Goal: Task Accomplishment & Management: Manage account settings

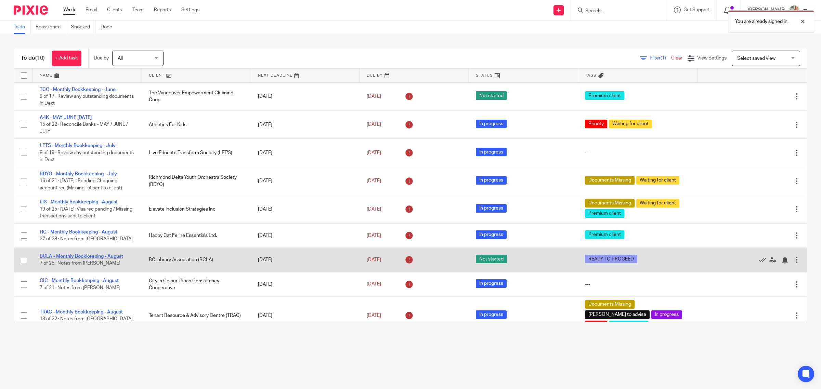
click at [75, 255] on link "BCLA - Monthly Bookkeeping - August" at bounding box center [81, 256] width 83 height 5
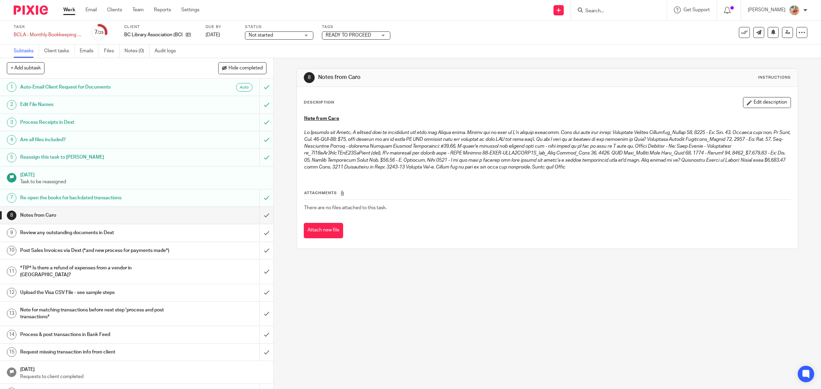
click at [744, 104] on button "Edit description" at bounding box center [767, 102] width 48 height 11
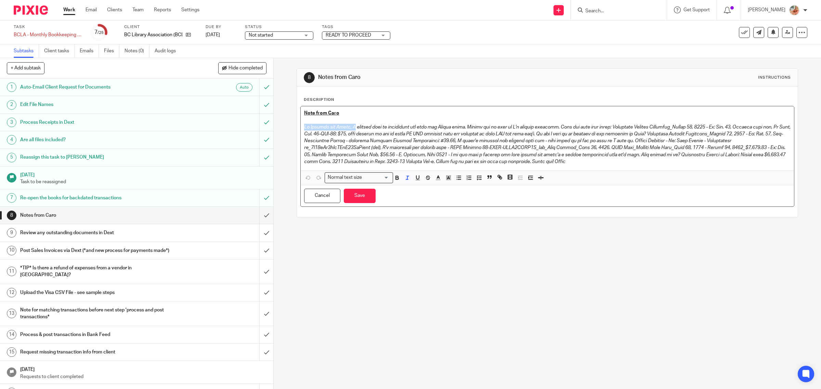
drag, startPoint x: 344, startPoint y: 127, endPoint x: 294, endPoint y: 125, distance: 50.0
click at [297, 125] on div "Description Note from Caro Normal text size Loading... Remove Edit Insert new v…" at bounding box center [547, 152] width 501 height 130
drag, startPoint x: 416, startPoint y: 125, endPoint x: 290, endPoint y: 128, distance: 126.3
click at [290, 128] on div "8 Notes from Caro Instructions Description Note from Caro Normal text size Load…" at bounding box center [547, 223] width 547 height 331
drag, startPoint x: 386, startPoint y: 131, endPoint x: 282, endPoint y: 124, distance: 103.5
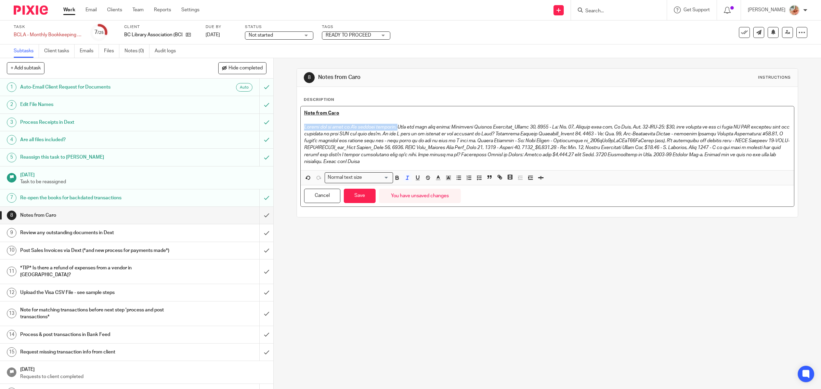
click at [282, 124] on div "8 Notes from Caro Instructions Description Note from Caro Normal text size Load…" at bounding box center [547, 223] width 547 height 331
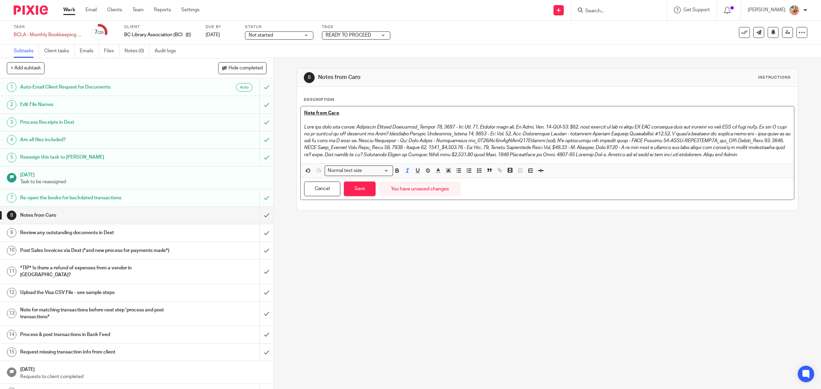
click at [359, 127] on em at bounding box center [548, 141] width 488 height 33
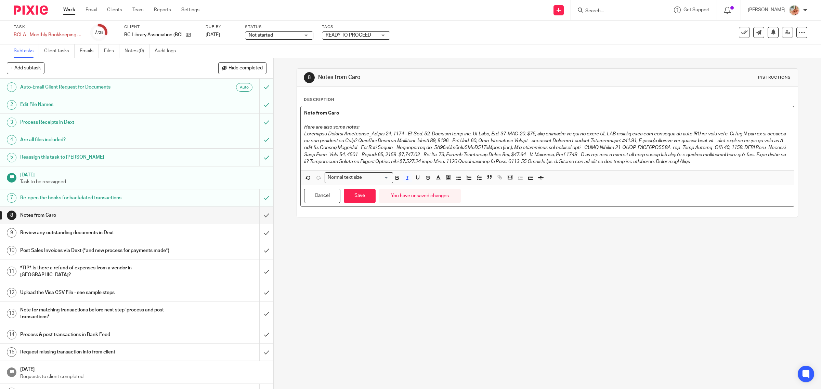
click at [474, 134] on em at bounding box center [545, 148] width 483 height 33
click at [476, 134] on em at bounding box center [545, 148] width 483 height 33
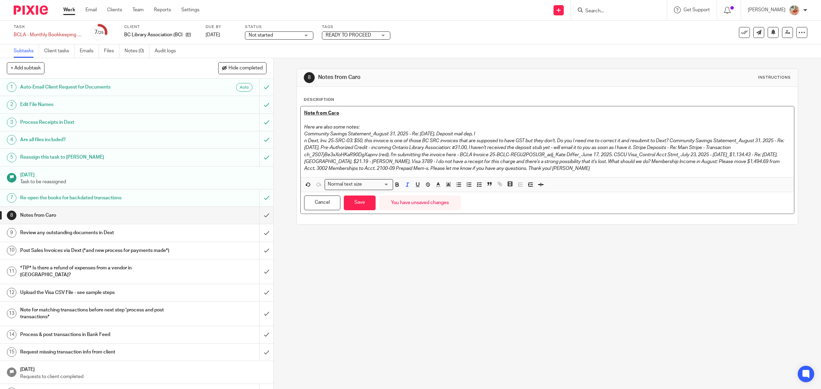
click at [556, 140] on em "n Dext, Inv. 25-SRC-03: $50, this invoice is one of those BC SRC invoices that …" at bounding box center [544, 155] width 481 height 33
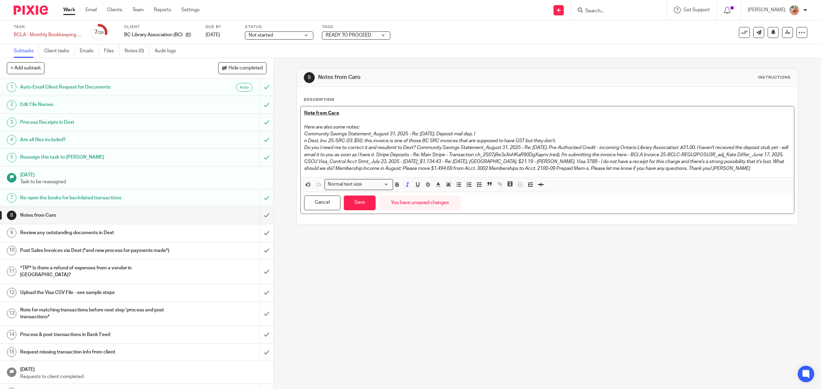
click at [415, 147] on em "Do you I need me to correct it and resubmit to Dext? Community Savings Statemen…" at bounding box center [546, 158] width 485 height 26
click at [301, 140] on div "Note from Caro Here are also some notes: Community Savings Statement_August 31,…" at bounding box center [548, 141] width 494 height 71
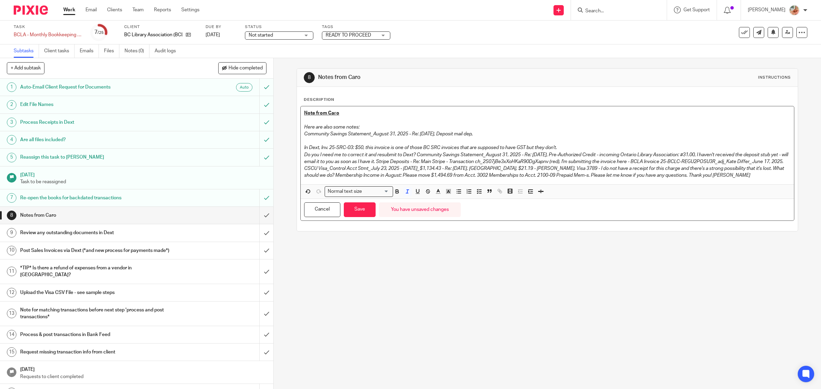
click at [698, 156] on em "Do you I need me to correct it and resubmit to Dext? Community Savings Statemen…" at bounding box center [546, 166] width 485 height 26
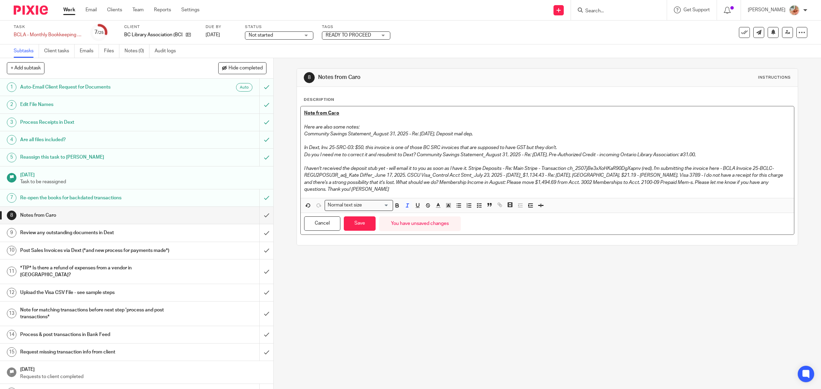
click at [469, 169] on em "I haven't received the deposit stub yet - will email it to you as soon as I hav…" at bounding box center [544, 179] width 480 height 26
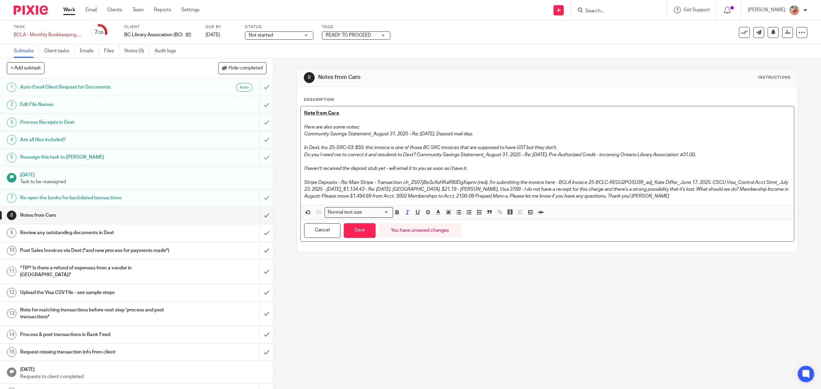
drag, startPoint x: 488, startPoint y: 183, endPoint x: 494, endPoint y: 183, distance: 6.2
click at [488, 183] on em "Stripe Deposits - Re: Main Stripe - Transaction ch_2S07jBe3xXoHKaR90DgXapnv (re…" at bounding box center [546, 189] width 485 height 19
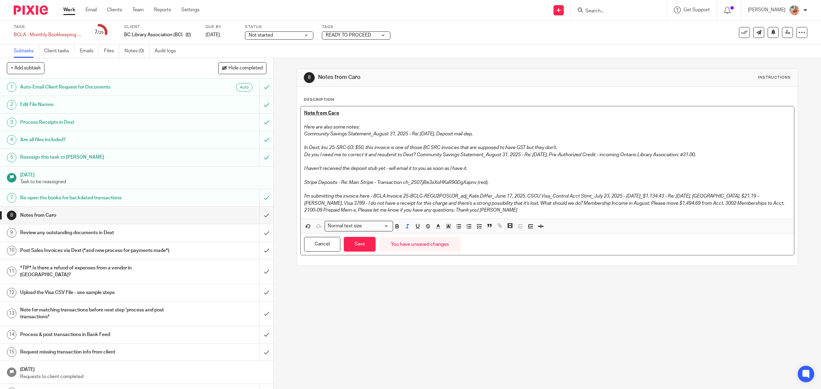
click at [358, 124] on p "Here are also some notes:" at bounding box center [547, 127] width 487 height 7
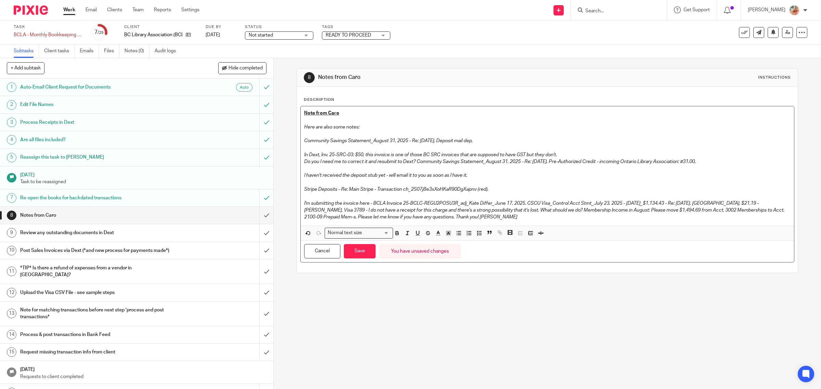
click at [301, 140] on div "Note from Caro Here are also some notes: Community Savings Statement_August 31,…" at bounding box center [548, 165] width 494 height 119
click at [300, 156] on div "Note from Caro Here are also some notes: Community Savings Statement_August 31,…" at bounding box center [547, 184] width 494 height 157
click at [304, 157] on em "In Dext, Inv. 25-SRC-03: $50, this invoice is one of those BC SRC invoices that…" at bounding box center [430, 155] width 253 height 5
click at [413, 161] on em "Do you I need me to correct it and resubmit to Dext? Community Savings Statemen…" at bounding box center [500, 161] width 392 height 5
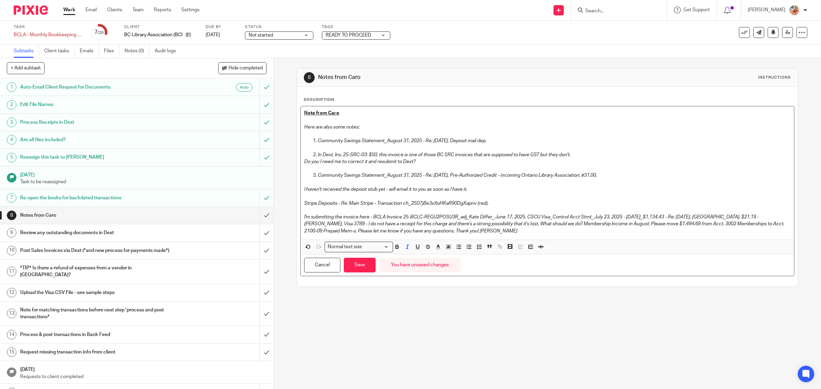
click at [301, 161] on div "Note from Caro Here are also some notes: Community Savings Statement_August 31,…" at bounding box center [548, 172] width 494 height 133
click at [306, 190] on em "I haven't received the deposit stub yet - will email it to you as soon as I hav…" at bounding box center [385, 189] width 163 height 5
click at [301, 188] on div "Note from Caro Here are also some notes: Community Savings Statement_August 31,…" at bounding box center [548, 172] width 494 height 133
click at [301, 202] on div "Note from Caro Here are also some notes: Community Savings Statement_August 31,…" at bounding box center [548, 172] width 494 height 133
click at [527, 216] on em "I'm submitting the invoice here - BCLA Invoice 25-BCLC-REGU2POSU3R_adj_Kate Dif…" at bounding box center [544, 224] width 481 height 19
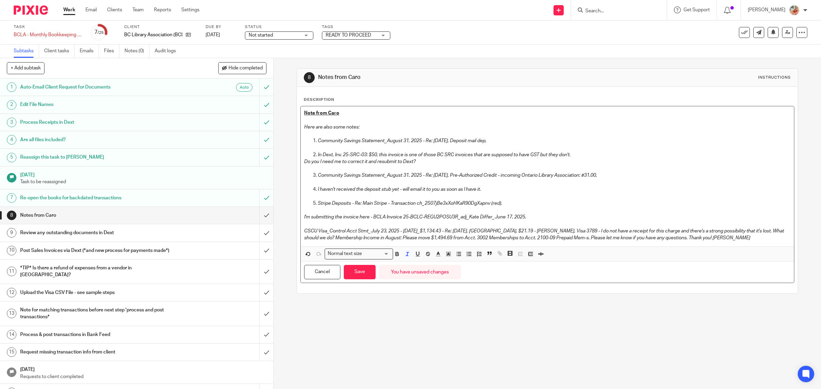
click at [301, 217] on div "Note from Caro Here are also some notes: Community Savings Statement_August 31,…" at bounding box center [548, 176] width 494 height 140
click at [625, 228] on p "CSCU Visa_Control Acct Stmt_July 23, 2025 - August 22, 2025_$1,134.43 - Re: Aug…" at bounding box center [547, 235] width 487 height 14
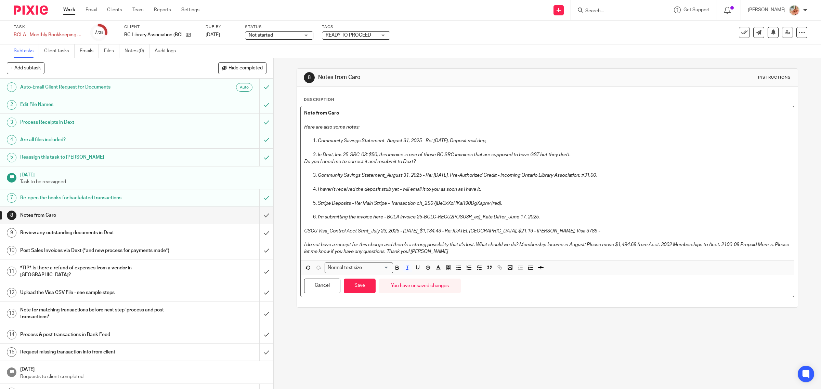
click at [304, 232] on em "CSCU Visa_Control Acct Stmt_July 23, 2025 - August 22, 2025_$1,134.43 - Re: Aug…" at bounding box center [452, 231] width 296 height 5
click at [453, 230] on em "CSCU Visa_Control Acct Stmt_July 23, 2025 - August 22, 2025_$1,134.43 - Re: Aug…" at bounding box center [466, 231] width 296 height 5
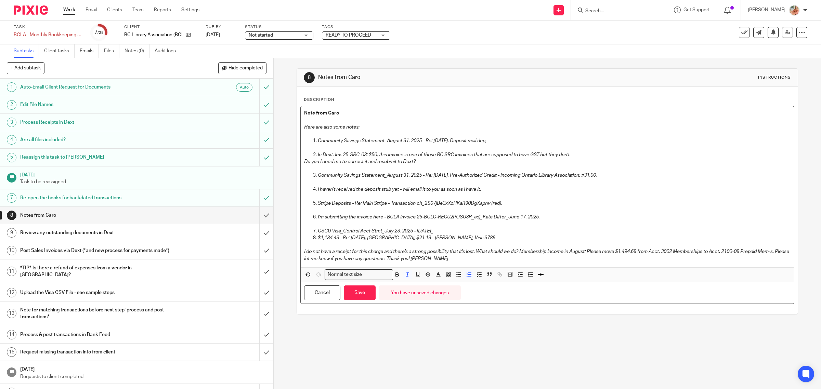
click at [486, 229] on p "CSCU Visa_Control Acct Stmt_July 23, 2025 - August 22, 2025_" at bounding box center [554, 231] width 473 height 7
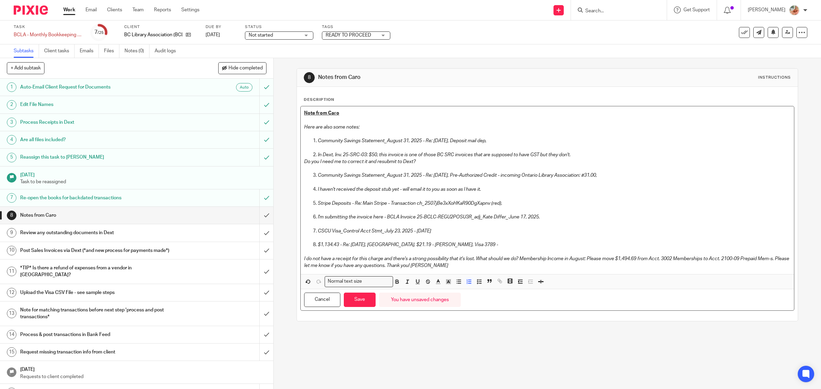
click at [301, 257] on div "Note from Caro Here are also some notes: Community Savings Statement_August 31,…" at bounding box center [548, 190] width 494 height 168
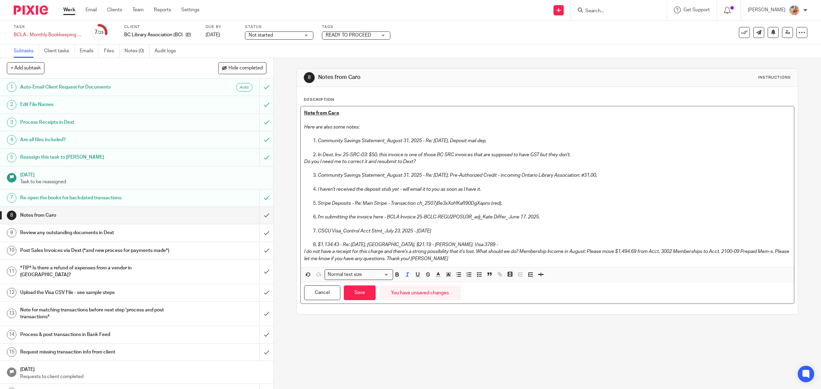
click at [589, 252] on em "I do not have a receipt for this charge and there's a strong possibility that i…" at bounding box center [547, 255] width 486 height 12
click at [588, 251] on em "I do not have a receipt for this charge and there's a strong possibility that i…" at bounding box center [547, 255] width 486 height 12
click at [521, 251] on em "I do not have a receipt for this charge and there's a strong possibility that i…" at bounding box center [547, 255] width 486 height 12
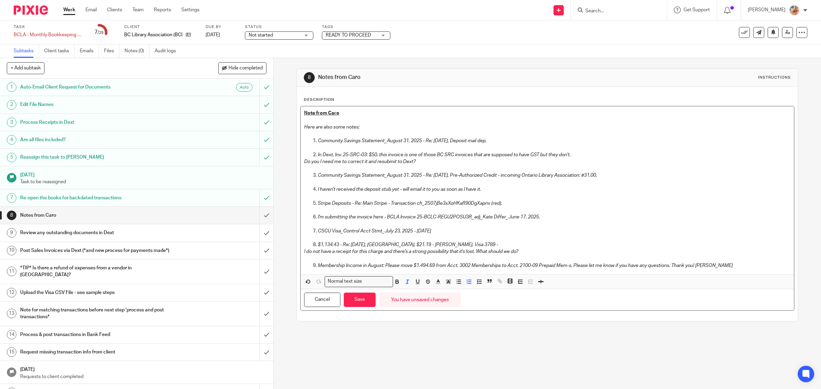
click at [301, 250] on div "Note from Caro Here are also some notes: Community Savings Statement_August 31,…" at bounding box center [548, 190] width 494 height 168
click at [573, 264] on em "Membership Income in August: Please move $1,494.69 from Acct. 3002 Memberships …" at bounding box center [525, 265] width 415 height 5
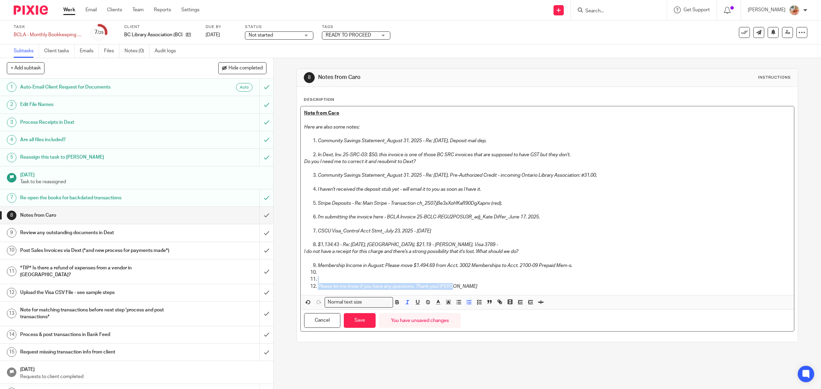
drag, startPoint x: 498, startPoint y: 287, endPoint x: 279, endPoint y: 283, distance: 219.3
click at [279, 283] on div "8 Notes from Caro Instructions Description Note from Caro Here are also some no…" at bounding box center [547, 223] width 547 height 331
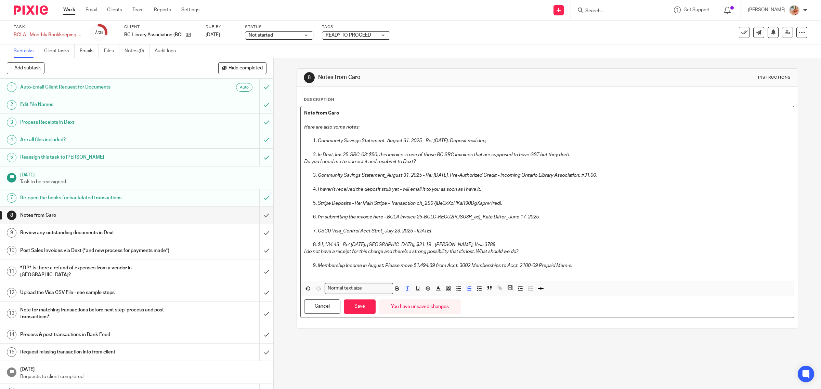
click at [451, 176] on em "Community Savings Statement_August 31, 2025 - Re: Aug. 28, Pre-Authorized Credi…" at bounding box center [457, 175] width 279 height 5
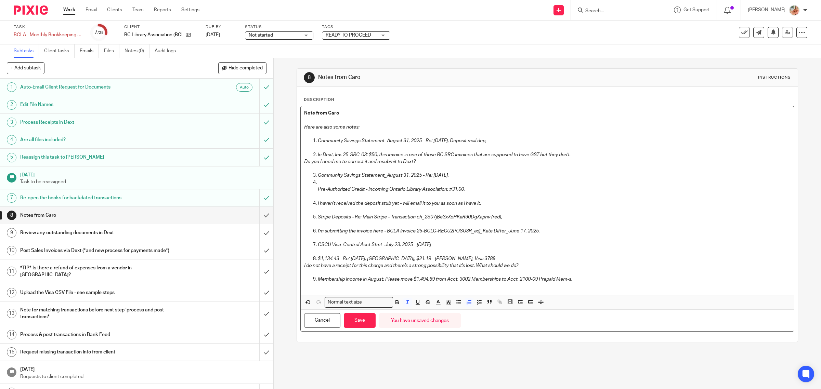
click at [319, 182] on p at bounding box center [554, 182] width 473 height 7
click at [313, 191] on ol "Community Savings Statement_August 31, 2025 - Re: Aug. 28, Pre-Authorized Credi…" at bounding box center [547, 182] width 487 height 21
click at [320, 185] on p at bounding box center [554, 182] width 473 height 7
click at [318, 202] on em "I haven't received the deposit stub yet - will email it to you as soon as I hav…" at bounding box center [399, 203] width 163 height 5
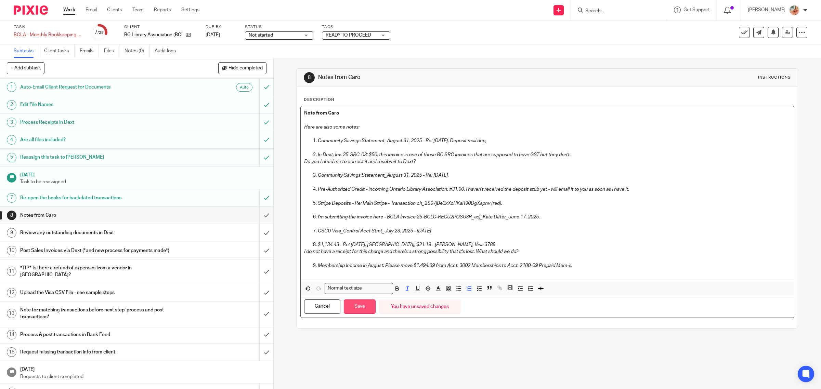
click at [368, 303] on button "Save" at bounding box center [360, 307] width 32 height 15
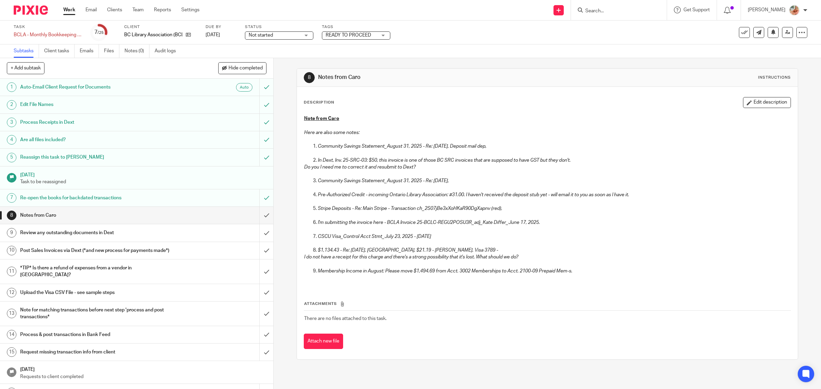
click at [67, 11] on link "Work" at bounding box center [69, 10] width 12 height 7
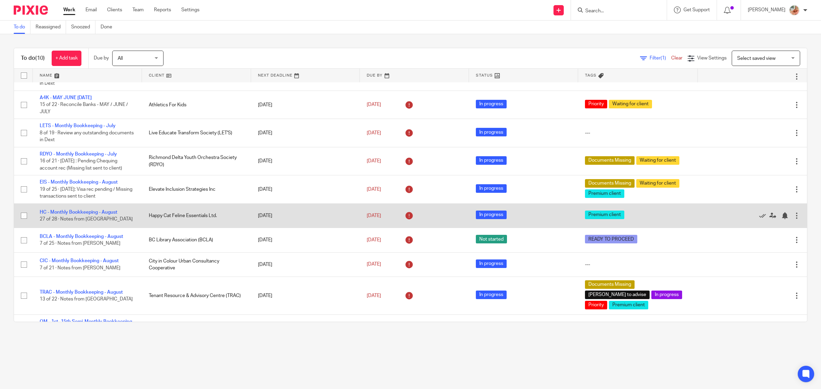
scroll to position [30, 0]
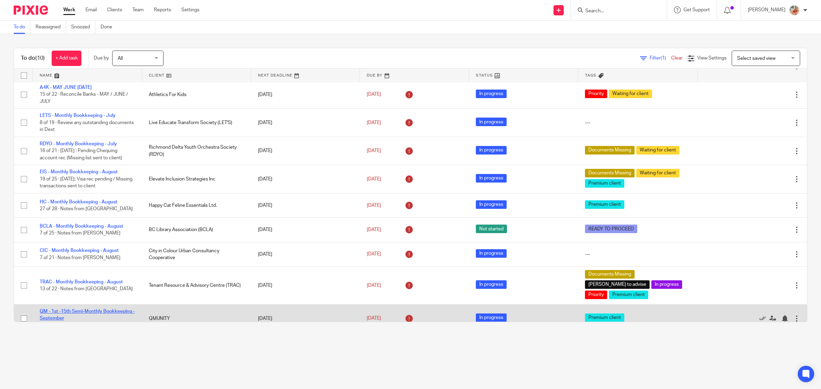
click at [69, 309] on link "QM - 1st -15th Semi-Monthly Bookkeeping - September" at bounding box center [87, 315] width 95 height 12
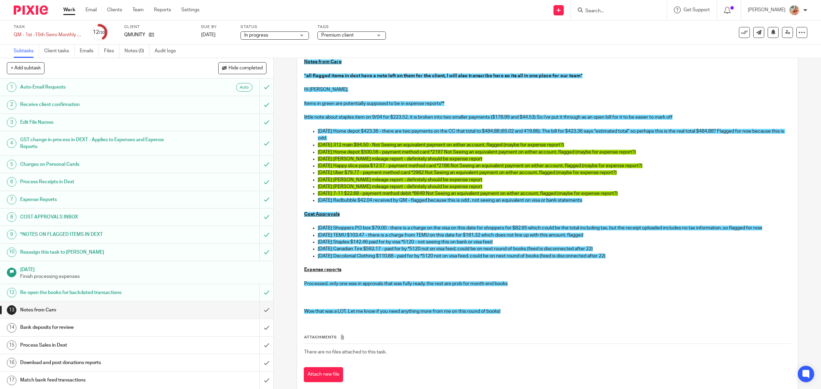
scroll to position [86, 0]
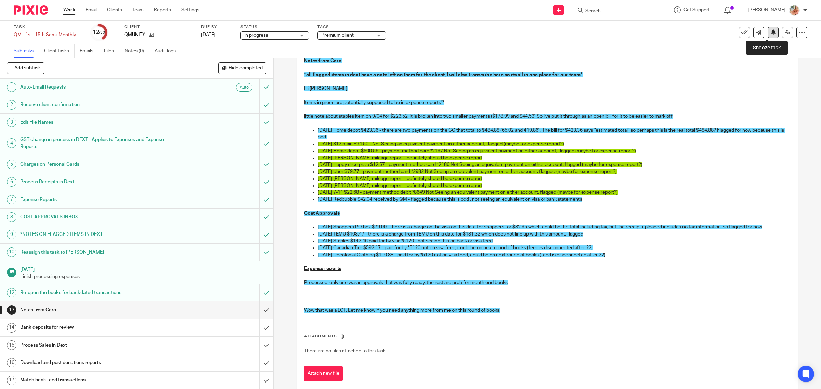
click at [768, 35] on button at bounding box center [773, 32] width 11 height 11
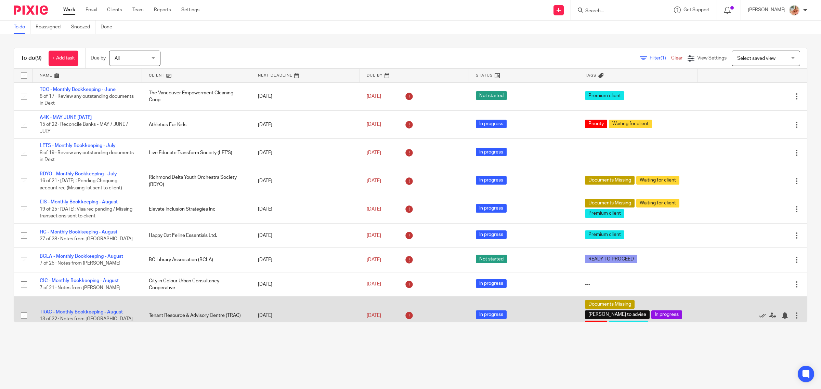
click at [86, 310] on link "TRAC - Monthly Bookkeeping - August" at bounding box center [81, 312] width 83 height 5
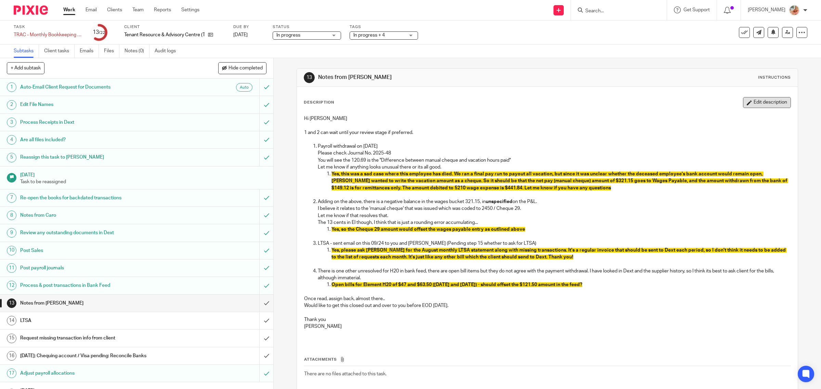
click at [761, 103] on button "Edit description" at bounding box center [767, 102] width 48 height 11
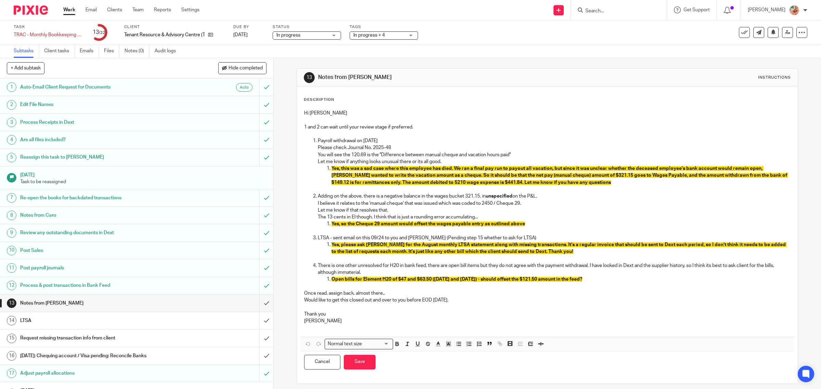
click at [453, 167] on span "Yes, this was a sad case where this employee has died. We ran a final pay run t…" at bounding box center [560, 175] width 457 height 19
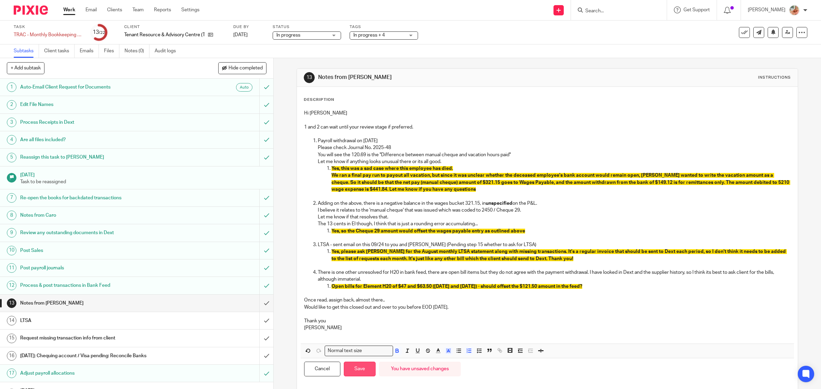
click at [360, 373] on button "Save" at bounding box center [360, 369] width 32 height 15
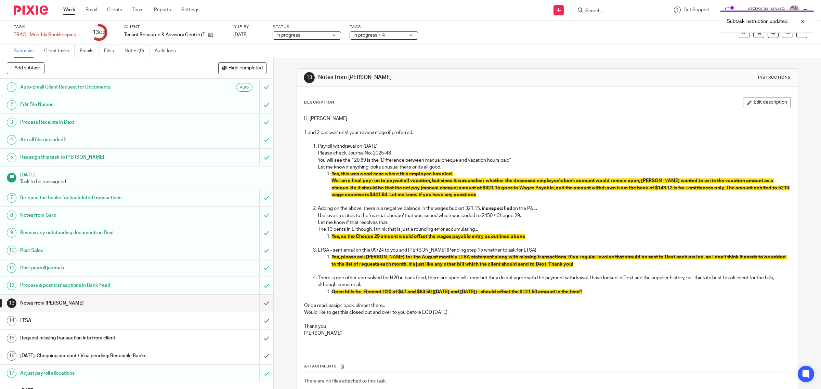
click at [69, 9] on link "Work" at bounding box center [69, 10] width 12 height 7
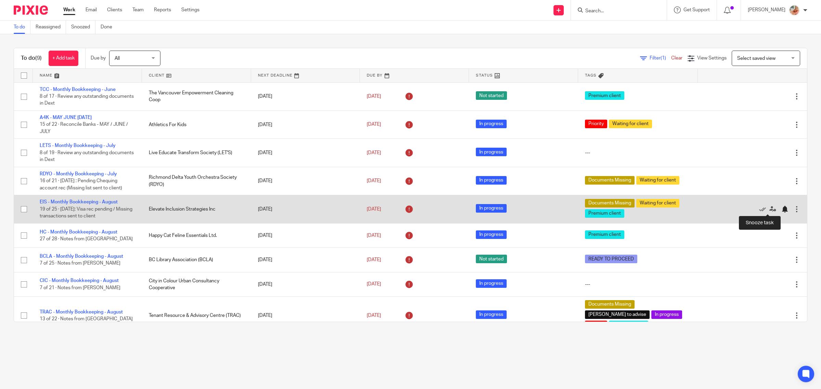
click at [781, 208] on div at bounding box center [784, 209] width 7 height 7
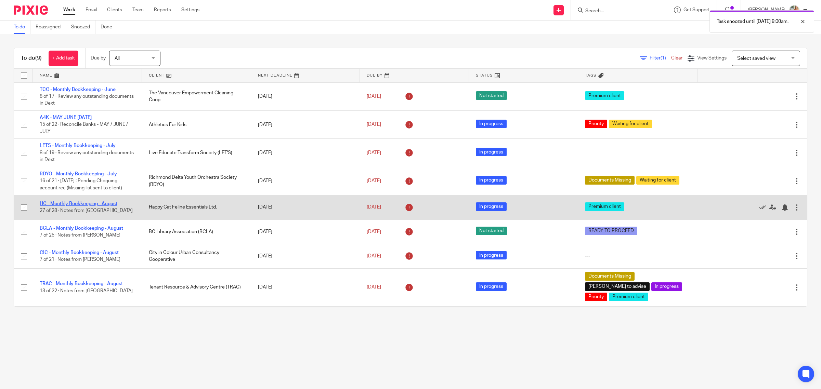
click at [90, 202] on link "HC - Monthly Bookkeeping - August" at bounding box center [79, 204] width 78 height 5
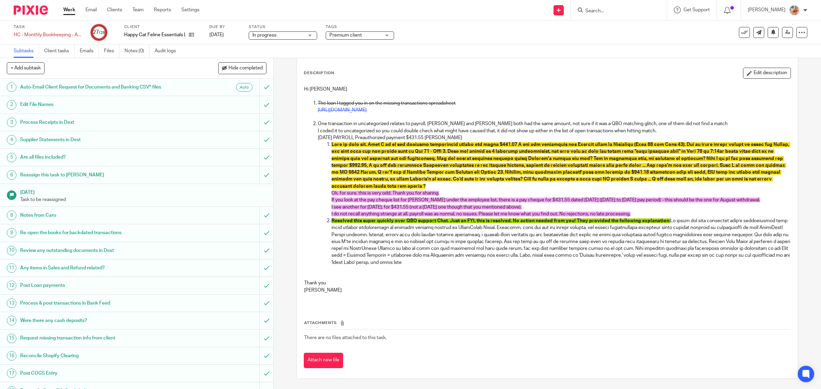
click at [64, 10] on link "Work" at bounding box center [69, 10] width 12 height 7
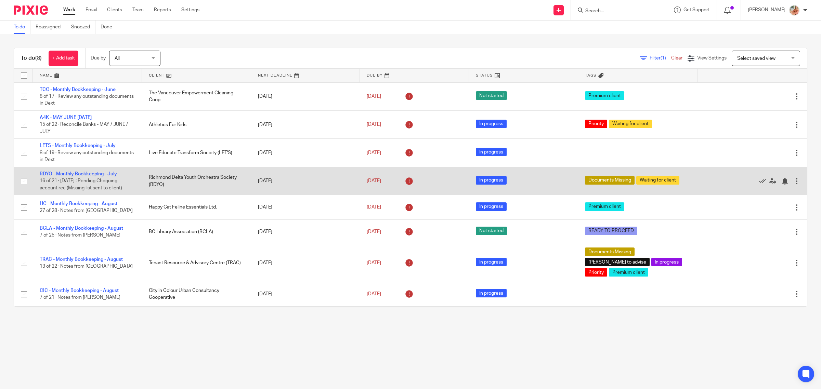
click at [96, 173] on link "RDYO - Monthly Bookkeeping - July" at bounding box center [78, 174] width 77 height 5
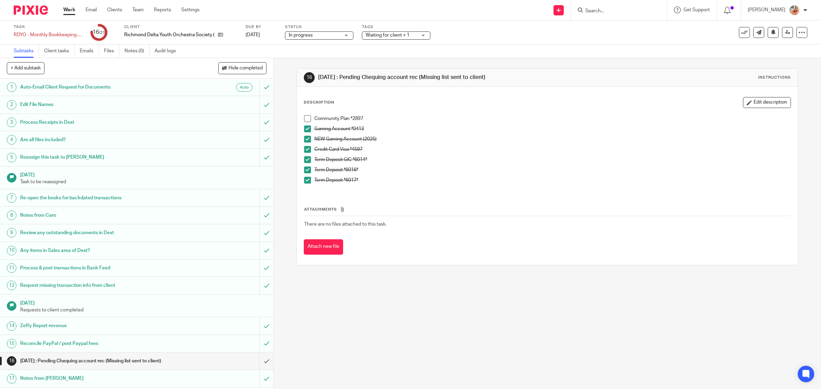
drag, startPoint x: 91, startPoint y: 53, endPoint x: 120, endPoint y: 74, distance: 34.8
click at [91, 53] on link "Emails" at bounding box center [89, 50] width 19 height 13
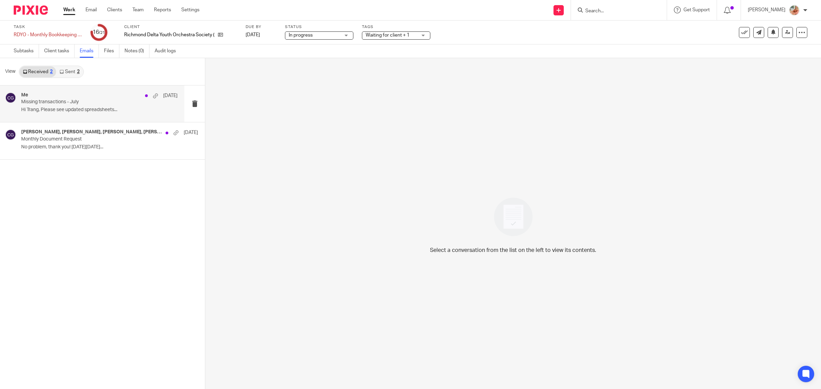
click at [90, 106] on div "Me Sep 17 Missing transactions - July Hi Trang, Please see updated spreadsheets…" at bounding box center [99, 103] width 156 height 23
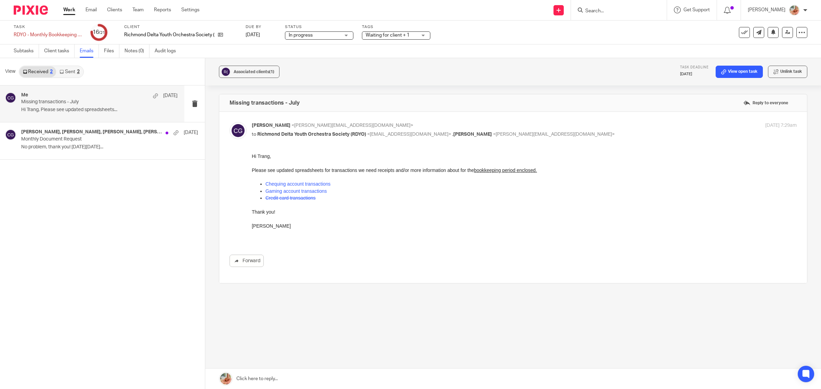
click at [290, 183] on link "Chequing account transactions" at bounding box center [297, 183] width 65 height 5
click at [242, 261] on link "Forward" at bounding box center [247, 261] width 34 height 12
drag, startPoint x: 74, startPoint y: 12, endPoint x: 192, endPoint y: 75, distance: 133.6
click at [74, 11] on link "Work" at bounding box center [69, 10] width 12 height 7
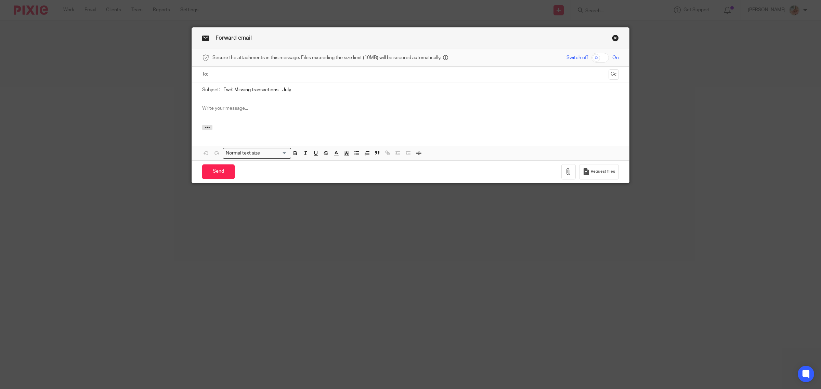
click at [235, 73] on input "text" at bounding box center [410, 74] width 391 height 8
type input "tran"
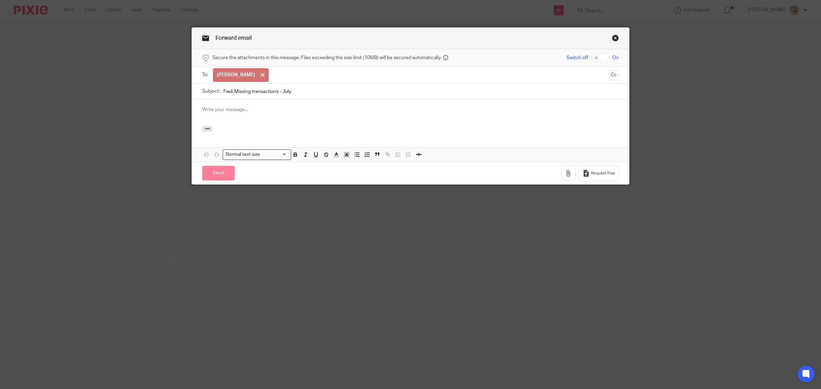
click at [235, 72] on span "tran" at bounding box center [240, 74] width 55 height 13
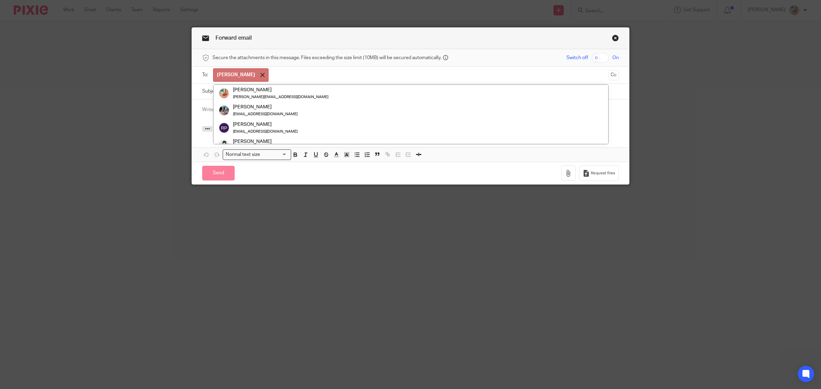
click at [260, 74] on span at bounding box center [262, 75] width 4 height 4
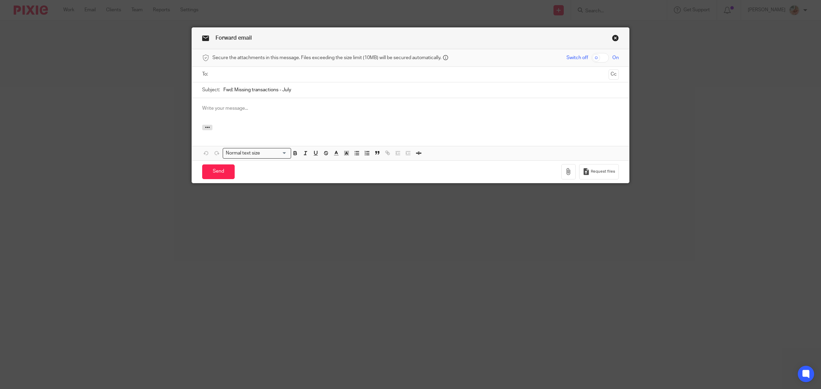
click at [232, 73] on input "text" at bounding box center [410, 74] width 391 height 8
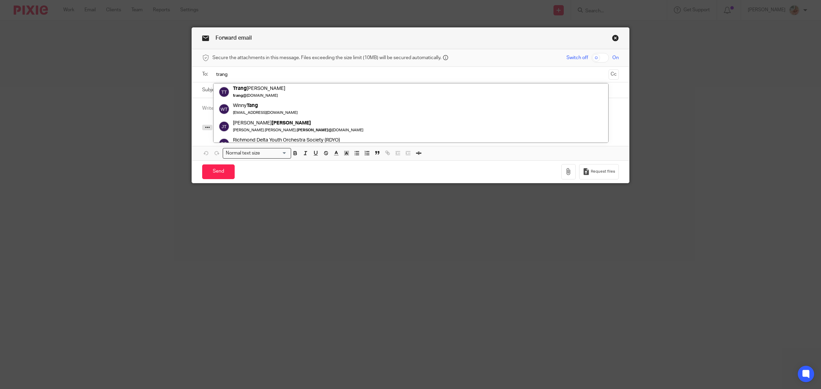
type input "trang"
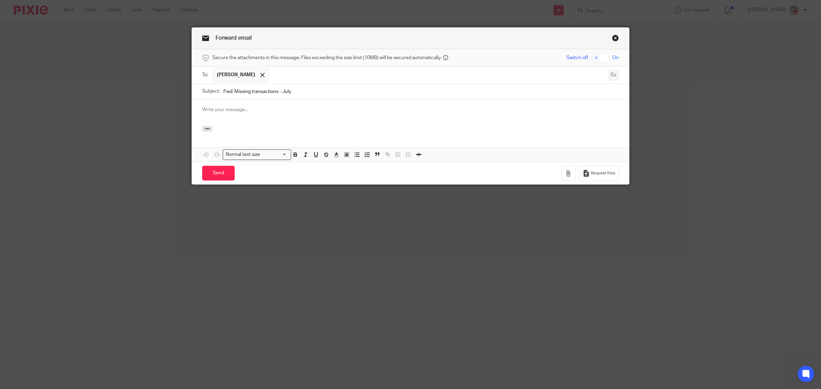
click at [615, 76] on button "Cc" at bounding box center [614, 75] width 10 height 10
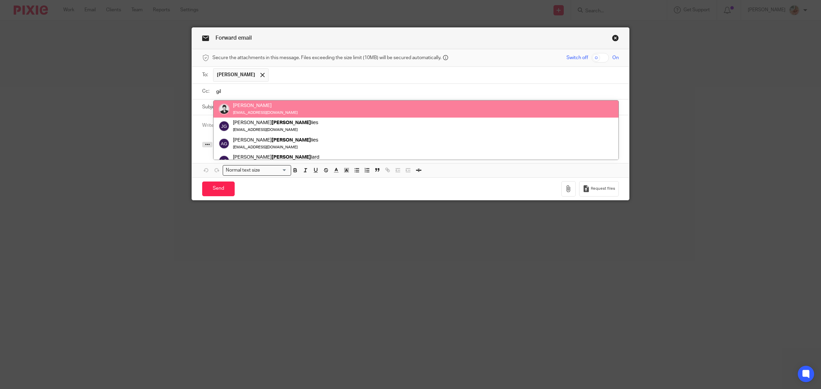
type input "gil"
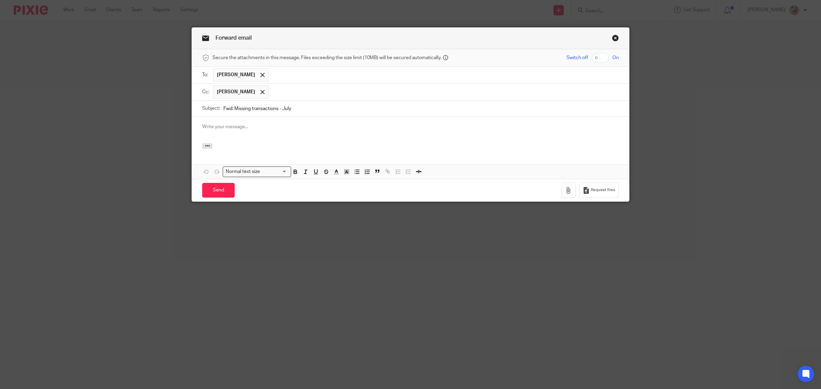
click at [232, 122] on div at bounding box center [410, 130] width 437 height 27
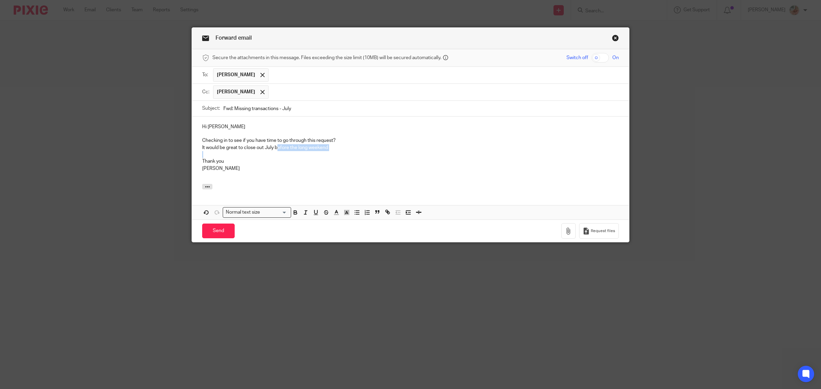
drag, startPoint x: 322, startPoint y: 150, endPoint x: 274, endPoint y: 148, distance: 47.9
click at [274, 148] on div "Hi Trang Checking in to see if you have time to go through this request? It wou…" at bounding box center [410, 150] width 437 height 67
click at [212, 237] on input "Send" at bounding box center [218, 231] width 33 height 15
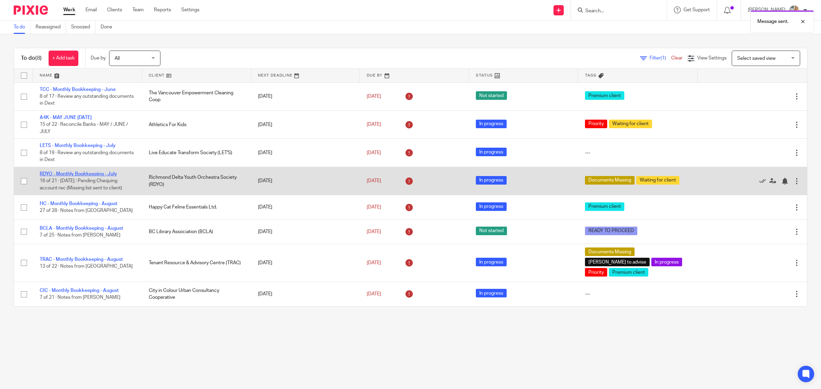
click at [67, 172] on link "RDYO - Monthly Bookkeeping - July" at bounding box center [78, 174] width 77 height 5
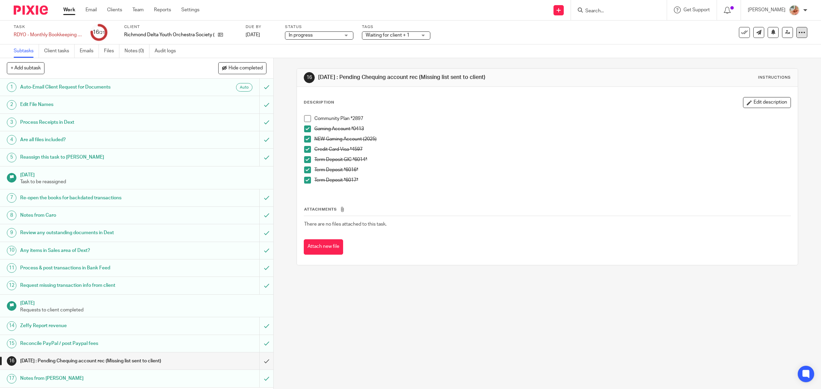
click at [801, 35] on div at bounding box center [801, 32] width 11 height 11
click at [770, 58] on link "Advanced task editor" at bounding box center [774, 59] width 45 height 5
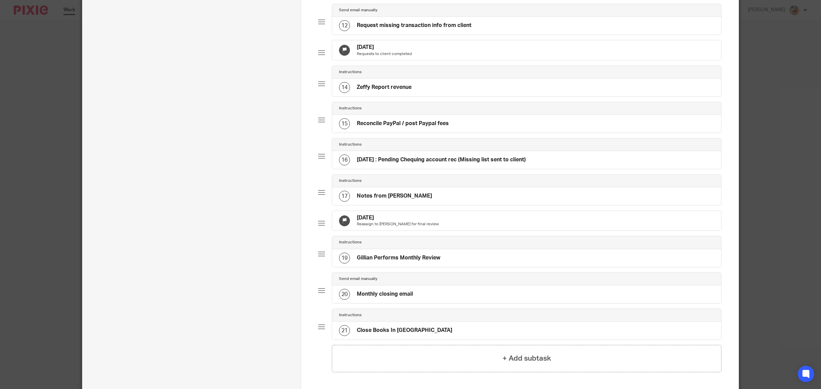
scroll to position [470, 0]
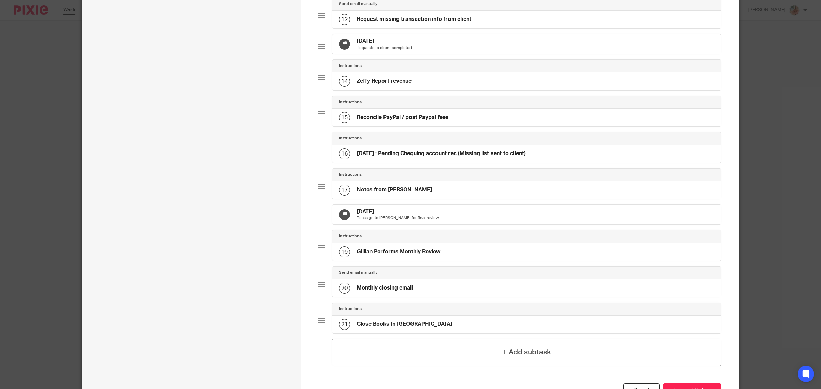
click at [416, 157] on h4 "[DATE] : Pending Chequing account rec (Missing list sent to client)" at bounding box center [441, 153] width 169 height 7
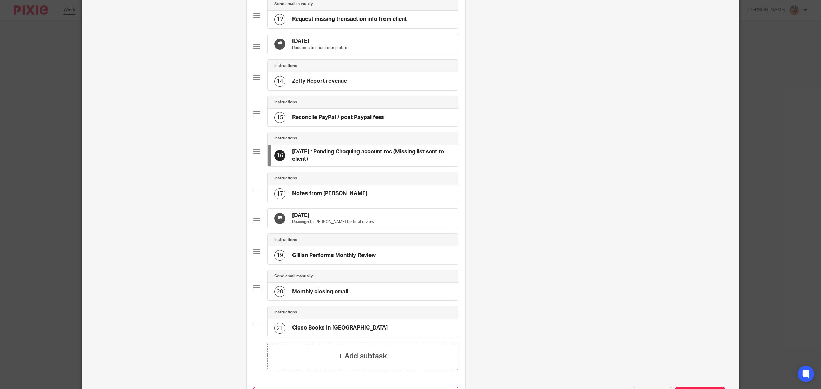
scroll to position [0, 0]
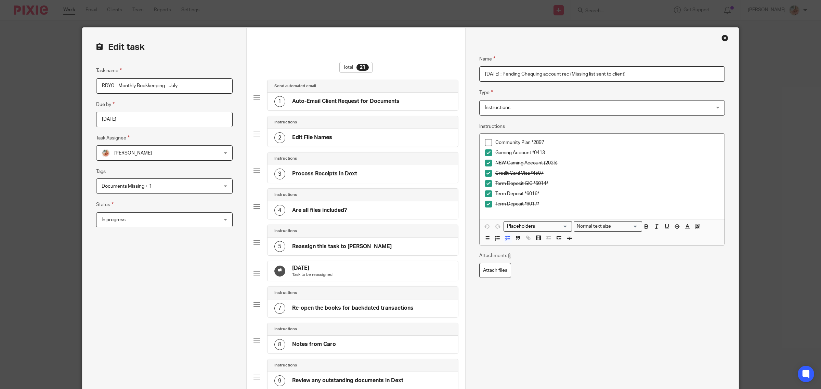
click at [484, 73] on input "[DATE] : Pending Chequing account rec (Missing list sent to client)" at bounding box center [602, 73] width 246 height 15
click at [479, 75] on input "[DATE] : Pending Chequing account rec (Missing list sent to client)" at bounding box center [602, 73] width 246 height 15
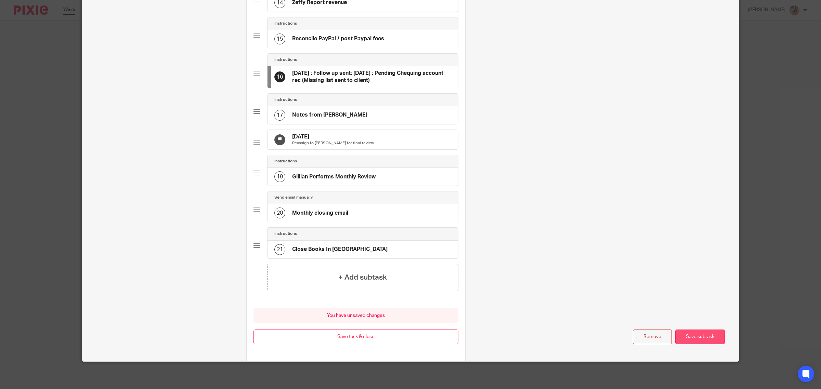
type input "Sep 25th : Follow up sent: Sep 17th : Pending Chequing account rec (Missing lis…"
click at [693, 344] on button "Save subtask" at bounding box center [700, 337] width 50 height 15
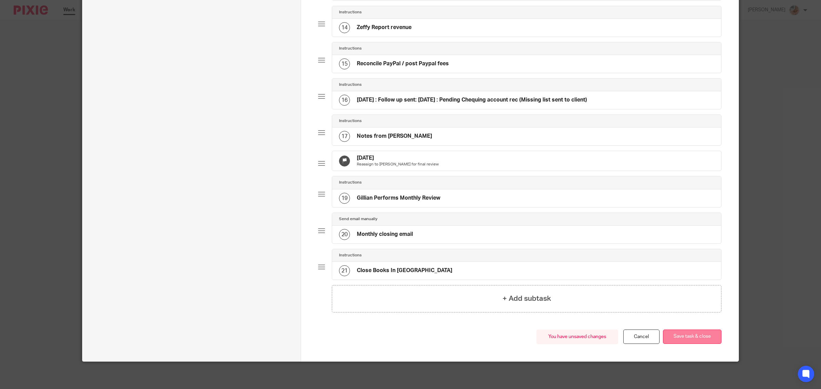
click at [693, 337] on button "Save task & close" at bounding box center [692, 337] width 59 height 15
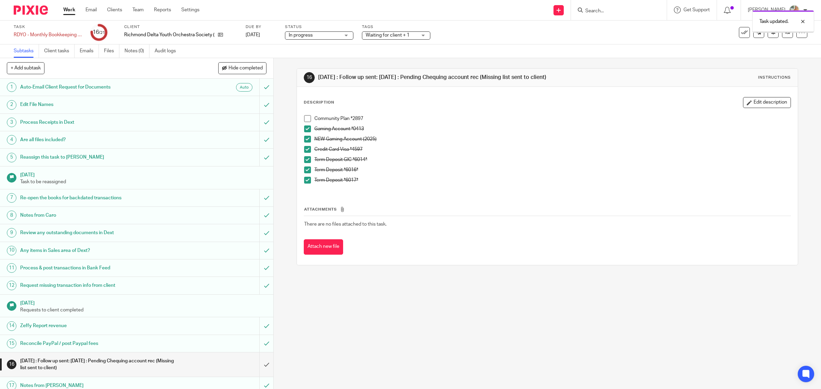
click at [372, 38] on span "Waiting for client + 1" at bounding box center [391, 35] width 51 height 7
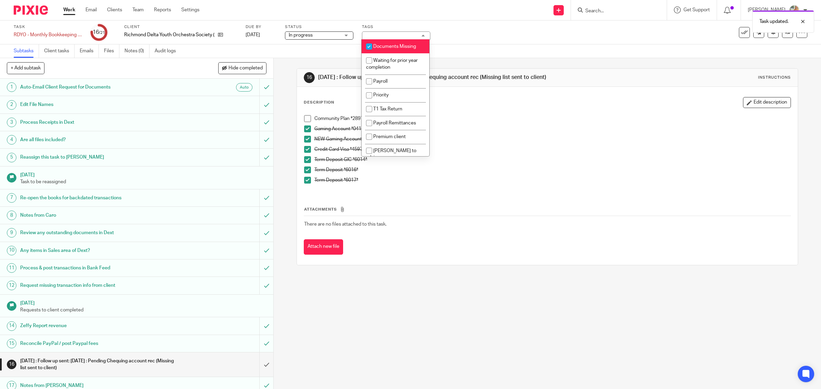
scroll to position [166, 0]
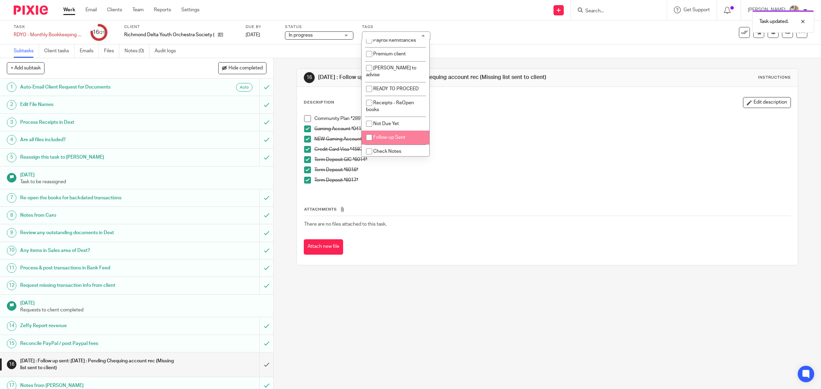
click at [387, 138] on span "Follow-up Sent" at bounding box center [389, 137] width 32 height 5
checkbox input "true"
click at [513, 150] on p "Credit Card Visa *4597" at bounding box center [552, 149] width 477 height 7
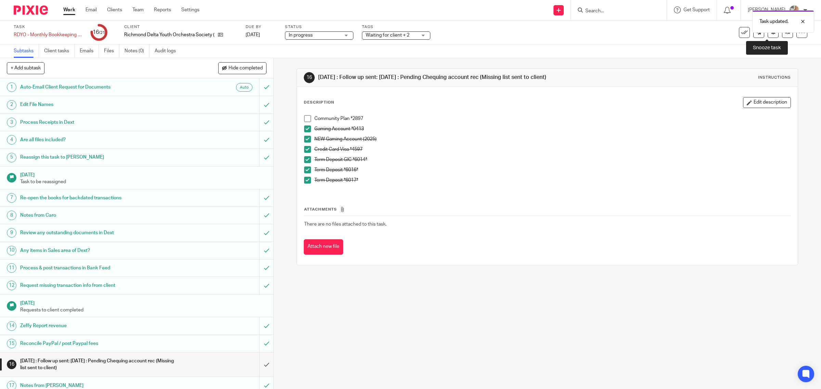
drag, startPoint x: 766, startPoint y: 37, endPoint x: 751, endPoint y: 54, distance: 22.8
click at [768, 36] on button at bounding box center [773, 32] width 11 height 11
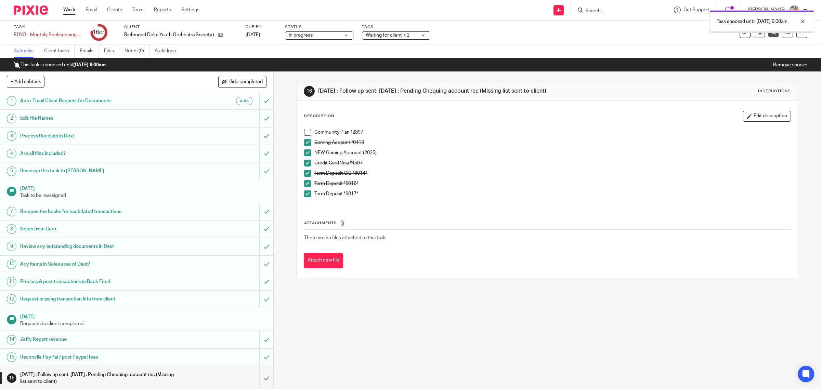
click at [69, 7] on link "Work" at bounding box center [69, 10] width 12 height 7
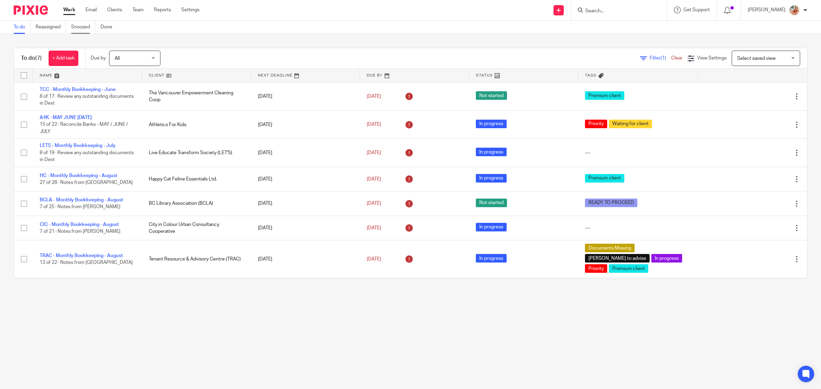
click at [85, 30] on link "Snoozed" at bounding box center [83, 27] width 24 height 13
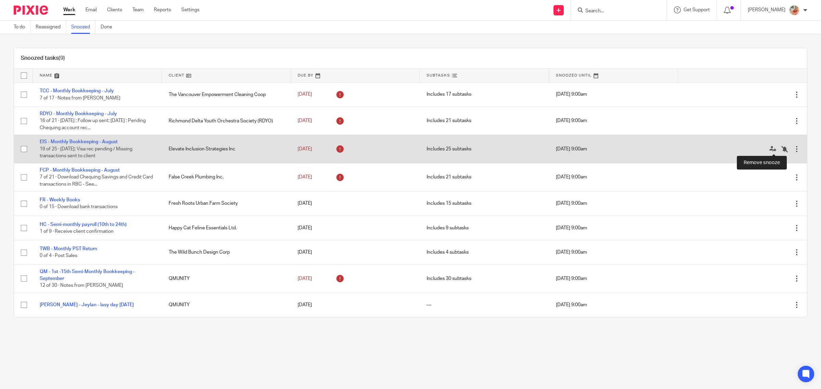
drag, startPoint x: 771, startPoint y: 150, endPoint x: 630, endPoint y: 147, distance: 141.3
click at [781, 150] on icon at bounding box center [784, 149] width 7 height 7
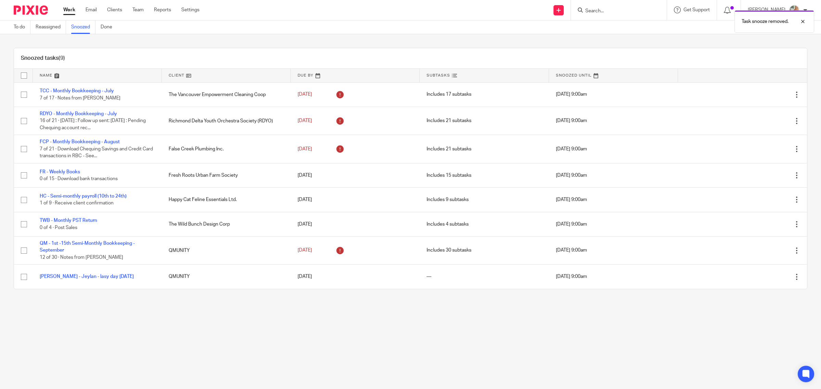
click at [71, 11] on link "Work" at bounding box center [69, 10] width 12 height 7
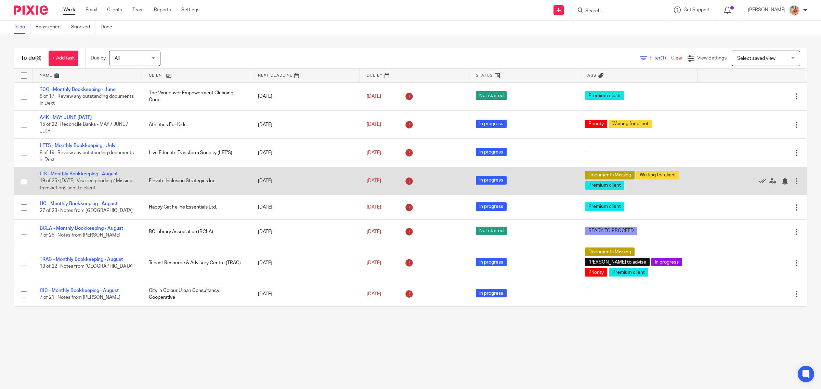
click at [82, 172] on link "EIS - Monthly Bookkeeping - August" at bounding box center [79, 174] width 78 height 5
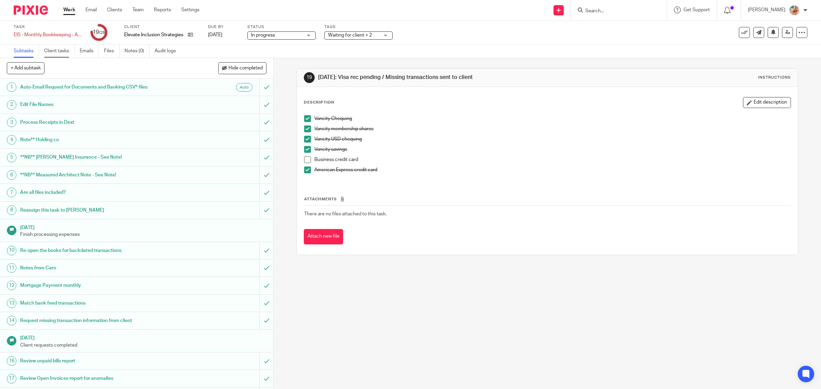
click at [74, 51] on link "Client tasks" at bounding box center [59, 50] width 30 height 13
click at [80, 51] on link "Emails" at bounding box center [89, 50] width 19 height 13
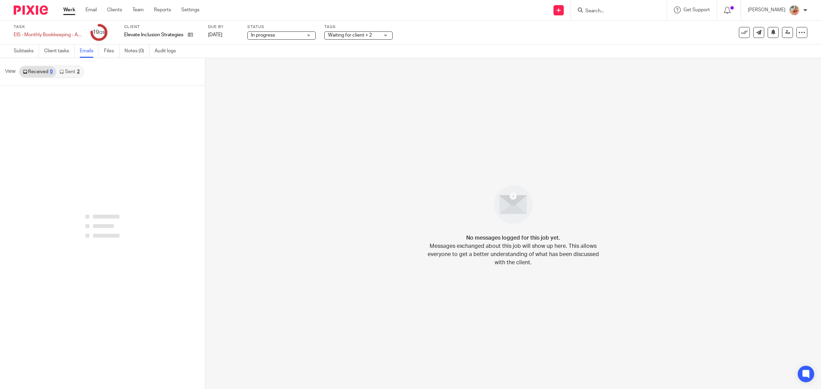
click at [72, 74] on link "Sent 2" at bounding box center [69, 71] width 27 height 11
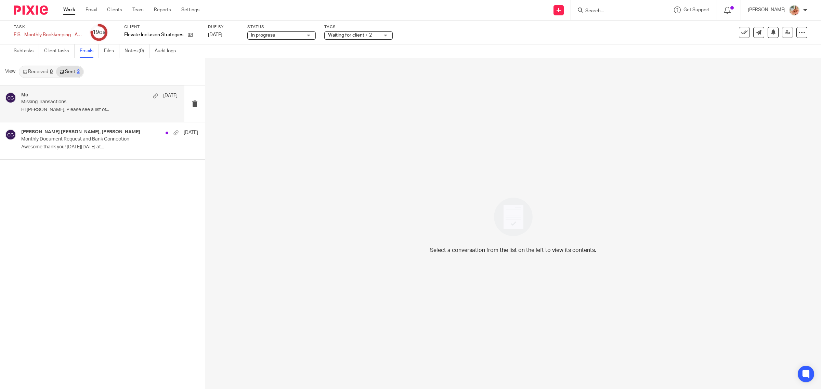
click at [79, 106] on div "Me Sep 17 Missing Transactions Hi Natasha, Please see a list of..." at bounding box center [99, 103] width 156 height 23
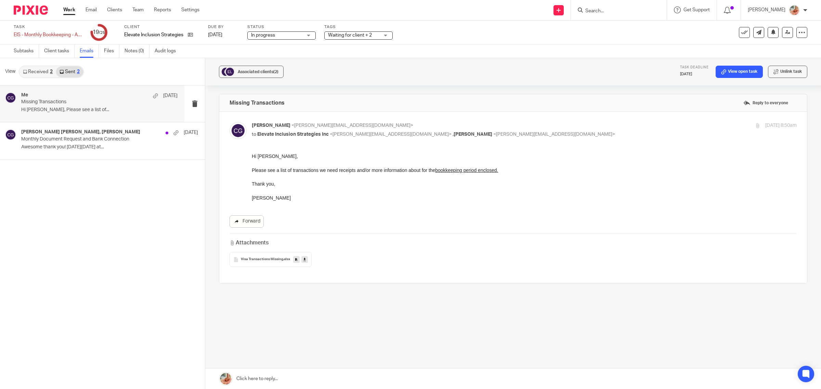
click at [251, 223] on link "Forward" at bounding box center [247, 222] width 34 height 12
click at [28, 36] on div "EIS - Monthly Bookkeeping - August Save EIS - Monthly Bookkeeping - August" at bounding box center [48, 34] width 68 height 7
click at [35, 33] on input "EIS - Monthly Bookkeeping - August" at bounding box center [64, 35] width 100 height 8
click at [42, 34] on input "EIS - Monthly Bookkeeping - August" at bounding box center [64, 35] width 100 height 8
click at [68, 11] on link "Work" at bounding box center [69, 10] width 12 height 7
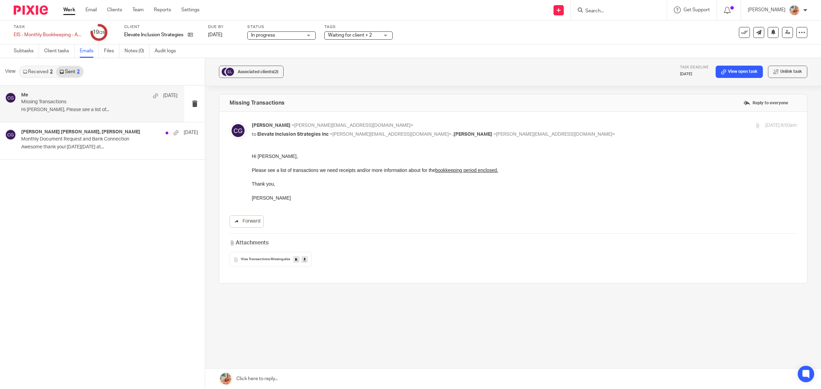
click at [68, 11] on link "Work" at bounding box center [69, 10] width 12 height 7
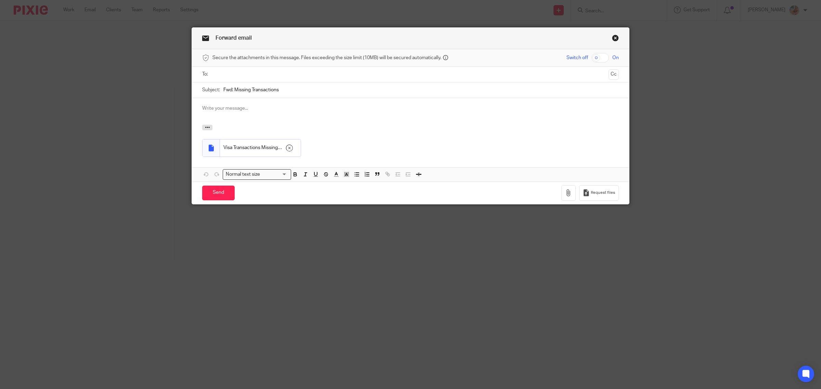
click at [235, 80] on div at bounding box center [410, 74] width 395 height 15
click at [235, 73] on input "text" at bounding box center [410, 74] width 391 height 8
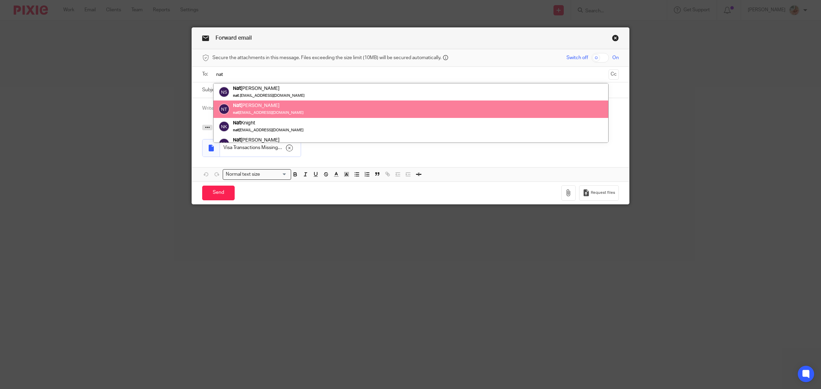
type input "nat"
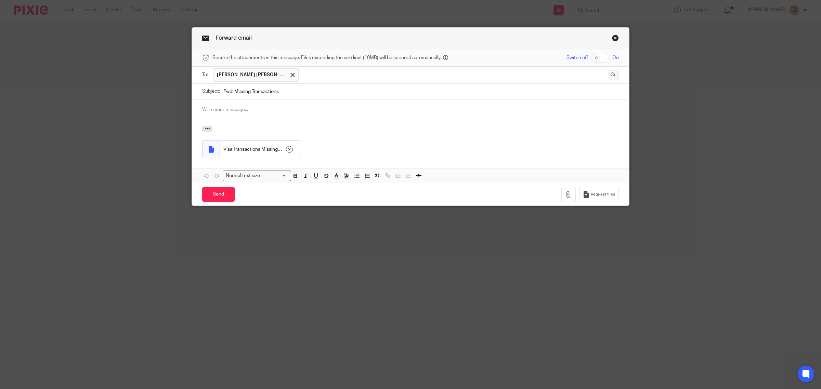
click at [612, 75] on button "Cc" at bounding box center [614, 75] width 10 height 10
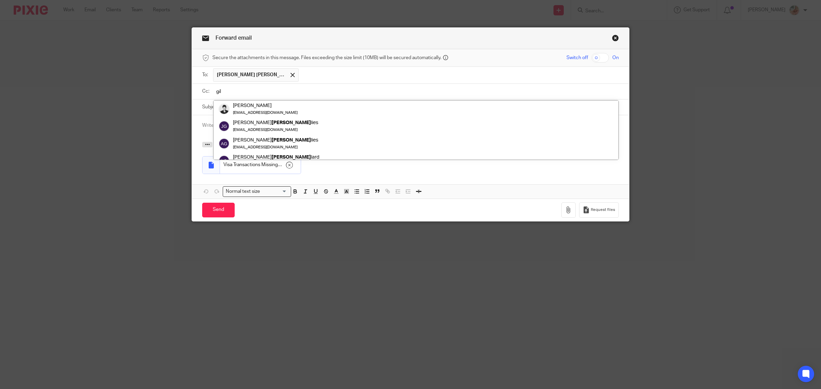
type input "gil"
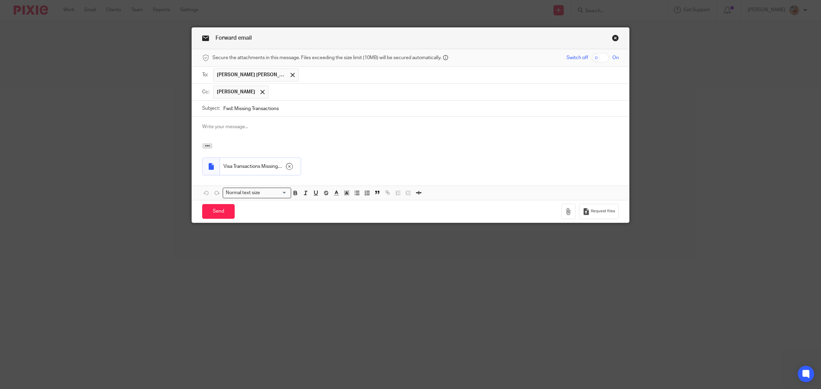
click at [223, 127] on p at bounding box center [410, 127] width 417 height 7
paste div
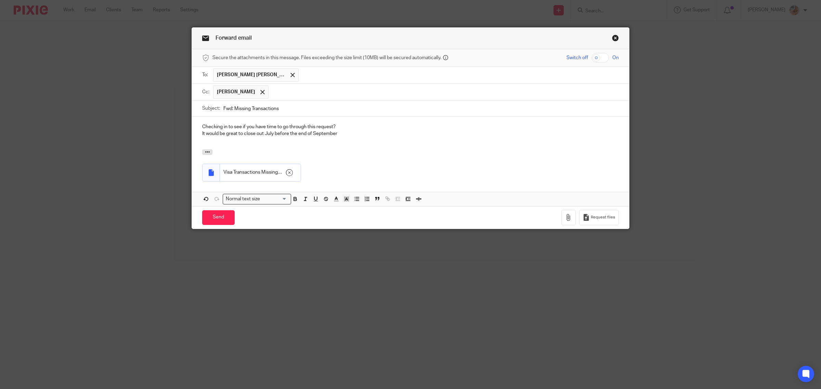
click at [194, 127] on div "Checking in to see if you have time to go through this request? It would be gre…" at bounding box center [410, 133] width 437 height 33
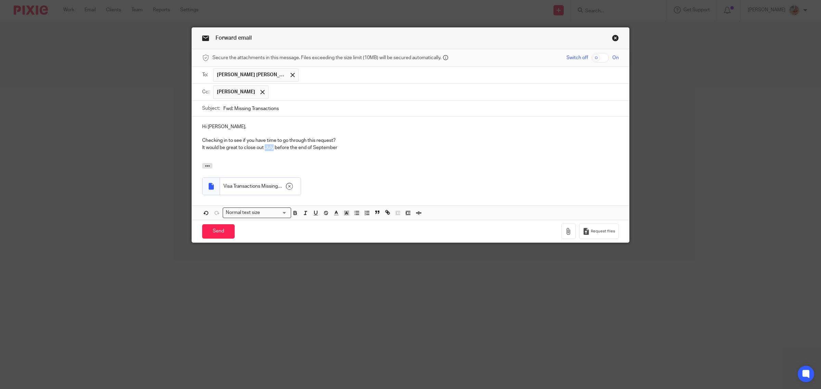
drag, startPoint x: 262, startPoint y: 150, endPoint x: 271, endPoint y: 149, distance: 8.6
click at [271, 149] on p "It would be great to close out July before the end of September" at bounding box center [410, 147] width 417 height 7
click at [350, 151] on p "It would be great to close out August before the end of September" at bounding box center [410, 147] width 417 height 7
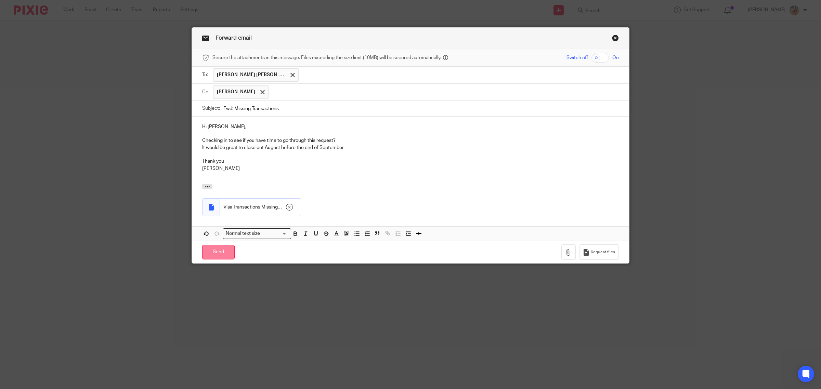
click at [227, 258] on input "Send" at bounding box center [218, 252] width 33 height 15
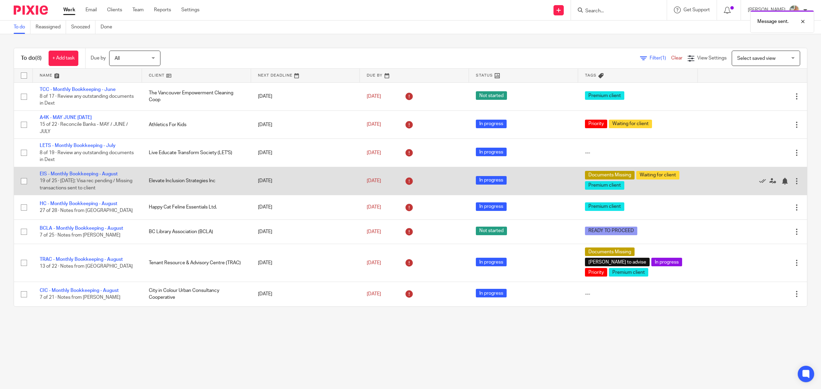
drag, startPoint x: 102, startPoint y: 175, endPoint x: 149, endPoint y: 180, distance: 47.2
click at [102, 175] on link "EIS - Monthly Bookkeeping - August" at bounding box center [79, 174] width 78 height 5
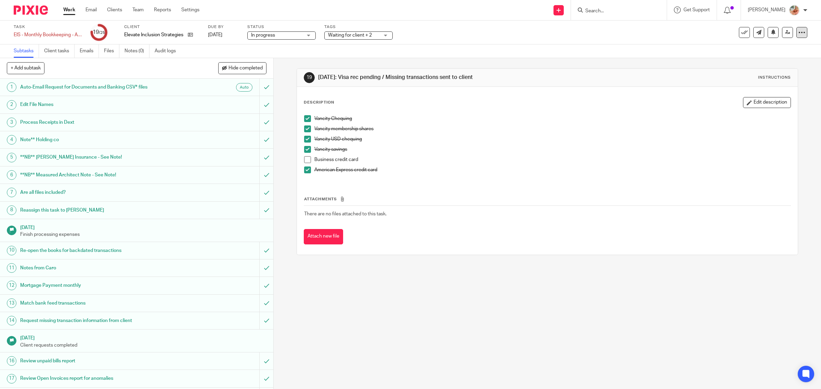
click at [799, 33] on div at bounding box center [801, 32] width 11 height 11
click at [770, 59] on link "Advanced task editor" at bounding box center [774, 59] width 45 height 5
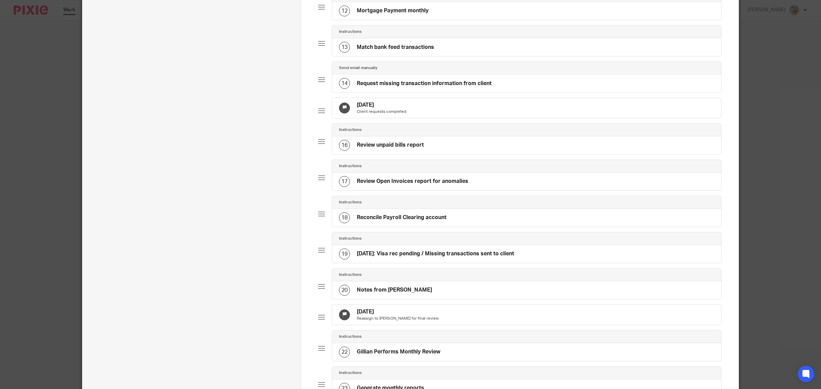
scroll to position [513, 0]
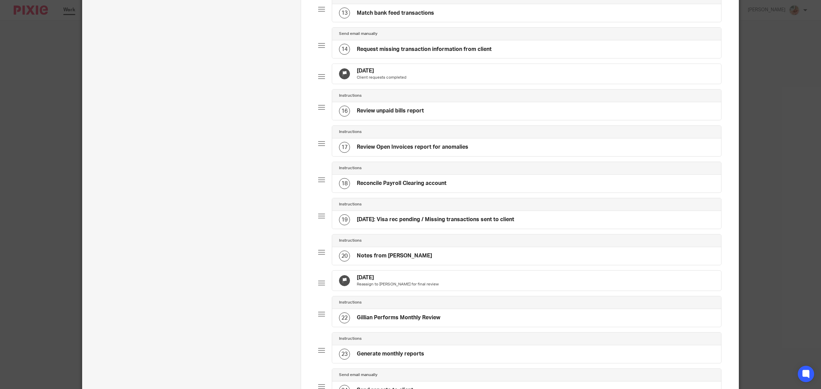
click at [425, 223] on h4 "[DATE]: Visa rec pending / Missing transactions sent to client" at bounding box center [435, 219] width 157 height 7
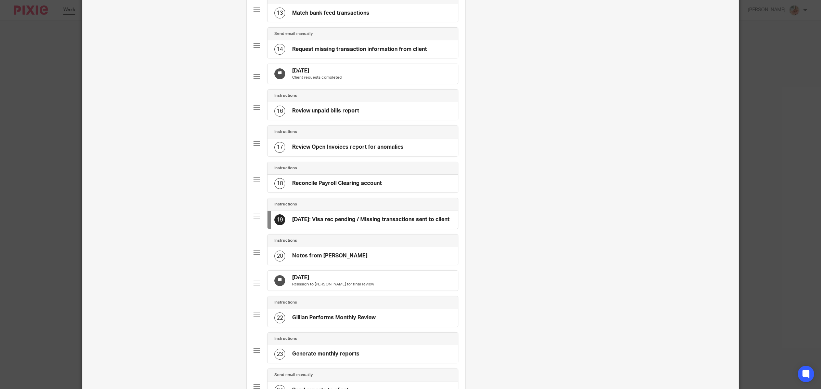
scroll to position [0, 0]
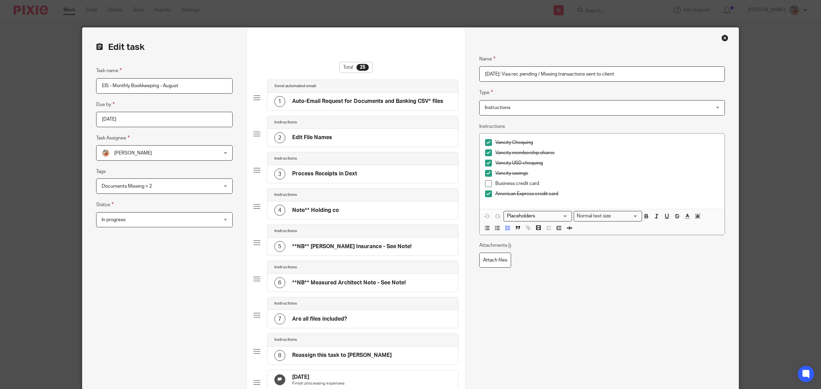
click at [482, 74] on input "[DATE]: Visa rec pending / Missing transactions sent to client" at bounding box center [602, 73] width 246 height 15
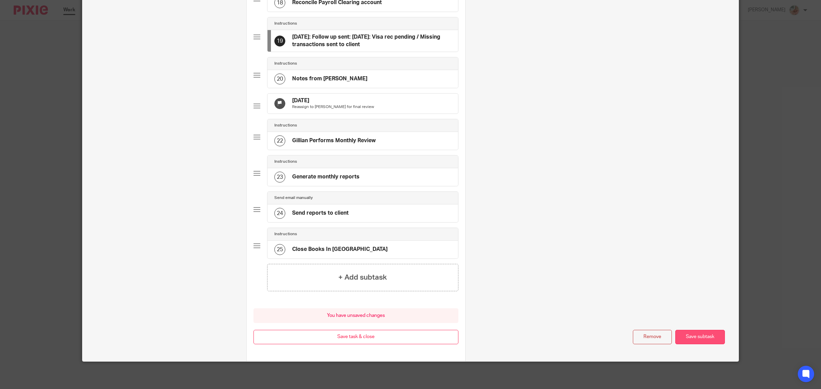
type input "Sep 25th: Follow up sent: Sep 17th: Visa rec pending / Missing transactions sen…"
click at [697, 334] on button "Save subtask" at bounding box center [700, 337] width 50 height 15
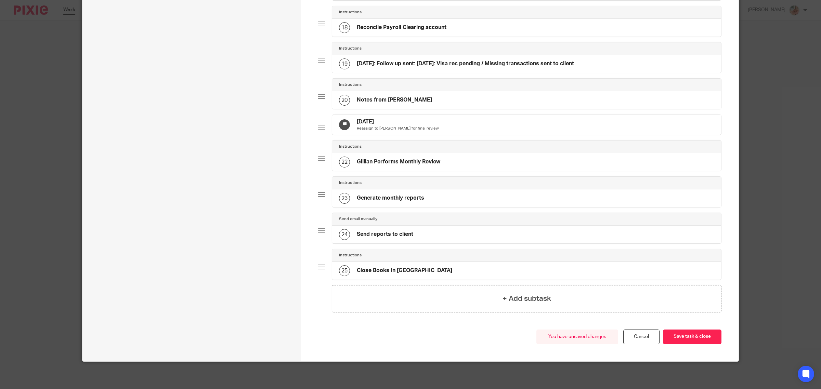
scroll to position [691, 0]
click at [695, 338] on button "Save task & close" at bounding box center [692, 337] width 59 height 15
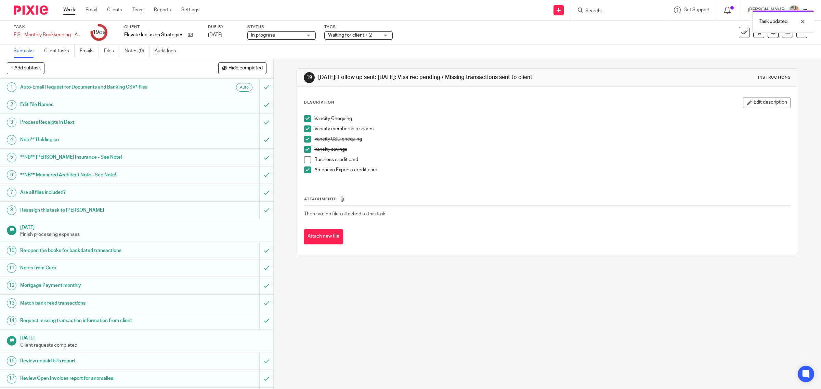
click at [368, 35] on span "Waiting for client + 2" at bounding box center [350, 35] width 44 height 5
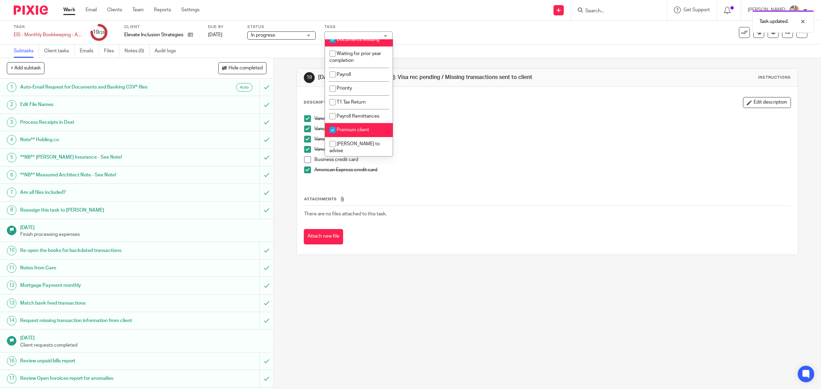
scroll to position [166, 0]
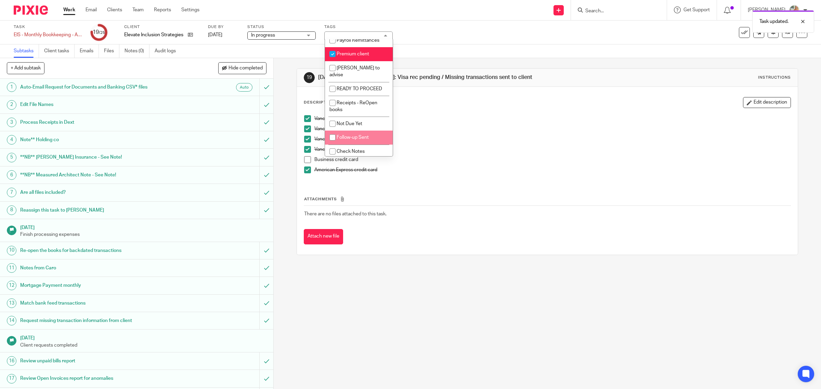
click at [353, 139] on li "Follow-up Sent" at bounding box center [359, 138] width 68 height 14
checkbox input "true"
click at [476, 150] on p "Vancity savings" at bounding box center [552, 149] width 477 height 7
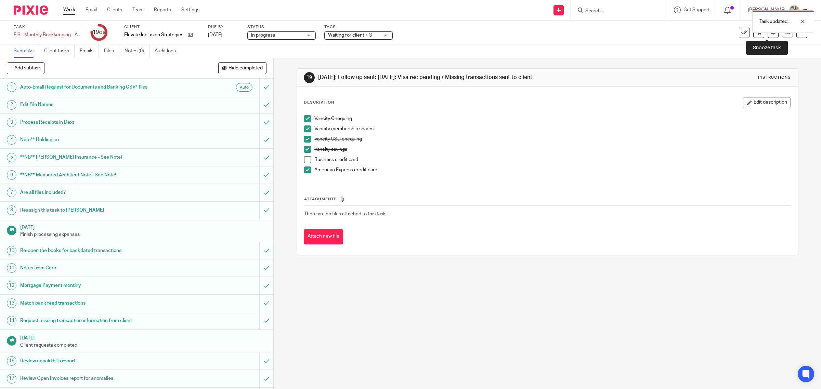
click at [768, 35] on button at bounding box center [773, 32] width 11 height 11
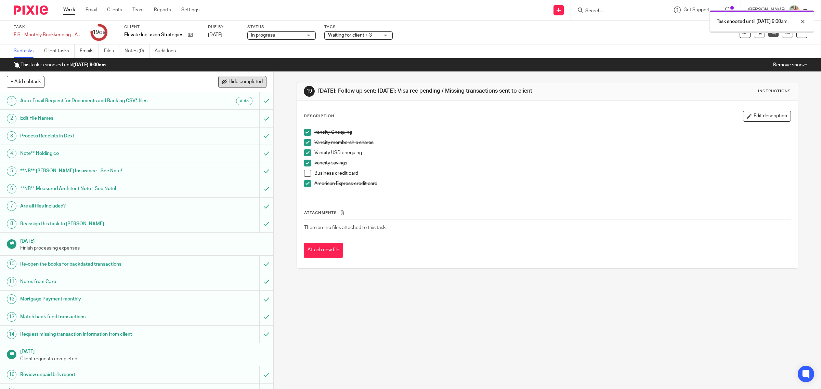
click at [236, 81] on span "Hide completed" at bounding box center [246, 81] width 34 height 5
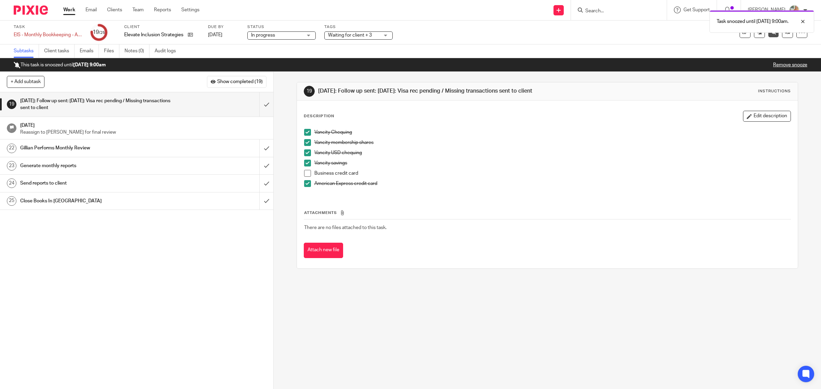
drag, startPoint x: 69, startPoint y: 11, endPoint x: 103, endPoint y: 17, distance: 33.8
click at [69, 11] on link "Work" at bounding box center [69, 10] width 12 height 7
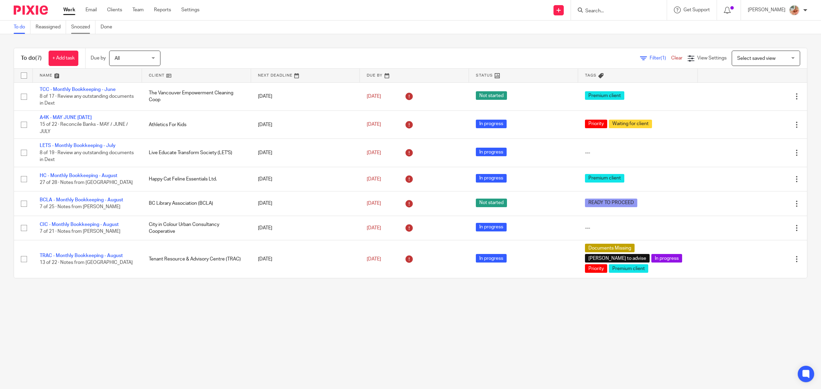
click at [81, 26] on link "Snoozed" at bounding box center [83, 27] width 24 height 13
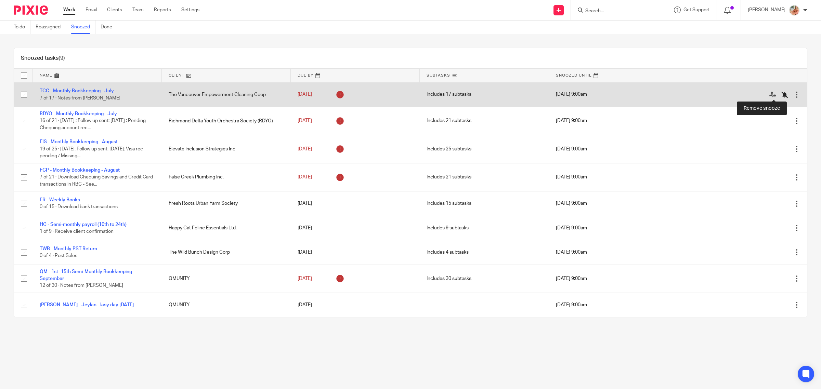
click at [781, 93] on icon at bounding box center [784, 94] width 7 height 7
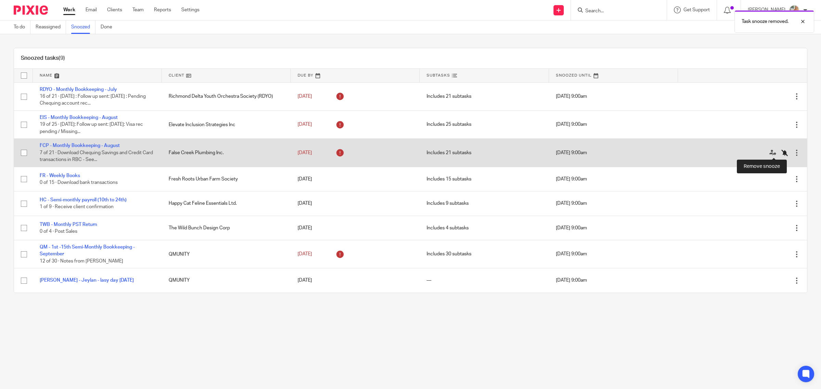
click at [781, 152] on icon at bounding box center [784, 153] width 7 height 7
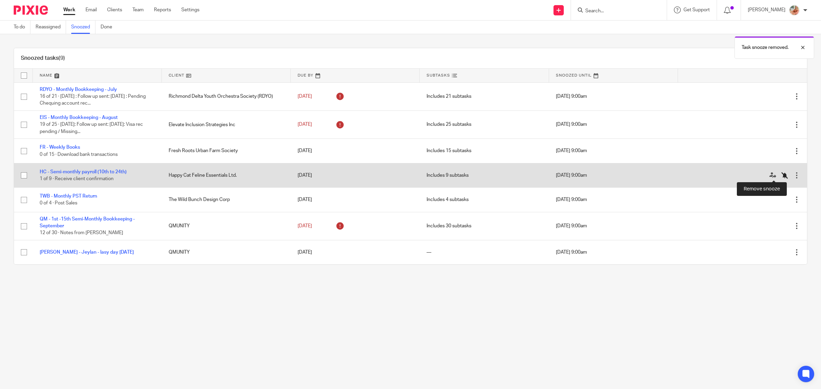
click at [781, 174] on icon at bounding box center [784, 175] width 7 height 7
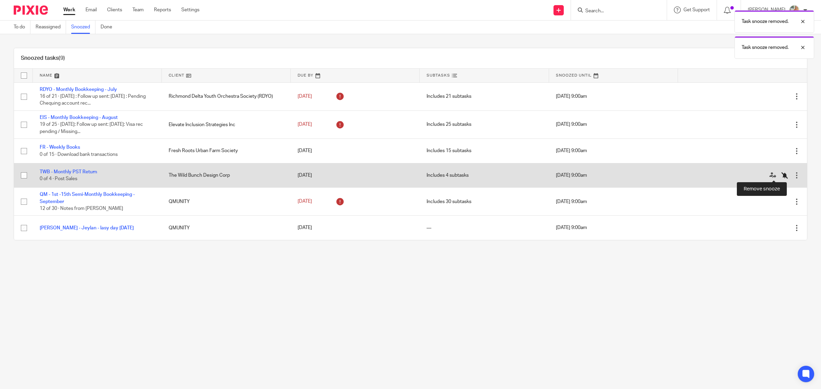
drag, startPoint x: 774, startPoint y: 174, endPoint x: 768, endPoint y: 175, distance: 5.8
click at [781, 174] on icon at bounding box center [784, 175] width 7 height 7
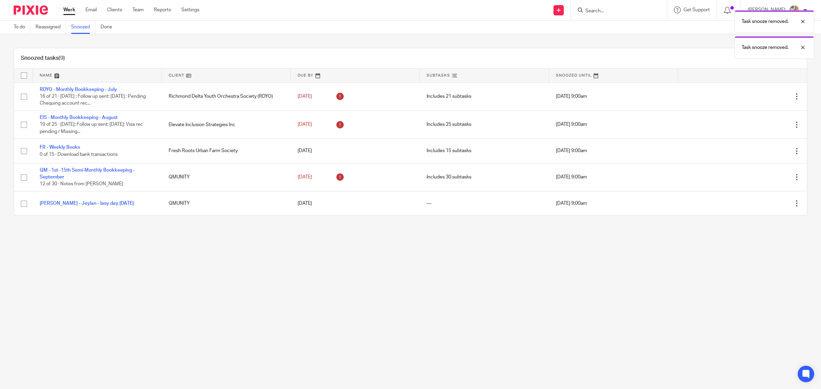
click at [69, 7] on link "Work" at bounding box center [69, 10] width 12 height 7
click at [69, 9] on link "Work" at bounding box center [69, 10] width 12 height 7
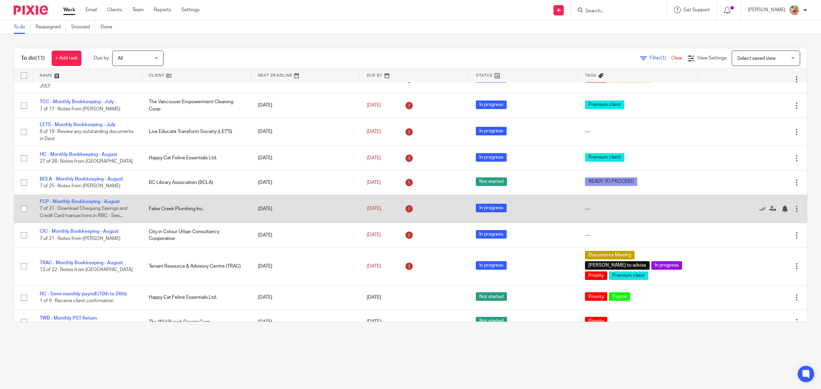
scroll to position [47, 0]
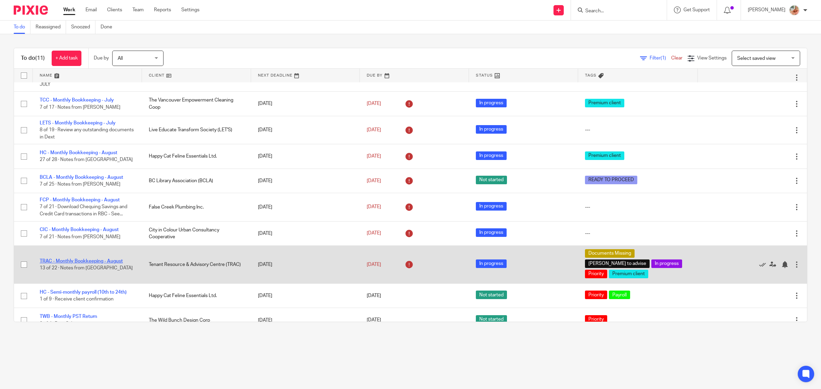
click at [82, 259] on link "TRAC - Monthly Bookkeeping - August" at bounding box center [81, 261] width 83 height 5
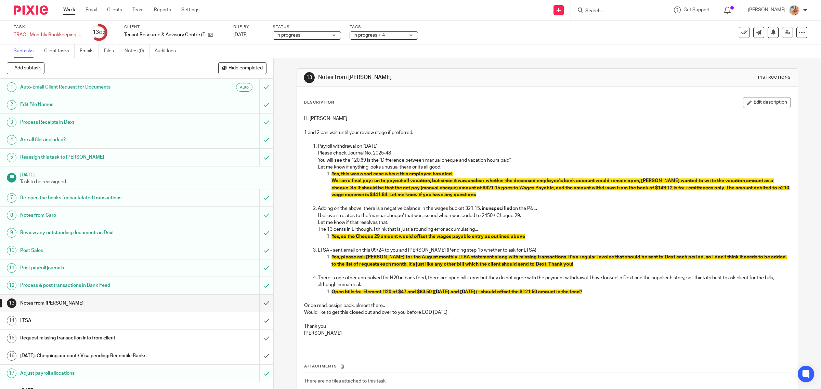
click at [364, 34] on span "In progress + 4" at bounding box center [368, 35] width 31 height 5
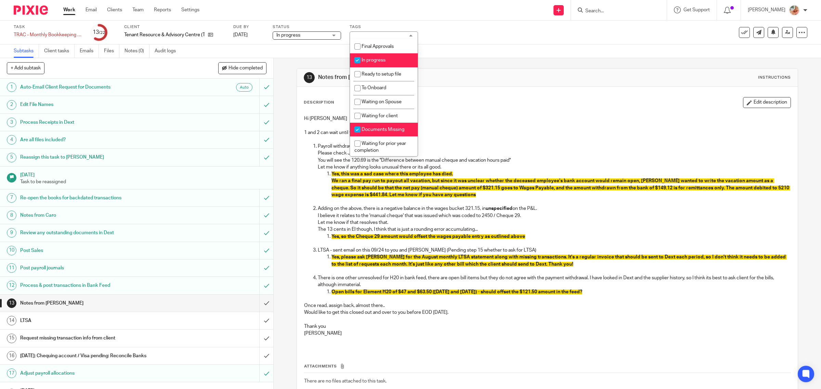
click at [370, 124] on li "Documents Missing" at bounding box center [384, 130] width 68 height 14
checkbox input "false"
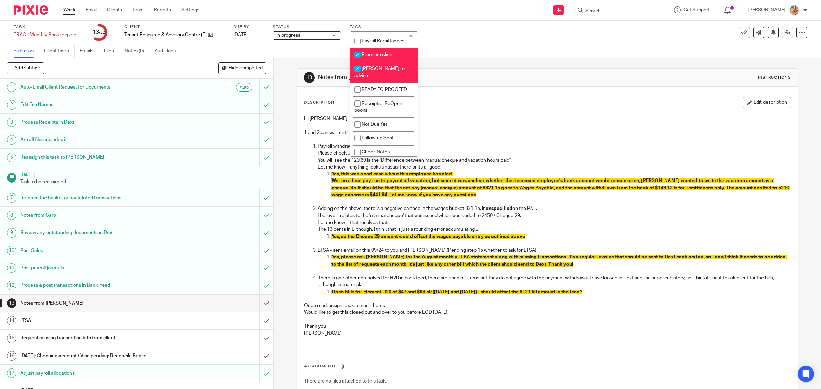
scroll to position [166, 0]
click at [367, 66] on span "[PERSON_NAME] to advise" at bounding box center [379, 72] width 50 height 12
checkbox input "false"
click at [502, 122] on p "Hi Gillian" at bounding box center [547, 118] width 487 height 7
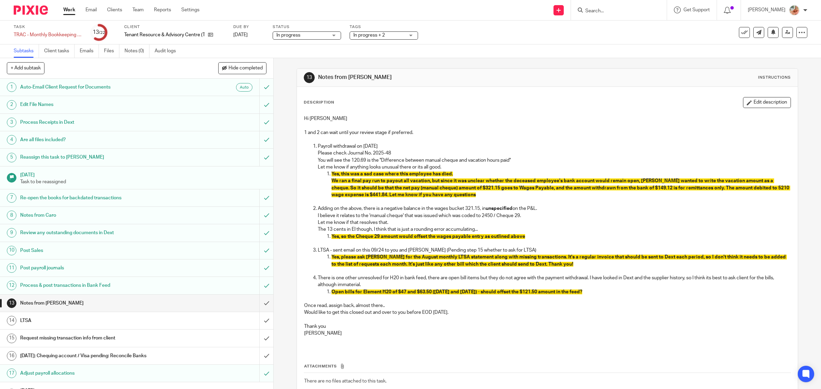
drag, startPoint x: 69, startPoint y: 10, endPoint x: 74, endPoint y: 10, distance: 4.1
click at [69, 9] on link "Work" at bounding box center [69, 10] width 12 height 7
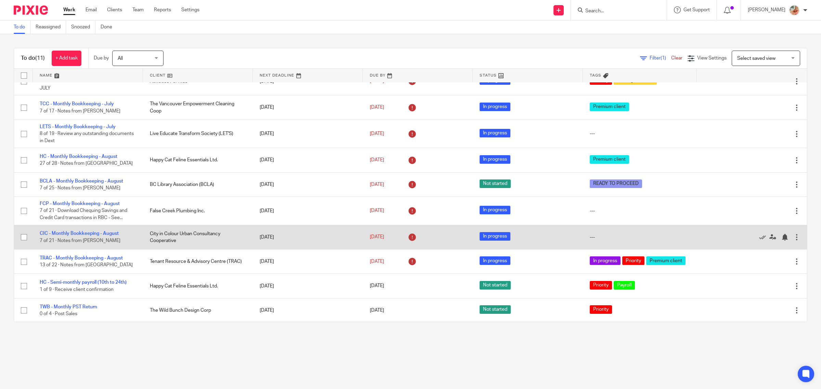
scroll to position [44, 0]
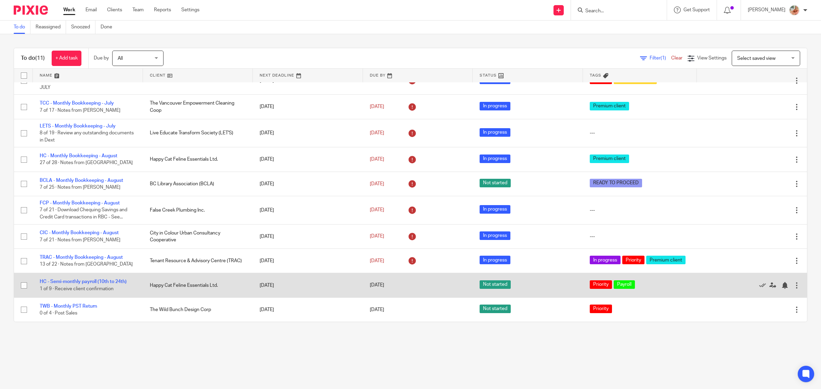
click at [87, 284] on td "HC - Semi-monthly payroll (10th to 24th) 1 of 9 · Receive client confirmation" at bounding box center [88, 285] width 110 height 24
click at [118, 282] on link "HC - Semi-monthly payroll (10th to 24th)" at bounding box center [83, 282] width 87 height 5
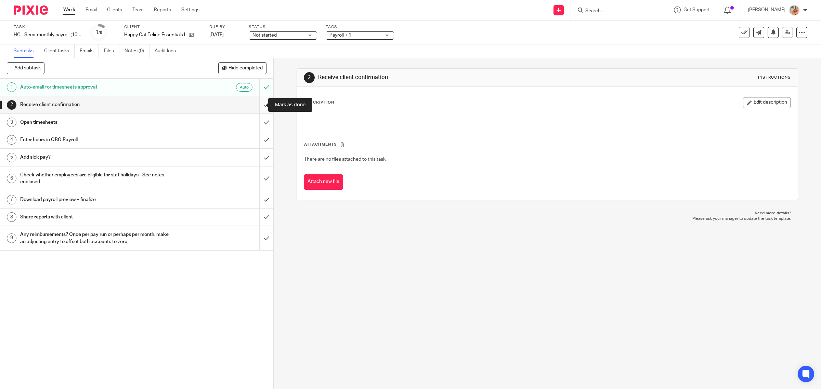
click at [257, 103] on input "submit" at bounding box center [136, 104] width 273 height 17
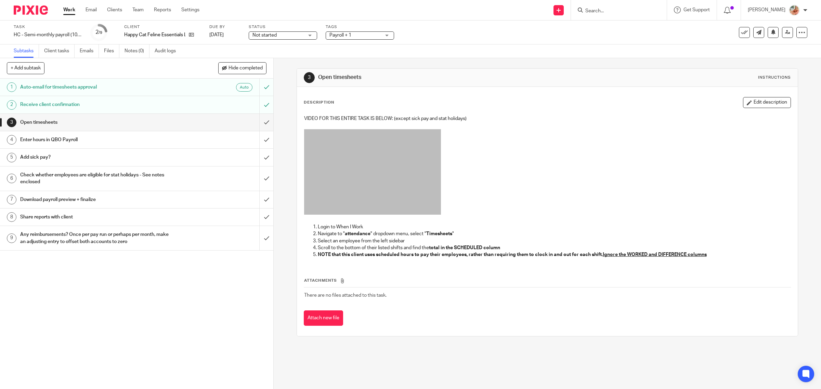
click at [59, 29] on label "Task" at bounding box center [48, 26] width 68 height 5
click at [62, 33] on div "HC - Semi-monthly payroll (10th to 24th) Save HC - Semi-monthly payroll (10th t…" at bounding box center [48, 34] width 68 height 7
click at [64, 35] on input "HC - Semi-monthly payroll (10th to 24th)" at bounding box center [64, 35] width 100 height 8
drag, startPoint x: 47, startPoint y: 31, endPoint x: 63, endPoint y: 33, distance: 16.1
click at [63, 33] on input "HC - Semi-monthly payroll (10th to 24th)" at bounding box center [64, 35] width 100 height 8
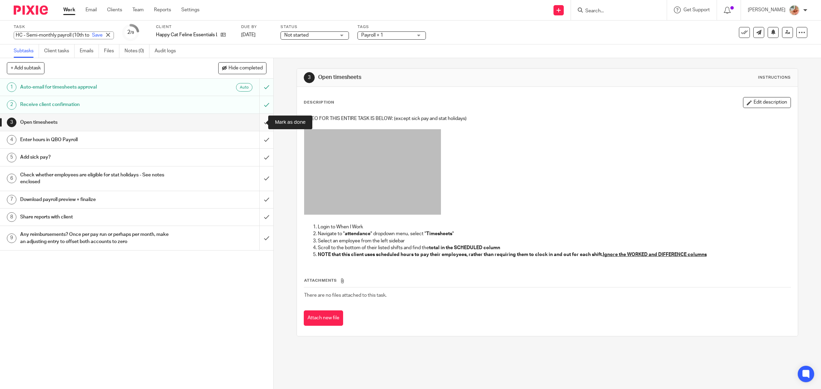
click at [258, 119] on input "submit" at bounding box center [136, 122] width 273 height 17
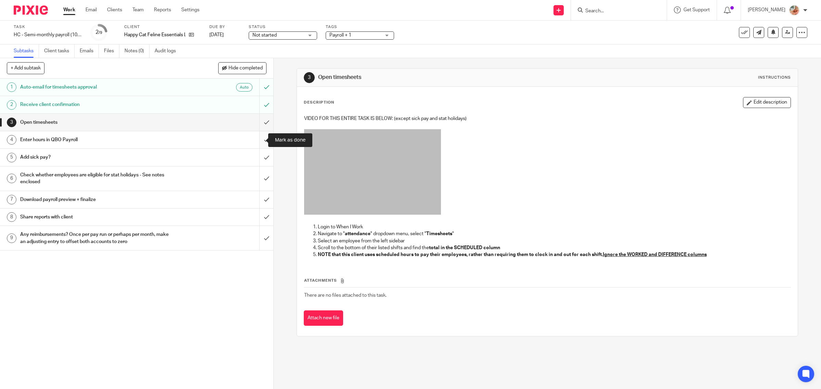
drag, startPoint x: 263, startPoint y: 140, endPoint x: 262, endPoint y: 146, distance: 6.2
click at [263, 139] on input "submit" at bounding box center [136, 139] width 273 height 17
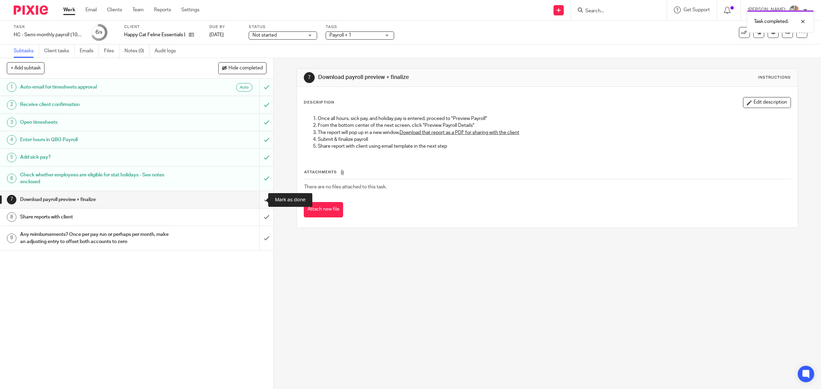
click at [254, 200] on input "submit" at bounding box center [136, 199] width 273 height 17
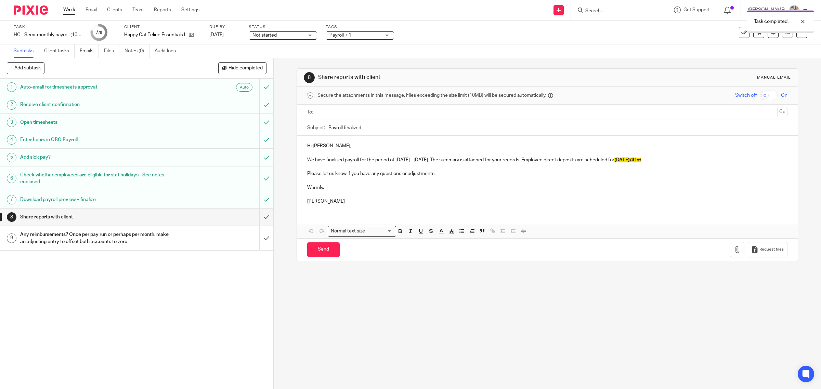
click at [336, 109] on input "text" at bounding box center [547, 112] width 455 height 8
drag, startPoint x: 655, startPoint y: 165, endPoint x: 719, endPoint y: 169, distance: 64.5
click at [719, 169] on div "Hi [PERSON_NAME], We have finalized payroll for the period of [DATE] - [DATE]. …" at bounding box center [547, 174] width 501 height 74
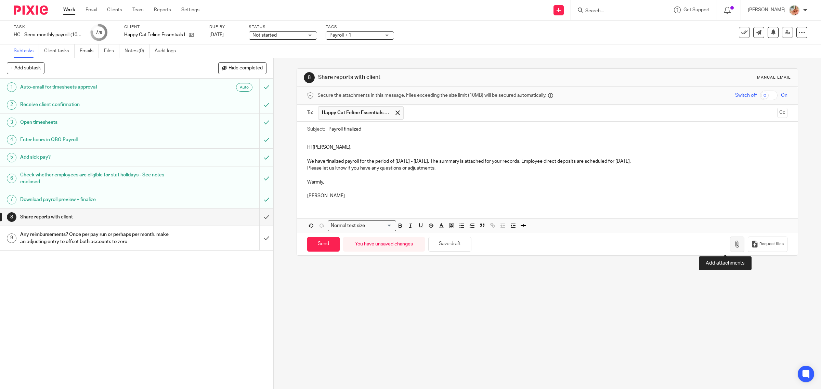
click at [734, 247] on icon "button" at bounding box center [737, 244] width 7 height 7
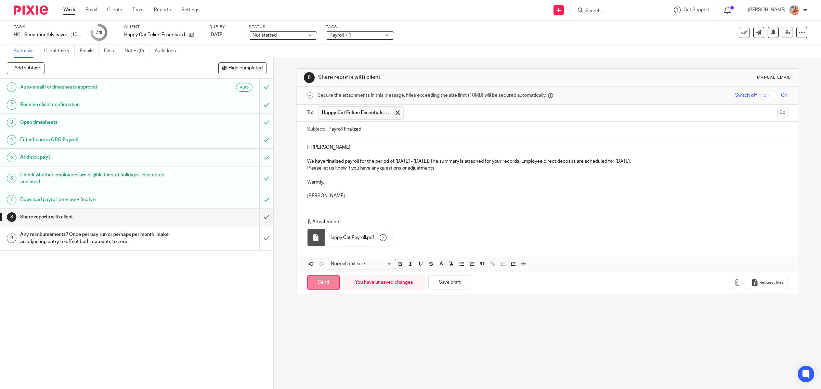
click at [321, 284] on input "Send" at bounding box center [323, 282] width 33 height 15
type input "Sent"
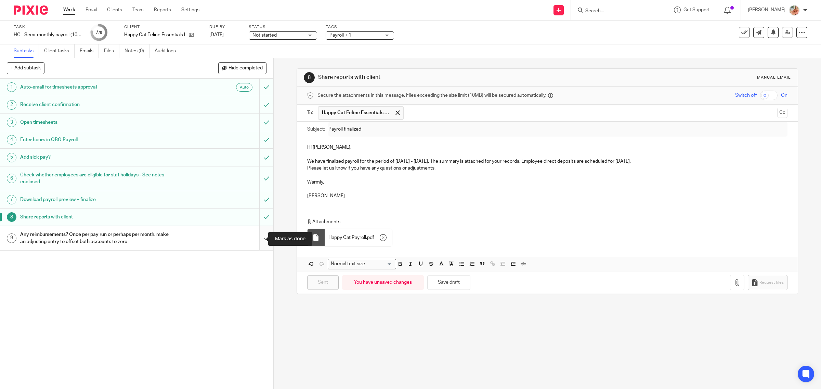
click at [254, 235] on input "submit" at bounding box center [136, 238] width 273 height 24
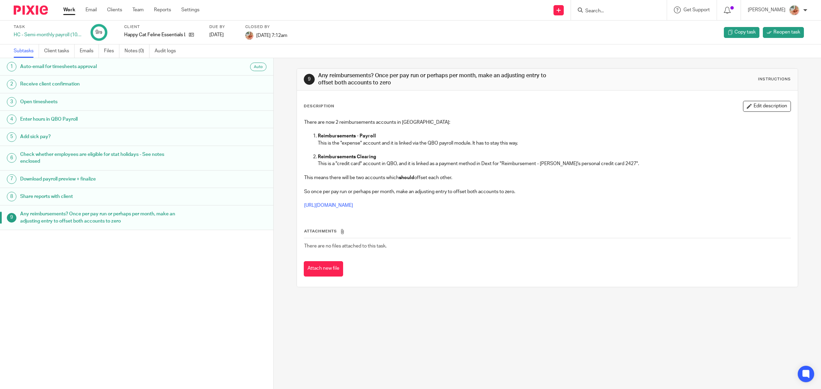
click at [72, 13] on link "Work" at bounding box center [69, 10] width 12 height 7
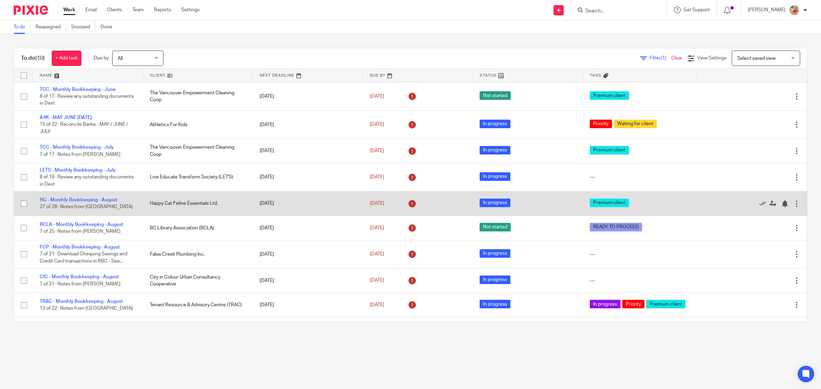
scroll to position [20, 0]
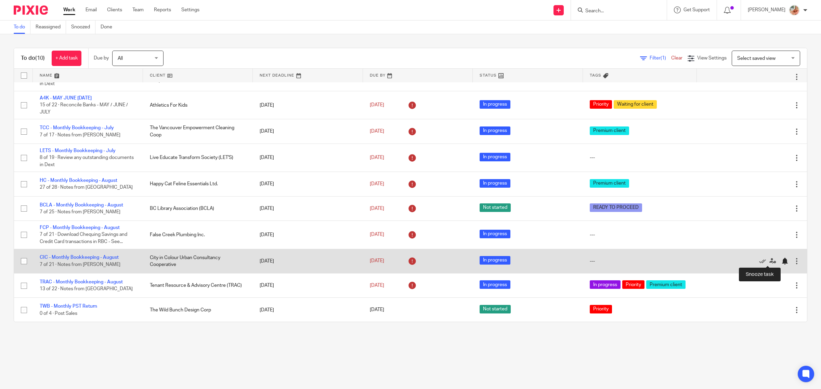
click at [781, 261] on div at bounding box center [784, 261] width 7 height 7
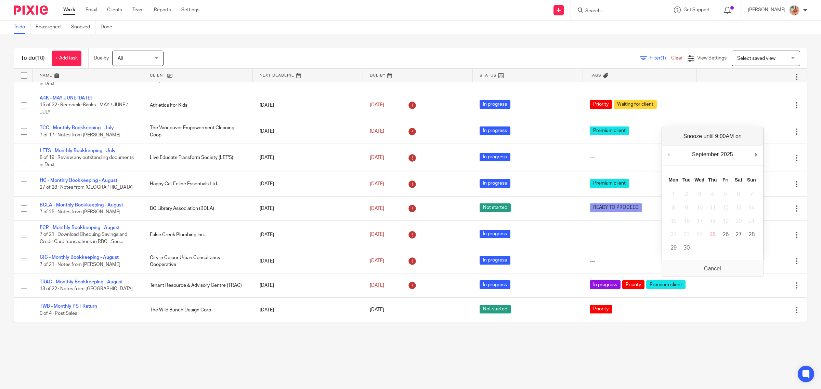
click at [530, 348] on main "To do Reassigned Snoozed Done To do (10) + Add task Due by All All [DATE] [DATE…" at bounding box center [410, 194] width 821 height 389
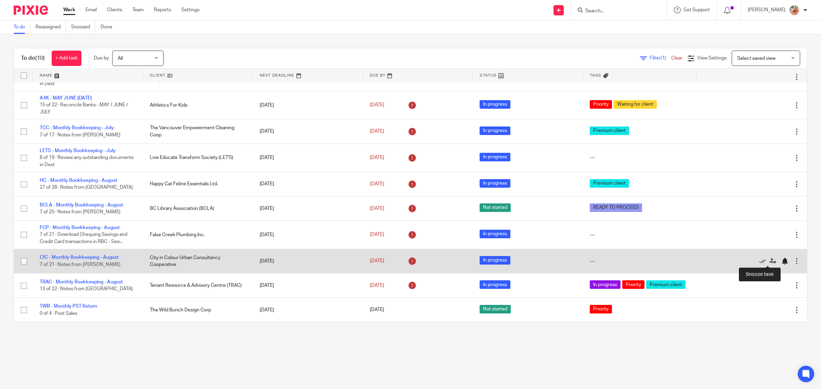
click at [781, 261] on div at bounding box center [784, 261] width 7 height 7
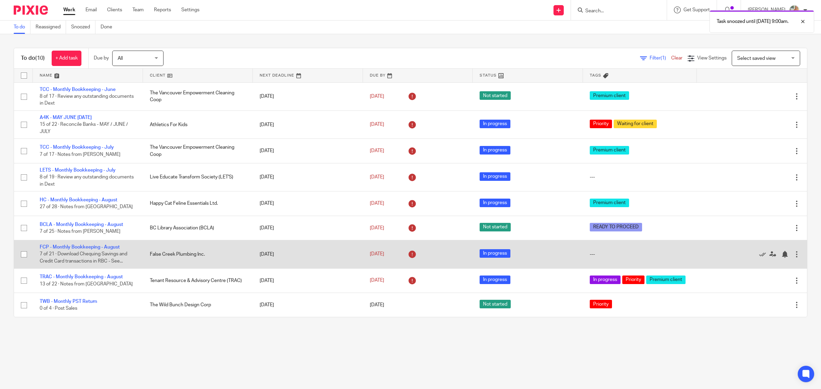
scroll to position [0, 0]
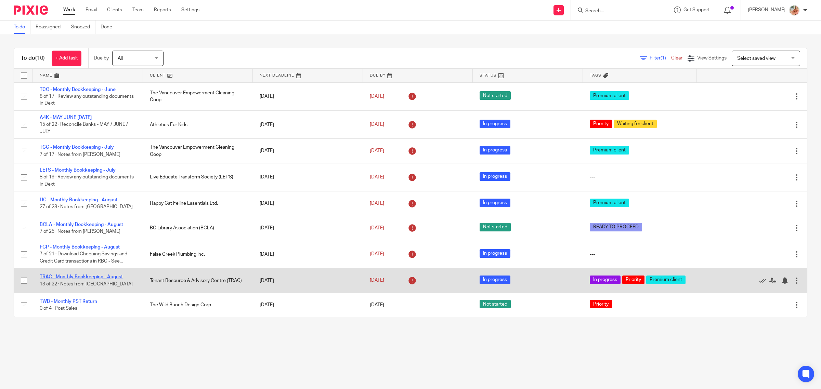
click at [60, 275] on link "TRAC - Monthly Bookkeeping - August" at bounding box center [81, 277] width 83 height 5
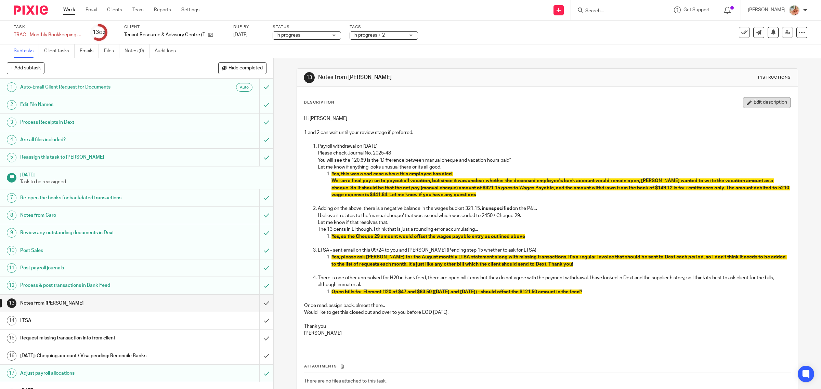
click at [743, 98] on button "Edit description" at bounding box center [767, 102] width 48 height 11
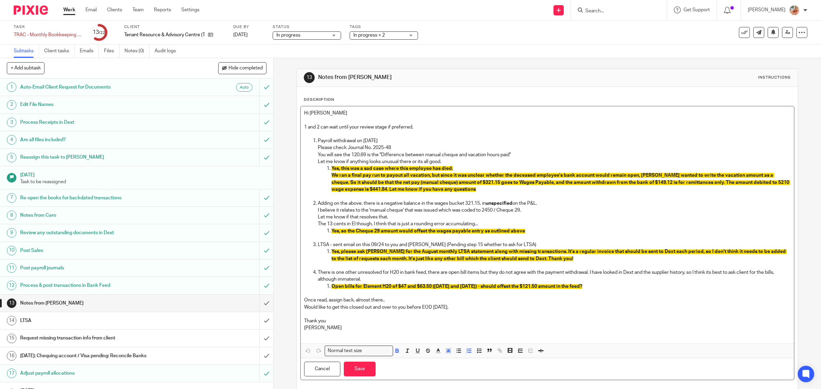
click at [473, 192] on p "We ran a final pay run to payout all vacation, but since it was unclear whether…" at bounding box center [561, 182] width 459 height 21
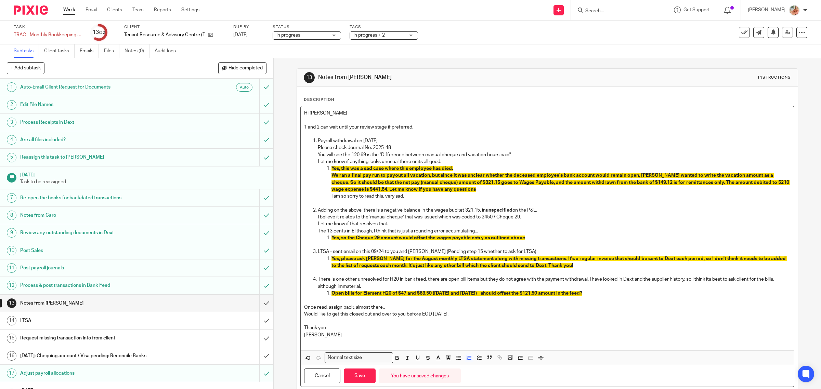
click at [345, 195] on p "I am so sorry to read this, very sad," at bounding box center [561, 196] width 459 height 7
drag, startPoint x: 424, startPoint y: 201, endPoint x: 391, endPoint y: 194, distance: 34.2
click at [391, 194] on div "Hi [PERSON_NAME] 1 and 2 can wait until your review stage if preferred. Payroll…" at bounding box center [548, 228] width 494 height 244
click at [407, 195] on p "I am so very sorry to read this." at bounding box center [561, 196] width 459 height 7
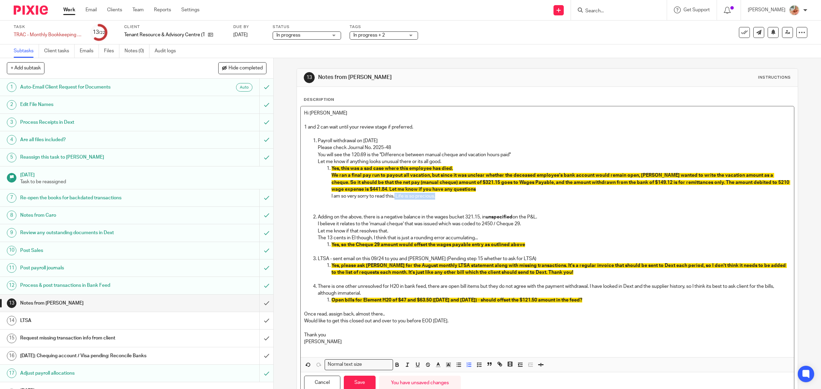
drag, startPoint x: 426, startPoint y: 198, endPoint x: 393, endPoint y: 197, distance: 32.5
click at [393, 197] on p "I am so very sorry to read this. Life is so precious." at bounding box center [561, 196] width 459 height 7
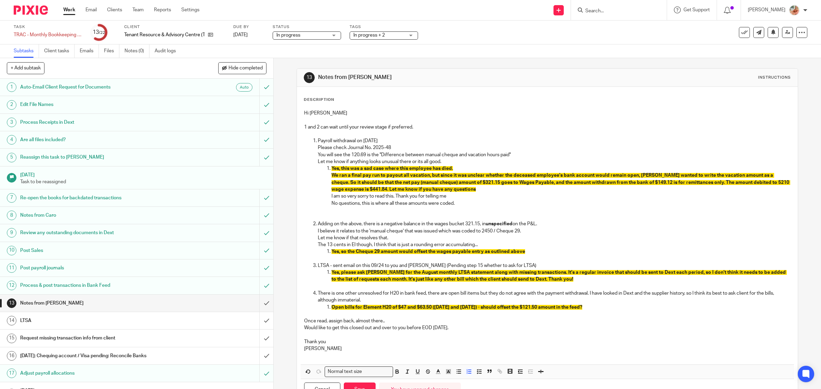
drag, startPoint x: 243, startPoint y: 70, endPoint x: 286, endPoint y: 170, distance: 109.1
click at [243, 69] on span "Hide completed" at bounding box center [246, 68] width 34 height 5
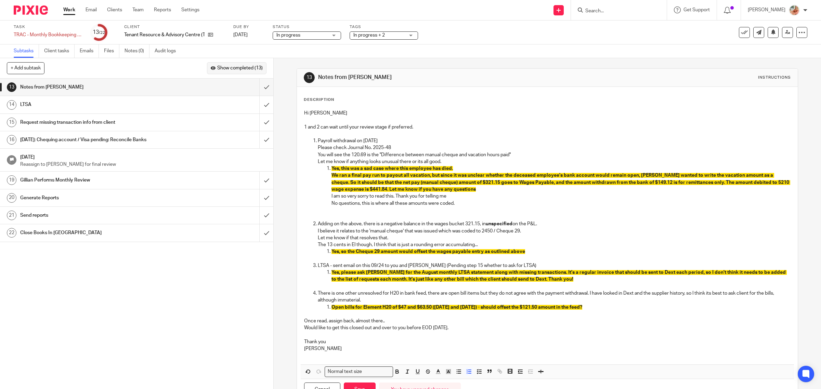
click at [237, 66] on span "Show completed (13)" at bounding box center [240, 68] width 46 height 5
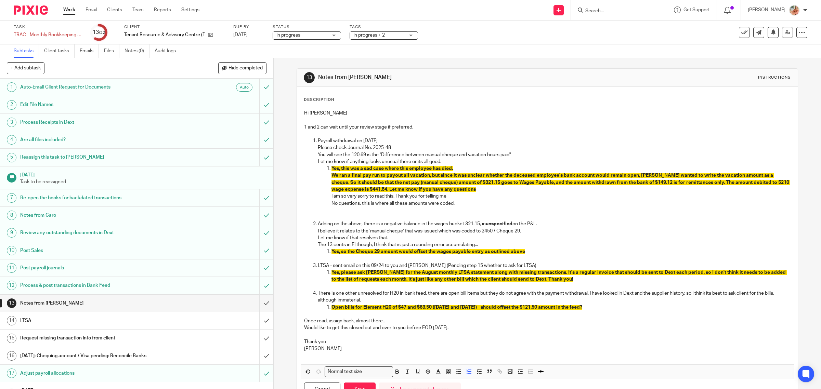
click at [113, 268] on h1 "Post payroll journals" at bounding box center [97, 268] width 155 height 10
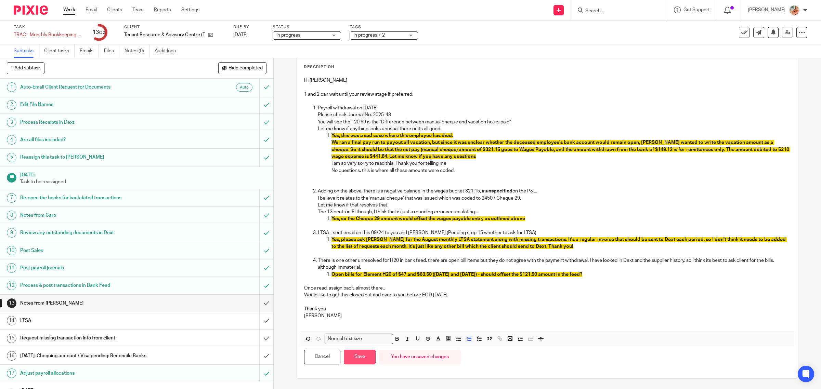
click at [365, 358] on button "Save" at bounding box center [360, 357] width 32 height 15
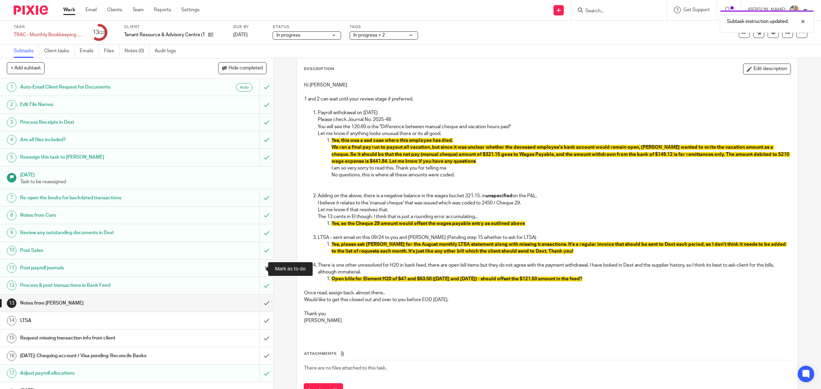
click at [255, 271] on input "submit" at bounding box center [136, 268] width 273 height 17
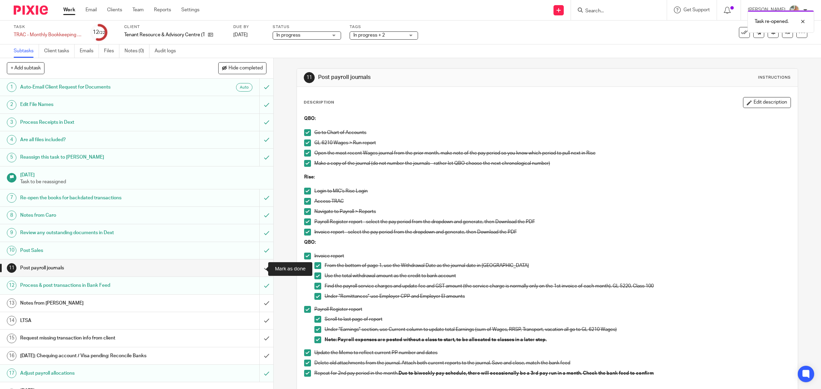
click at [254, 267] on input "submit" at bounding box center [136, 268] width 273 height 17
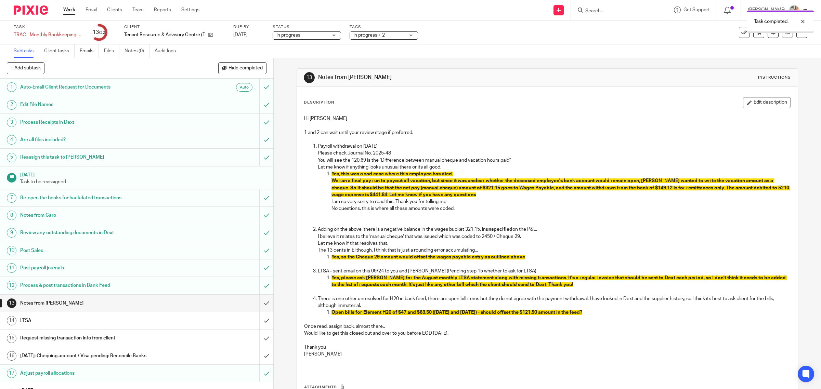
scroll to position [88, 0]
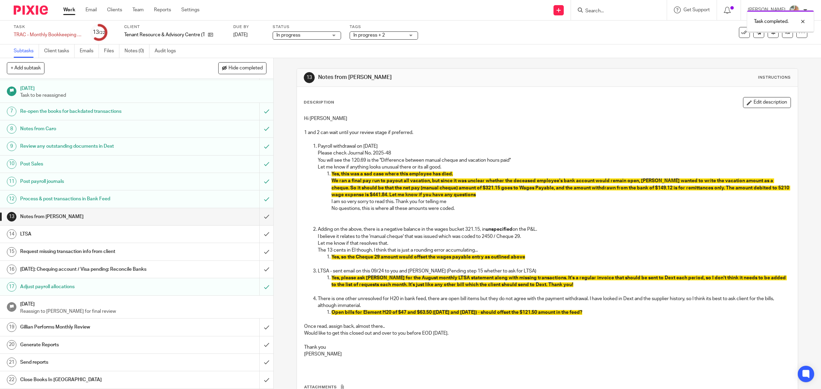
click at [105, 286] on h1 "Adjust payroll allocations" at bounding box center [97, 287] width 155 height 10
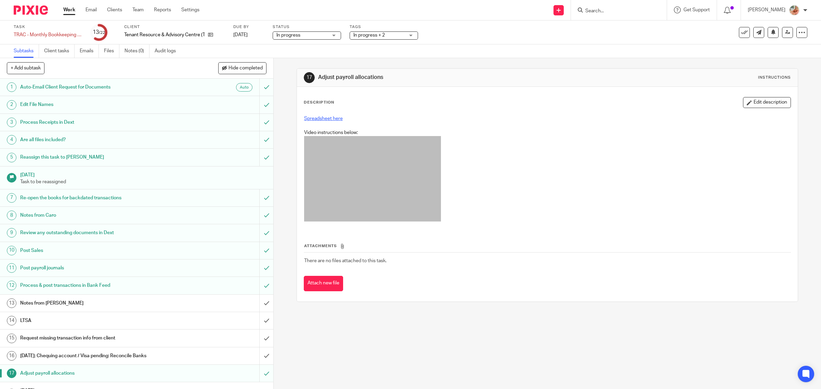
click at [333, 116] on link "Spreadsheet here" at bounding box center [323, 118] width 39 height 5
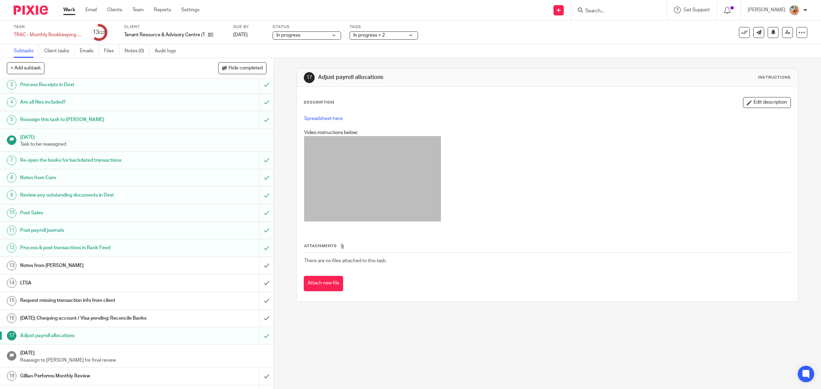
scroll to position [88, 0]
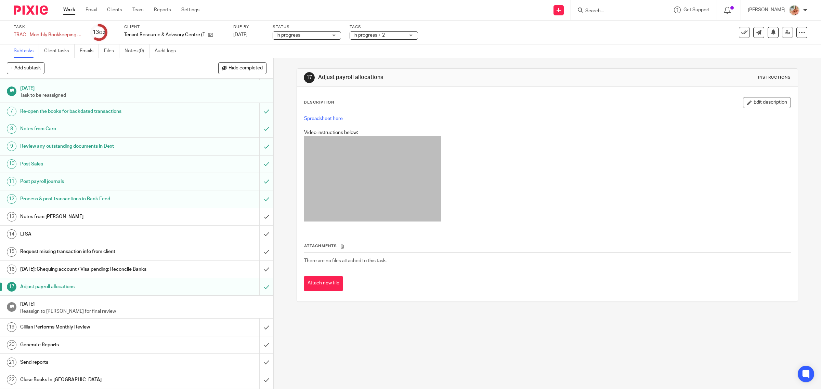
drag, startPoint x: 78, startPoint y: 215, endPoint x: 116, endPoint y: 226, distance: 40.3
click at [78, 215] on h1 "Notes from [PERSON_NAME]" at bounding box center [97, 217] width 155 height 10
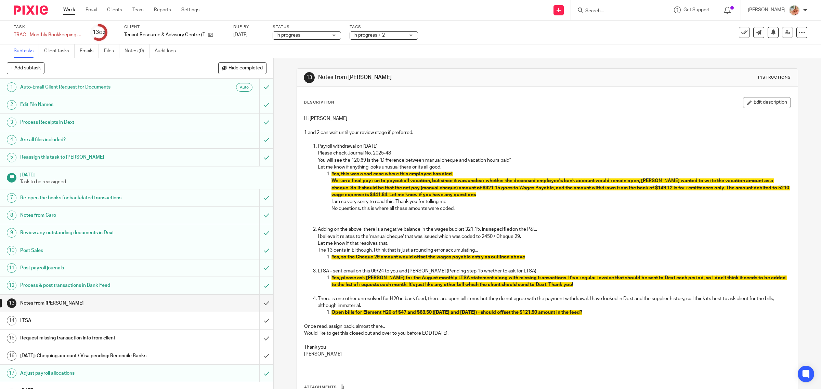
click at [502, 211] on p "No questions, this is where all these amounts were coded." at bounding box center [561, 208] width 459 height 7
click at [466, 209] on p "No questions, this is where all these amounts were coded." at bounding box center [561, 208] width 459 height 7
drag, startPoint x: 464, startPoint y: 209, endPoint x: 446, endPoint y: 237, distance: 32.8
click at [304, 208] on ol "Payroll withdrawal on [DATE] Please check Journal No. 2025-48 You will see the …" at bounding box center [547, 184] width 487 height 83
click at [744, 104] on button "Edit description" at bounding box center [767, 102] width 48 height 11
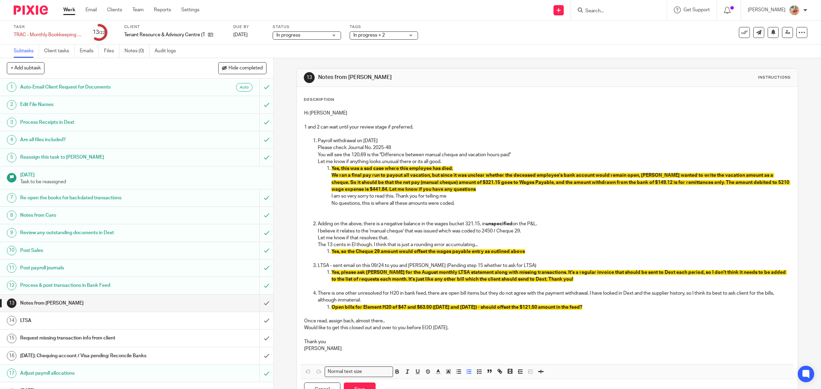
click at [524, 212] on p at bounding box center [561, 210] width 459 height 7
drag, startPoint x: 356, startPoint y: 201, endPoint x: 314, endPoint y: 200, distance: 42.1
click at [314, 200] on ol "Payroll withdrawal on [DATE] Please check Journal No. 2025-48 You will see the …" at bounding box center [547, 179] width 487 height 83
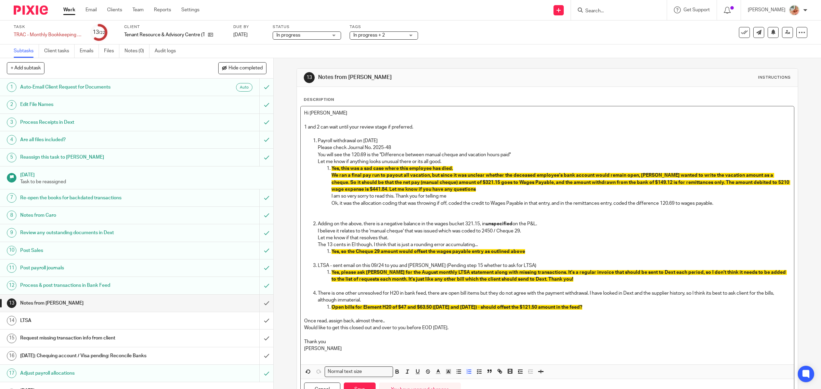
drag, startPoint x: 727, startPoint y: 202, endPoint x: 320, endPoint y: 195, distance: 407.5
click at [320, 195] on ol "Yes, this was a sad case where this employee has died. We ran a final pay run t…" at bounding box center [554, 192] width 473 height 55
click at [353, 216] on p at bounding box center [561, 217] width 459 height 7
drag, startPoint x: 340, startPoint y: 202, endPoint x: 309, endPoint y: 202, distance: 31.8
click at [309, 202] on ol "Payroll withdrawal on [DATE] Please check Journal No. 2025-48 You will see the …" at bounding box center [547, 179] width 487 height 83
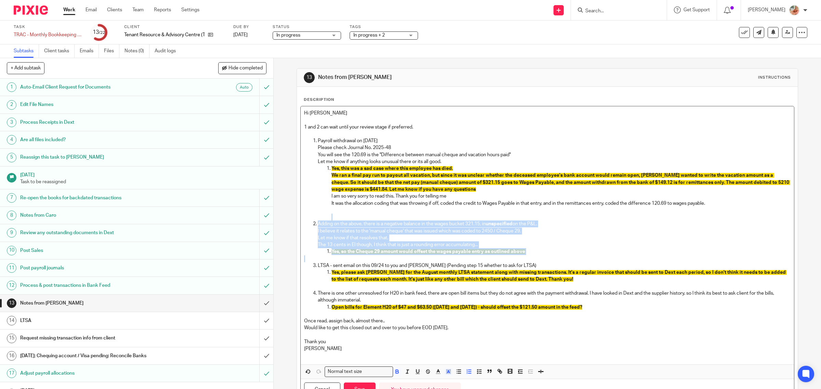
drag, startPoint x: 505, startPoint y: 255, endPoint x: 283, endPoint y: 218, distance: 224.4
click at [283, 218] on div "13 Notes from [GEOGRAPHIC_DATA] Instructions Description Hi [PERSON_NAME] 1 and…" at bounding box center [547, 223] width 547 height 331
click at [550, 244] on p "The 13 cents in EI though, I think that is just a rounding error accumulating..." at bounding box center [554, 245] width 473 height 7
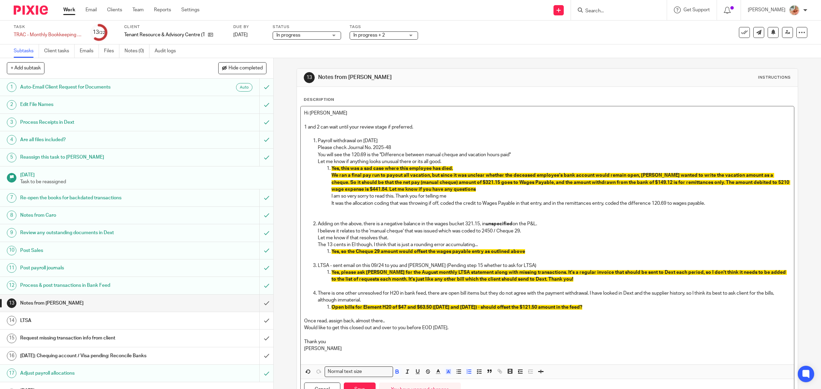
click at [529, 254] on p "Yes, so the Cheque 29 amount would offset the wages payable entry as outlined a…" at bounding box center [561, 251] width 459 height 7
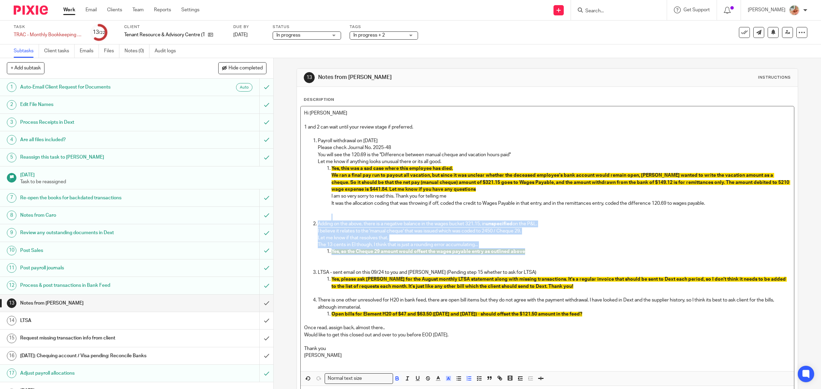
drag, startPoint x: 387, startPoint y: 238, endPoint x: 358, endPoint y: 259, distance: 36.7
click at [301, 216] on div "Hi [PERSON_NAME] 1 and 2 can wait until your review stage if preferred. Payroll…" at bounding box center [548, 238] width 494 height 265
click at [426, 380] on icon "button" at bounding box center [428, 379] width 6 height 6
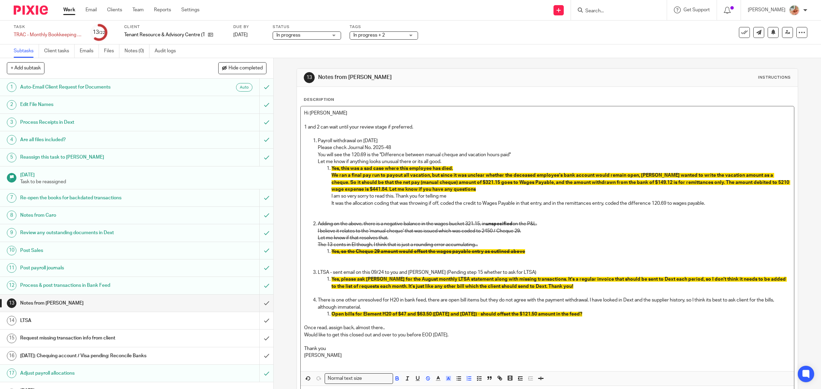
click at [622, 205] on p "It was the allocation coding that was throwing if off, coded the credit to Wage…" at bounding box center [561, 203] width 459 height 7
drag, startPoint x: 720, startPoint y: 202, endPoint x: 319, endPoint y: 197, distance: 401.7
click at [319, 197] on ol "Yes, this was a sad case where this employee has died. We ran a final pay run t…" at bounding box center [554, 192] width 473 height 55
click at [447, 380] on icon "button" at bounding box center [448, 379] width 6 height 6
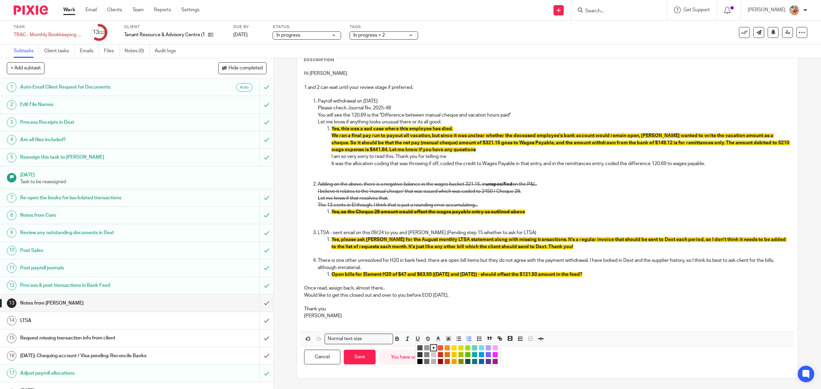
drag, startPoint x: 493, startPoint y: 347, endPoint x: 452, endPoint y: 350, distance: 41.9
click at [494, 347] on li "color:#FDA1FF" at bounding box center [495, 348] width 5 height 5
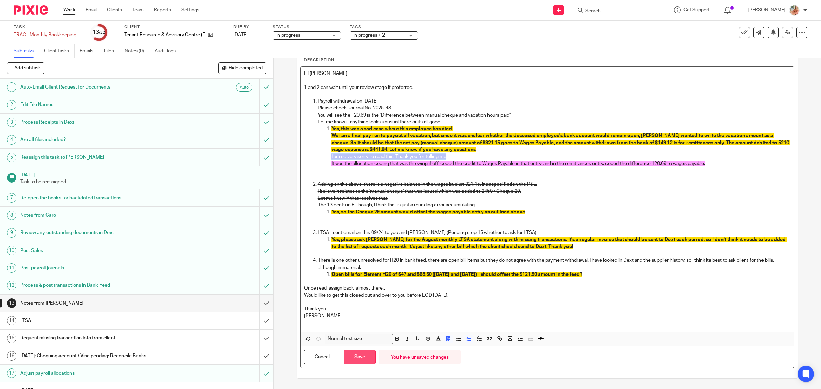
click at [362, 357] on button "Save" at bounding box center [360, 357] width 32 height 15
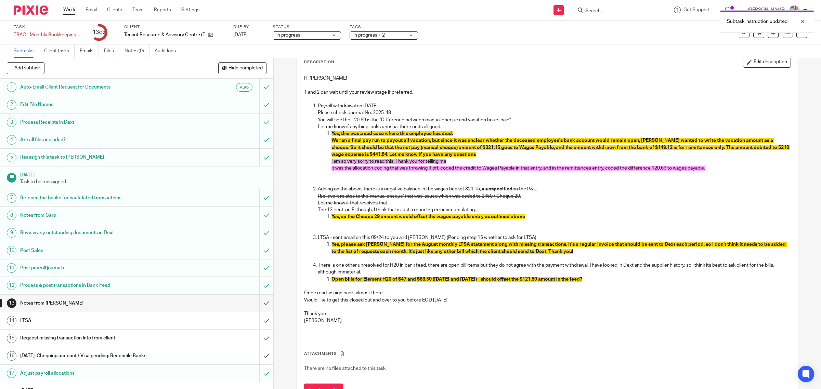
scroll to position [43, 0]
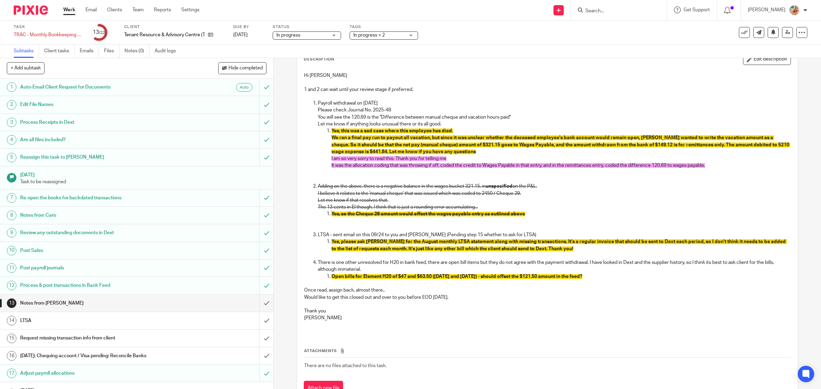
click at [590, 279] on p "Open bills for Element H20 of $47 and $63.50 ([DATE] and [DATE]) - should offse…" at bounding box center [561, 276] width 459 height 7
click at [743, 62] on button "Edit description" at bounding box center [767, 59] width 48 height 11
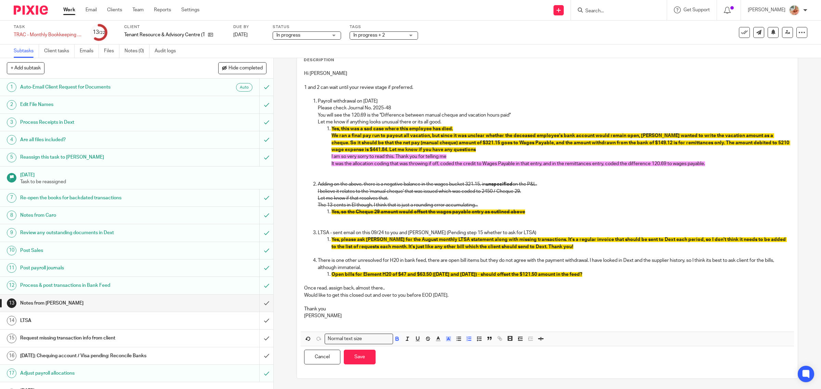
scroll to position [40, 0]
click at [588, 274] on p "Open bills for Element H20 of $47 and $63.50 ([DATE] and [DATE]) - should offse…" at bounding box center [561, 274] width 459 height 7
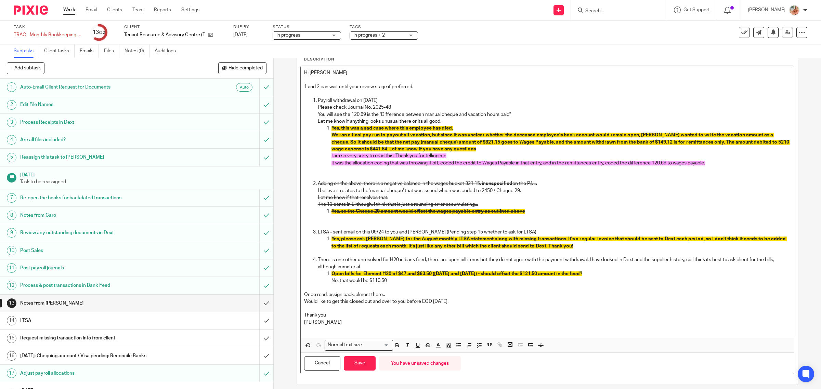
drag, startPoint x: 401, startPoint y: 284, endPoint x: 323, endPoint y: 283, distance: 78.0
click at [321, 284] on div "Hi [PERSON_NAME] 1 and 2 can wait until your review stage if preferred. Payroll…" at bounding box center [548, 202] width 494 height 272
click at [445, 343] on icon "button" at bounding box center [448, 345] width 6 height 6
drag, startPoint x: 495, startPoint y: 354, endPoint x: 490, endPoint y: 354, distance: 4.4
click at [494, 354] on li "color:#FDA1FF" at bounding box center [495, 354] width 5 height 5
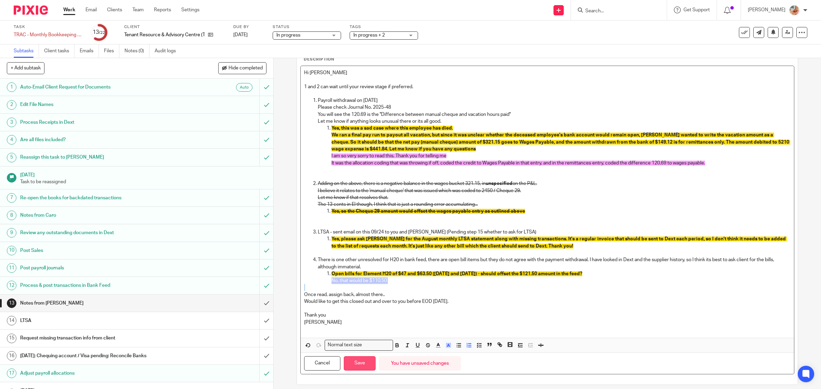
click at [364, 368] on button "Save" at bounding box center [360, 363] width 32 height 15
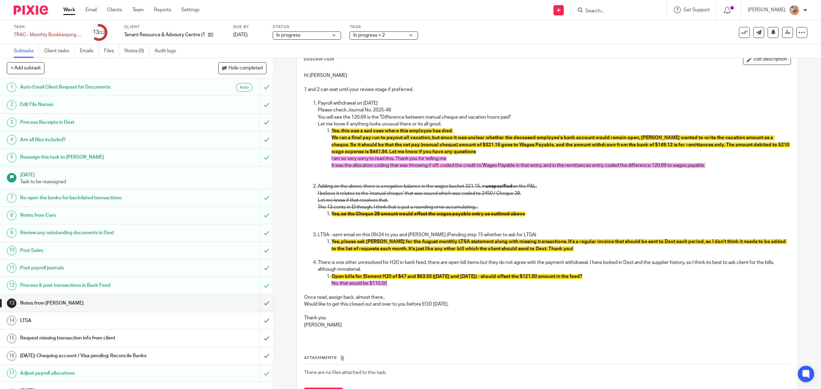
click at [461, 305] on p "Would like to get this closed out and over to you before EOD tomorrow." at bounding box center [547, 304] width 487 height 7
click at [743, 64] on button "Edit description" at bounding box center [767, 59] width 48 height 11
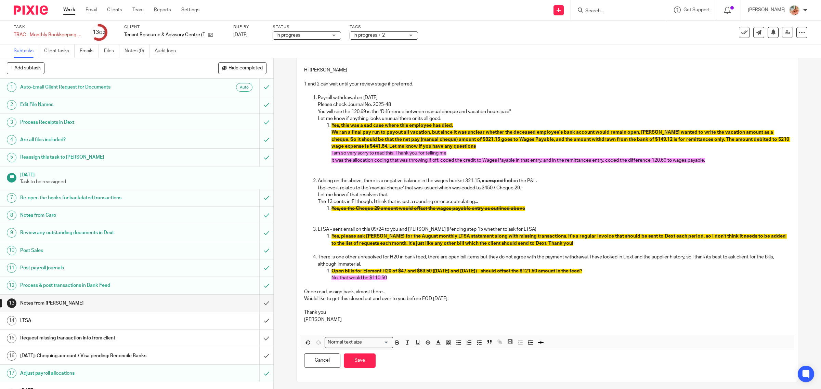
scroll to position [40, 0]
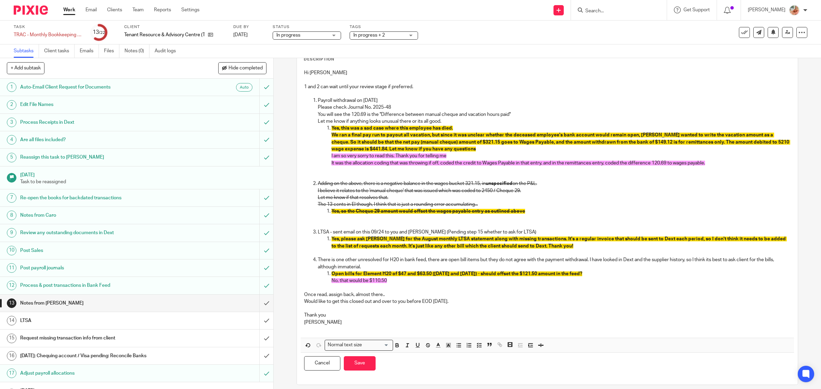
click at [401, 279] on p "No, that would be $110.50" at bounding box center [561, 280] width 459 height 7
click at [567, 247] on p "Yes, please ask Andrew for the August monthly LTSA statement along with missing…" at bounding box center [561, 243] width 459 height 14
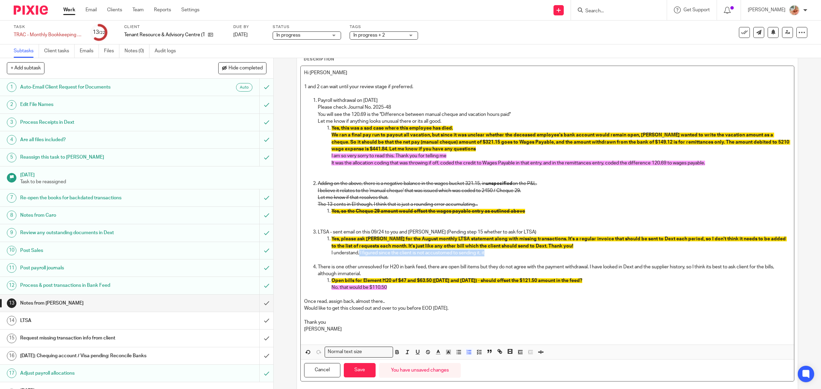
drag, startPoint x: 461, startPoint y: 252, endPoint x: 357, endPoint y: 254, distance: 103.7
click at [357, 254] on p "I understand, I figured since the client is not accustomed to sending it, it" at bounding box center [561, 253] width 459 height 7
drag, startPoint x: 393, startPoint y: 254, endPoint x: 299, endPoint y: 254, distance: 94.8
click at [301, 254] on div "Hi Gillian 1 and 2 can wait until your review stage if preferred. Payroll withd…" at bounding box center [548, 205] width 494 height 279
click at [445, 352] on icon "button" at bounding box center [448, 352] width 6 height 6
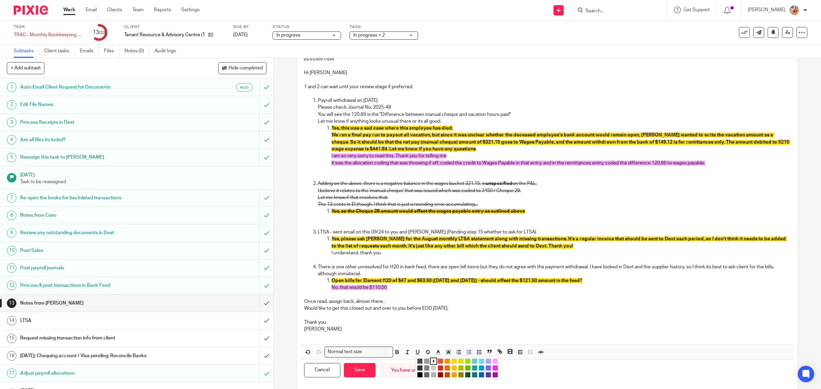
click at [494, 361] on li "color:#FDA1FF" at bounding box center [495, 361] width 5 height 5
click at [348, 365] on button "Save" at bounding box center [360, 370] width 32 height 15
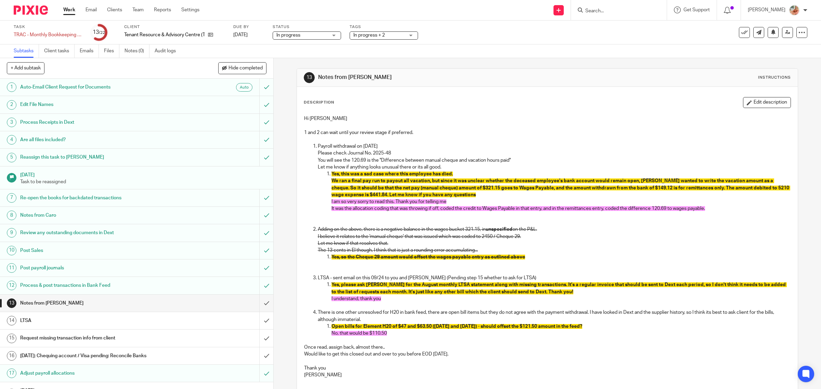
scroll to position [43, 0]
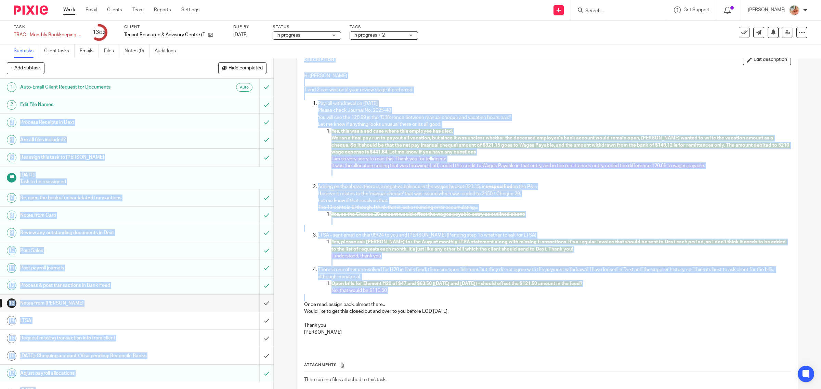
drag, startPoint x: 257, startPoint y: 194, endPoint x: 248, endPoint y: 109, distance: 85.3
click at [248, 109] on div "+ Add subtask Hide completed Cancel + Add 1 Auto-Email Client Request for Docum…" at bounding box center [410, 223] width 821 height 331
click at [355, 145] on span "We ran a final pay run to payout all vacation, but since it was unclear whether…" at bounding box center [561, 145] width 459 height 19
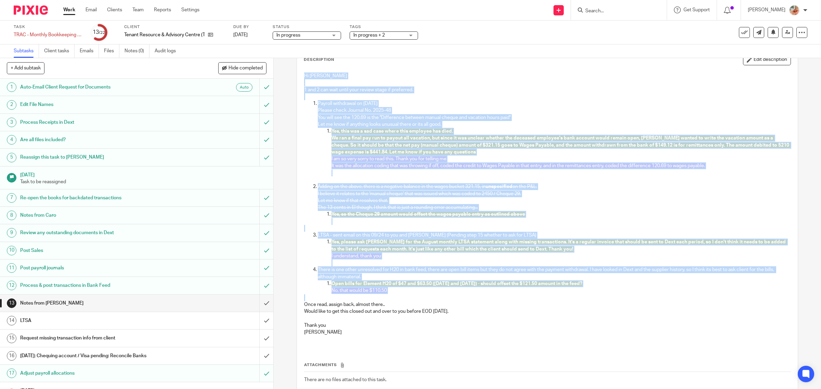
drag, startPoint x: 301, startPoint y: 212, endPoint x: 293, endPoint y: 75, distance: 137.8
click at [293, 75] on div "13 Notes from Ciara Instructions Description Edit description Hi Gillian 1 and …" at bounding box center [547, 223] width 547 height 331
click at [450, 274] on p "There is one other unresolved for H20 in bank feed, there are open bill items b…" at bounding box center [554, 274] width 473 height 14
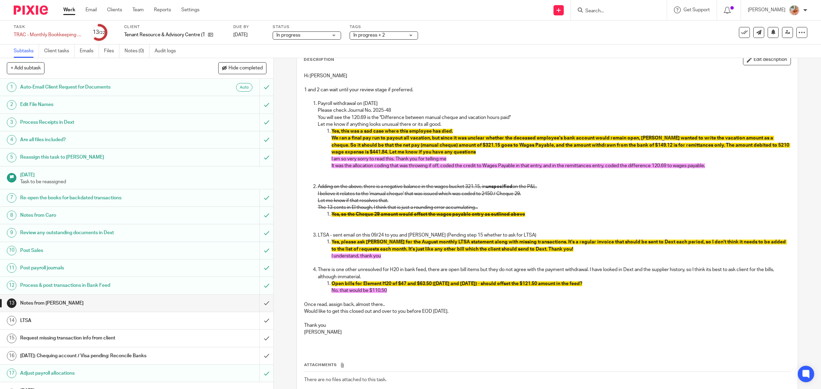
click at [107, 345] on link "15 Request missing transaction info from client" at bounding box center [129, 338] width 259 height 17
click at [100, 342] on h1 "Request missing transaction info from client" at bounding box center [97, 338] width 155 height 10
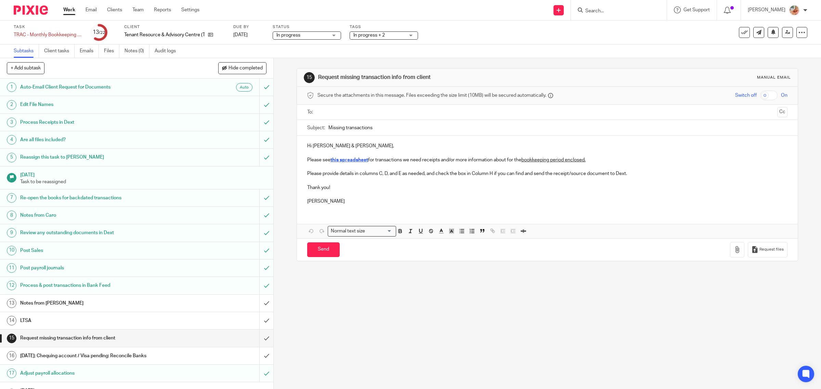
click at [350, 158] on u "this spreadsheet" at bounding box center [349, 160] width 38 height 5
click at [360, 172] on link "https://docs.google.com/spreadsheets/d/1f9Qktr9LdV8jARLtmhaigRPY2Zcf9ult/edit?p…" at bounding box center [363, 173] width 49 height 7
click at [397, 142] on div "Hi Andrew & Emma, Please see this spreadsheet for transactions we need receipts…" at bounding box center [547, 173] width 501 height 74
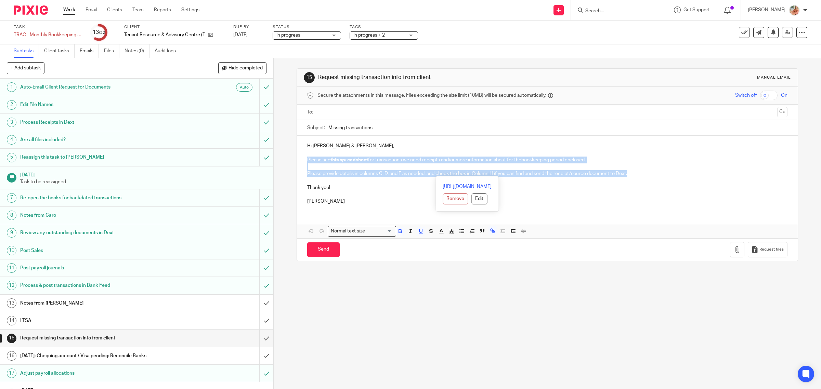
drag, startPoint x: 533, startPoint y: 177, endPoint x: 296, endPoint y: 162, distance: 237.6
click at [297, 162] on div "Hi Andrew & Emma, Please see this spreadsheet for transactions we need receipts…" at bounding box center [547, 173] width 501 height 74
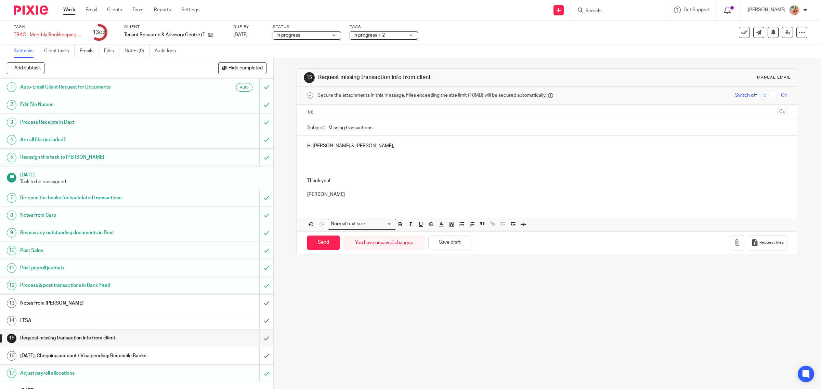
click at [333, 160] on p at bounding box center [547, 160] width 481 height 7
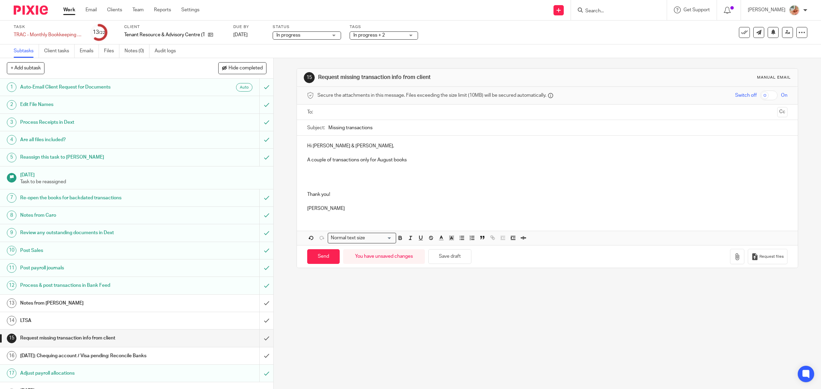
click at [348, 177] on p at bounding box center [547, 173] width 481 height 7
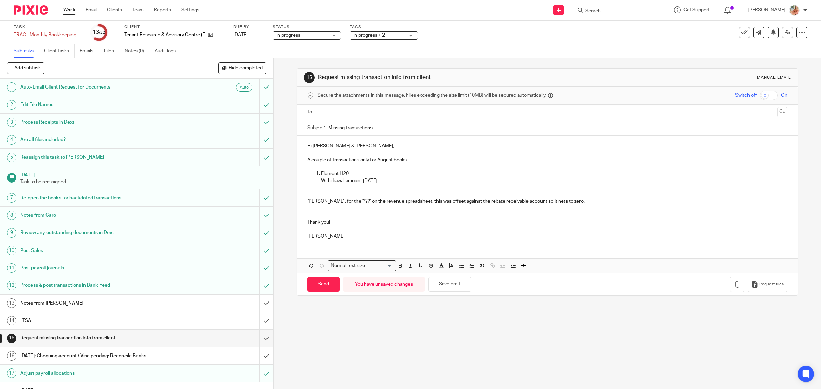
click at [505, 202] on p "Andrew, for the '???' on the revenue spreadsheet, this was offset against the r…" at bounding box center [547, 201] width 481 height 7
click at [452, 216] on p at bounding box center [547, 215] width 481 height 7
click at [468, 202] on p "Andrew, for the '???' on the revenue spreadsheet, this was offset against the r…" at bounding box center [547, 201] width 481 height 7
click at [347, 202] on p "Andrew, for the '???' on the revenue spreadsheet, this was offset against the G…" at bounding box center [547, 201] width 481 height 7
click at [322, 202] on p "Andrew, for the '???' $6097.52 on the revenue spreadsheet, this was offset agai…" at bounding box center [547, 201] width 481 height 7
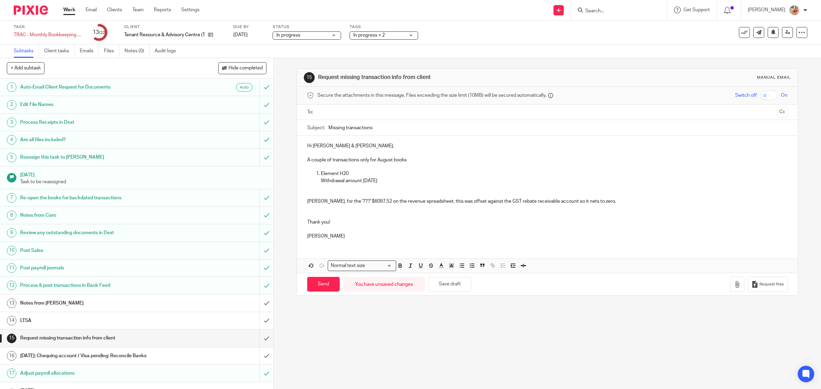
click at [563, 204] on p "Andrew, for the '???' $6097.52 on the revenue spreadsheet, this was offset agai…" at bounding box center [547, 201] width 481 height 7
click at [599, 202] on p "Andrew, for the '???' $6097.52 on the revenue spreadsheet, this was offset agai…" at bounding box center [547, 201] width 481 height 7
click at [491, 202] on p "Andrew, for the '???' $6097.52 on the revenue spreadsheet, this was offset agai…" at bounding box center [547, 201] width 481 height 7
click at [490, 206] on p at bounding box center [547, 208] width 481 height 7
click at [490, 203] on p "Andrew, for the '???' $6097.52 on the revenue spreadsheet, this was offset agai…" at bounding box center [547, 201] width 481 height 7
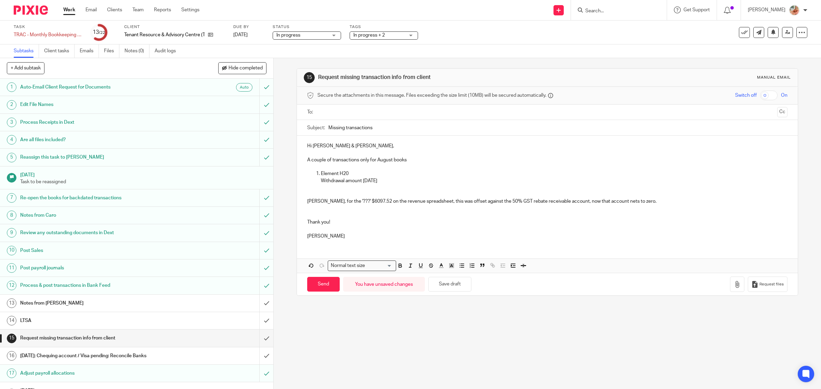
click at [329, 223] on p "Thank you!" at bounding box center [547, 222] width 481 height 7
click at [385, 180] on p "Withdrawal amount Jul 30th" at bounding box center [554, 181] width 467 height 7
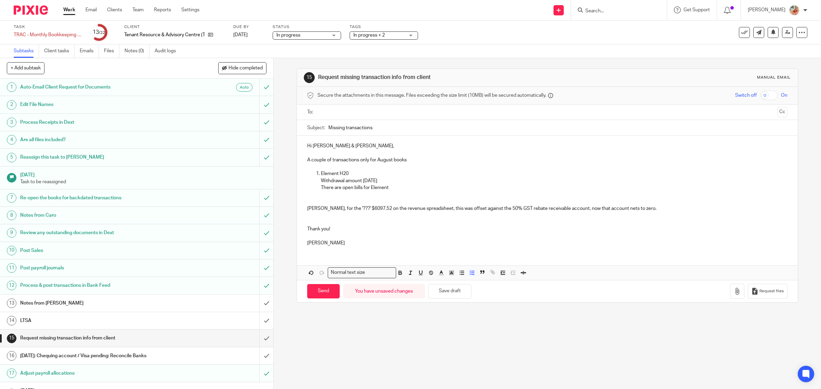
drag, startPoint x: 381, startPoint y: 181, endPoint x: 396, endPoint y: 184, distance: 14.8
click at [381, 181] on p "Withdrawal amount Jul 30th" at bounding box center [554, 181] width 467 height 7
click at [397, 184] on p "Withdrawal amount Jul 30th" at bounding box center [554, 181] width 467 height 7
click at [393, 190] on p "There are open bills for Element" at bounding box center [554, 187] width 467 height 7
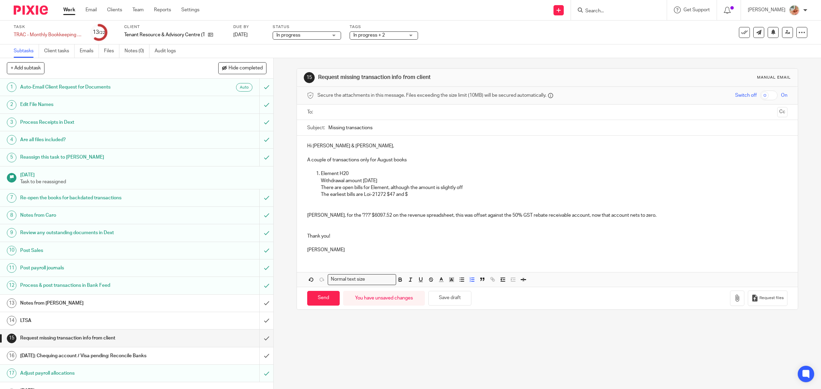
click at [345, 195] on p "The earliest bills are Loi-21272 $47 and $" at bounding box center [554, 194] width 467 height 7
click at [423, 196] on p "The earliest unpaid bills are Loi-21272 $47 and $" at bounding box center [554, 194] width 467 height 7
click at [454, 192] on p "The earliest unpaid bills are Loi-21272 $47 and $63.50" at bounding box center [554, 194] width 467 height 7
click at [392, 180] on p "Withdrawal amount Jul 30th" at bounding box center [554, 181] width 467 height 7
drag, startPoint x: 392, startPoint y: 179, endPoint x: 408, endPoint y: 180, distance: 16.5
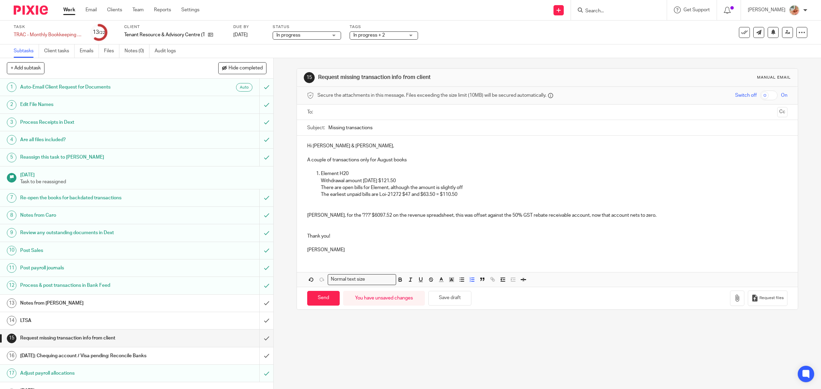
click at [393, 179] on p "Withdrawal amount Jul 30th $121.50" at bounding box center [554, 181] width 467 height 7
drag, startPoint x: 412, startPoint y: 184, endPoint x: 397, endPoint y: 184, distance: 15.1
click at [397, 184] on p "Withdrawal amount Jul 30th $121.50" at bounding box center [554, 181] width 467 height 7
click at [419, 187] on p "There are open bills for Element, although the amount is slightly off" at bounding box center [554, 187] width 467 height 7
drag, startPoint x: 398, startPoint y: 181, endPoint x: 380, endPoint y: 183, distance: 18.0
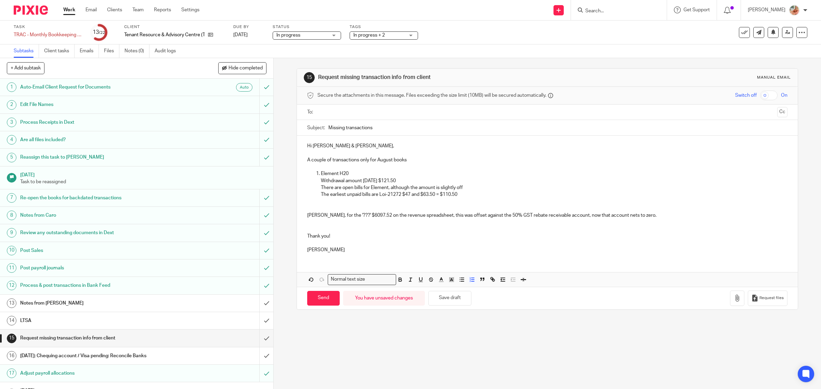
click at [380, 183] on p "Withdrawal amount Jul 30th $121.50" at bounding box center [554, 181] width 467 height 7
drag, startPoint x: 458, startPoint y: 192, endPoint x: 440, endPoint y: 196, distance: 18.5
click at [440, 196] on p "The earliest unpaid bills are Loi-21272 $47 and $63.50 = $110.50" at bounding box center [554, 194] width 467 height 7
click at [462, 198] on p "The earliest unpaid bills are Loi-21272 $47 and $63.50 = $110.50" at bounding box center [554, 194] width 467 height 7
click at [466, 196] on p "The earliest unpaid bills are Loi-21272 $47 and $63.50 = $110.50" at bounding box center [554, 194] width 467 height 7
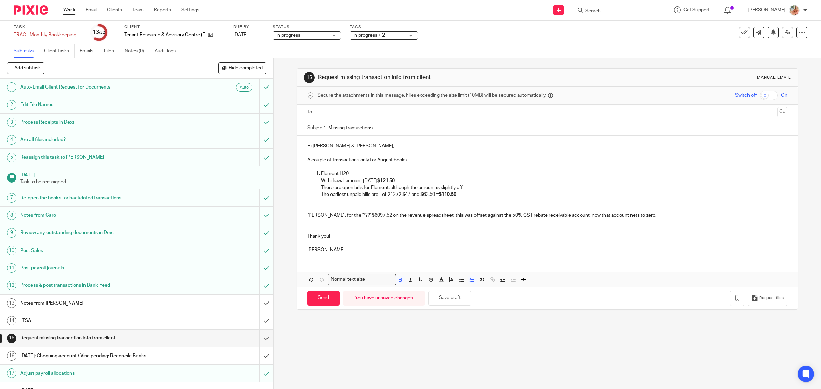
click at [428, 208] on p at bounding box center [547, 208] width 481 height 7
click at [372, 201] on p at bounding box center [547, 201] width 481 height 7
click at [340, 187] on p "There are open bills for Element, although the amount is slightly off" at bounding box center [554, 187] width 467 height 7
click at [345, 224] on p at bounding box center [547, 222] width 481 height 7
click at [315, 204] on p at bounding box center [547, 201] width 481 height 7
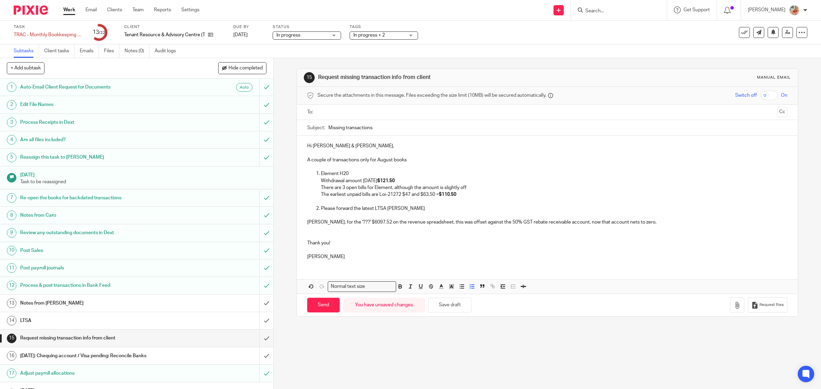
click at [394, 211] on p "Please forward the latest LTSA bill" at bounding box center [554, 208] width 467 height 7
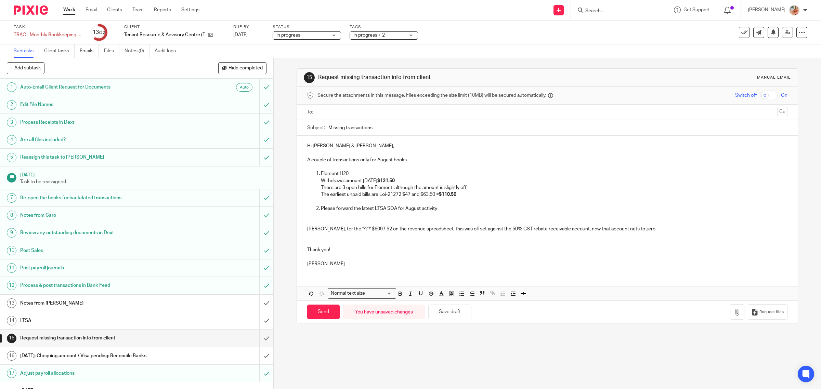
click at [303, 229] on div "Hi Andrew & Emma, A couple of transactions only for August books Element H20 Wi…" at bounding box center [547, 204] width 501 height 137
click at [328, 218] on p at bounding box center [554, 215] width 467 height 7
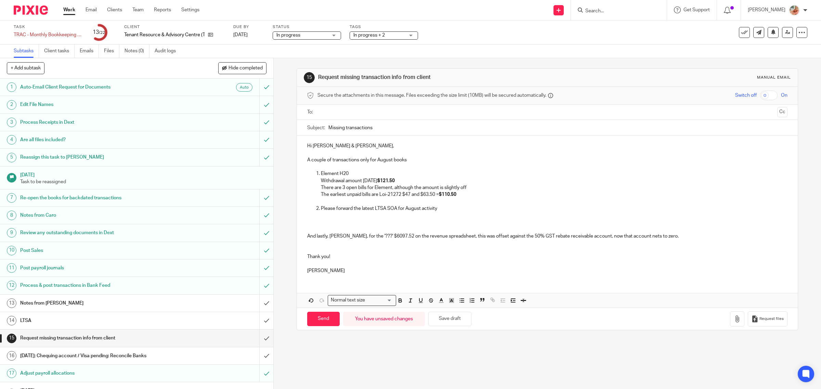
drag, startPoint x: 322, startPoint y: 223, endPoint x: 347, endPoint y: 233, distance: 26.4
click at [322, 223] on p at bounding box center [547, 222] width 481 height 7
click at [760, 318] on span "Request files" at bounding box center [772, 318] width 24 height 5
click at [440, 213] on p at bounding box center [547, 215] width 481 height 7
click at [441, 210] on p "Please forward the latest LTSA SOA for August activity" at bounding box center [554, 208] width 467 height 7
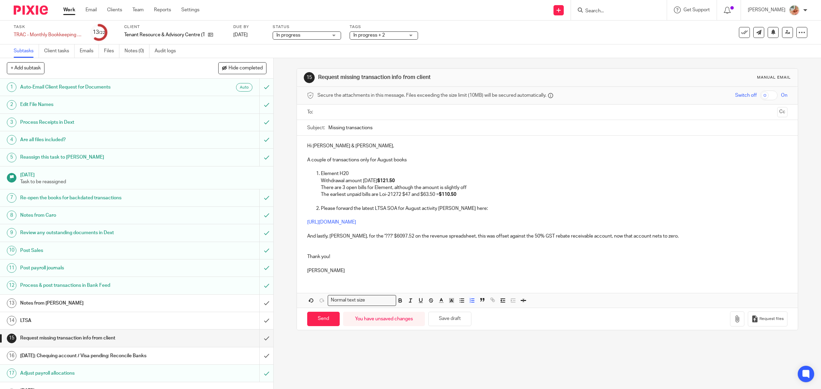
click at [447, 210] on p "Please forward the latest LTSA SOA for August activity beloe here:" at bounding box center [554, 208] width 467 height 7
drag, startPoint x: 403, startPoint y: 209, endPoint x: 418, endPoint y: 209, distance: 15.1
click at [418, 209] on p "Please forward the latest LTSA SOA for August activity below here:" at bounding box center [554, 208] width 467 height 7
click at [399, 303] on icon "button" at bounding box center [400, 301] width 6 height 6
click at [404, 269] on p "Ciara" at bounding box center [547, 271] width 481 height 7
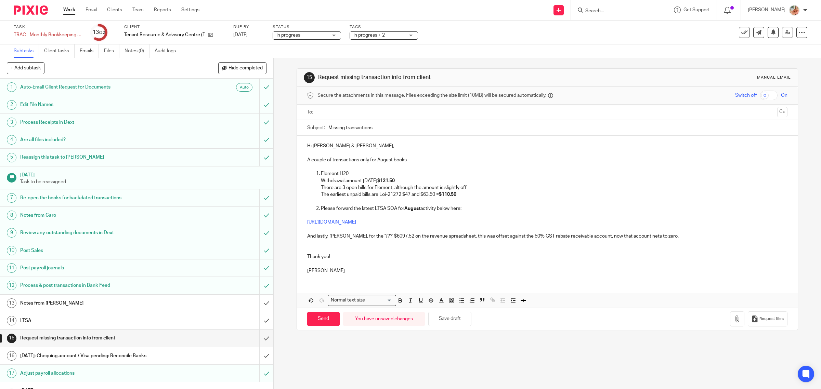
click at [307, 238] on p "And lastly, Andrew, for the '???' $6097.52 on the revenue spreadsheet, this was…" at bounding box center [547, 236] width 481 height 7
click at [307, 236] on p "And lastly, Andrew, for the '???' $6097.52 on the revenue spreadsheet, this was…" at bounding box center [547, 236] width 481 height 7
click at [345, 108] on ul at bounding box center [547, 112] width 459 height 11
click at [342, 111] on input "text" at bounding box center [547, 112] width 455 height 8
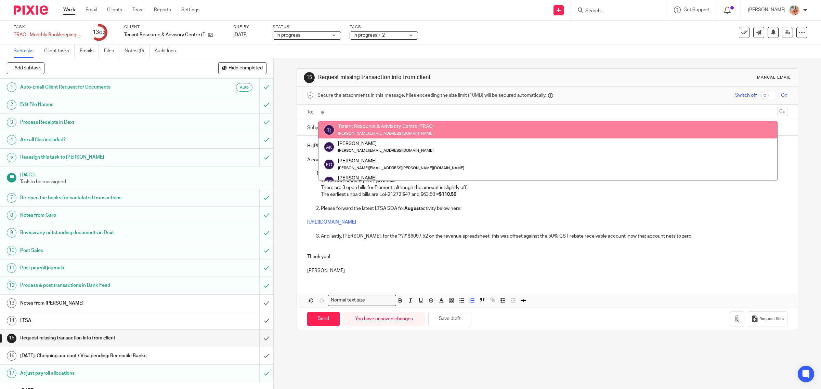
type input "a"
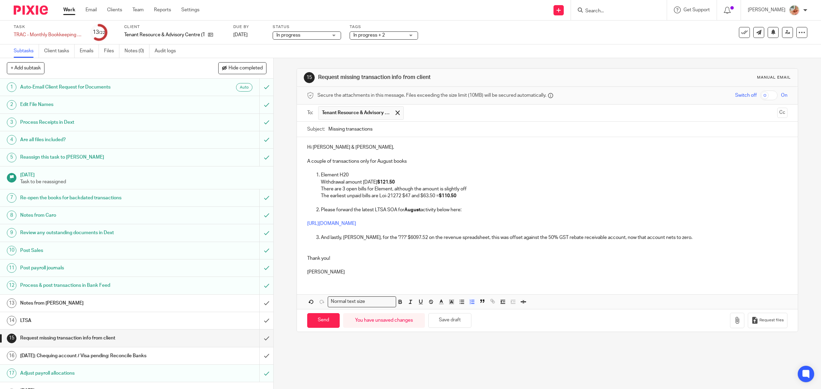
click at [429, 113] on input "text" at bounding box center [590, 112] width 367 height 13
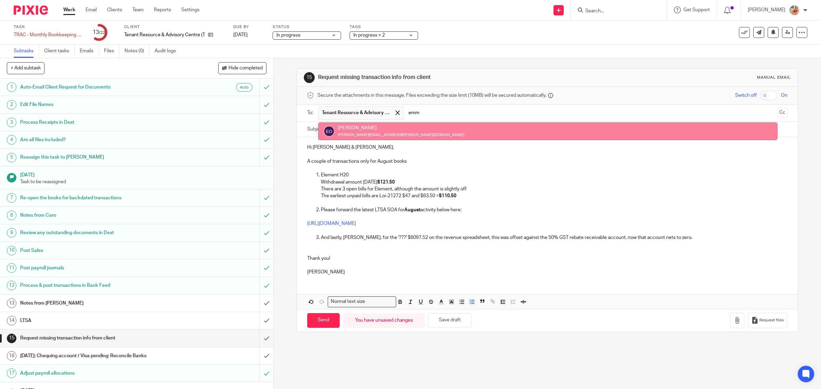
type input "emm"
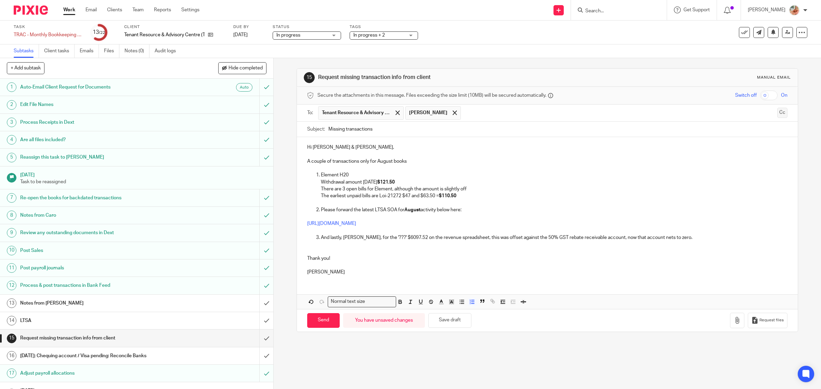
click at [777, 113] on button "Cc" at bounding box center [782, 113] width 10 height 10
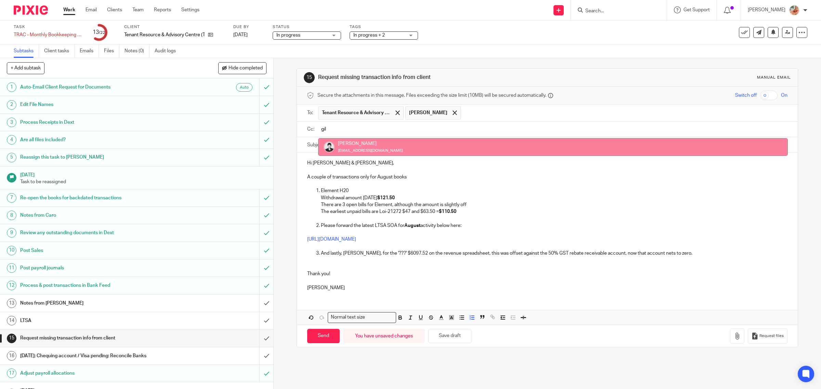
type input "gil"
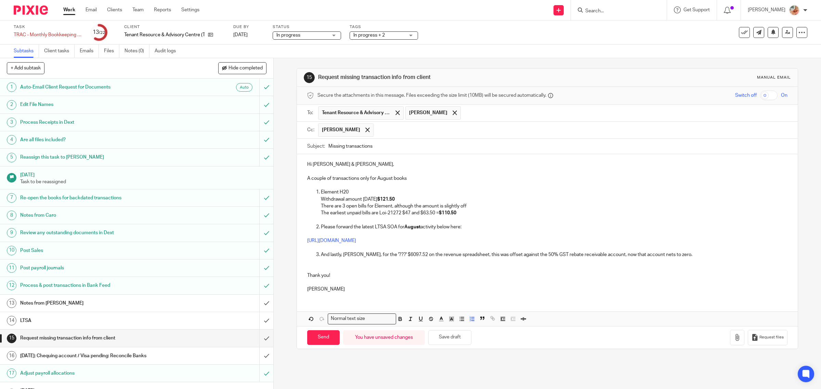
click at [482, 207] on p "There are 3 open bills for Element, although the amount is slightly off" at bounding box center [554, 206] width 467 height 7
click at [469, 215] on p "The earliest unpaid bills are Loi-21272 $47 and $63.50 = $110.50" at bounding box center [554, 213] width 467 height 7
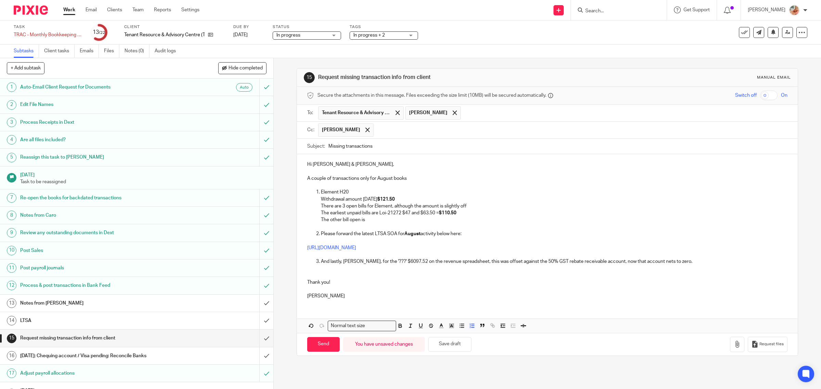
click at [375, 223] on p "The other bill open is" at bounding box center [554, 220] width 467 height 7
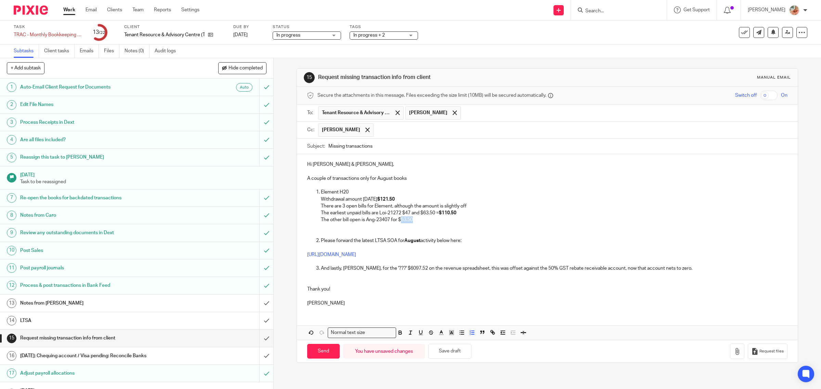
drag, startPoint x: 410, startPoint y: 221, endPoint x: 401, endPoint y: 221, distance: 8.6
click at [401, 221] on p "The other bill open is Ang-23407 for $53.50" at bounding box center [554, 220] width 467 height 7
click at [442, 233] on p at bounding box center [547, 234] width 481 height 7
click at [421, 216] on p "The earliest unpaid bills are Loi-21272 $47 and $63.50 = $110.50" at bounding box center [554, 213] width 467 height 7
click at [420, 216] on p "The earliest unpaid bills are Loi-21272 $47 and $63.50 = $110.50" at bounding box center [554, 213] width 467 height 7
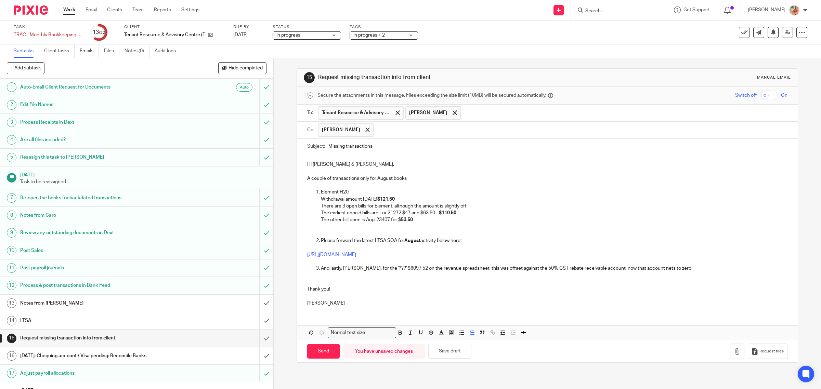
click at [419, 214] on p "The earliest unpaid bills are Loi-21272 $47 and $63.50 = $110.50" at bounding box center [554, 213] width 467 height 7
click at [414, 221] on p "The other bill open is Ang-23407 for $ 53.50" at bounding box center [554, 220] width 467 height 7
click at [407, 198] on p "Withdrawal amount Jul 30th $121.50" at bounding box center [554, 199] width 467 height 7
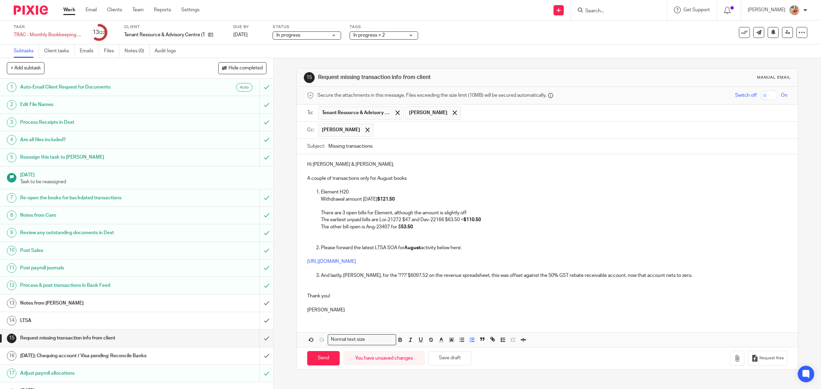
drag, startPoint x: 477, startPoint y: 215, endPoint x: 390, endPoint y: 215, distance: 87.2
click at [390, 215] on p "There are 3 open bills for Element, although the amount is slightly off" at bounding box center [554, 213] width 467 height 7
drag, startPoint x: 416, startPoint y: 204, endPoint x: 380, endPoint y: 201, distance: 35.4
click at [380, 201] on li "Element H20 Withdrawal amount Jul 30th $121.50 There are 3 open bills for Eleme…" at bounding box center [554, 213] width 467 height 49
click at [419, 343] on icon "button" at bounding box center [421, 340] width 6 height 6
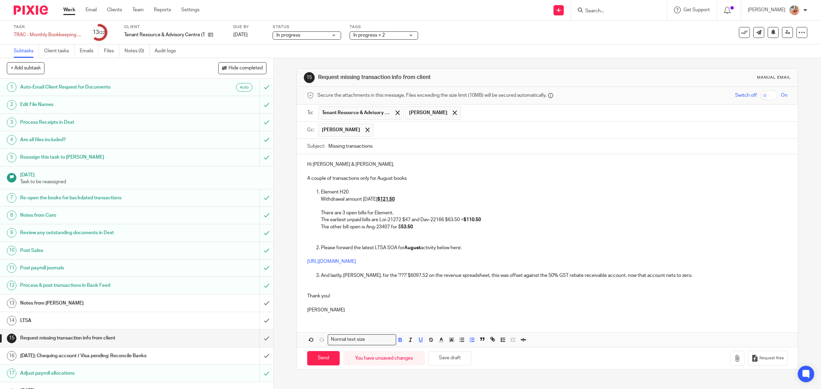
click at [425, 285] on p at bounding box center [547, 282] width 481 height 7
click at [420, 227] on p "The other bill open is Ang-23407 for $ 53.50" at bounding box center [554, 227] width 467 height 7
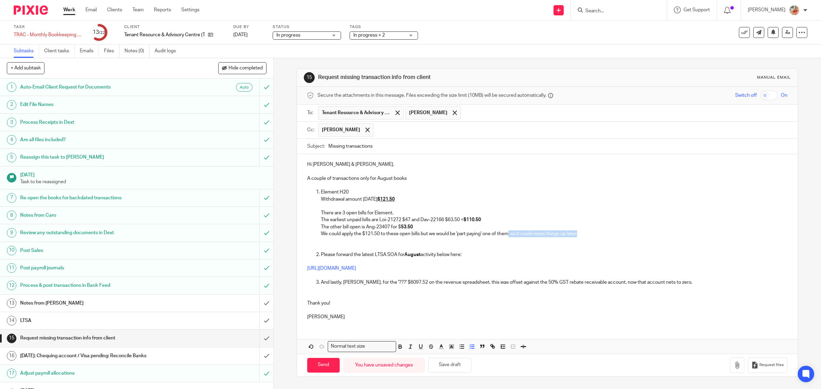
drag, startPoint x: 524, startPoint y: 241, endPoint x: 508, endPoint y: 237, distance: 16.4
click at [508, 237] on p "We could apply the $121.50 to these open bills but we would be 'part paying' on…" at bounding box center [554, 234] width 467 height 7
click at [403, 215] on p "There are 3 open bills for Element." at bounding box center [554, 213] width 467 height 7
click at [416, 215] on p "There are 3 open bills for Element. (and a $45 credit)" at bounding box center [554, 213] width 467 height 7
click at [507, 236] on p "We could apply the $121.50 to these open bills but we would be 'part paying' on…" at bounding box center [554, 234] width 467 height 7
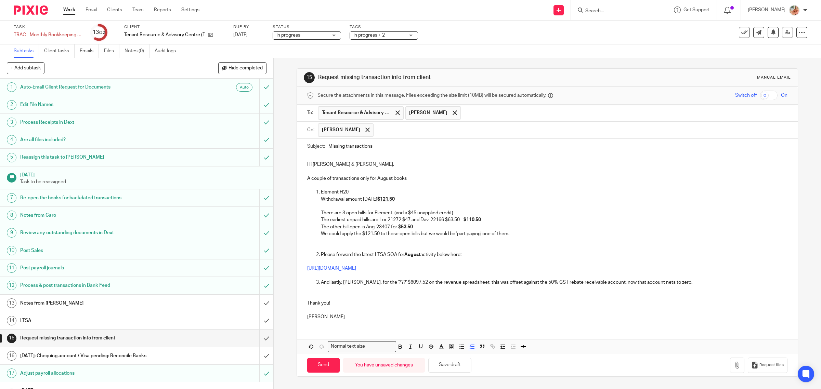
click at [511, 234] on p "We could apply the $121.50 to these open bills but we would be 'part paying' on…" at bounding box center [554, 234] width 467 height 7
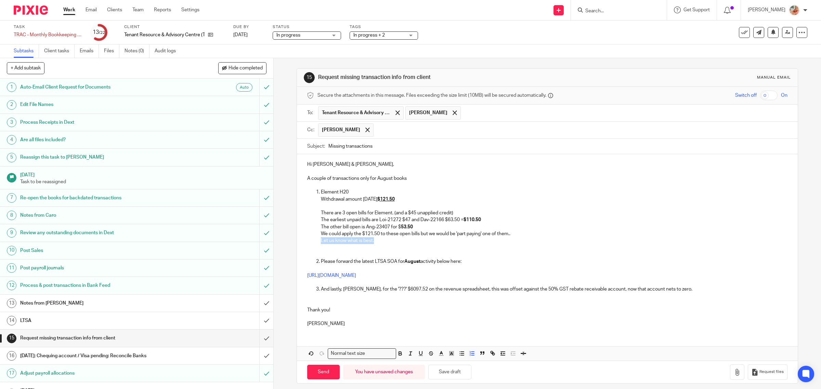
drag, startPoint x: 373, startPoint y: 245, endPoint x: 310, endPoint y: 245, distance: 63.3
click at [310, 245] on ol "Element H20 Withdrawal amount Jul 30th $121.50 There are 3 open bills for Eleme…" at bounding box center [547, 220] width 481 height 62
click at [355, 254] on p at bounding box center [547, 254] width 481 height 7
click at [493, 279] on p "https://make-it-count.usepixie.net/u/b68993bd55362d90290329251365a101" at bounding box center [547, 275] width 481 height 7
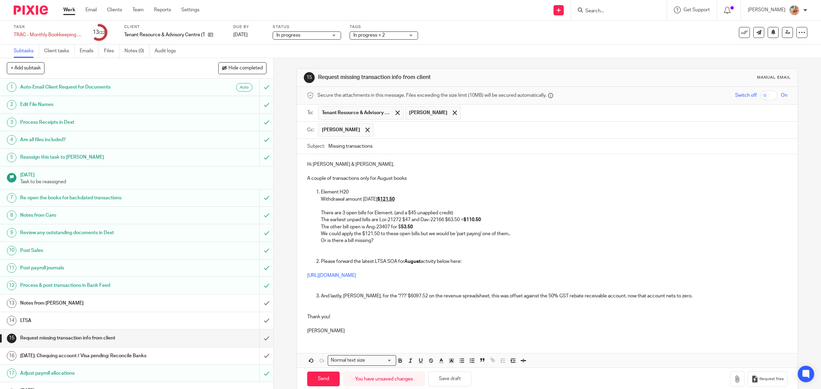
click at [389, 152] on input "Missing transactions" at bounding box center [557, 146] width 459 height 15
drag, startPoint x: 324, startPoint y: 377, endPoint x: 436, endPoint y: 150, distance: 253.8
click at [436, 151] on form "Secure the attachments in this message. Files exceeding the size limit (10MB) w…" at bounding box center [547, 238] width 501 height 303
click at [433, 147] on input "Missing transactions and notes" at bounding box center [557, 146] width 459 height 15
type input "Missing transactions and notes (August Books)"
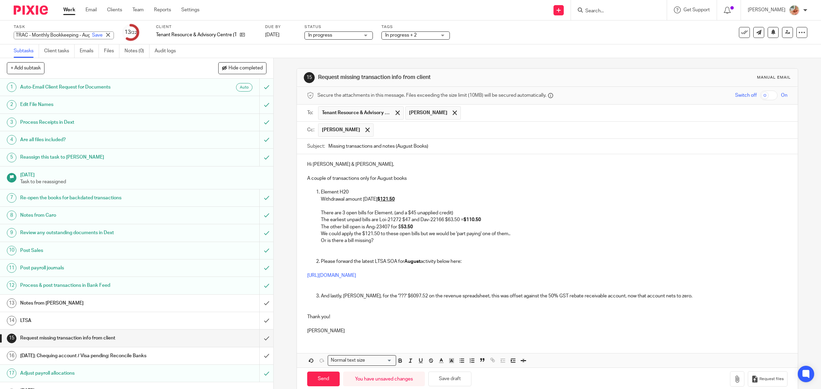
click at [22, 38] on div "TRAC - Monthly Bookkeeping - August Save TRAC - Monthly Bookkeeping - August" at bounding box center [64, 35] width 100 height 8
click at [30, 35] on input "TRAC - Monthly Bookkeeping - August" at bounding box center [64, 35] width 100 height 8
click at [35, 33] on input "TRAC - Monthly Bookkeeping - August" at bounding box center [64, 35] width 100 height 8
click at [41, 34] on input "TRAC - Monthly Bookkeeping - August" at bounding box center [64, 35] width 100 height 8
click at [43, 36] on input "TRAC - Monthly Bookkeeping - August" at bounding box center [64, 35] width 100 height 8
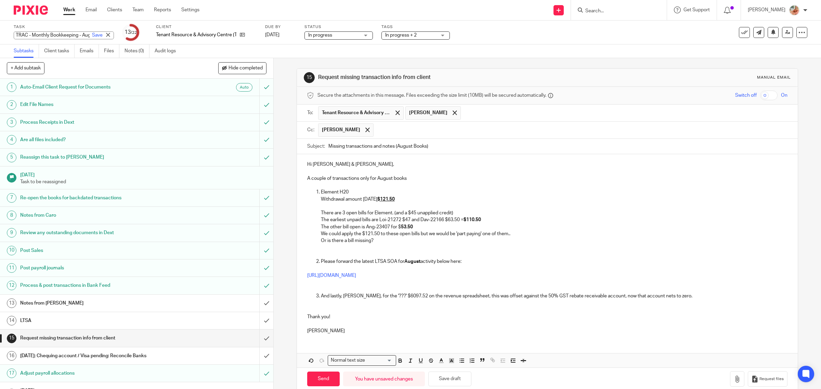
click at [42, 34] on input "TRAC - Monthly Bookkeeping - August" at bounding box center [64, 35] width 100 height 8
click at [23, 36] on input "TRAC - Monthly Bookkeeping - August" at bounding box center [64, 35] width 100 height 8
click at [36, 34] on input "TRAC - Monthly Bookkeeping - August" at bounding box center [64, 35] width 100 height 8
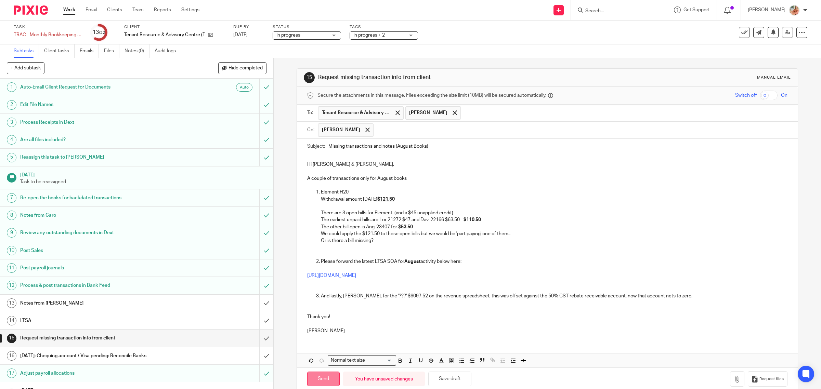
click at [319, 380] on input "Send" at bounding box center [323, 379] width 33 height 15
type input "Sent"
click at [129, 305] on h1 "Notes from [PERSON_NAME]" at bounding box center [97, 303] width 155 height 10
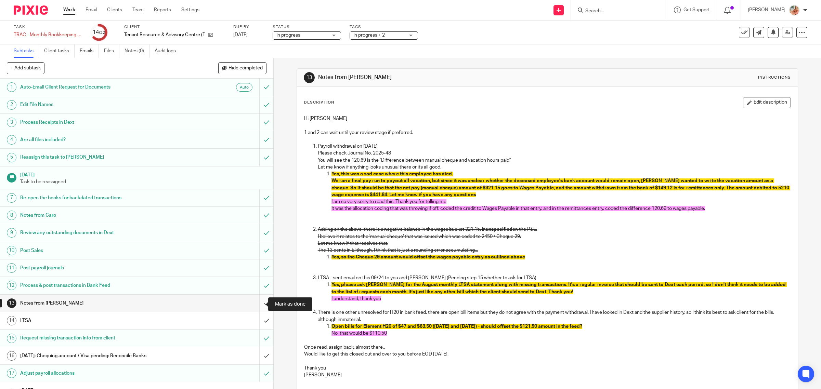
click at [257, 304] on input "submit" at bounding box center [136, 303] width 273 height 17
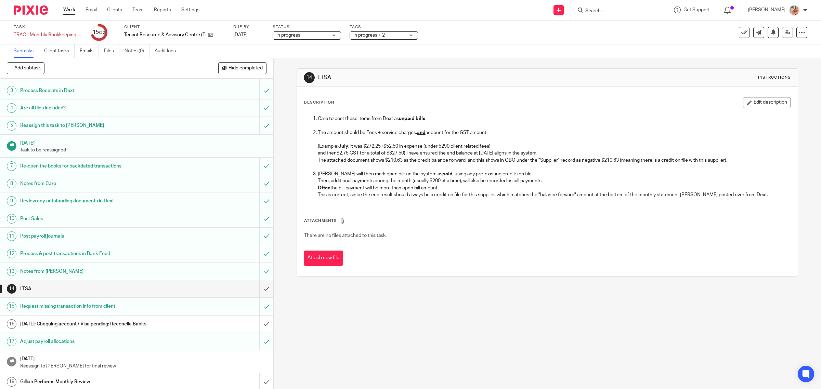
scroll to position [86, 0]
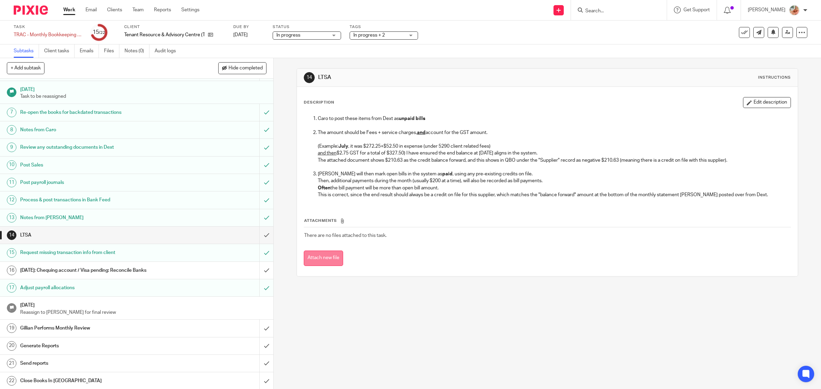
click at [310, 261] on button "Attach new file" at bounding box center [323, 258] width 39 height 15
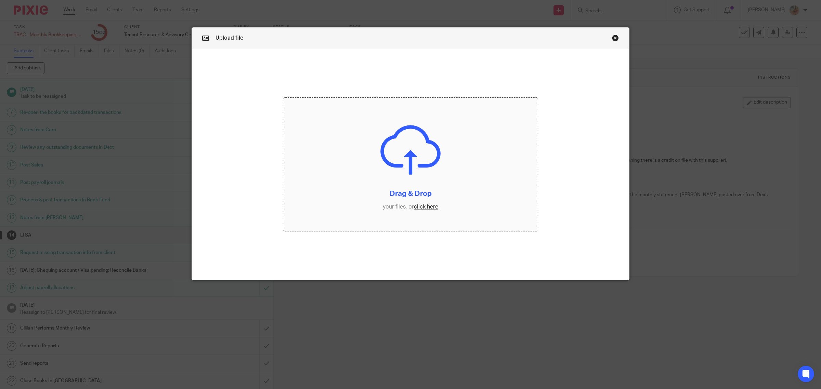
click at [428, 206] on input "file" at bounding box center [410, 164] width 255 height 133
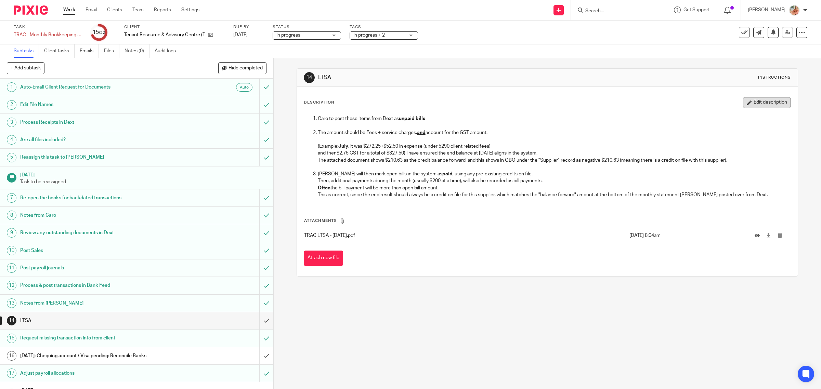
click at [767, 104] on button "Edit description" at bounding box center [767, 102] width 48 height 11
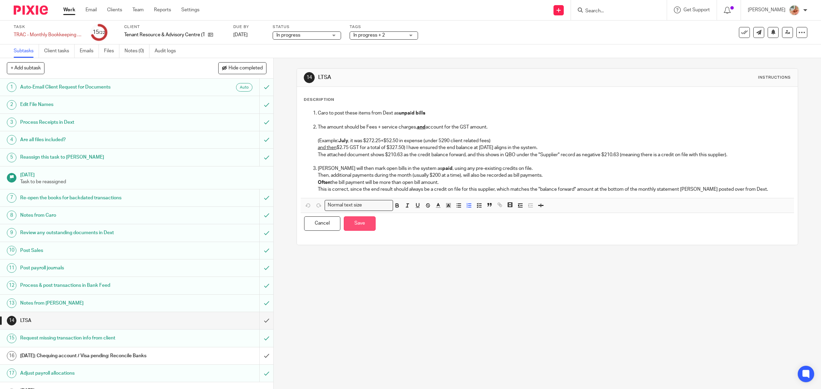
click at [362, 224] on button "Save" at bounding box center [360, 224] width 32 height 15
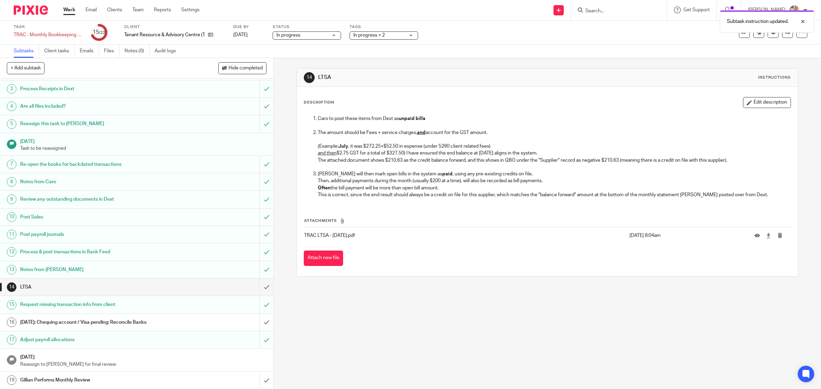
scroll to position [88, 0]
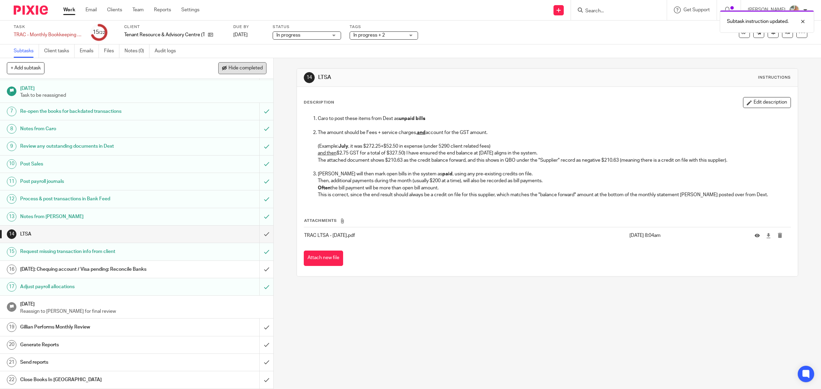
click at [245, 72] on button "Hide completed" at bounding box center [242, 68] width 48 height 12
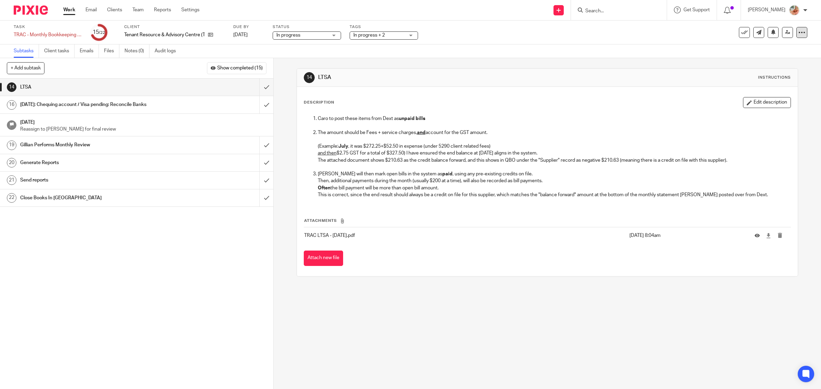
click at [799, 31] on icon at bounding box center [802, 32] width 7 height 7
click at [760, 61] on link "Advanced task editor" at bounding box center [774, 59] width 45 height 5
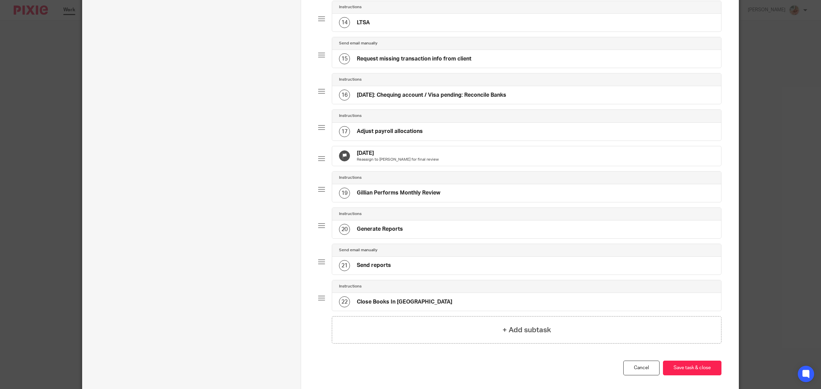
scroll to position [556, 0]
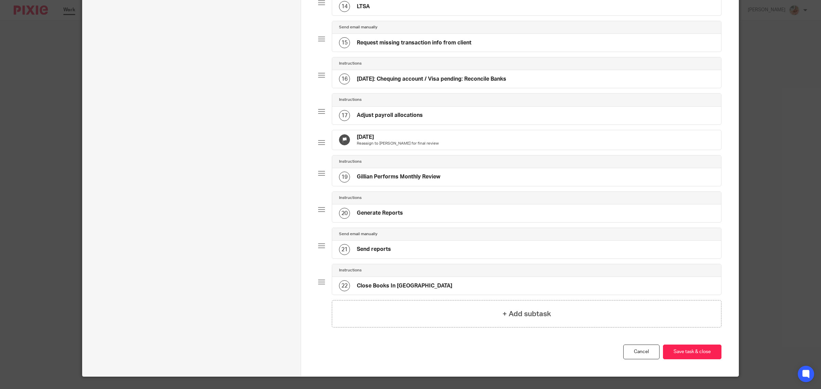
click at [386, 15] on div "14 [GEOGRAPHIC_DATA]" at bounding box center [526, 7] width 389 height 18
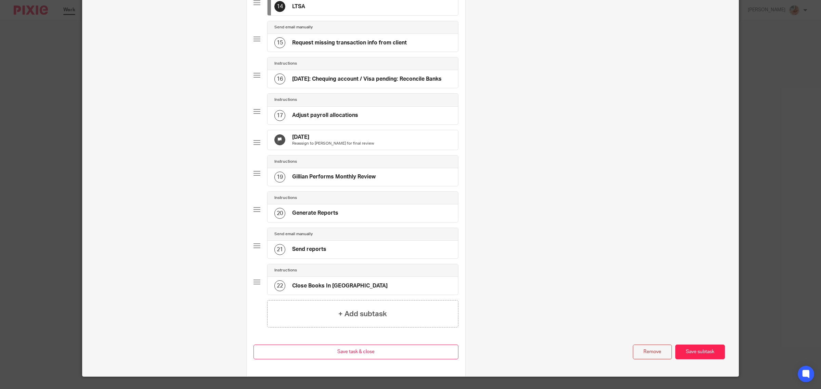
scroll to position [0, 0]
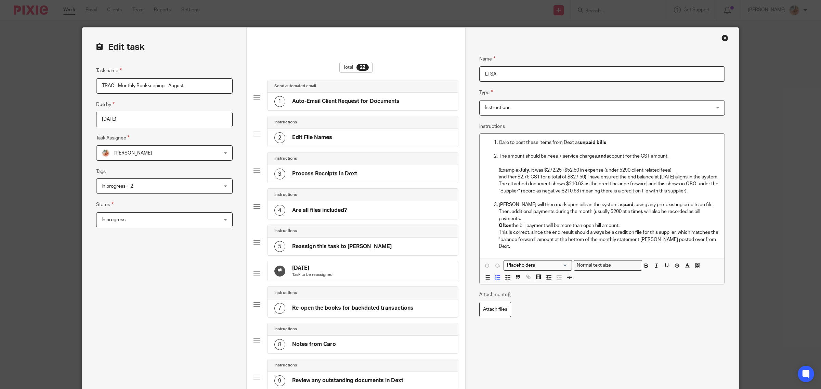
click at [482, 72] on input "LTSA" at bounding box center [602, 73] width 246 height 15
click at [600, 71] on input "[DATE]: Missing items sent to client + LTSA" at bounding box center [602, 73] width 246 height 15
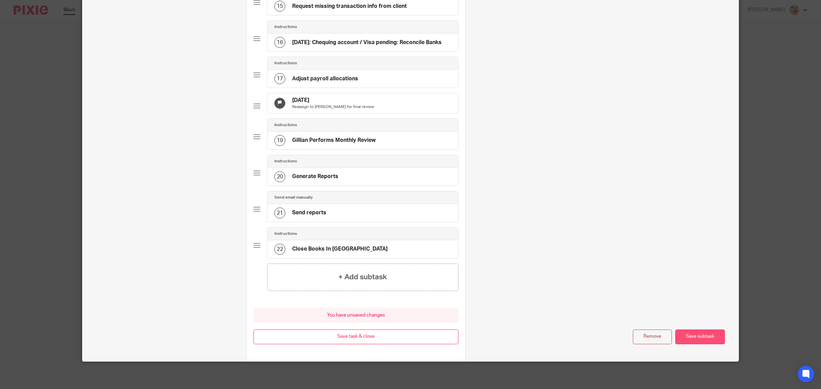
type input "[DATE]: Missing items sent to client + LTSA to be resolved once statement is se…"
click at [697, 344] on button "Save subtask" at bounding box center [700, 337] width 50 height 15
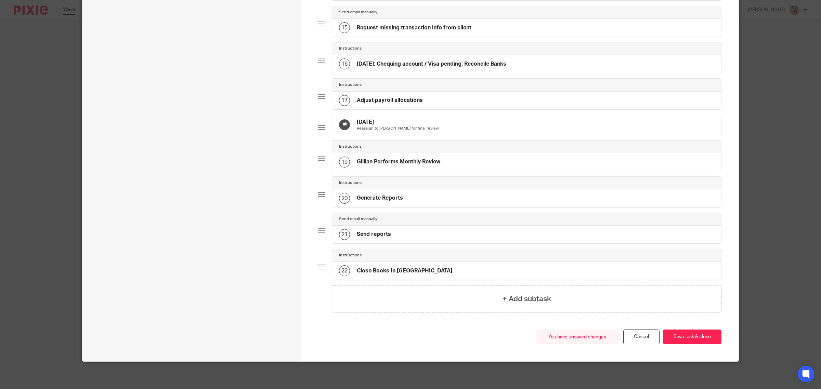
scroll to position [587, 0]
click at [696, 340] on button "Save task & close" at bounding box center [692, 337] width 59 height 15
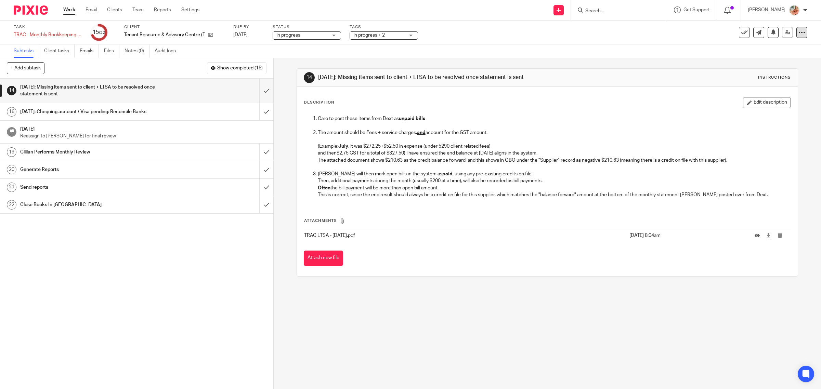
drag, startPoint x: 794, startPoint y: 28, endPoint x: 792, endPoint y: 35, distance: 6.9
click at [796, 28] on div at bounding box center [801, 32] width 11 height 11
click at [777, 57] on link "Advanced task editor" at bounding box center [774, 59] width 45 height 5
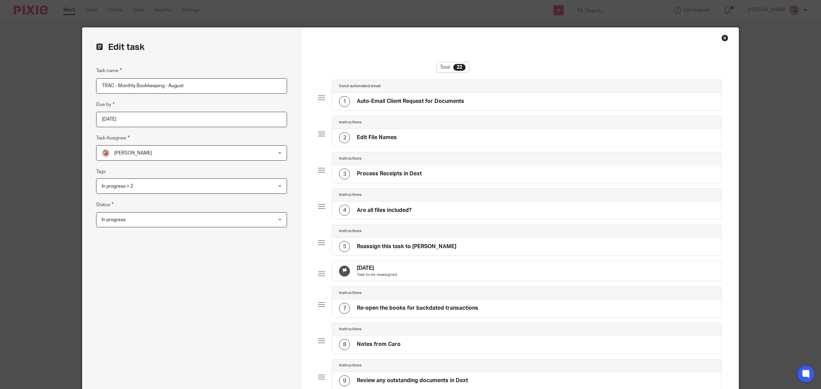
scroll to position [513, 0]
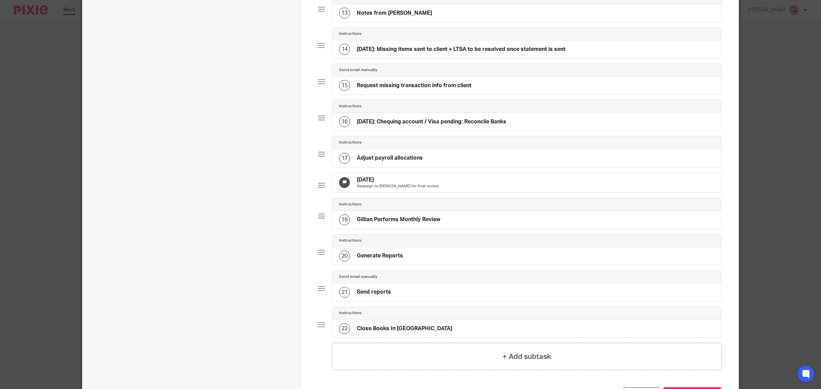
click at [413, 126] on h4 "Sep 24th: Chequing account / Visa pending: Reconcile Banks" at bounding box center [432, 121] width 150 height 7
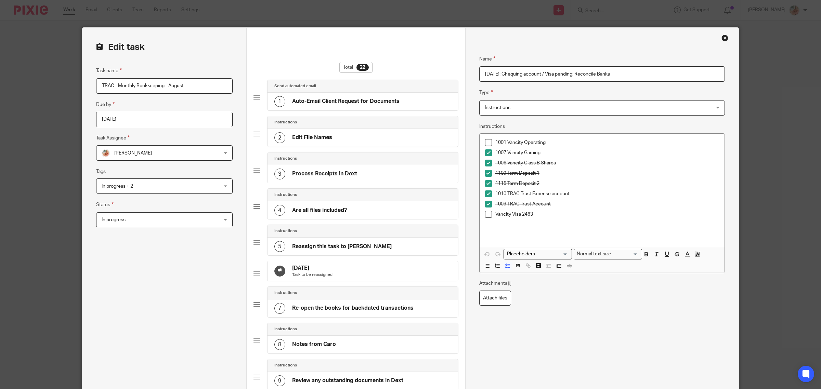
drag, startPoint x: 504, startPoint y: 72, endPoint x: 474, endPoint y: 72, distance: 29.8
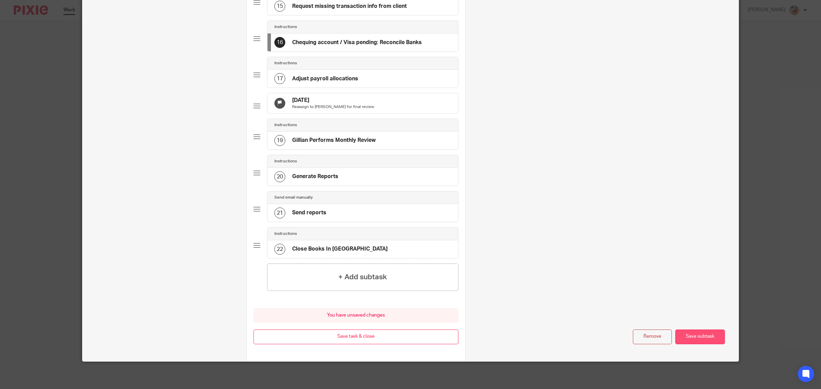
type input "Chequing account / Visa pending: Reconcile Banks"
click at [694, 332] on button "Save subtask" at bounding box center [700, 337] width 50 height 15
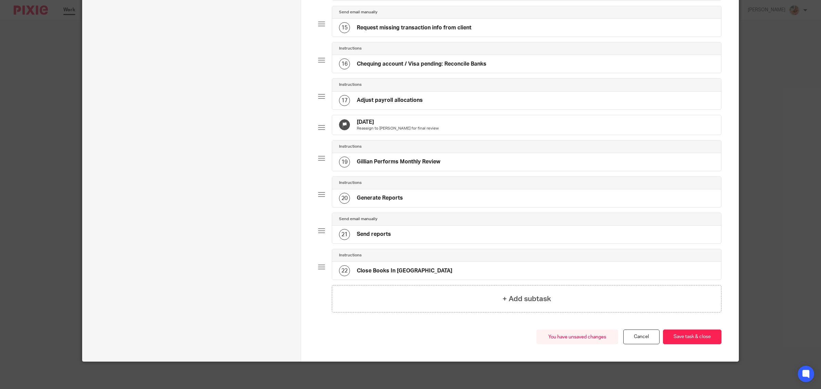
scroll to position [587, 0]
click at [693, 336] on button "Save task & close" at bounding box center [692, 337] width 59 height 15
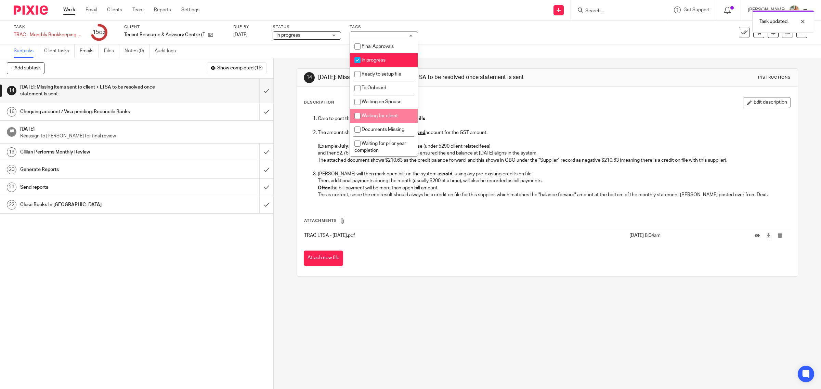
click at [375, 110] on li "Waiting for client" at bounding box center [384, 116] width 68 height 14
click at [376, 121] on li "Waiting for client" at bounding box center [384, 116] width 68 height 14
click at [373, 118] on li "Waiting for client" at bounding box center [384, 116] width 68 height 14
checkbox input "true"
click at [370, 127] on span "Documents Missing" at bounding box center [383, 129] width 43 height 5
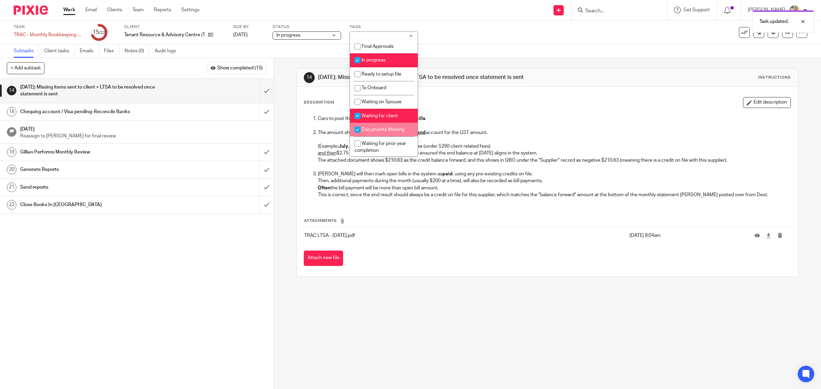
checkbox input "true"
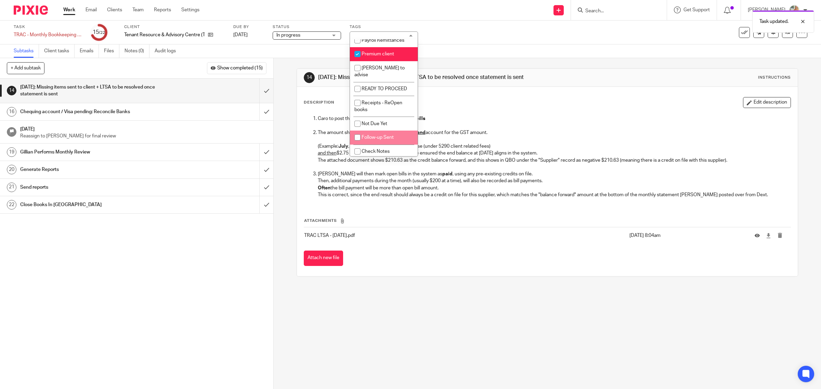
drag, startPoint x: 378, startPoint y: 132, endPoint x: 473, endPoint y: 134, distance: 94.5
click at [378, 132] on li "Follow-up Sent" at bounding box center [384, 138] width 68 height 14
checkbox input "true"
click at [506, 132] on p "The amount should be Fees + service charges, and account for the GST amount." at bounding box center [554, 132] width 473 height 7
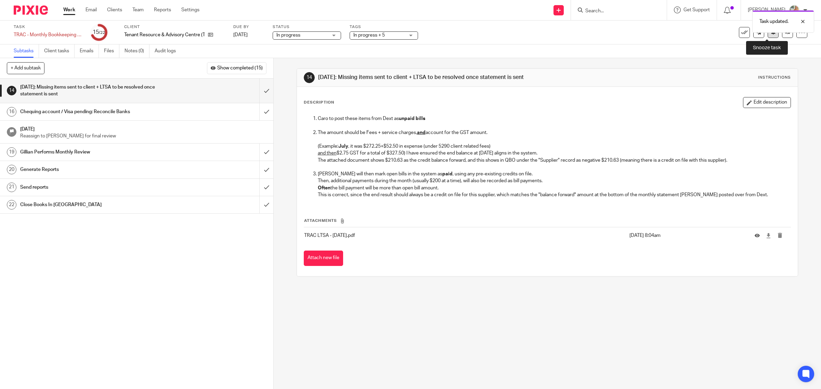
click at [770, 35] on button at bounding box center [773, 32] width 11 height 11
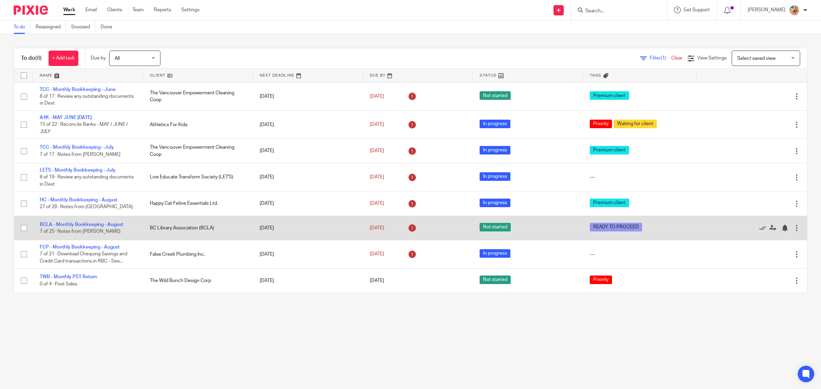
drag, startPoint x: 90, startPoint y: 201, endPoint x: 223, endPoint y: 230, distance: 136.2
click at [90, 201] on link "HC - Monthly Bookkeeping - August" at bounding box center [79, 200] width 78 height 5
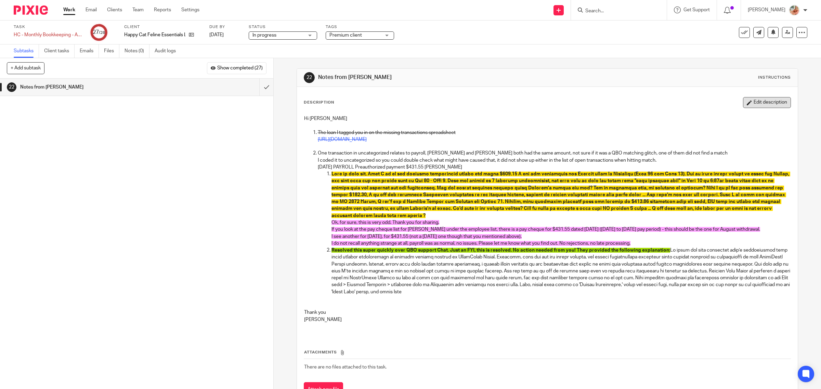
click at [744, 102] on button "Edit description" at bounding box center [767, 102] width 48 height 11
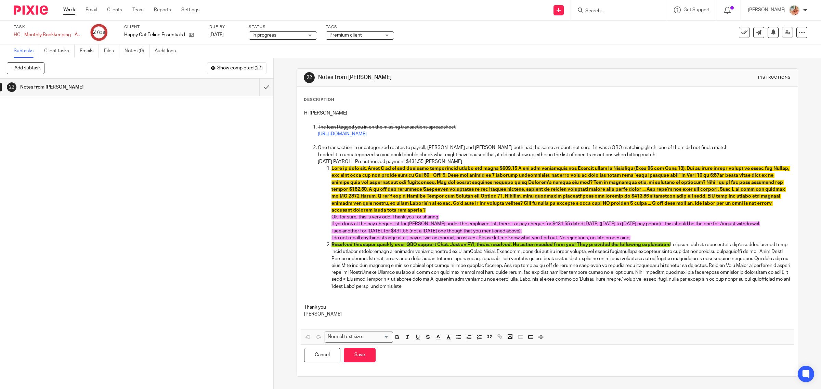
click at [664, 246] on span "Resolved this super quickly over QBO support Chat. Just an FYI, this is resolve…" at bounding box center [501, 245] width 339 height 5
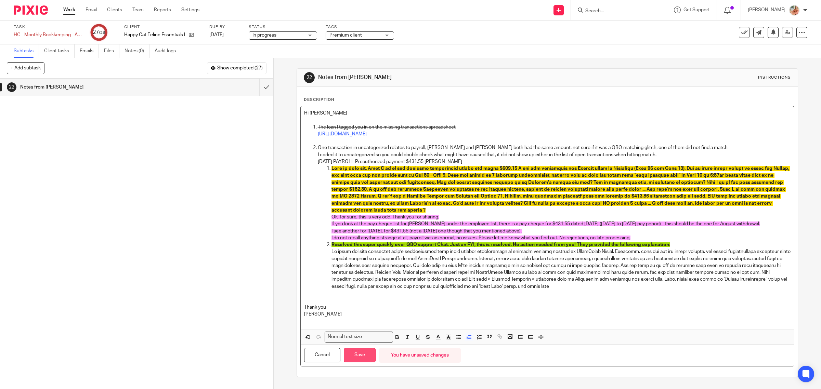
click at [355, 355] on button "Save" at bounding box center [360, 355] width 32 height 15
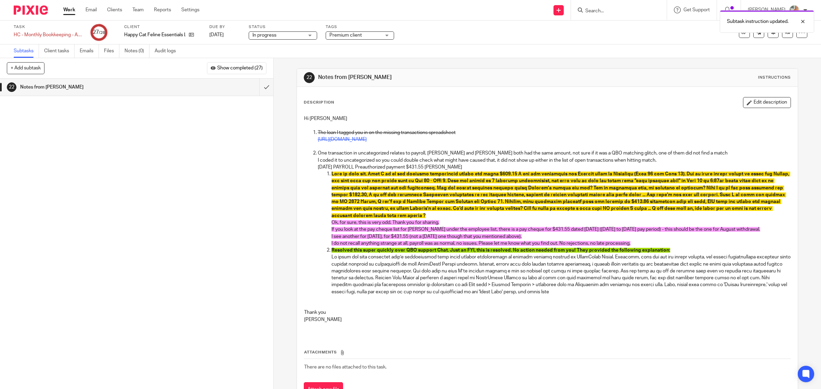
click at [753, 105] on button "Edit description" at bounding box center [767, 102] width 48 height 11
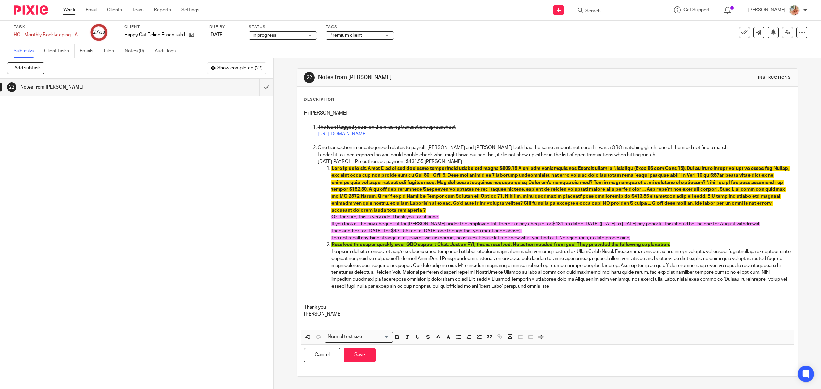
click at [600, 252] on p at bounding box center [561, 269] width 459 height 42
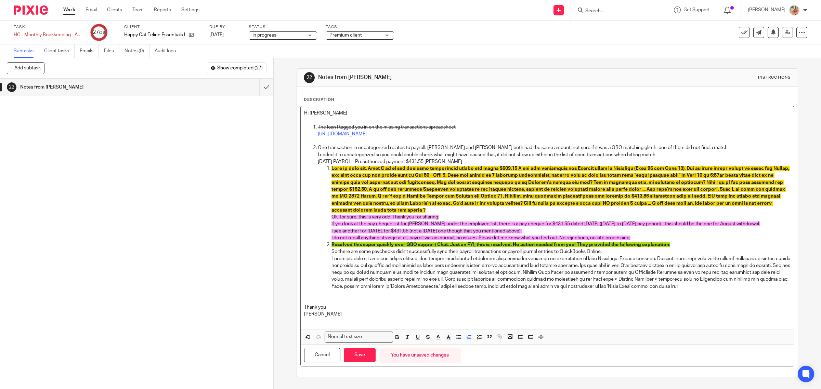
click at [657, 258] on p at bounding box center [561, 273] width 459 height 35
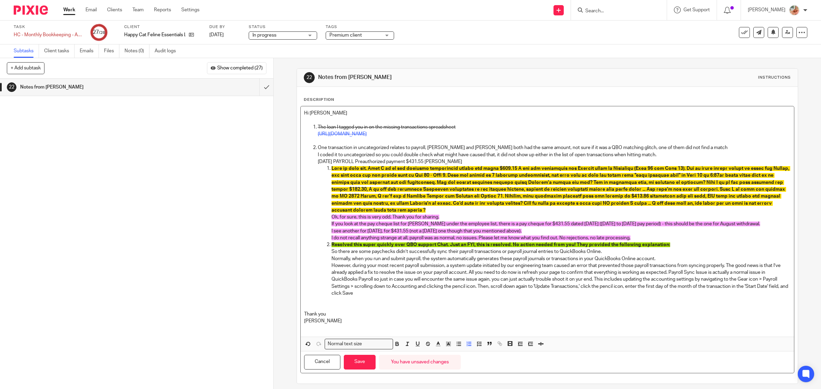
click at [727, 265] on p "However, during your most recent payroll submission, a system update initiated …" at bounding box center [561, 279] width 459 height 35
click at [524, 273] on p "The good news is that I’ve already applied a fix to resolve the issue on your p…" at bounding box center [561, 283] width 459 height 28
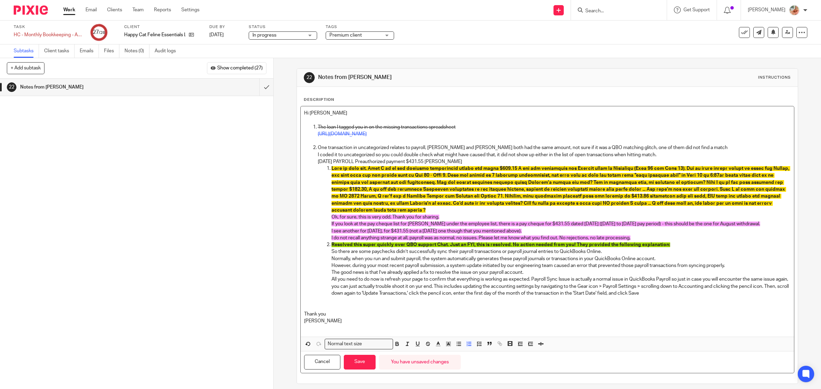
click at [446, 288] on p "All you need to do now is refresh your page to confirm that everything is worki…" at bounding box center [561, 286] width 459 height 21
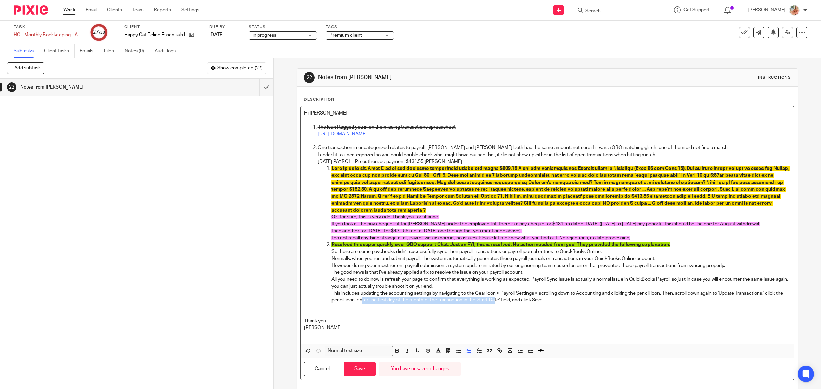
drag, startPoint x: 434, startPoint y: 301, endPoint x: 501, endPoint y: 300, distance: 67.4
click at [501, 300] on p "This includes updating the accounting settings by navigating to the Gear icon >…" at bounding box center [561, 297] width 459 height 14
click at [510, 319] on p "Thank you" at bounding box center [547, 321] width 487 height 7
click at [361, 366] on button "Save" at bounding box center [360, 369] width 32 height 15
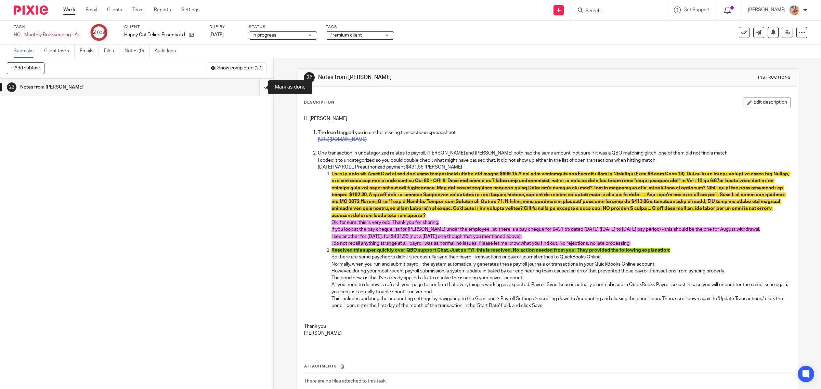
click at [256, 85] on input "submit" at bounding box center [136, 87] width 273 height 17
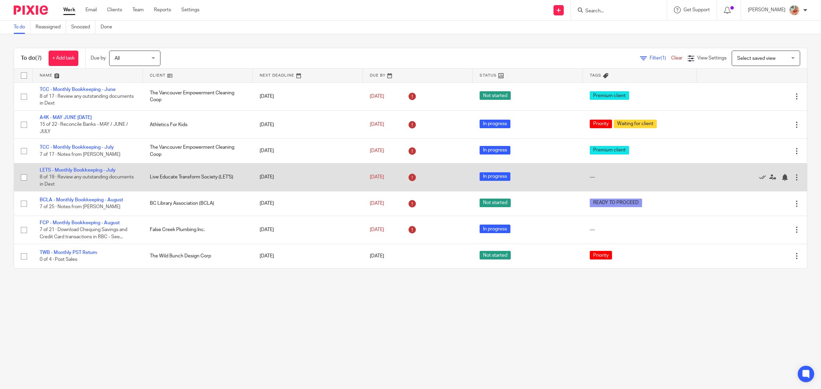
drag, startPoint x: 79, startPoint y: 168, endPoint x: 118, endPoint y: 168, distance: 39.3
click at [79, 168] on link "LETS - Monthly Bookkeeping - July" at bounding box center [78, 170] width 76 height 5
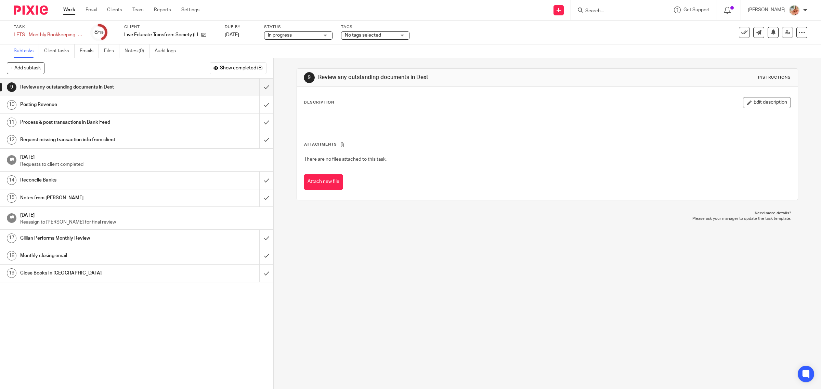
drag, startPoint x: 109, startPoint y: 51, endPoint x: 180, endPoint y: 111, distance: 93.7
click at [109, 50] on link "Files" at bounding box center [111, 50] width 15 height 13
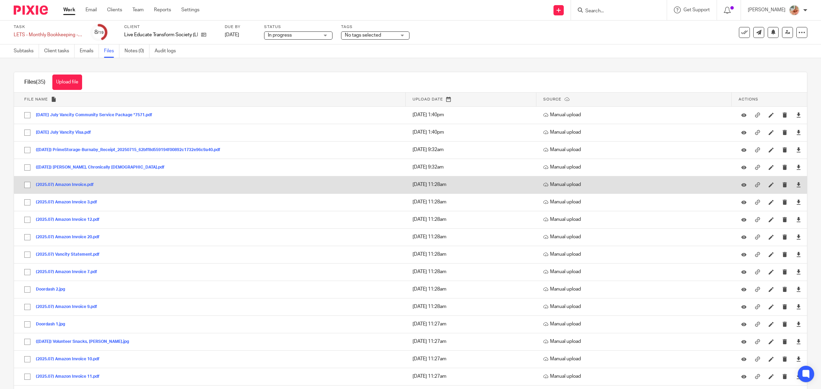
click at [80, 184] on button "(2025.07) Amazon Invoice.pdf" at bounding box center [67, 185] width 63 height 5
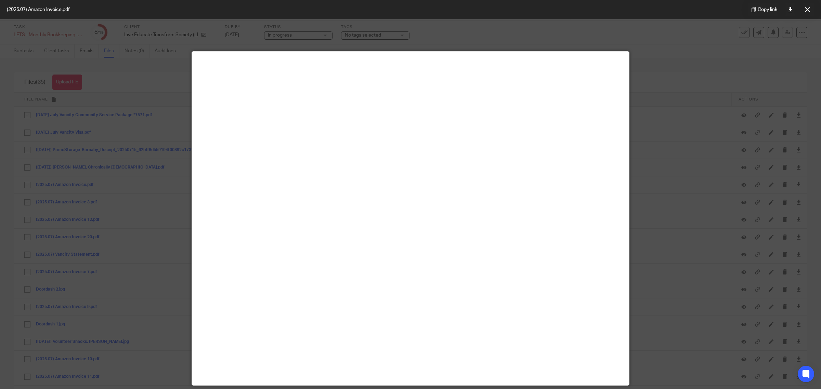
drag, startPoint x: 813, startPoint y: 5, endPoint x: 644, endPoint y: 28, distance: 170.1
click at [813, 5] on button at bounding box center [808, 10] width 14 height 14
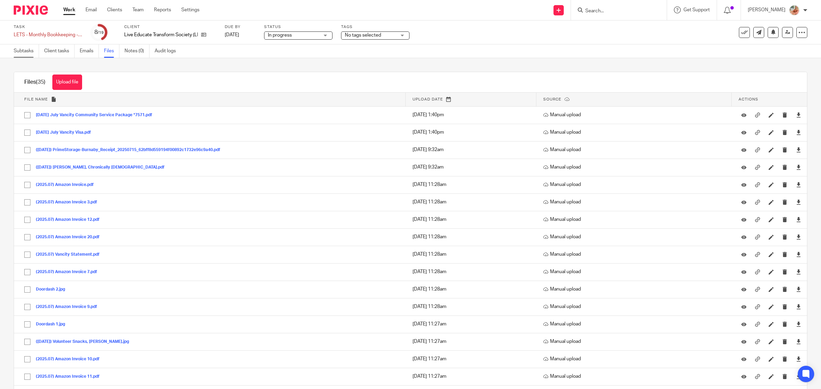
click at [23, 50] on link "Subtasks" at bounding box center [26, 50] width 25 height 13
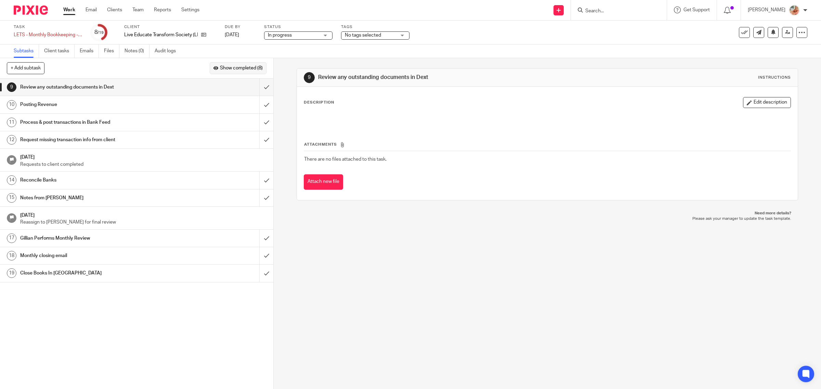
click at [221, 69] on span "Show completed (8)" at bounding box center [241, 68] width 43 height 5
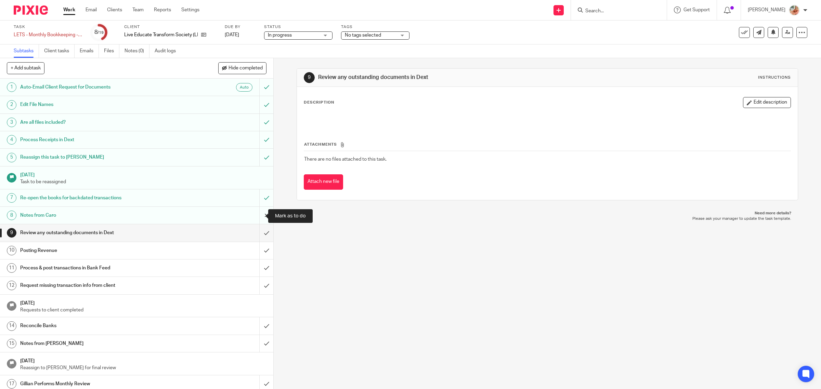
click at [257, 218] on input "submit" at bounding box center [136, 215] width 273 height 17
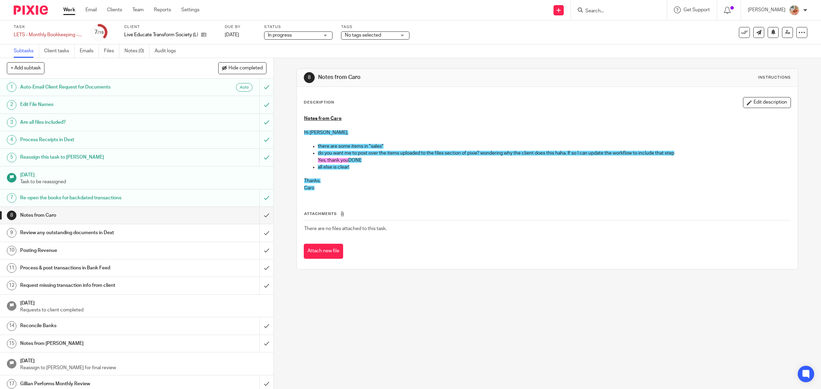
click at [762, 105] on button "Edit description" at bounding box center [767, 102] width 48 height 11
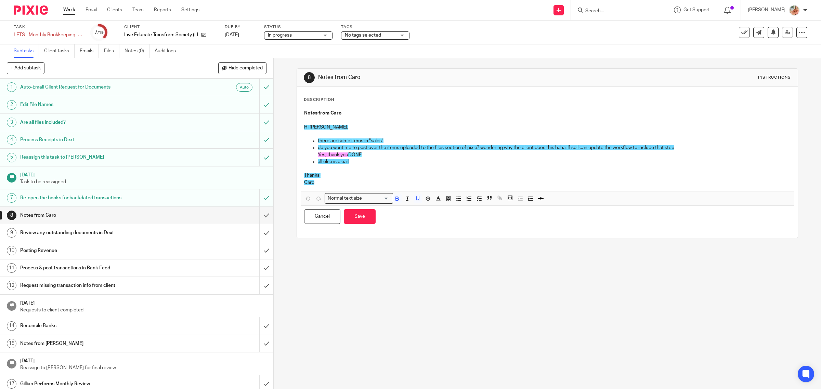
click at [350, 166] on p at bounding box center [547, 168] width 487 height 7
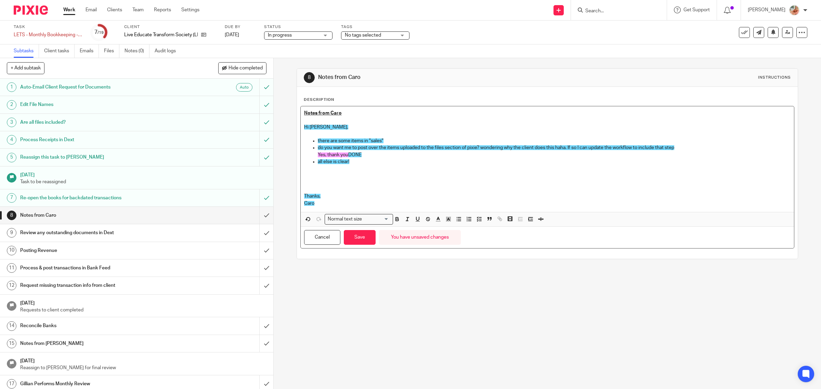
click at [339, 177] on p at bounding box center [547, 175] width 487 height 7
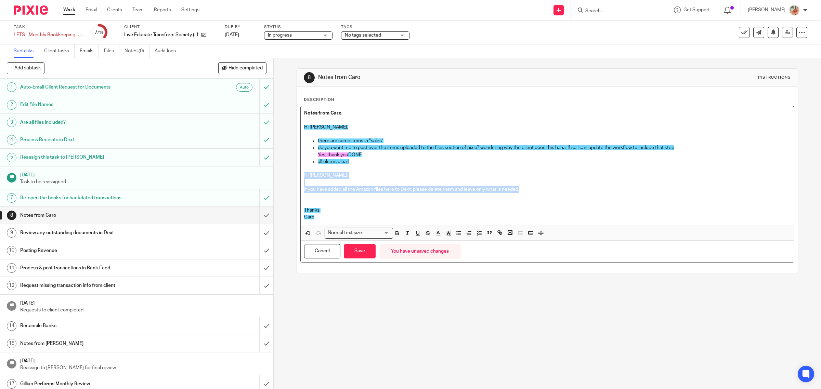
drag, startPoint x: 541, startPoint y: 191, endPoint x: 303, endPoint y: 178, distance: 238.1
click at [303, 178] on div "Notes from Caro Hi Ciara, there are some items in "sales" do you want me to pos…" at bounding box center [548, 165] width 494 height 119
click at [447, 236] on icon "button" at bounding box center [448, 233] width 6 height 6
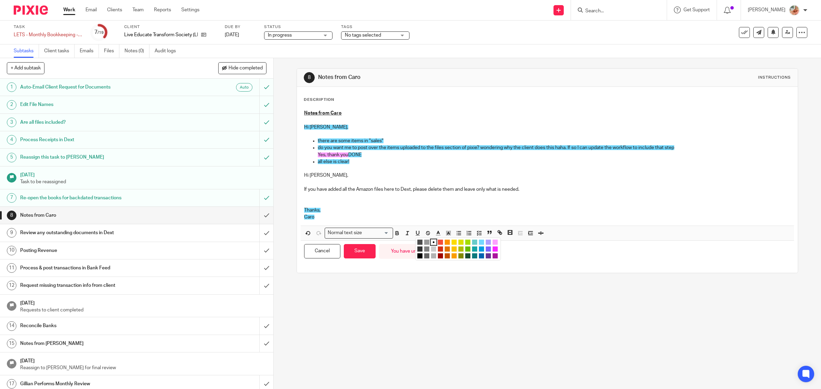
click at [493, 244] on li "color:#FDA1FF" at bounding box center [495, 242] width 5 height 5
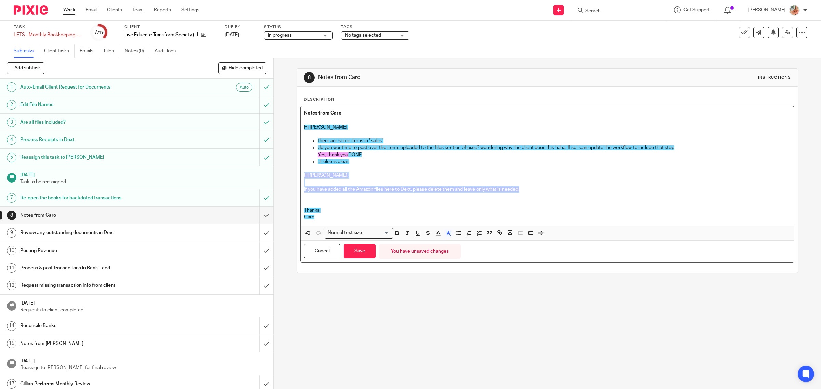
drag, startPoint x: 366, startPoint y: 250, endPoint x: 377, endPoint y: 239, distance: 15.0
click at [366, 249] on button "Save" at bounding box center [360, 251] width 32 height 15
click at [377, 214] on p "Thanks," at bounding box center [547, 210] width 487 height 7
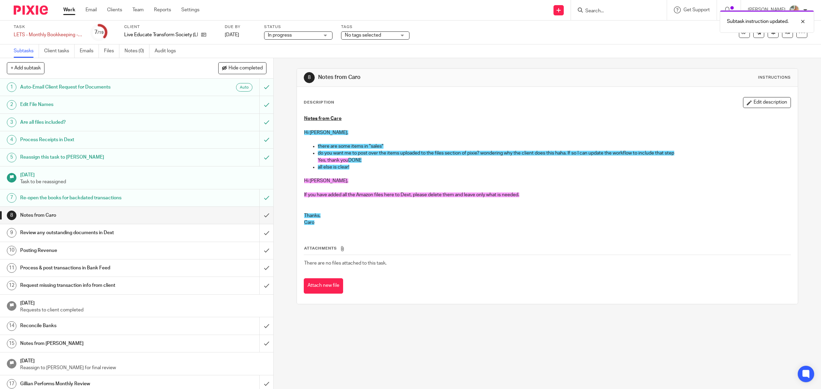
drag, startPoint x: 747, startPoint y: 102, endPoint x: 709, endPoint y: 128, distance: 45.3
click at [747, 102] on button "Edit description" at bounding box center [767, 102] width 48 height 11
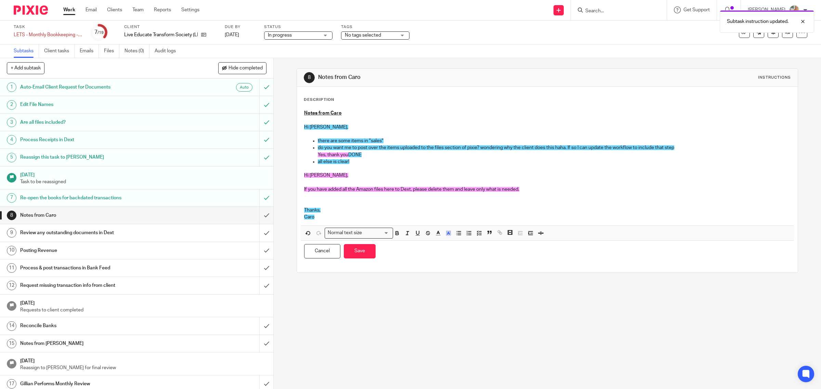
click at [542, 186] on p "If you have added all the Amazon files here to Dext, please delete them and lea…" at bounding box center [547, 189] width 487 height 7
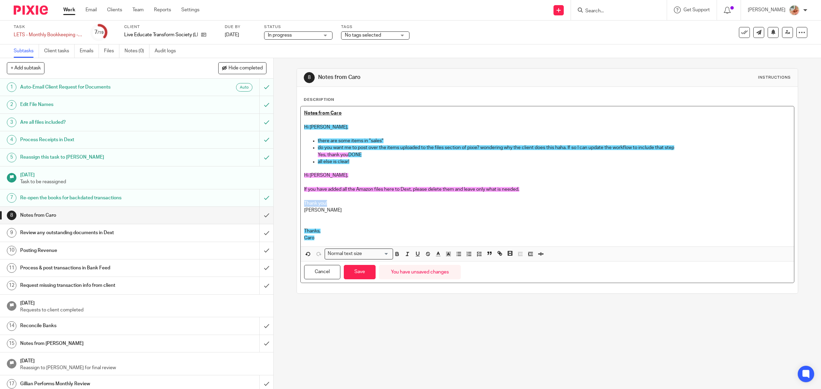
drag, startPoint x: 329, startPoint y: 208, endPoint x: 289, endPoint y: 203, distance: 40.4
click at [289, 203] on div "8 Notes from Caro Instructions Description Notes from Caro Hi Ciara, there are …" at bounding box center [547, 223] width 547 height 331
drag, startPoint x: 316, startPoint y: 218, endPoint x: 324, endPoint y: 220, distance: 8.0
click at [317, 218] on p at bounding box center [547, 217] width 487 height 7
drag, startPoint x: 318, startPoint y: 219, endPoint x: 299, endPoint y: 206, distance: 23.8
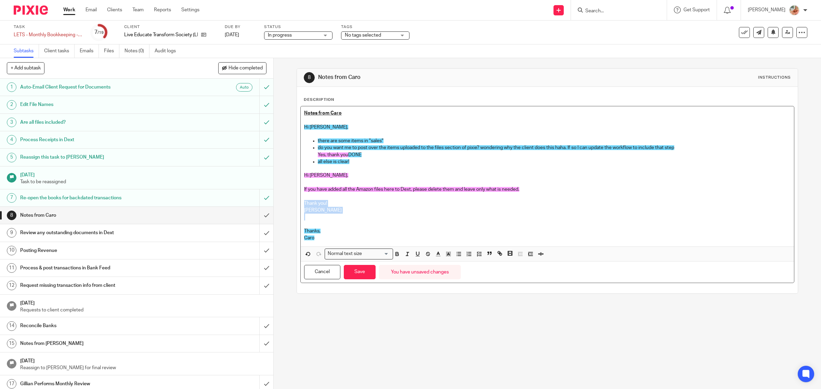
click at [301, 206] on div "Notes from Caro Hi Ciara, there are some items in "sales" do you want me to pos…" at bounding box center [548, 176] width 494 height 140
click at [407, 209] on p "[PERSON_NAME]" at bounding box center [547, 210] width 487 height 7
click at [409, 190] on span "If you have added all the Amazon files here to Dext, please delete them and lea…" at bounding box center [411, 189] width 215 height 5
click at [498, 188] on span "If you have added all the Amazon files here to Dext and addressed them, please …" at bounding box center [434, 189] width 260 height 5
drag, startPoint x: 310, startPoint y: 214, endPoint x: 296, endPoint y: 201, distance: 18.9
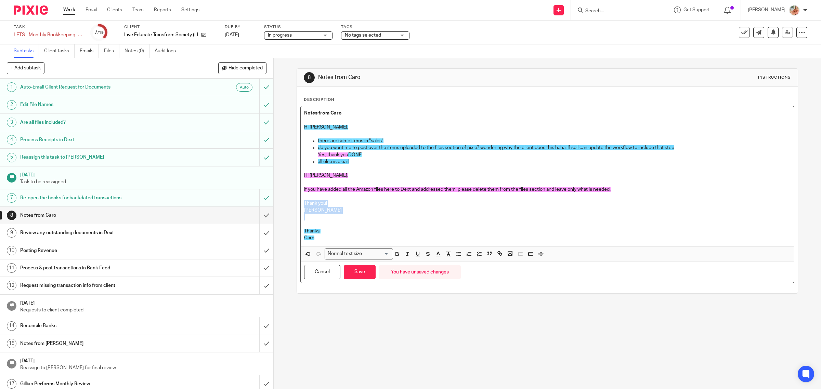
click at [297, 201] on div "Description Notes from Caro Hi Ciara, there are some items in "sales" do you wa…" at bounding box center [547, 190] width 501 height 207
click at [446, 253] on rect "button" at bounding box center [446, 253] width 0 height 0
click at [493, 263] on li "color:#FDA1FF" at bounding box center [495, 262] width 5 height 5
click at [353, 275] on button "Save" at bounding box center [360, 272] width 32 height 15
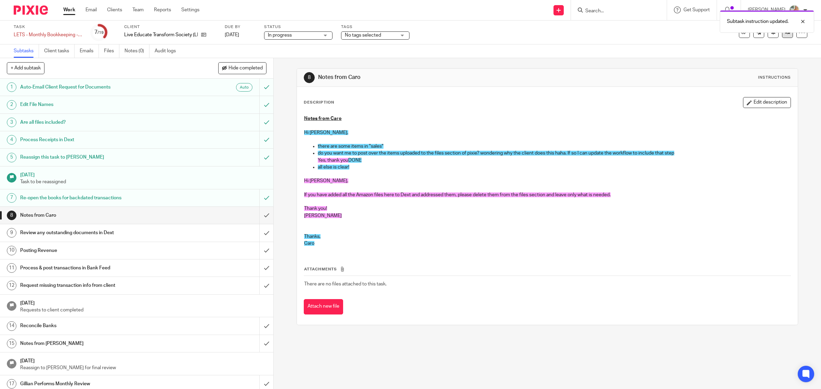
click at [782, 36] on link at bounding box center [787, 32] width 11 height 11
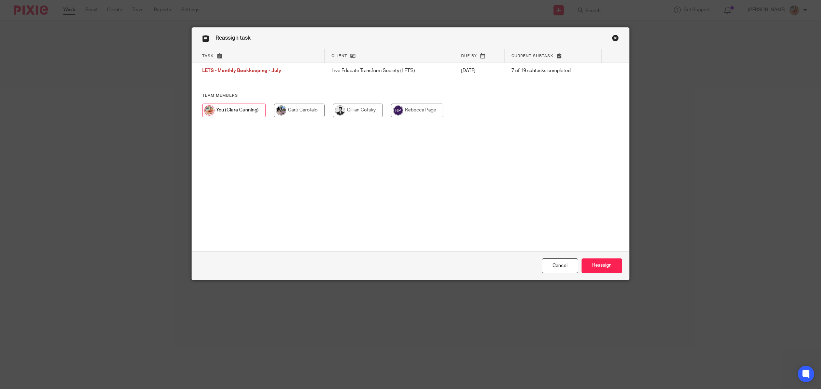
click at [351, 110] on input "radio" at bounding box center [358, 111] width 50 height 14
radio input "true"
click at [293, 111] on input "radio" at bounding box center [298, 111] width 51 height 14
radio input "true"
click at [603, 262] on input "Reassign" at bounding box center [602, 266] width 41 height 15
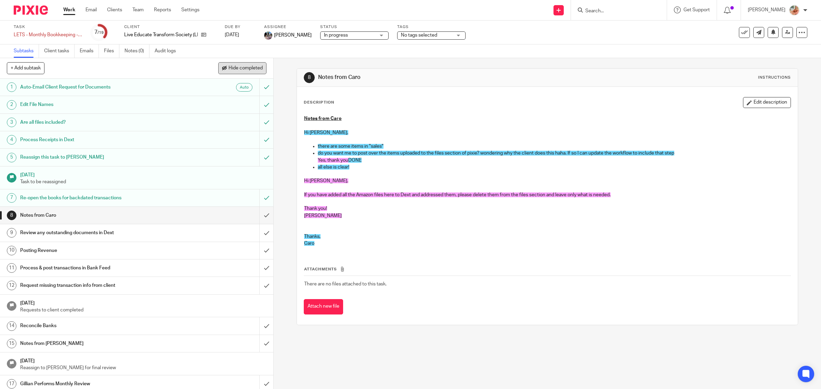
click at [235, 67] on span "Hide completed" at bounding box center [246, 68] width 34 height 5
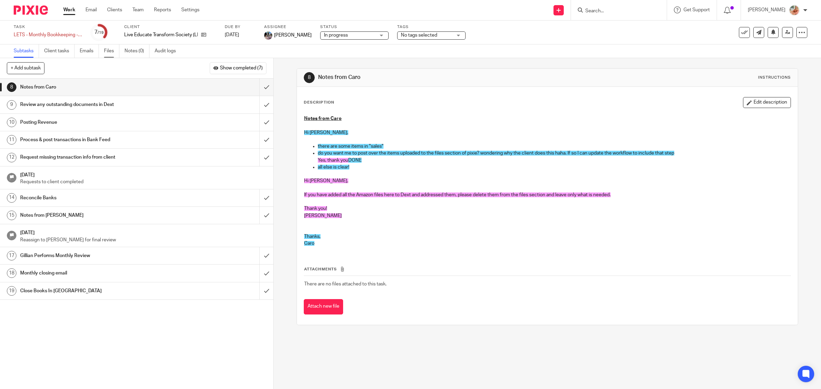
click at [116, 49] on link "Files" at bounding box center [111, 50] width 15 height 13
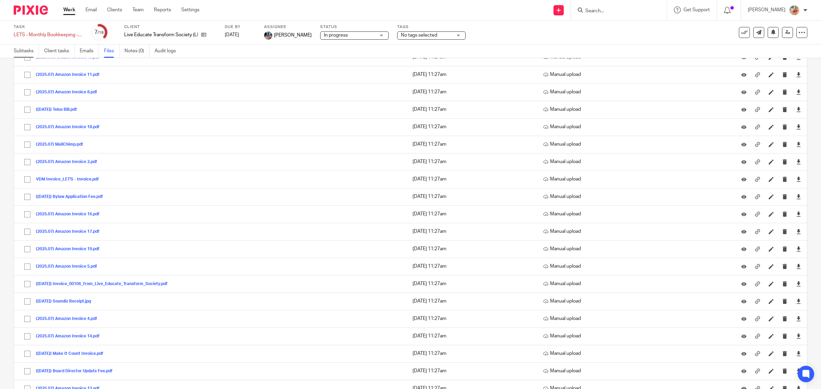
scroll to position [216, 0]
click at [33, 54] on link "Subtasks" at bounding box center [26, 50] width 25 height 13
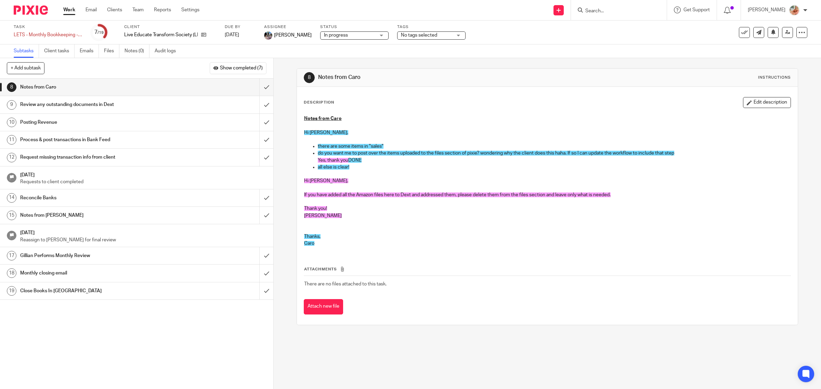
drag, startPoint x: 744, startPoint y: 105, endPoint x: 602, endPoint y: 139, distance: 146.1
click at [744, 104] on button "Edit description" at bounding box center [767, 102] width 48 height 11
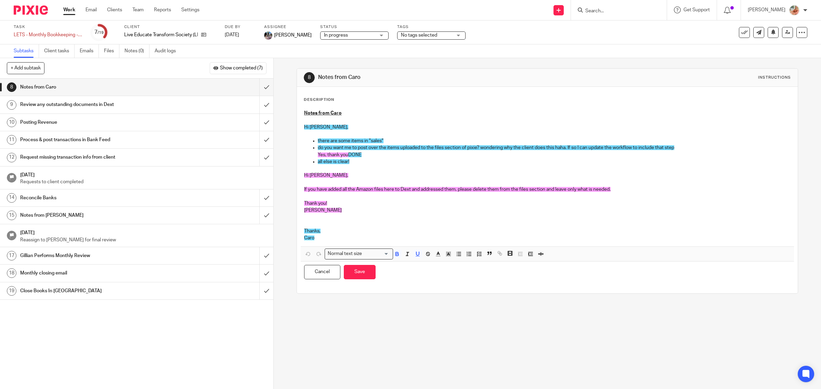
click at [372, 190] on span "If you have added all the Amazon files here to Dext and addressed them, please …" at bounding box center [457, 189] width 307 height 5
click at [664, 187] on p "If you have added all the Amazon, Doordash, MIC, files here to Dext and address…" at bounding box center [547, 189] width 487 height 7
click at [354, 272] on button "Save" at bounding box center [360, 272] width 32 height 15
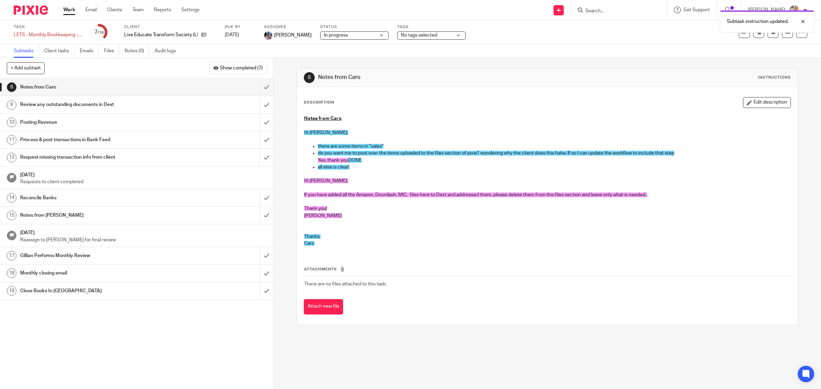
drag, startPoint x: 71, startPoint y: 13, endPoint x: 105, endPoint y: 18, distance: 34.3
click at [71, 13] on link "Work" at bounding box center [69, 10] width 12 height 7
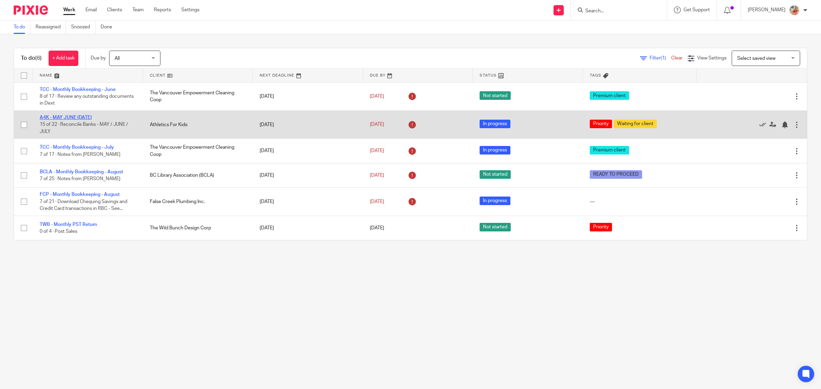
click at [64, 117] on link "A4K - MAY JUNE [DATE]" at bounding box center [66, 117] width 52 height 5
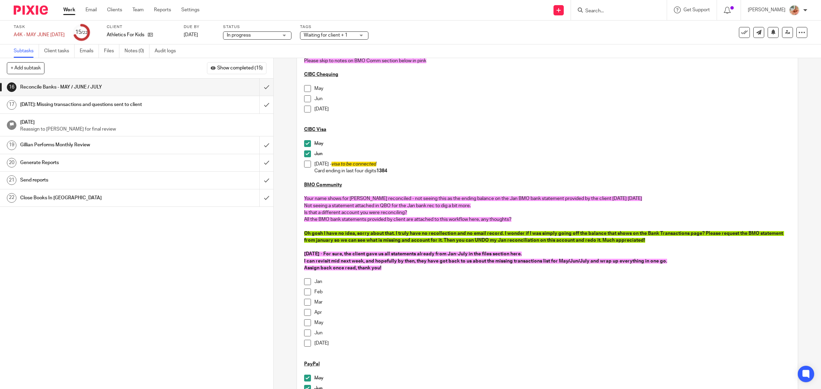
scroll to position [86, 0]
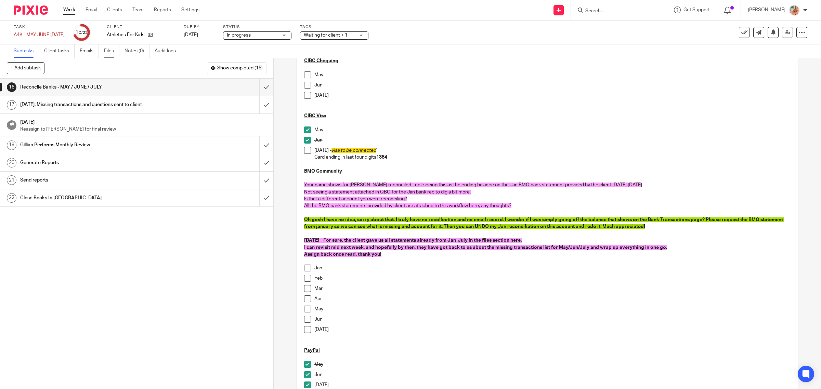
click at [108, 50] on link "Files" at bounding box center [111, 50] width 15 height 13
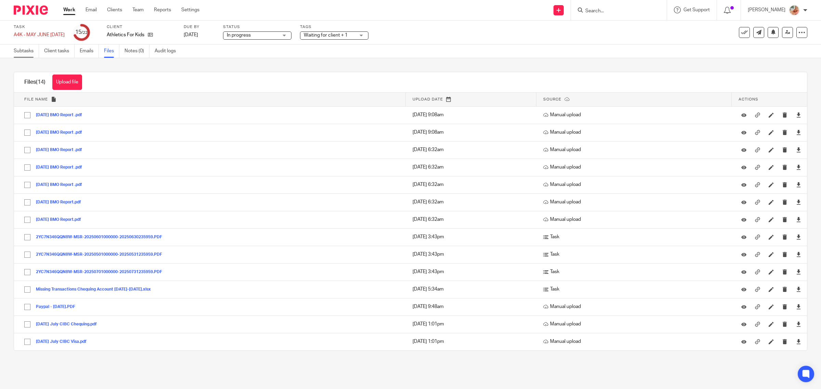
click at [22, 51] on link "Subtasks" at bounding box center [26, 50] width 25 height 13
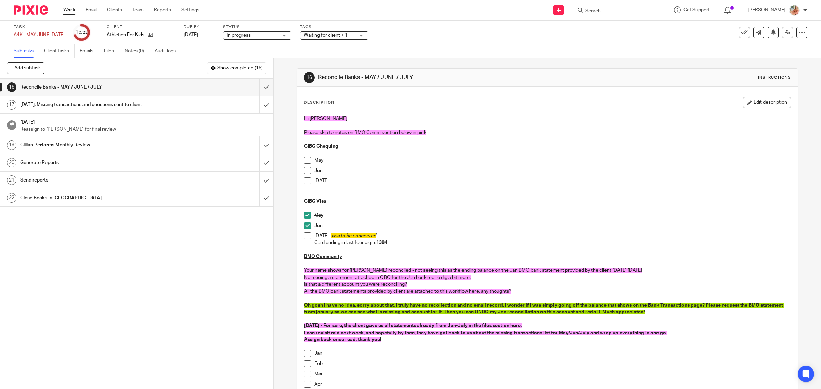
click at [158, 103] on h1 "[DATE]: Missing transactions and questions sent to client" at bounding box center [97, 105] width 155 height 10
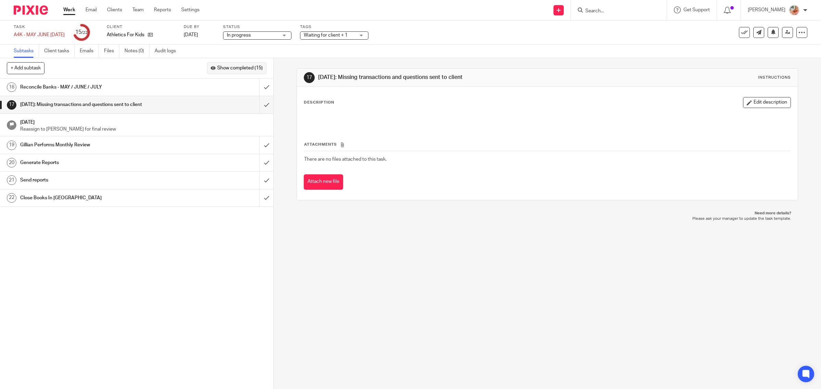
click at [235, 67] on span "Show completed (15)" at bounding box center [240, 68] width 46 height 5
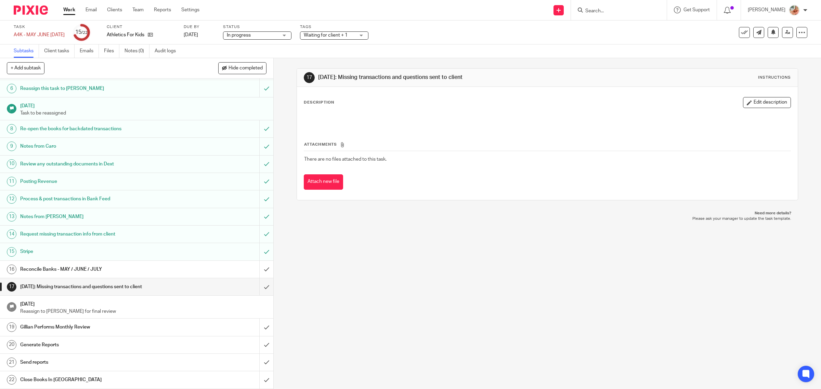
scroll to position [88, 0]
click at [101, 233] on h1 "Request missing transaction info from client" at bounding box center [97, 234] width 155 height 10
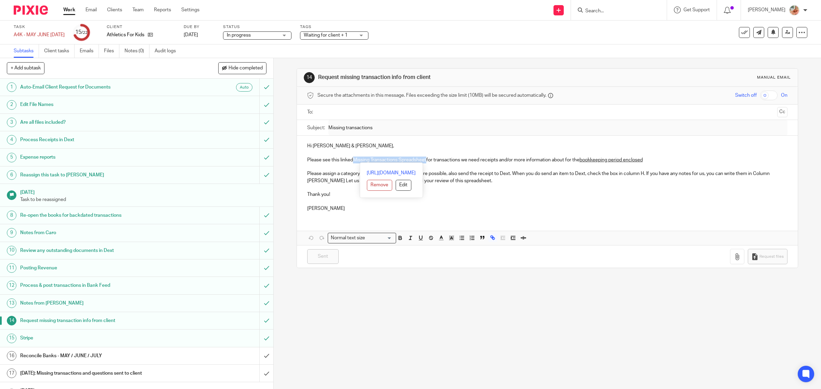
drag, startPoint x: 426, startPoint y: 158, endPoint x: 351, endPoint y: 161, distance: 75.0
click at [351, 161] on p "Please see this linked Missing Transactions Spreadsheet for transactions we nee…" at bounding box center [547, 160] width 481 height 7
click at [382, 159] on link "Missing Transactions Spreadsheet" at bounding box center [389, 160] width 73 height 5
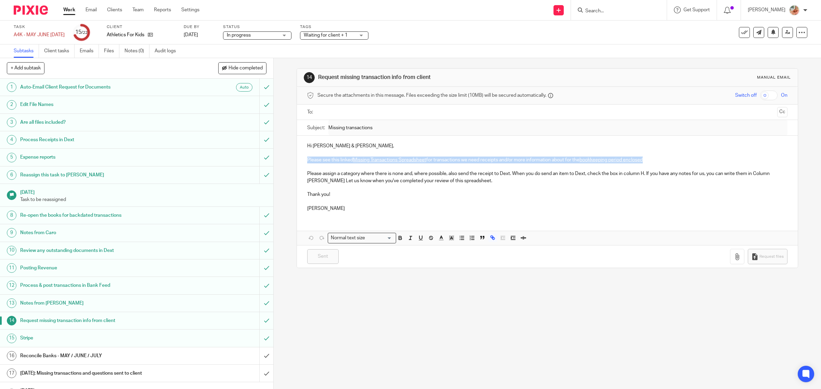
click at [382, 159] on link "Missing Transactions Spreadsheet" at bounding box center [389, 160] width 73 height 5
click at [453, 173] on link "[URL][DOMAIN_NAME]" at bounding box center [477, 173] width 49 height 7
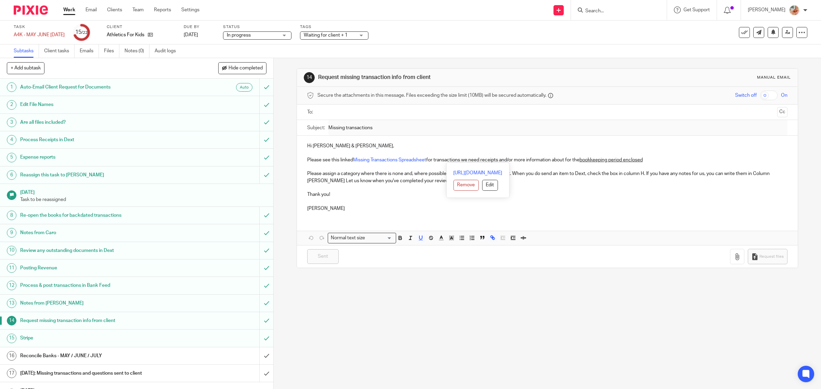
click at [243, 75] on div "+ Add subtask Hide completed Cancel + Add" at bounding box center [136, 68] width 273 height 21
click at [244, 67] on span "Hide completed" at bounding box center [246, 68] width 34 height 5
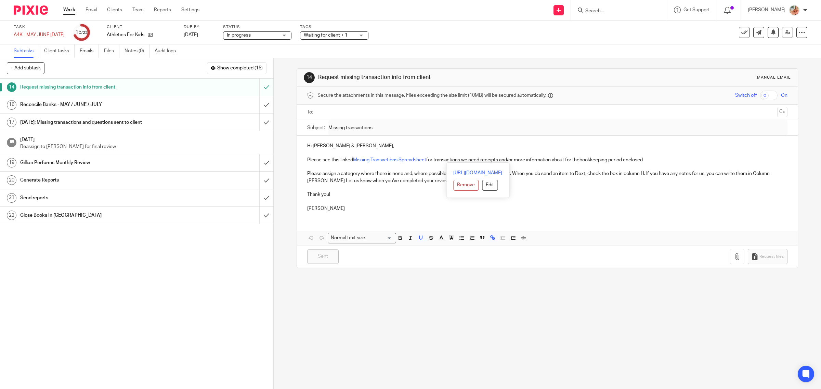
click at [178, 103] on div "Reconcile Banks - MAY / JUNE / JULY" at bounding box center [136, 105] width 232 height 10
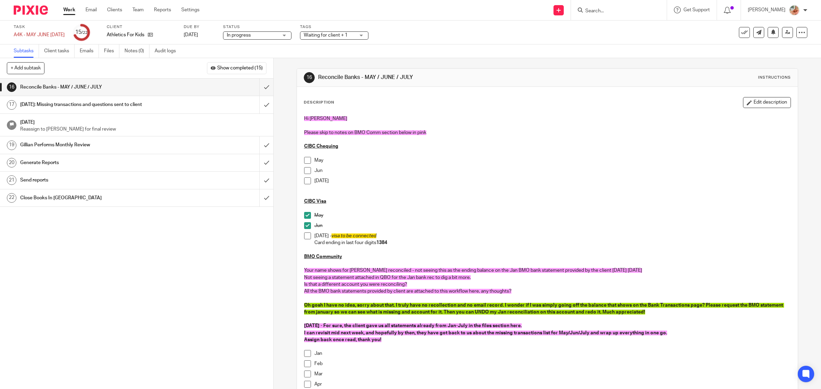
click at [304, 158] on span at bounding box center [307, 160] width 7 height 7
click at [304, 171] on span at bounding box center [307, 170] width 7 height 7
click at [304, 180] on span at bounding box center [307, 181] width 7 height 7
drag, startPoint x: 329, startPoint y: 37, endPoint x: 334, endPoint y: 51, distance: 14.6
click at [329, 36] on span "Waiting for client + 1" at bounding box center [326, 35] width 44 height 5
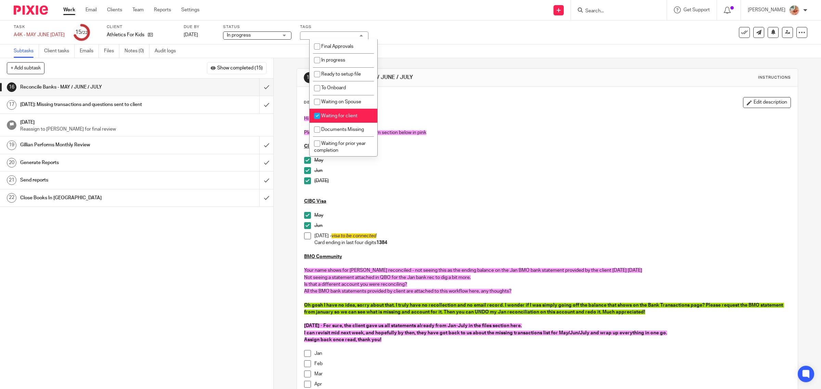
click at [324, 116] on span "Waiting for client" at bounding box center [339, 116] width 36 height 5
checkbox input "false"
click at [328, 102] on span "Waiting on Spouse" at bounding box center [341, 102] width 40 height 5
click at [326, 101] on span "Waiting on Spouse" at bounding box center [341, 102] width 40 height 5
checkbox input "false"
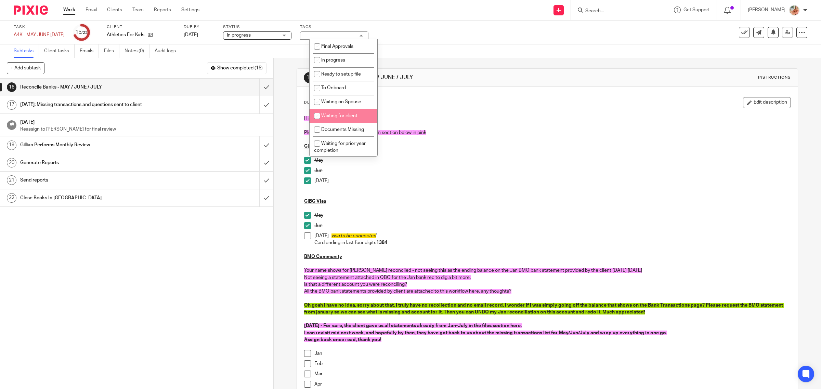
click at [325, 115] on span "Waiting for client" at bounding box center [339, 116] width 36 height 5
checkbox input "true"
click at [413, 125] on p at bounding box center [547, 125] width 487 height 7
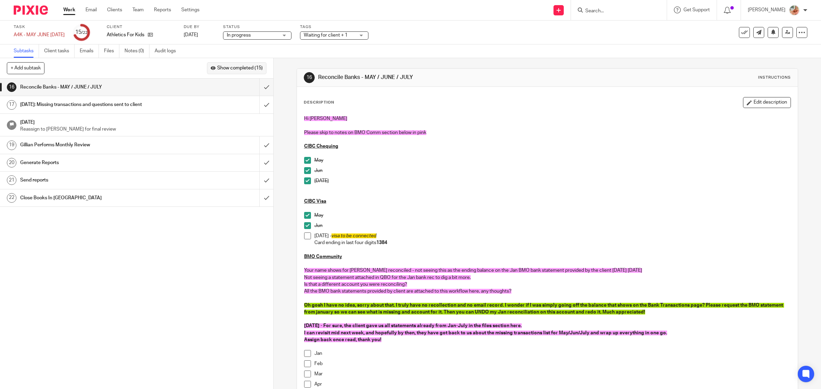
click at [241, 67] on span "Show completed (15)" at bounding box center [240, 68] width 46 height 5
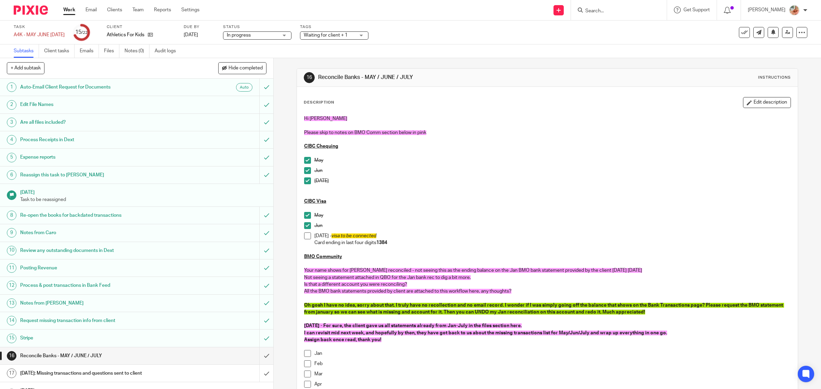
drag, startPoint x: 120, startPoint y: 322, endPoint x: 131, endPoint y: 324, distance: 10.9
click at [120, 322] on h1 "Request missing transaction info from client" at bounding box center [97, 321] width 155 height 10
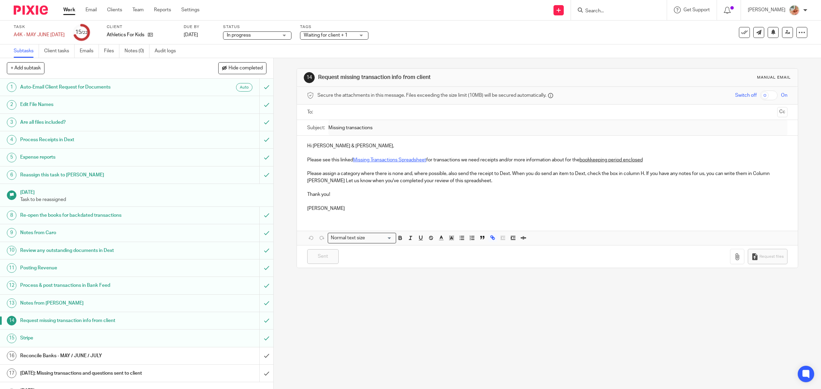
click at [373, 159] on link "Missing Transactions Spreadsheet" at bounding box center [389, 160] width 73 height 5
click at [410, 173] on link "[URL][DOMAIN_NAME]" at bounding box center [386, 173] width 49 height 7
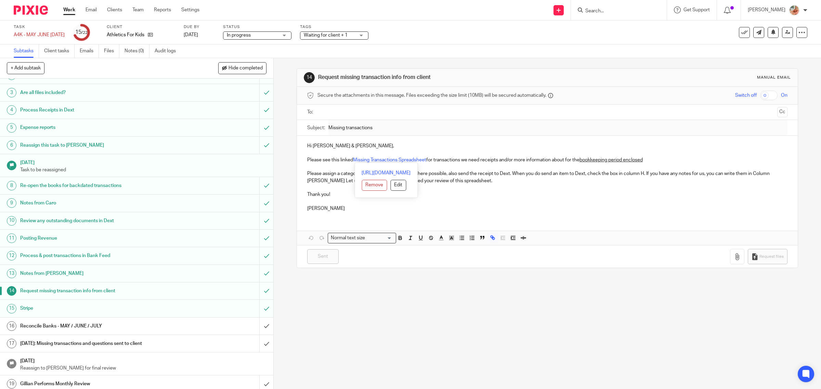
scroll to position [43, 0]
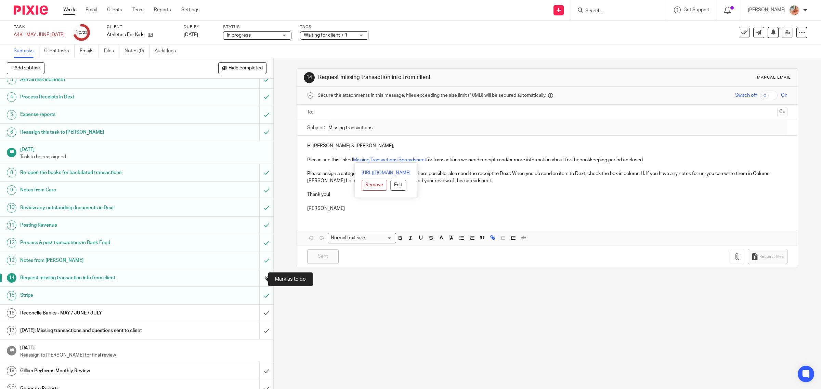
click at [257, 280] on input "submit" at bounding box center [136, 278] width 273 height 17
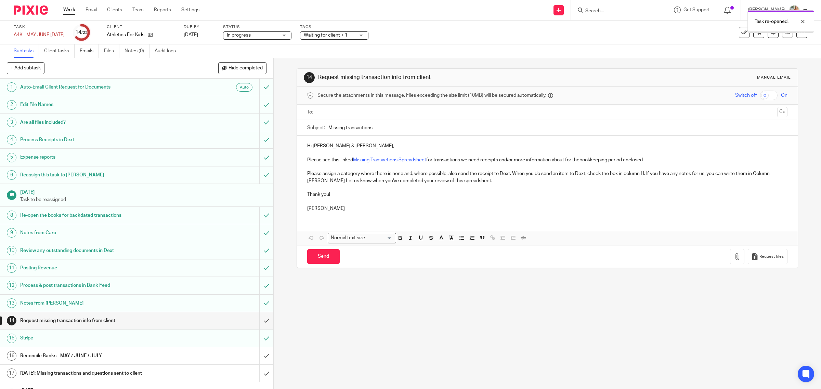
click at [376, 123] on input "Missing transactions" at bounding box center [557, 127] width 459 height 15
type input "Missing transactions - Updated with new visa 1384"
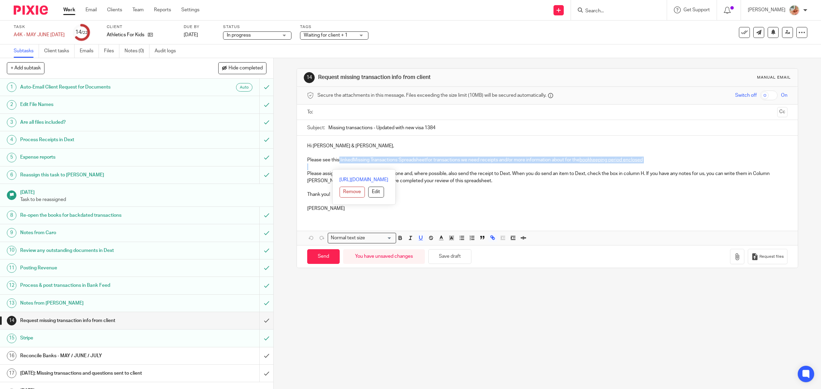
drag, startPoint x: 336, startPoint y: 159, endPoint x: 520, endPoint y: 165, distance: 183.8
click at [520, 165] on div "Hi [PERSON_NAME] & [PERSON_NAME], Please see this linked Missing Transactions S…" at bounding box center [547, 176] width 501 height 81
click at [438, 174] on p "Please assign a category where there is none and, where possible, also send the…" at bounding box center [547, 177] width 481 height 14
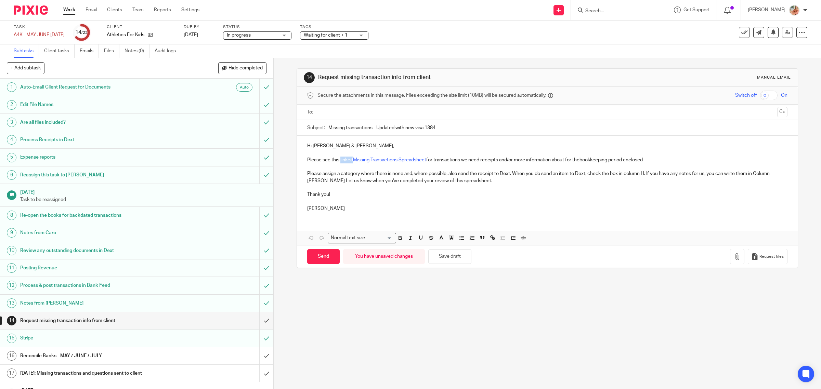
drag, startPoint x: 338, startPoint y: 161, endPoint x: 351, endPoint y: 159, distance: 13.5
click at [351, 159] on p "Please see this linked Missing Transactions Spreadsheet for transactions we nee…" at bounding box center [547, 160] width 481 height 7
drag, startPoint x: 665, startPoint y: 161, endPoint x: 491, endPoint y: 170, distance: 174.7
click at [465, 161] on p "Please see this revised Missing Transactions Spreadsheet for transactions we ne…" at bounding box center [547, 160] width 481 height 7
click at [506, 173] on p "Please assign a category where there is none and, where possible, also send the…" at bounding box center [547, 177] width 481 height 14
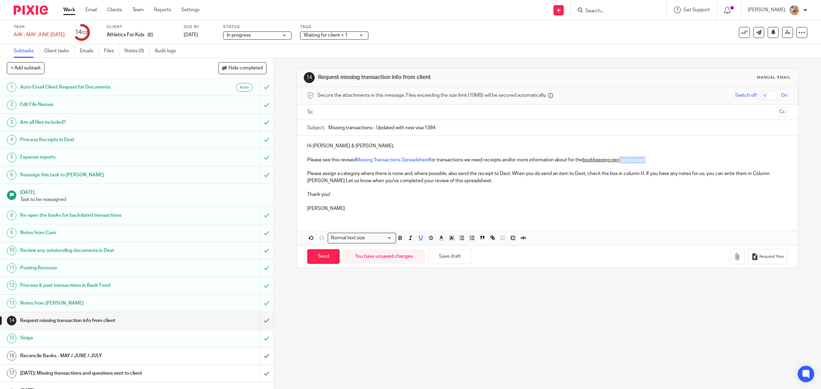
drag, startPoint x: 665, startPoint y: 161, endPoint x: 621, endPoint y: 161, distance: 43.5
click at [621, 161] on p "Please see this revised Missing Transactions Spreadsheet for transactions we ne…" at bounding box center [547, 160] width 481 height 7
drag, startPoint x: 581, startPoint y: 160, endPoint x: 682, endPoint y: 158, distance: 100.9
click at [682, 158] on p "Please see this revised Missing Transactions Spreadsheet for transactions we ne…" at bounding box center [547, 160] width 481 height 7
click at [512, 177] on p "Please assign a category where there is none and, where possible, also send the…" at bounding box center [547, 177] width 481 height 14
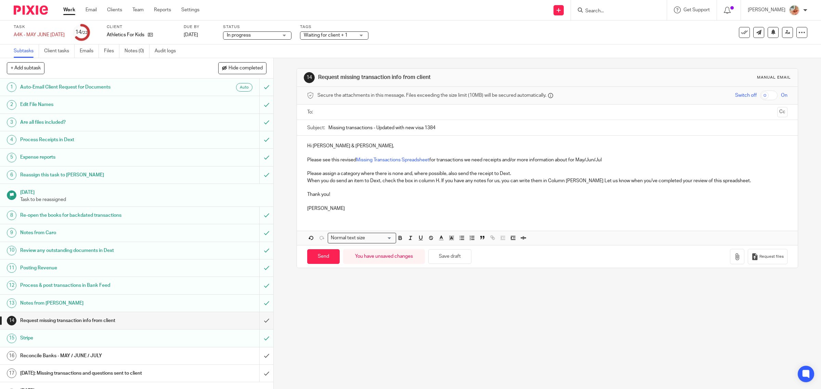
click at [417, 165] on p at bounding box center [547, 167] width 481 height 7
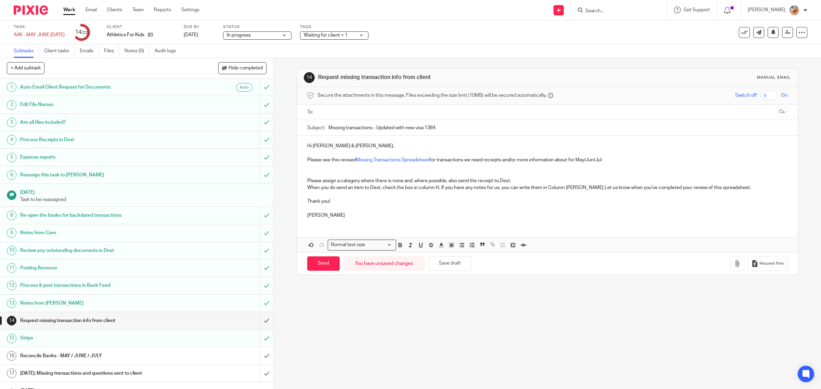
click at [374, 172] on p at bounding box center [547, 173] width 481 height 7
click at [368, 168] on p at bounding box center [547, 167] width 481 height 7
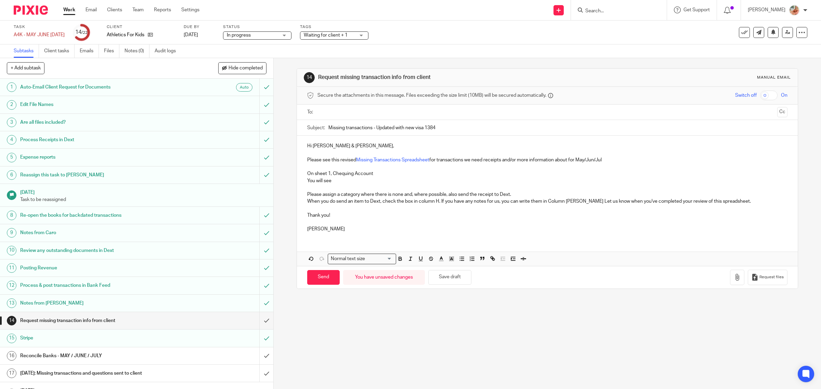
drag, startPoint x: 338, startPoint y: 182, endPoint x: 301, endPoint y: 180, distance: 37.0
click at [301, 180] on div "Hi [PERSON_NAME] & [PERSON_NAME], Please see this revised Missing Transactions …" at bounding box center [547, 187] width 501 height 102
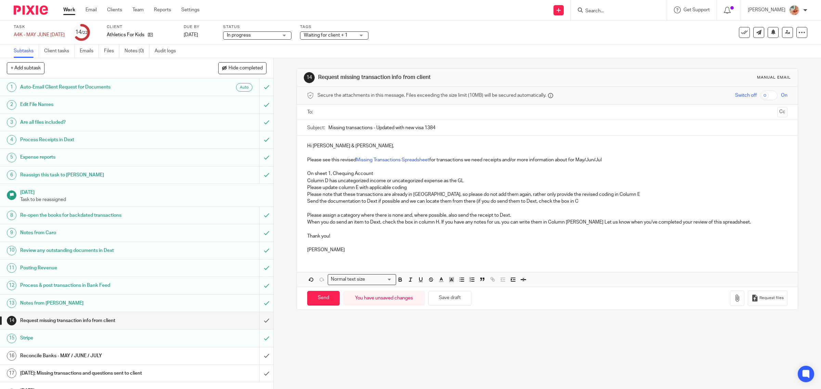
click at [586, 203] on p "Send the documentation to Dext if possible and we can locate them from there (i…" at bounding box center [547, 201] width 481 height 7
drag, startPoint x: 581, startPoint y: 201, endPoint x: 594, endPoint y: 204, distance: 13.6
click at [594, 204] on p "Send the documentation to Dext if possible and we can locate them from there (i…" at bounding box center [547, 201] width 481 height 7
drag, startPoint x: 381, startPoint y: 177, endPoint x: 292, endPoint y: 176, distance: 89.0
click at [292, 176] on div "14 Request missing transaction info from client Manual email Secure the attachm…" at bounding box center [547, 223] width 547 height 331
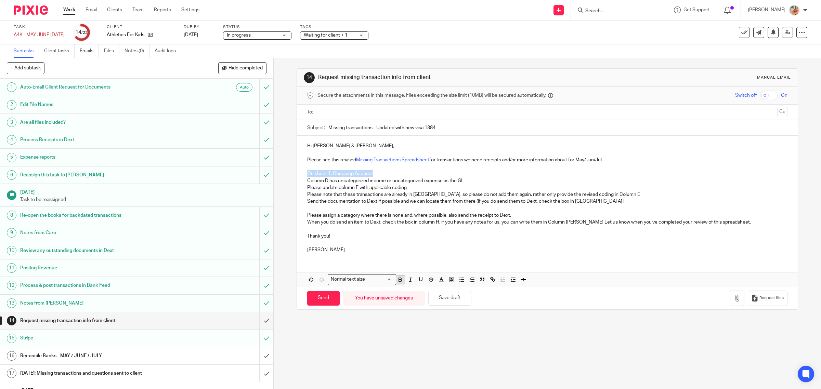
click at [397, 277] on icon "button" at bounding box center [400, 280] width 6 height 6
click at [384, 224] on p "When you do send an item to Dext, check the box in column H. If you have any no…" at bounding box center [547, 222] width 481 height 7
click at [324, 128] on div "Subject: Missing transactions - Updated with new visa 1384" at bounding box center [547, 127] width 481 height 15
click at [325, 130] on div "Subject: Missing transactions - Updated with new visa 1384" at bounding box center [547, 127] width 481 height 15
click at [328, 130] on input "Missing transactions - Updated with new visa 1384" at bounding box center [557, 127] width 459 height 15
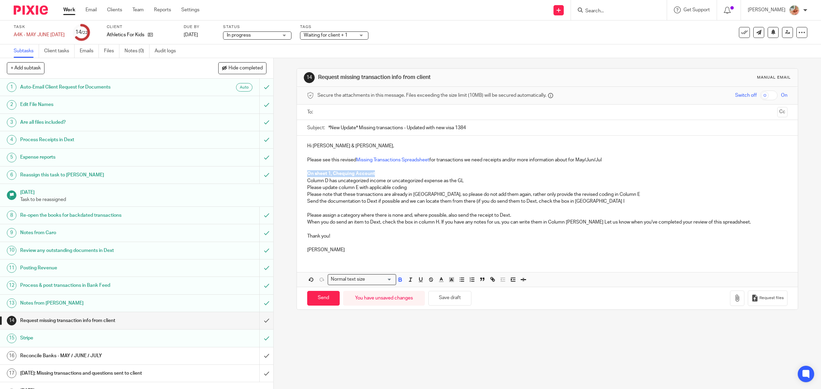
drag, startPoint x: 310, startPoint y: 172, endPoint x: 298, endPoint y: 172, distance: 12.7
click at [298, 172] on div "Hi [PERSON_NAME] & [PERSON_NAME], Please see this revised Missing Transactions …" at bounding box center [547, 197] width 501 height 123
click at [340, 189] on p "Please update column E with applicable coding" at bounding box center [547, 187] width 481 height 7
drag, startPoint x: 329, startPoint y: 172, endPoint x: 287, endPoint y: 171, distance: 41.8
click at [287, 171] on div "14 Request missing transaction info from client Manual email Secure the attachm…" at bounding box center [547, 223] width 547 height 331
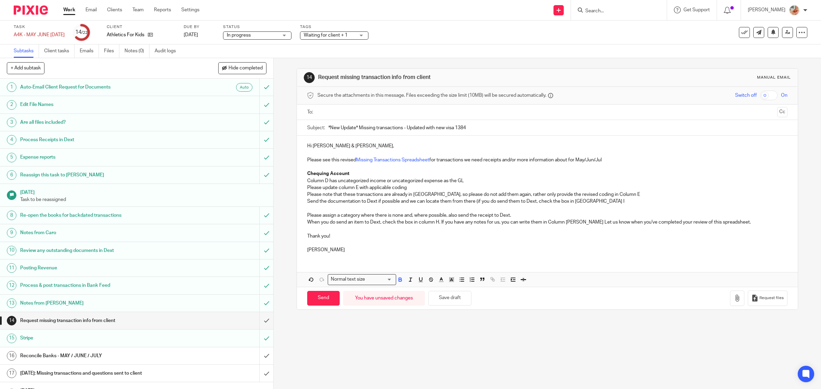
click at [365, 175] on p "Chequing Account" at bounding box center [547, 173] width 481 height 7
drag, startPoint x: 388, startPoint y: 174, endPoint x: 346, endPoint y: 172, distance: 42.2
click at [347, 173] on p "Chequing Account On sheet 1," at bounding box center [547, 173] width 481 height 7
click at [361, 173] on strong "Chequing Account (Sheet 1)" at bounding box center [338, 173] width 63 height 5
click at [464, 179] on p "Column D has uncategorized income or uncategorized expense as the GL" at bounding box center [547, 181] width 481 height 7
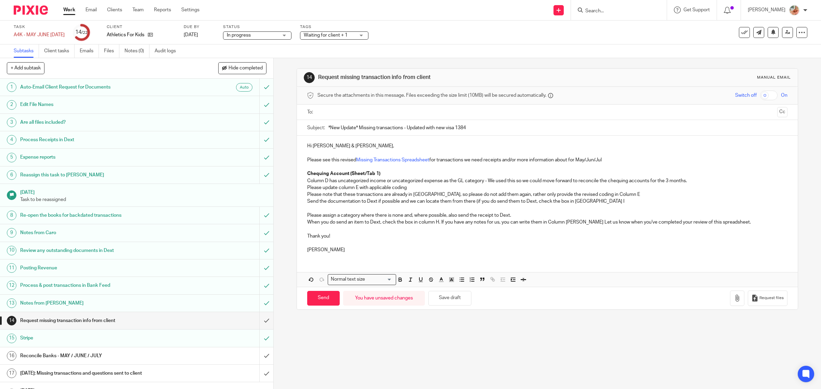
click at [411, 182] on p "Column D has uncategorized income or uncategorized expense as the GL category -…" at bounding box center [547, 181] width 481 height 7
click at [410, 186] on p "Please update column E with applicable coding" at bounding box center [547, 187] width 481 height 7
drag, startPoint x: 410, startPoint y: 186, endPoint x: 293, endPoint y: 189, distance: 117.1
click at [293, 189] on div "14 Request missing transaction info from client Manual email Secure the attachm…" at bounding box center [547, 223] width 547 height 331
click at [307, 195] on p "Please note that these transactions are already in [GEOGRAPHIC_DATA], so please…" at bounding box center [547, 194] width 481 height 7
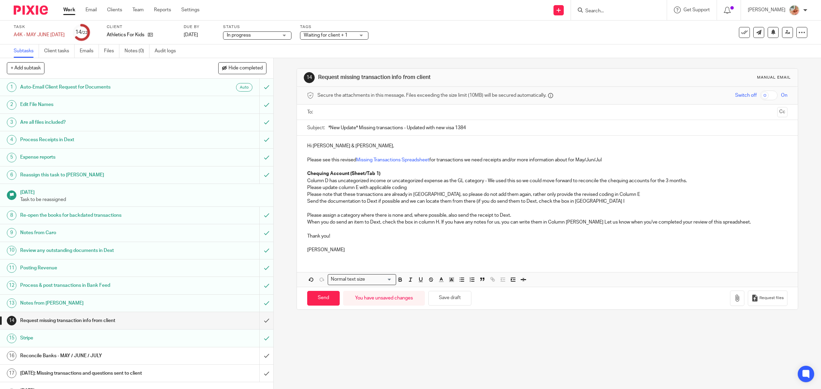
click at [307, 187] on p "Please update column E with applicable coding" at bounding box center [547, 187] width 481 height 7
drag, startPoint x: 303, startPoint y: 193, endPoint x: 323, endPoint y: 204, distance: 21.7
click at [303, 193] on div "Hi [PERSON_NAME] & [PERSON_NAME], Please see this revised Missing Transactions …" at bounding box center [547, 197] width 501 height 123
drag, startPoint x: 507, startPoint y: 199, endPoint x: 437, endPoint y: 196, distance: 69.9
click at [437, 196] on p "Please note that these transactions are already in [GEOGRAPHIC_DATA], so please…" at bounding box center [554, 194] width 467 height 7
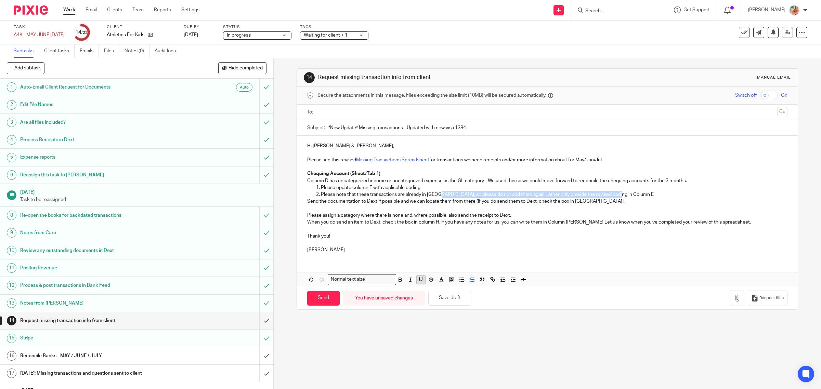
click at [418, 282] on icon "button" at bounding box center [421, 280] width 6 height 6
click at [532, 237] on p "Thank you!" at bounding box center [547, 236] width 481 height 7
click at [307, 201] on p "Send the documentation to Dext if possible and we can locate them from there (i…" at bounding box center [547, 201] width 481 height 7
click at [487, 201] on p "Send the documentation to Dext if possible and we can locate them from there (i…" at bounding box center [554, 201] width 467 height 7
drag, startPoint x: 522, startPoint y: 200, endPoint x: 491, endPoint y: 203, distance: 31.6
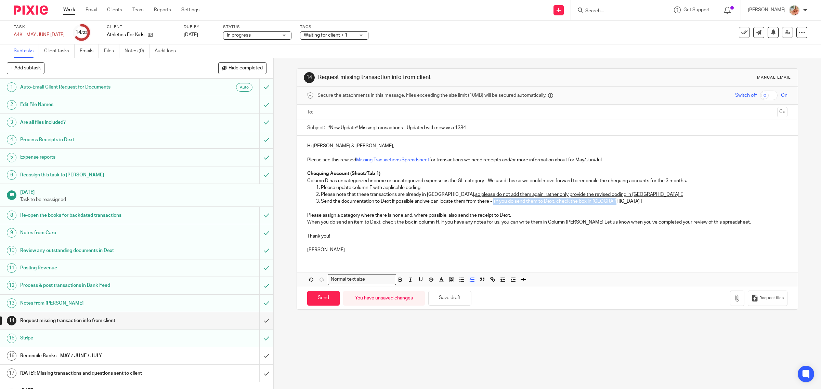
click at [491, 203] on p "Send the documentation to Dext if possible and we can locate them from there - …" at bounding box center [554, 201] width 467 height 7
click at [419, 282] on icon "button" at bounding box center [421, 280] width 6 height 6
drag, startPoint x: 406, startPoint y: 281, endPoint x: 502, endPoint y: 252, distance: 99.5
click at [412, 281] on button "button" at bounding box center [410, 280] width 9 height 9
click at [518, 242] on p at bounding box center [547, 243] width 481 height 7
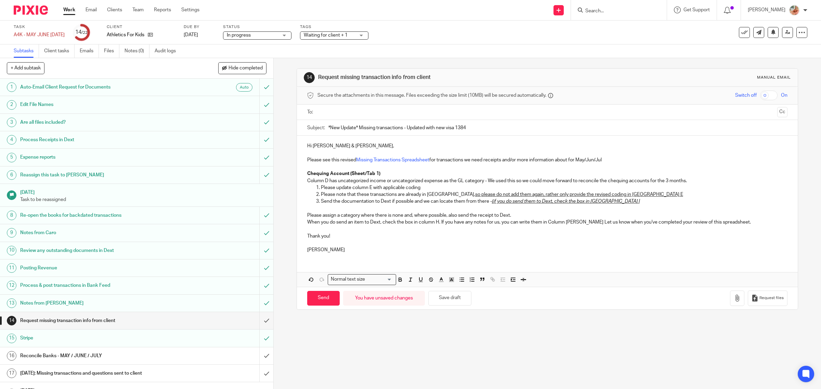
click at [615, 199] on p "Send the documentation to Dext if possible and we can locate them from there - …" at bounding box center [554, 201] width 467 height 7
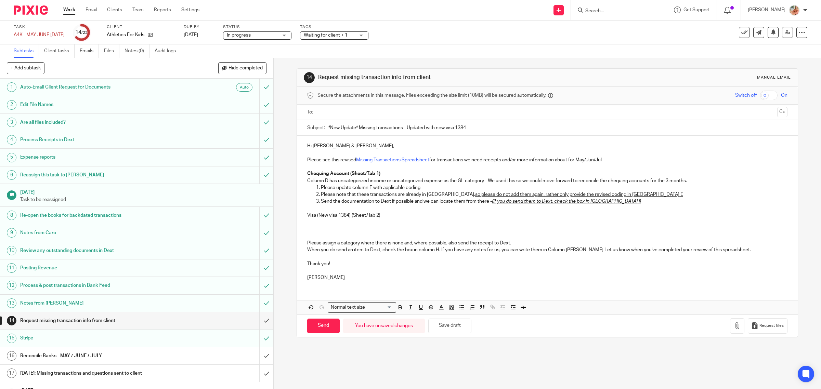
drag, startPoint x: 328, startPoint y: 222, endPoint x: 385, endPoint y: 219, distance: 57.6
click at [328, 222] on p at bounding box center [547, 222] width 481 height 7
drag, startPoint x: 368, startPoint y: 218, endPoint x: 305, endPoint y: 217, distance: 63.3
click at [307, 217] on p "Visa (New visa 1384) (Sheet/Tab 2)" at bounding box center [547, 215] width 481 height 7
click at [325, 224] on p at bounding box center [547, 222] width 481 height 7
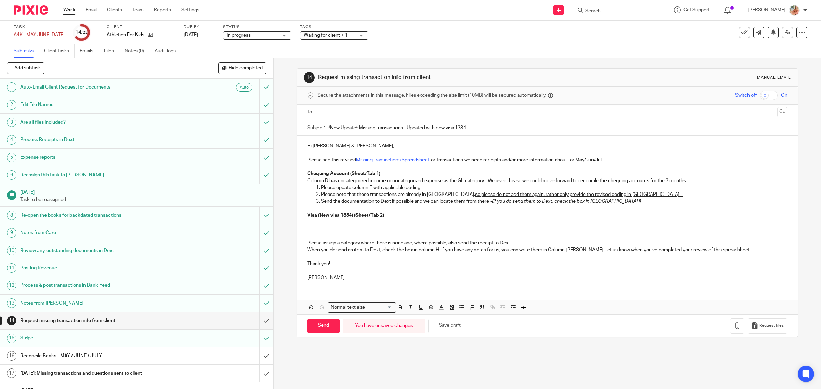
click at [389, 172] on p "Chequing Account (Sheet/Tab 1)" at bounding box center [547, 173] width 481 height 7
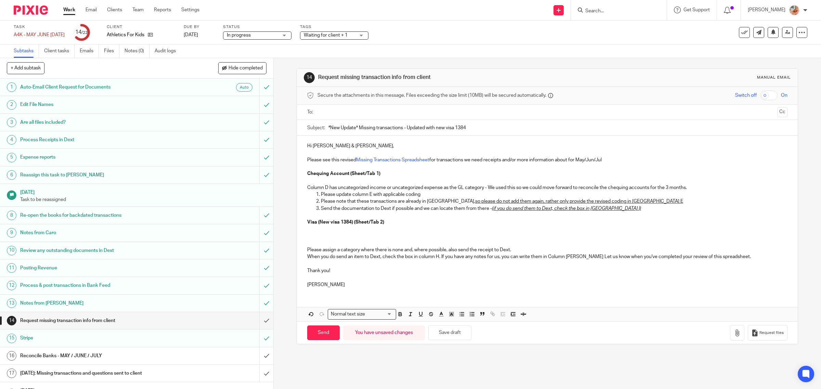
click at [332, 233] on p at bounding box center [547, 229] width 481 height 7
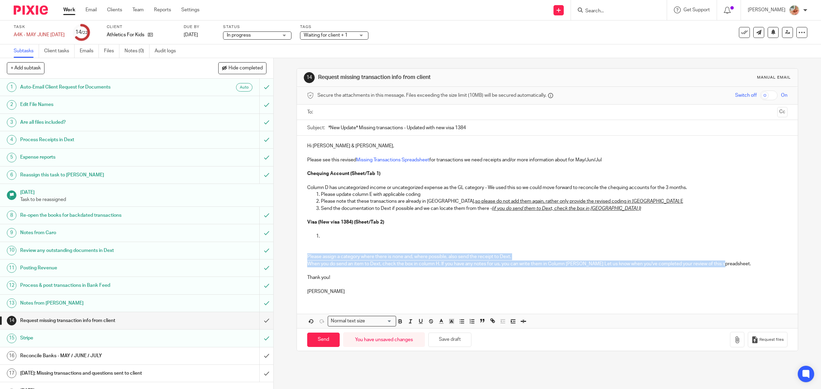
drag, startPoint x: 398, startPoint y: 261, endPoint x: 277, endPoint y: 255, distance: 120.6
click at [277, 255] on div "14 Request missing transaction info from client Manual email Secure the attachm…" at bounding box center [547, 223] width 547 height 331
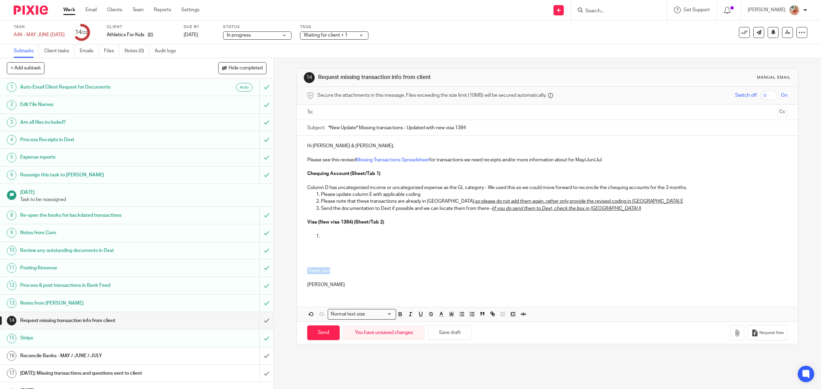
drag, startPoint x: 332, startPoint y: 272, endPoint x: 398, endPoint y: 286, distance: 67.4
click at [291, 271] on div "14 Request missing transaction info from client Manual email Secure the attachm…" at bounding box center [547, 223] width 547 height 331
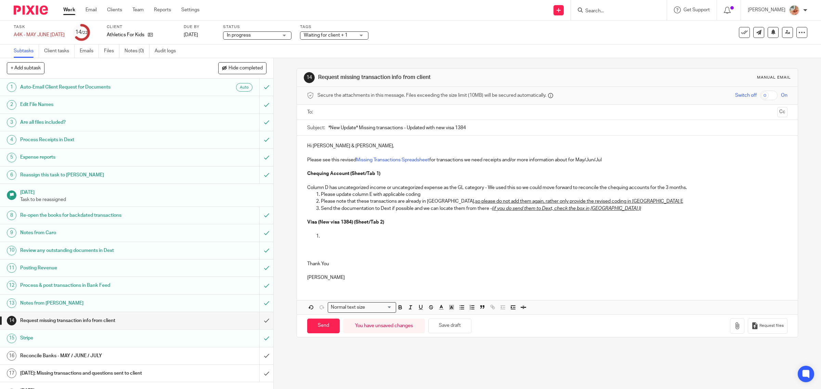
click at [356, 129] on input "*New Update* Missing transactions - Updated with new visa 1384" at bounding box center [557, 127] width 459 height 15
click at [471, 130] on input "*New Update* Missing transactions - Updated with new visa 1384" at bounding box center [557, 127] width 459 height 15
click at [331, 234] on p at bounding box center [554, 236] width 467 height 7
click at [491, 130] on input "*New Update* Missing transactions - Updated with new visa 1384" at bounding box center [557, 127] width 459 height 15
type input "*New Update* Missing transactions - Updated with new visa 1384 and notes"
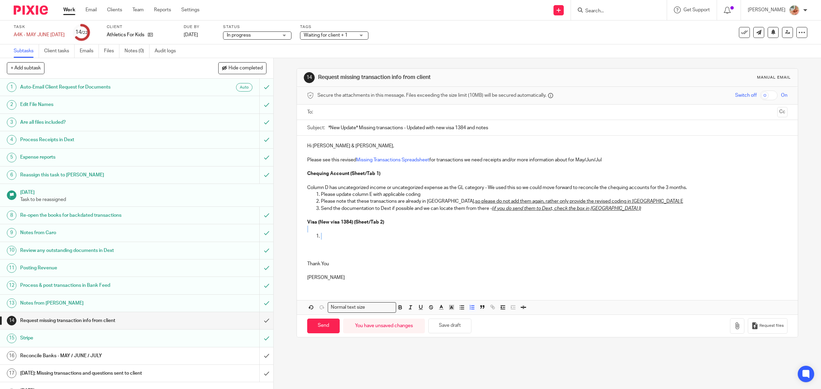
click at [340, 233] on div "Hi [PERSON_NAME] & [PERSON_NAME], Please see this revised Missing Transactions …" at bounding box center [547, 211] width 501 height 151
click at [335, 236] on p at bounding box center [554, 236] width 467 height 7
click at [702, 186] on p "Column D has uncategorized income or uncategorized expense as the GL category -…" at bounding box center [547, 187] width 481 height 7
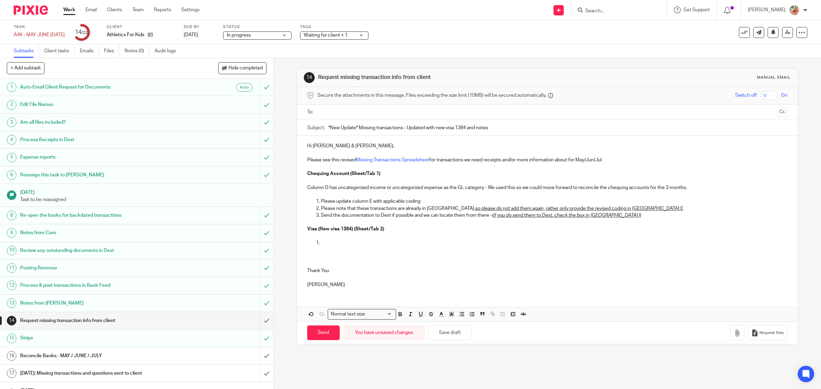
click at [334, 242] on p at bounding box center [554, 243] width 467 height 7
drag, startPoint x: 420, startPoint y: 204, endPoint x: 312, endPoint y: 202, distance: 107.8
click at [312, 202] on ol "Please update column E with applicable coding Please note that these transactio…" at bounding box center [547, 208] width 481 height 21
copy p "Please update column E with applicable coding"
click at [329, 241] on p at bounding box center [554, 243] width 467 height 7
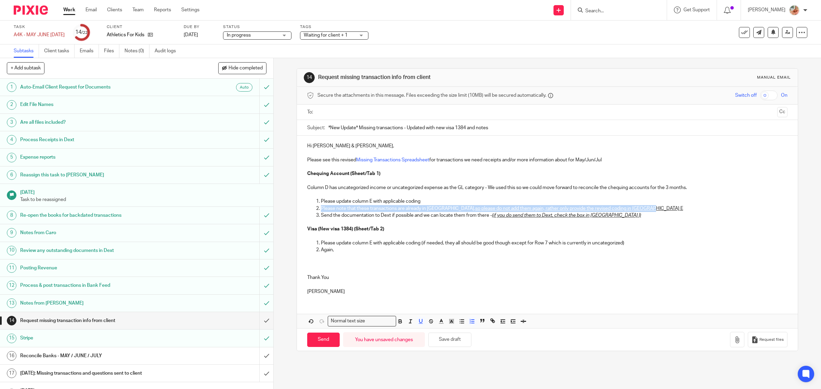
drag, startPoint x: 332, startPoint y: 208, endPoint x: 630, endPoint y: 210, distance: 298.0
click at [630, 210] on p "Please note that these transactions are already in [GEOGRAPHIC_DATA], so please…" at bounding box center [554, 208] width 467 height 7
copy p "Please note that these transactions are already in [GEOGRAPHIC_DATA], so please…"
click at [333, 251] on p "Again," at bounding box center [554, 250] width 467 height 7
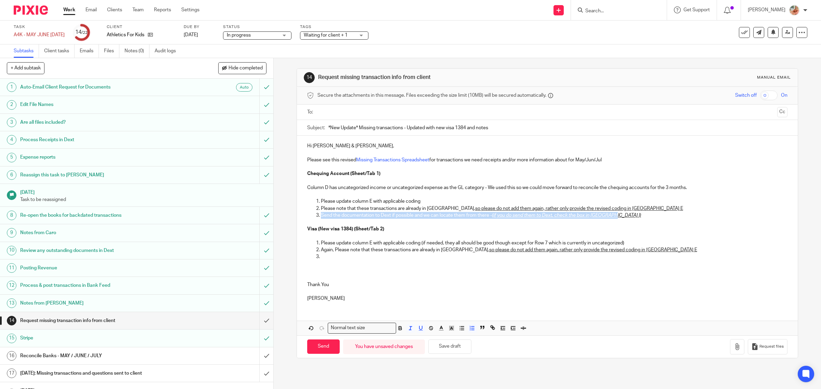
drag, startPoint x: 517, startPoint y: 220, endPoint x: 302, endPoint y: 217, distance: 215.2
click at [302, 217] on div "Hi [PERSON_NAME] & [PERSON_NAME], Please see this revised Missing Transactions …" at bounding box center [547, 221] width 501 height 171
copy p "Send the documentation to Dext if possible and we can locate them from there - …"
click at [346, 257] on p at bounding box center [554, 257] width 467 height 7
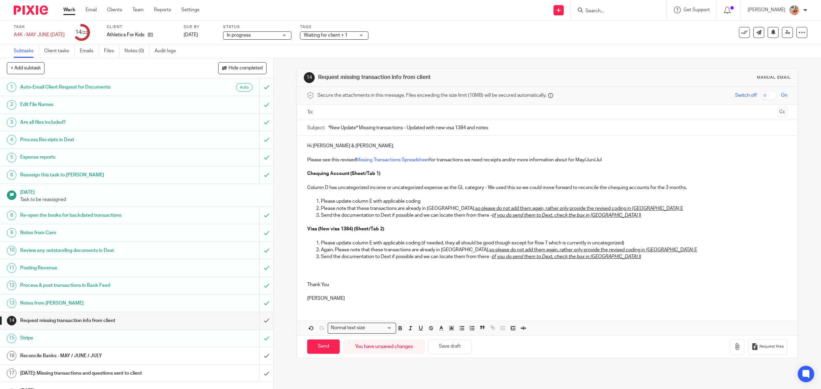
click at [353, 269] on p at bounding box center [547, 271] width 481 height 7
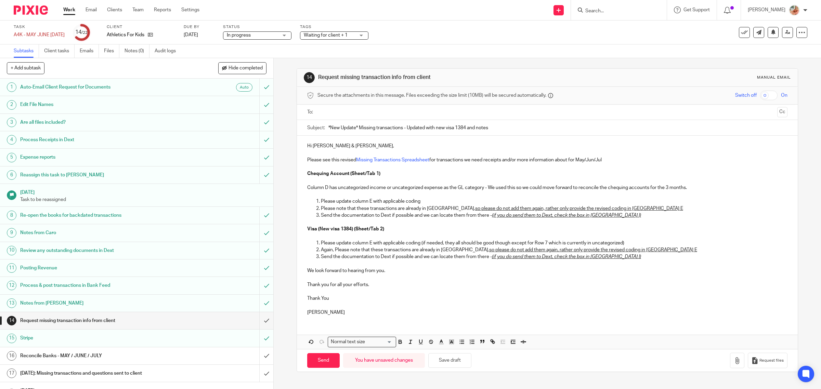
drag, startPoint x: 317, startPoint y: 300, endPoint x: 300, endPoint y: 300, distance: 17.1
click at [300, 300] on div "Hi [PERSON_NAME] & [PERSON_NAME], Please see this revised Missing Transactions …" at bounding box center [547, 228] width 501 height 185
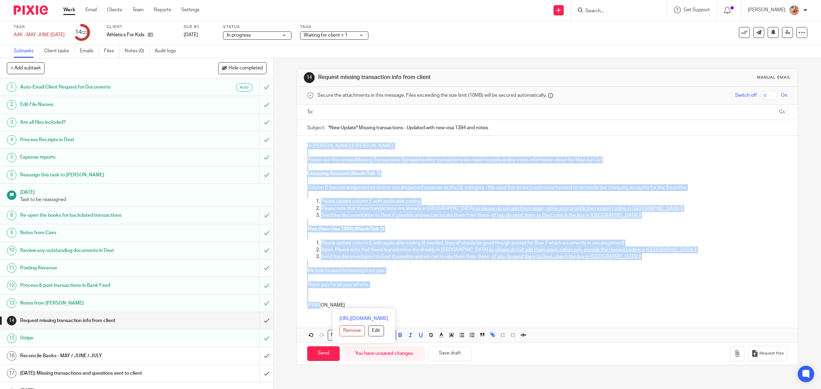
drag, startPoint x: 310, startPoint y: 305, endPoint x: 288, endPoint y: 138, distance: 169.1
click at [288, 138] on div "14 Request missing transaction info from client Manual email Secure the attachm…" at bounding box center [547, 223] width 547 height 331
copy div "Hi [PERSON_NAME] & [PERSON_NAME], Please see this revised Missing Transactions …"
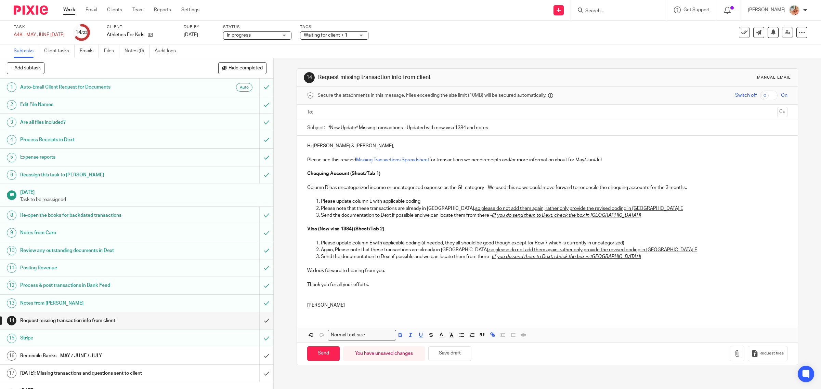
click at [329, 114] on input "text" at bounding box center [547, 112] width 455 height 8
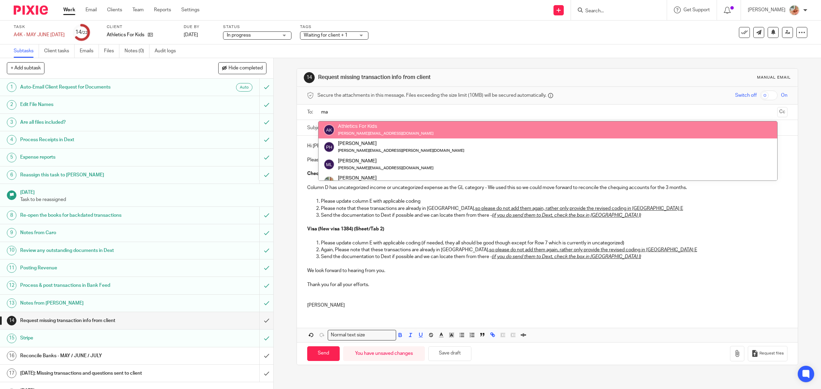
type input "ma"
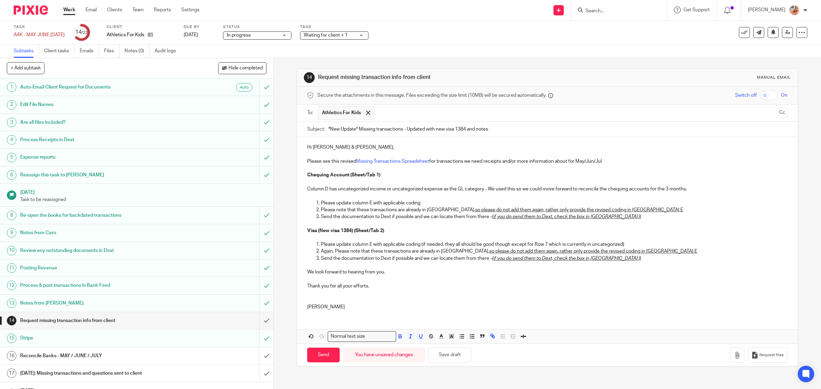
click at [777, 112] on button "Cc" at bounding box center [782, 113] width 10 height 10
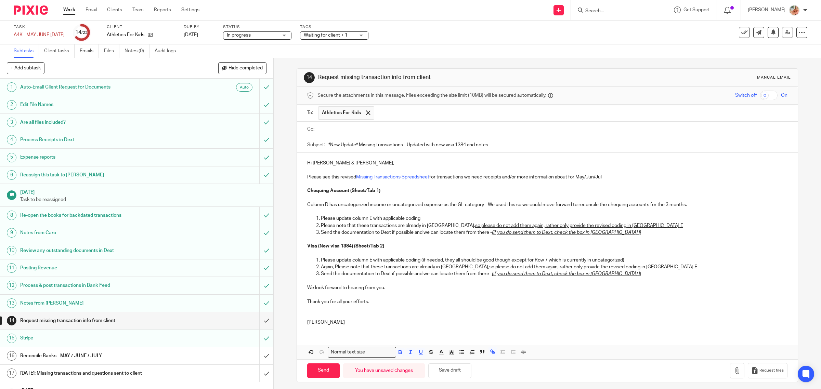
click at [387, 114] on input "text" at bounding box center [581, 112] width 407 height 13
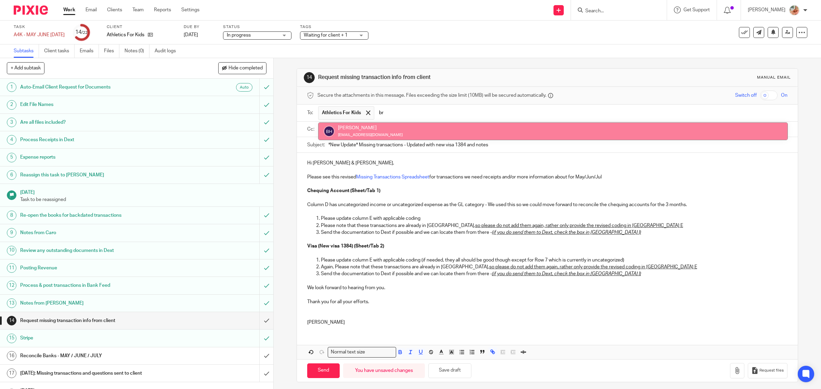
type input "br"
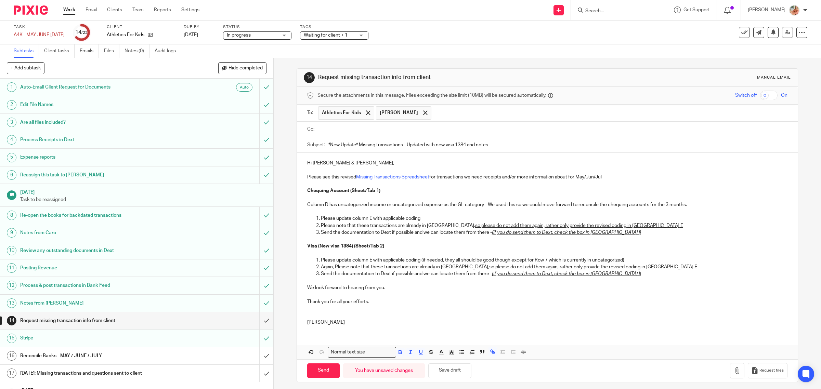
click at [341, 129] on input "text" at bounding box center [552, 130] width 465 height 8
type input "gil"
click at [382, 134] on input "text" at bounding box center [581, 130] width 408 height 13
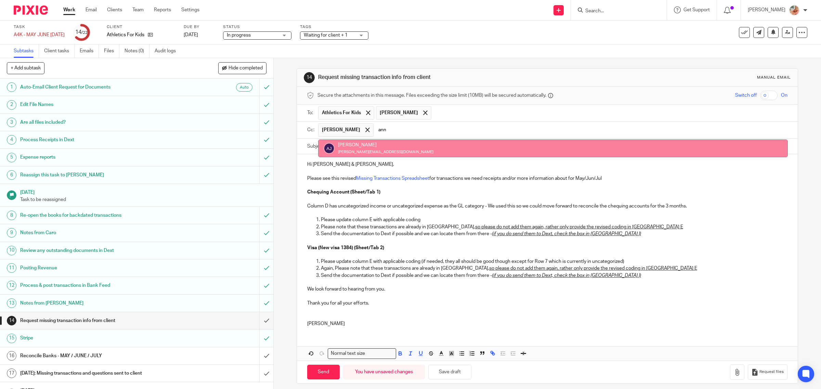
type input "ann"
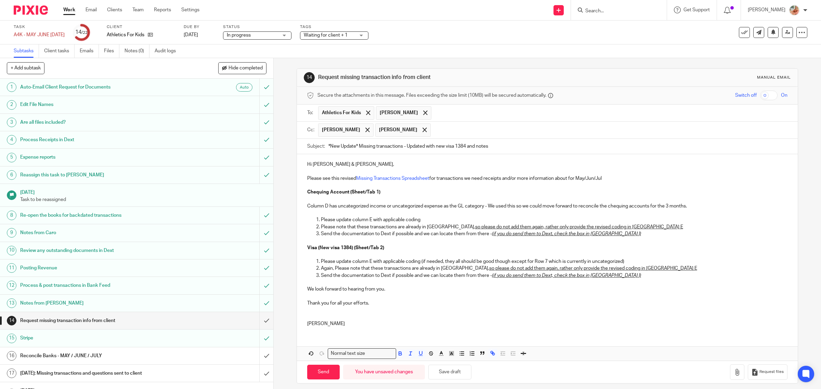
click at [487, 209] on p "Column D has uncategorized income or uncategorized expense as the GL category -…" at bounding box center [547, 206] width 481 height 7
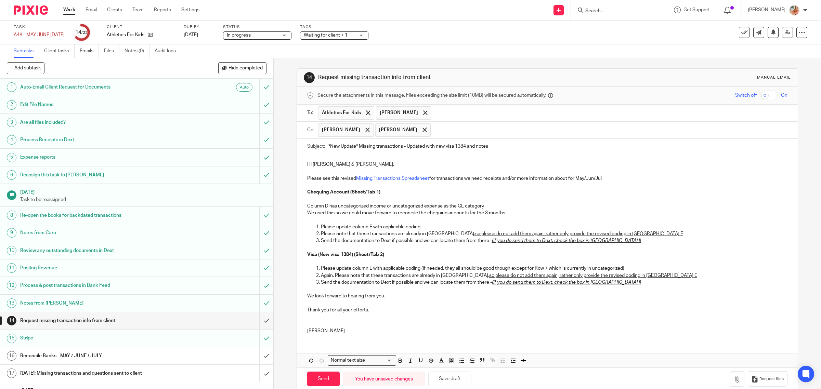
click at [331, 214] on p "We used this so we could move forward to reconcile the chequing accounts for th…" at bounding box center [547, 213] width 481 height 7
click at [561, 213] on p "We used these categories temporarily so we could move forward to reconcile the …" at bounding box center [547, 213] width 481 height 7
drag, startPoint x: 511, startPoint y: 271, endPoint x: 622, endPoint y: 269, distance: 110.2
click at [622, 269] on p "Please update column E with applicable coding (if needed, they all should be go…" at bounding box center [554, 268] width 467 height 7
drag, startPoint x: 421, startPoint y: 363, endPoint x: 441, endPoint y: 331, distance: 37.1
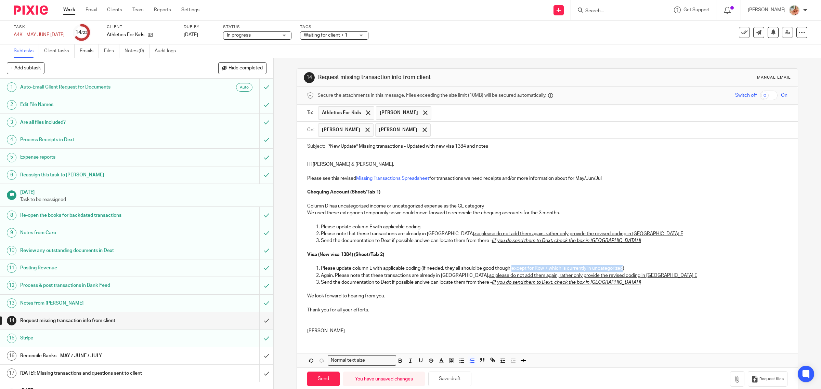
click at [421, 363] on button "button" at bounding box center [421, 360] width 9 height 9
click at [441, 330] on p "[PERSON_NAME]" at bounding box center [547, 331] width 481 height 7
click at [336, 276] on p "Again, Please note that these transactions are already in [GEOGRAPHIC_DATA], so…" at bounding box center [554, 275] width 467 height 7
click at [520, 277] on u "so please do not add them again, rather only provide the revised coding in [GEO…" at bounding box center [593, 275] width 208 height 5
click at [506, 233] on u "so please do not add them again, rather only provide the revised coding in [GEO…" at bounding box center [579, 234] width 208 height 5
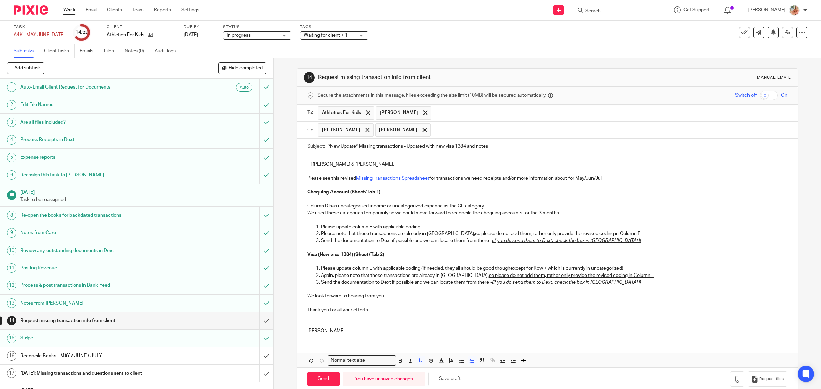
click at [357, 324] on p at bounding box center [547, 324] width 481 height 7
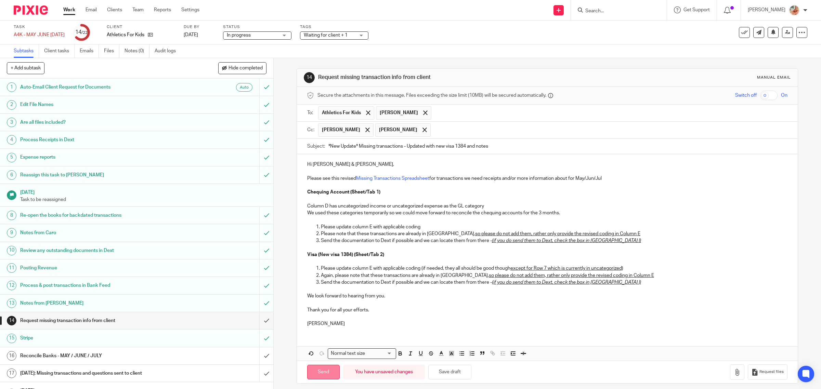
click at [322, 372] on input "Send" at bounding box center [323, 372] width 33 height 15
type input "Sent"
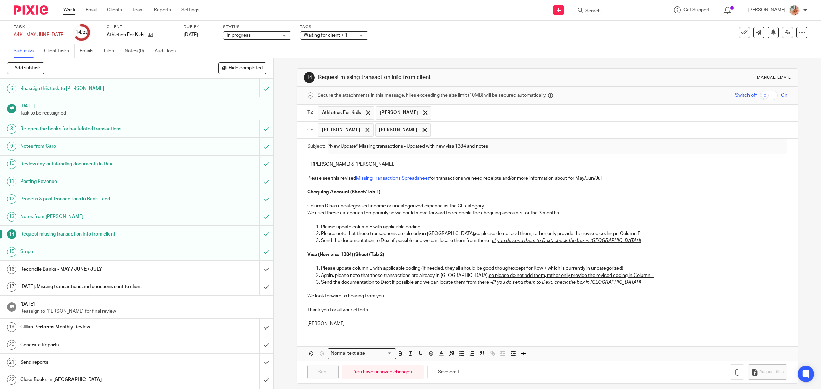
scroll to position [88, 0]
click at [237, 68] on span "Hide completed" at bounding box center [246, 68] width 34 height 5
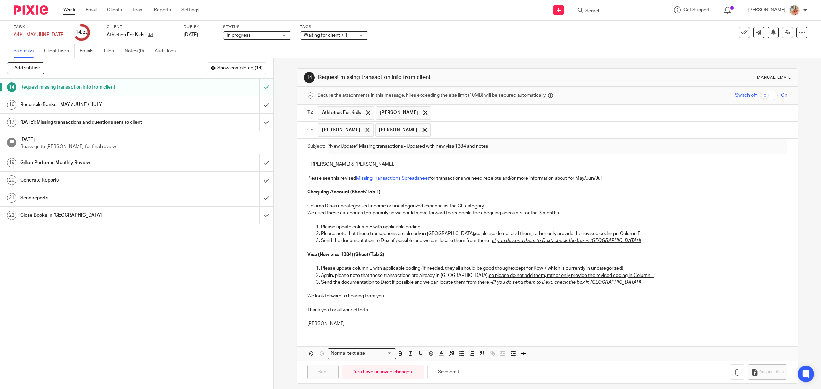
click at [176, 103] on div "Reconcile Banks - MAY / JUNE / JULY" at bounding box center [136, 105] width 232 height 10
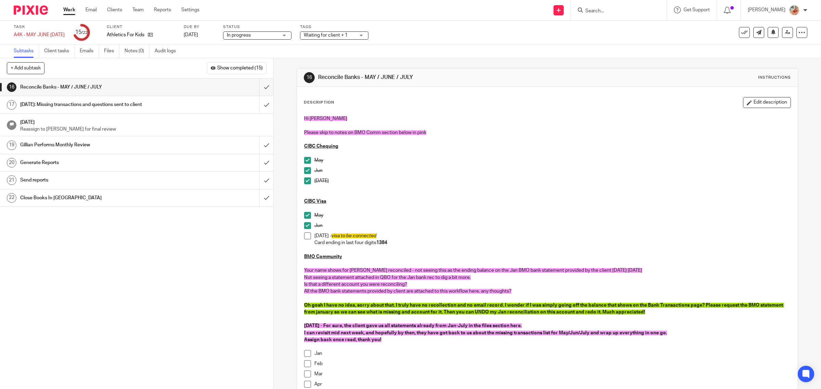
drag, startPoint x: 791, startPoint y: 34, endPoint x: 787, endPoint y: 39, distance: 6.1
click at [796, 34] on div at bounding box center [801, 32] width 11 height 11
drag, startPoint x: 767, startPoint y: 58, endPoint x: 734, endPoint y: 81, distance: 40.0
click at [767, 57] on link "Advanced task editor" at bounding box center [774, 59] width 45 height 5
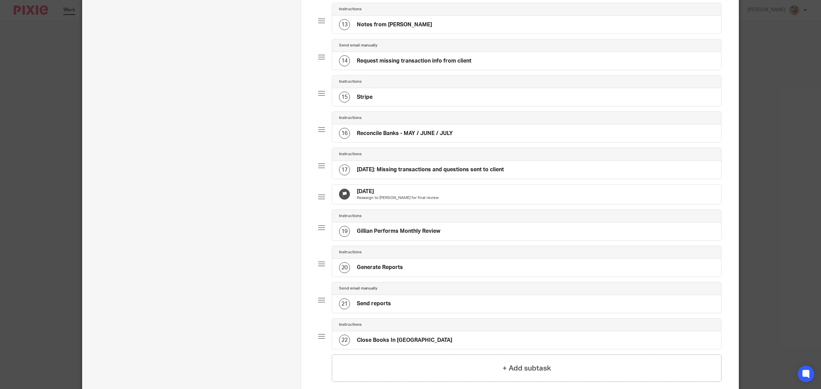
scroll to position [556, 0]
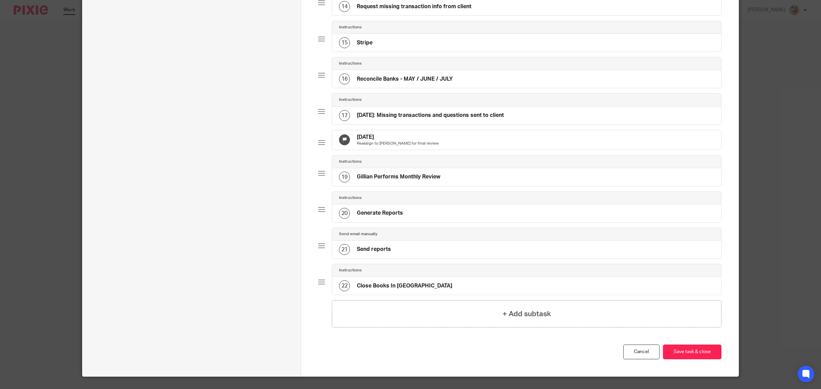
click at [419, 83] on h4 "Reconcile Banks - MAY / JUNE / JULY" at bounding box center [405, 79] width 96 height 7
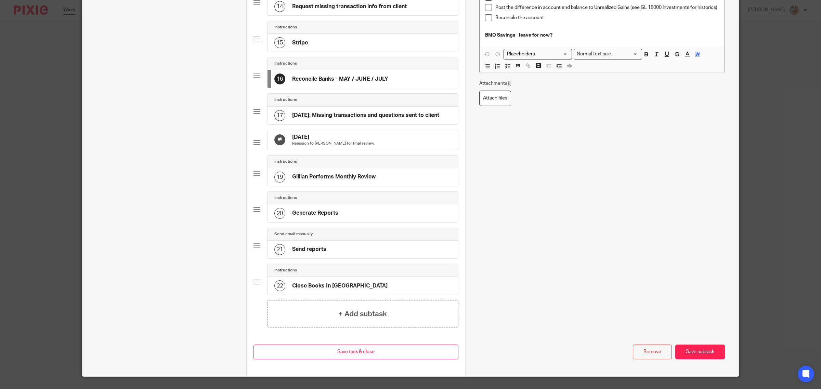
scroll to position [0, 0]
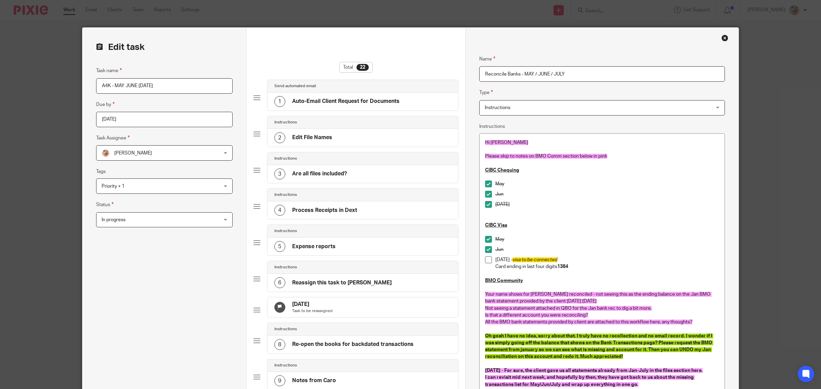
drag, startPoint x: 520, startPoint y: 75, endPoint x: 582, endPoint y: 74, distance: 61.6
click at [582, 74] on input "Reconcile Banks - MAY / JUNE / JULY" at bounding box center [602, 73] width 246 height 15
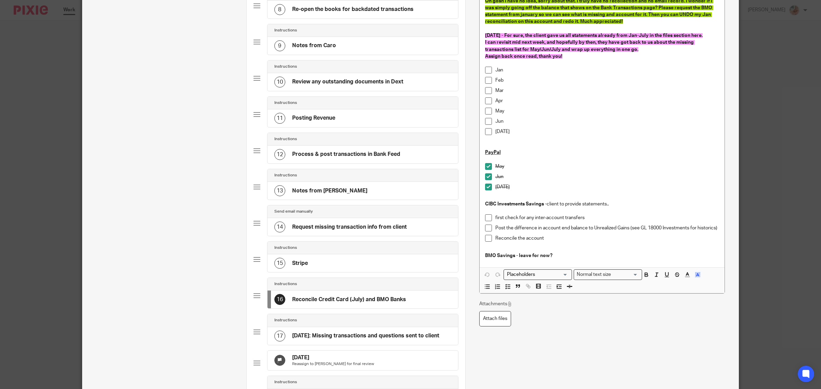
scroll to position [428, 0]
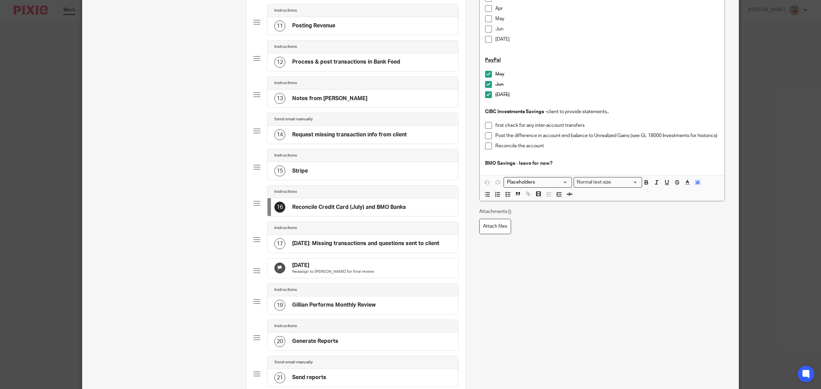
type input "Reconcile Credit Card (July) and BMO Banks"
drag, startPoint x: 533, startPoint y: 165, endPoint x: 472, endPoint y: 166, distance: 60.2
click at [472, 166] on div "Name Auto-Email Client Request for Documents Type Send automated email Send aut…" at bounding box center [601, 63] width 273 height 926
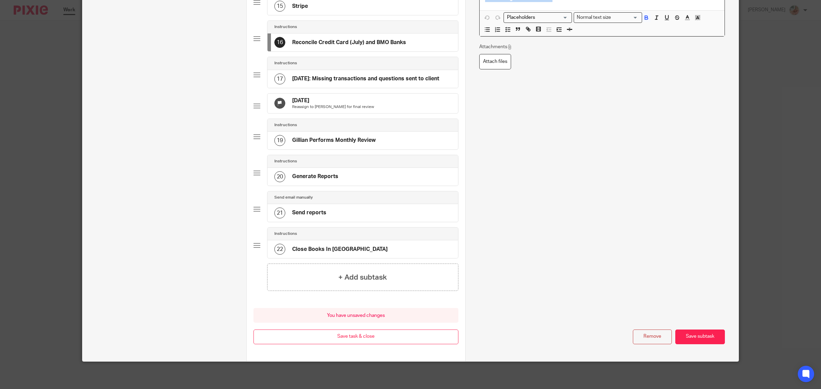
click at [695, 330] on button "Save subtask" at bounding box center [700, 337] width 50 height 15
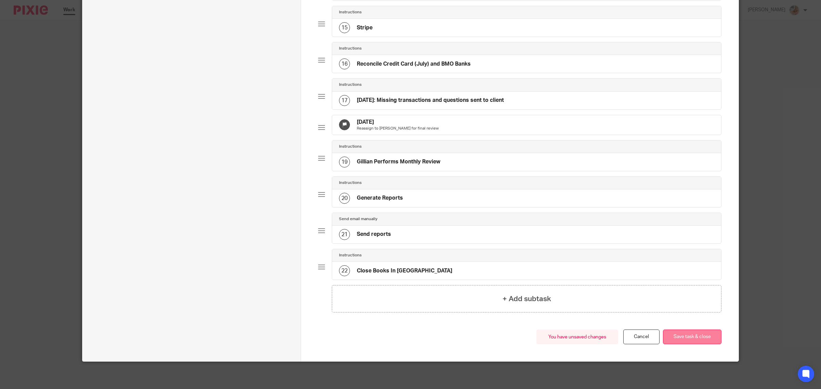
scroll to position [587, 0]
click at [697, 335] on button "Save task & close" at bounding box center [692, 337] width 59 height 15
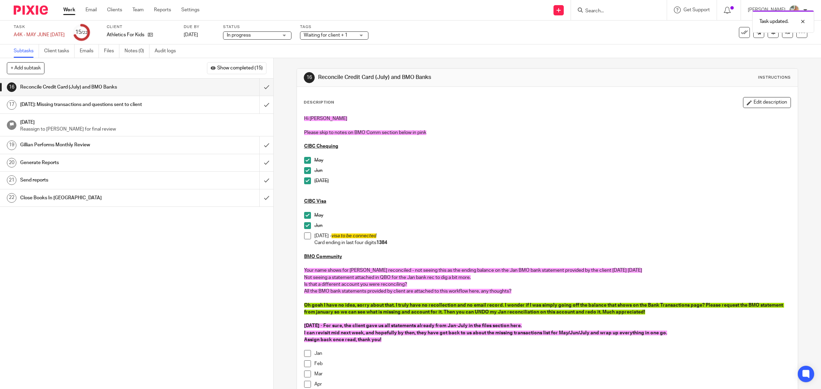
click at [796, 37] on div at bounding box center [801, 32] width 11 height 11
click at [774, 60] on link "Advanced task editor" at bounding box center [774, 59] width 45 height 5
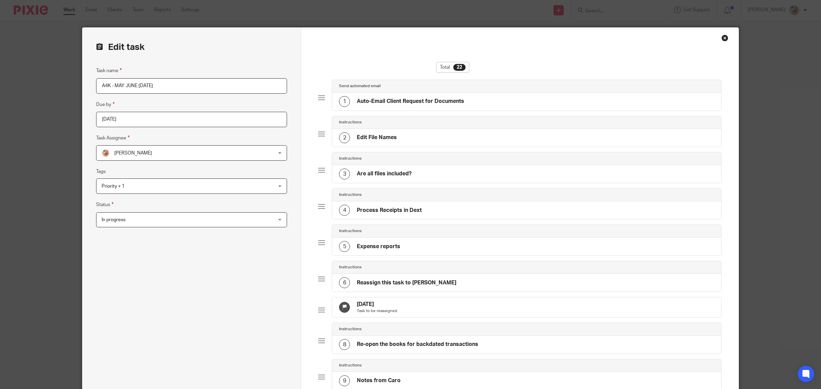
scroll to position [513, 0]
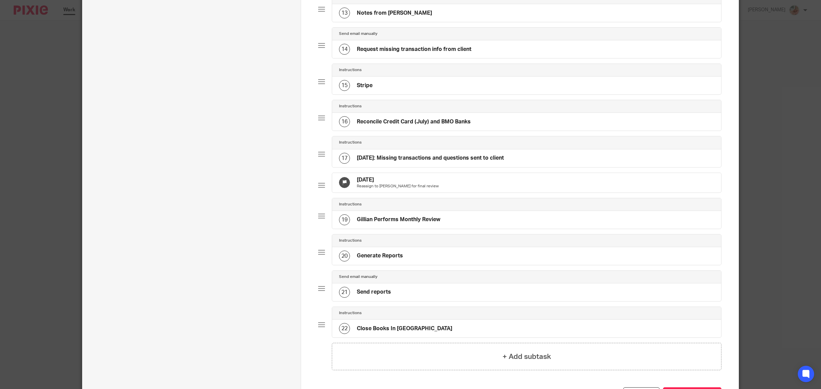
click at [422, 126] on h4 "Reconcile Credit Card (July) and BMO Banks" at bounding box center [414, 121] width 114 height 7
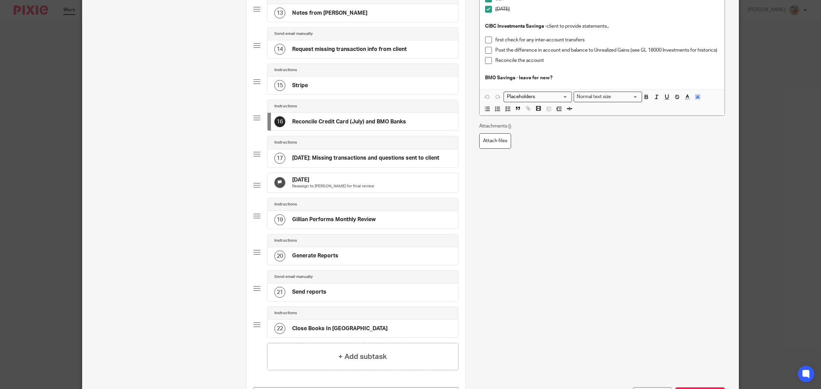
scroll to position [0, 0]
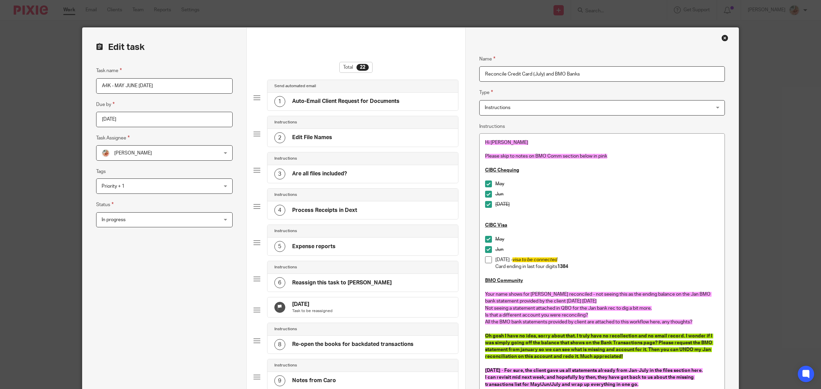
click at [481, 75] on input "Reconcile Credit Card (July) and BMO Banks" at bounding box center [602, 73] width 246 height 15
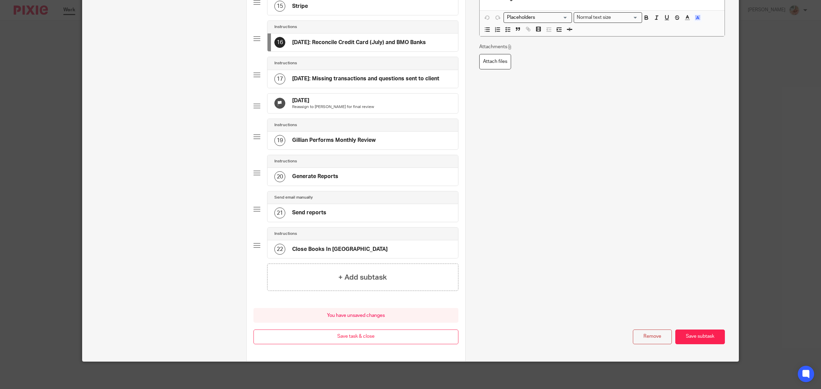
type input "[DATE]: Reconcile Credit Card (July) and BMO Banks"
click at [696, 340] on button "Save subtask" at bounding box center [700, 337] width 50 height 15
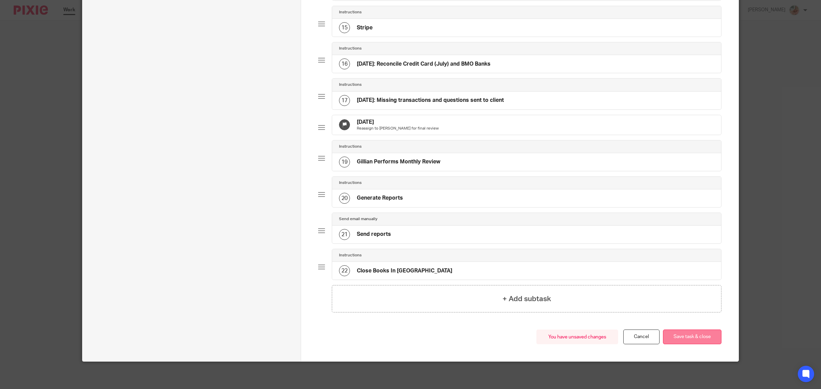
scroll to position [587, 0]
click at [696, 336] on button "Save task & close" at bounding box center [692, 337] width 59 height 15
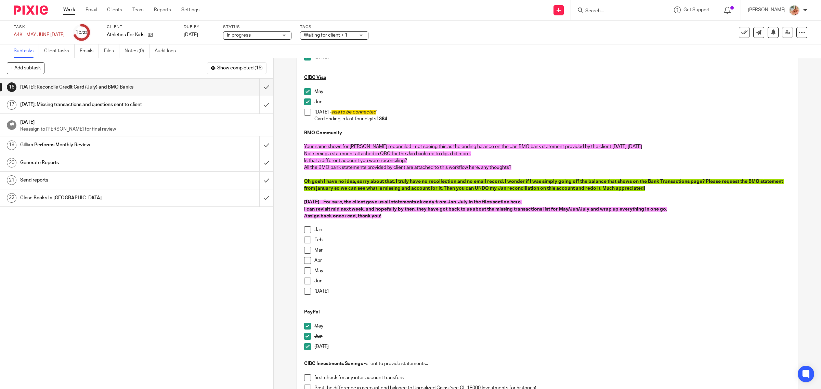
scroll to position [128, 0]
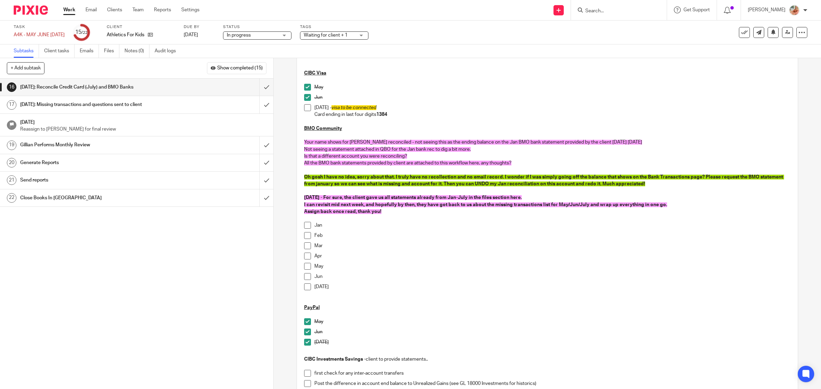
click at [419, 235] on p "Feb" at bounding box center [552, 235] width 477 height 7
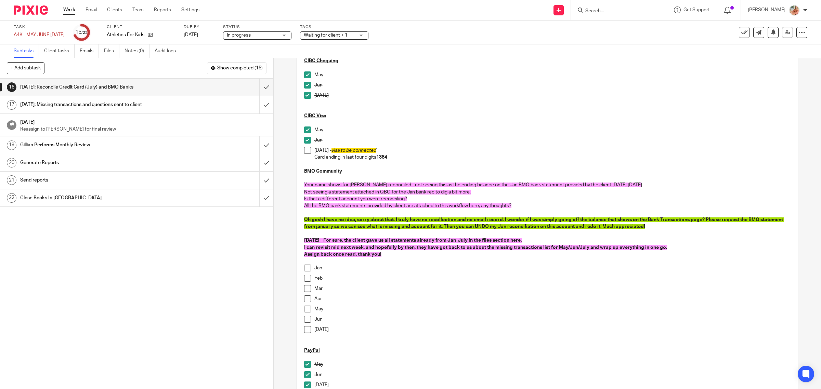
scroll to position [0, 0]
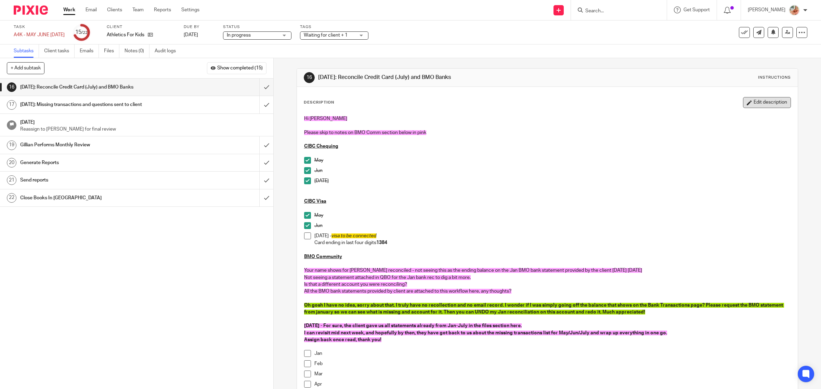
click at [747, 106] on button "Edit description" at bounding box center [767, 102] width 48 height 11
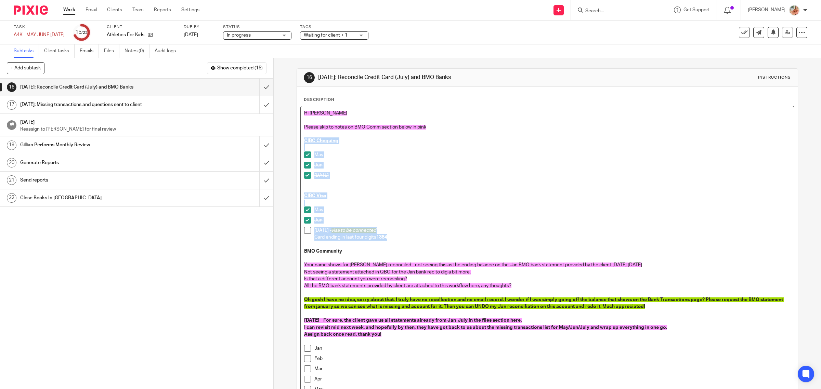
drag, startPoint x: 403, startPoint y: 242, endPoint x: 286, endPoint y: 141, distance: 153.8
click at [286, 141] on div "16 [DATE]: Reconcile Credit Card (July) and BMO Banks Instructions Description …" at bounding box center [547, 223] width 547 height 331
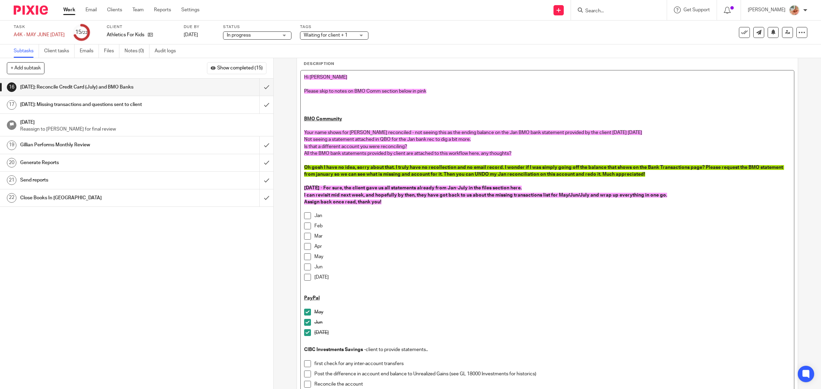
scroll to position [86, 0]
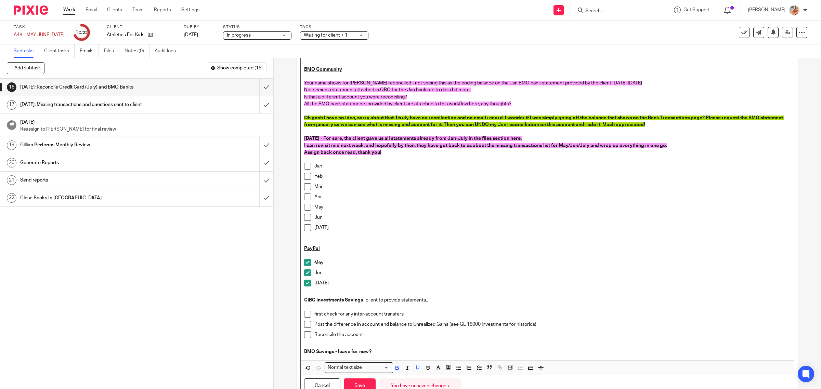
click at [330, 237] on p at bounding box center [552, 235] width 477 height 7
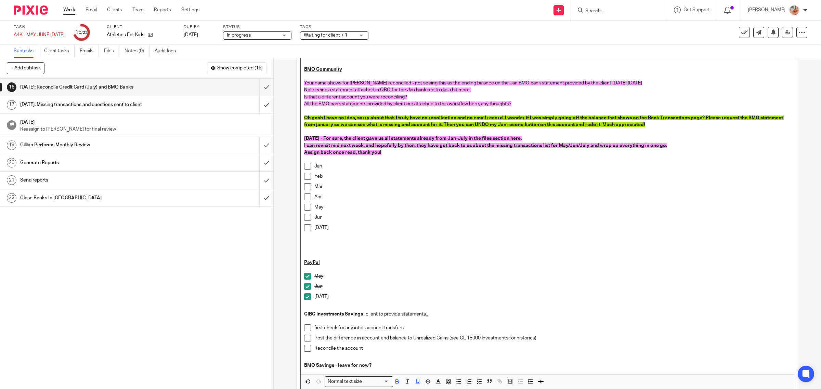
click at [301, 262] on div "Hi [PERSON_NAME] Please skip to notes on BMO Comm section below in pink BMO Com…" at bounding box center [548, 198] width 494 height 354
click at [304, 258] on p at bounding box center [547, 255] width 487 height 7
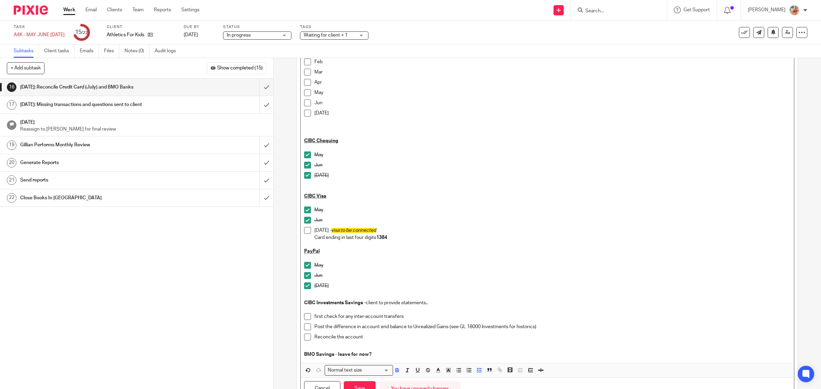
scroll to position [214, 0]
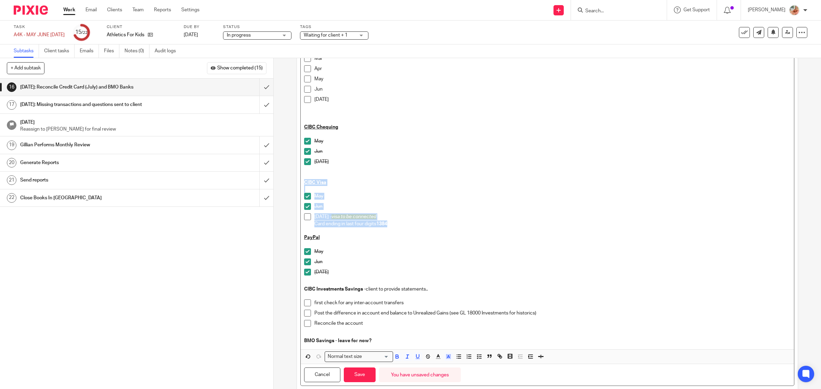
drag, startPoint x: 329, startPoint y: 223, endPoint x: 276, endPoint y: 186, distance: 64.4
click at [276, 186] on div "16 [DATE]: Reconcile Credit Card (July) and BMO Banks Instructions Description …" at bounding box center [547, 223] width 547 height 331
click at [389, 202] on div "May" at bounding box center [552, 198] width 477 height 10
drag, startPoint x: 292, startPoint y: 221, endPoint x: 284, endPoint y: 194, distance: 28.1
click at [284, 194] on div "16 [DATE]: Reconcile Credit Card (July) and BMO Banks Instructions Description …" at bounding box center [547, 223] width 547 height 331
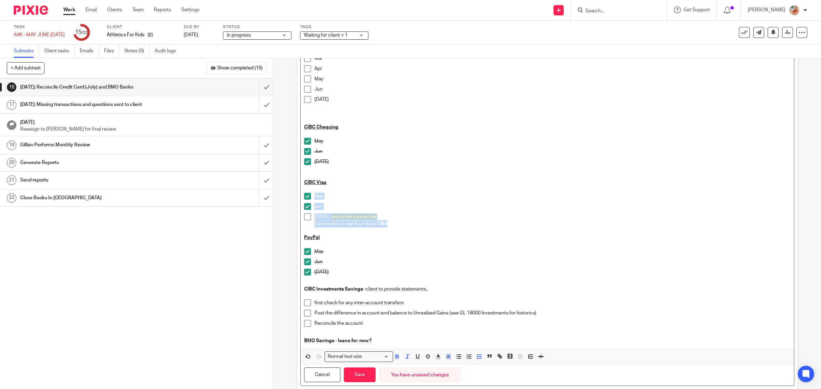
click at [336, 217] on span "visa to be connected" at bounding box center [354, 217] width 45 height 5
drag, startPoint x: 315, startPoint y: 219, endPoint x: 322, endPoint y: 219, distance: 6.9
click at [322, 219] on p "[DATE] - visa to be connected" at bounding box center [552, 216] width 477 height 7
click at [405, 218] on p "[DATE] - visa connected" at bounding box center [552, 216] width 477 height 7
click at [399, 225] on p "Card ending in last four digits 1384" at bounding box center [552, 224] width 477 height 7
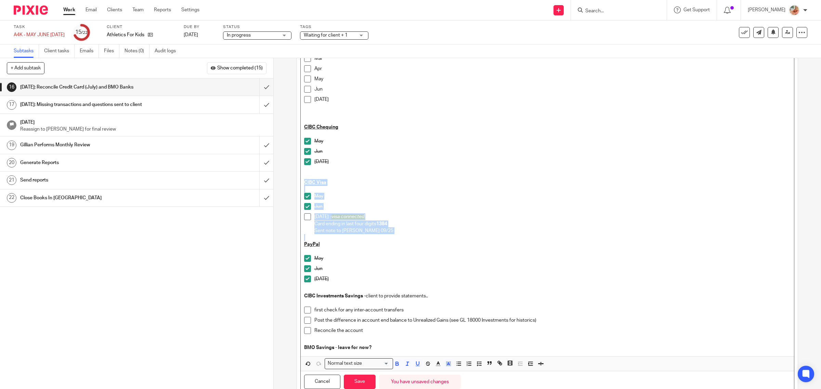
drag, startPoint x: 375, startPoint y: 235, endPoint x: 293, endPoint y: 182, distance: 97.9
click at [293, 182] on div "16 [DATE]: Reconcile Credit Card (July) and BMO Banks Instructions Description …" at bounding box center [547, 223] width 547 height 331
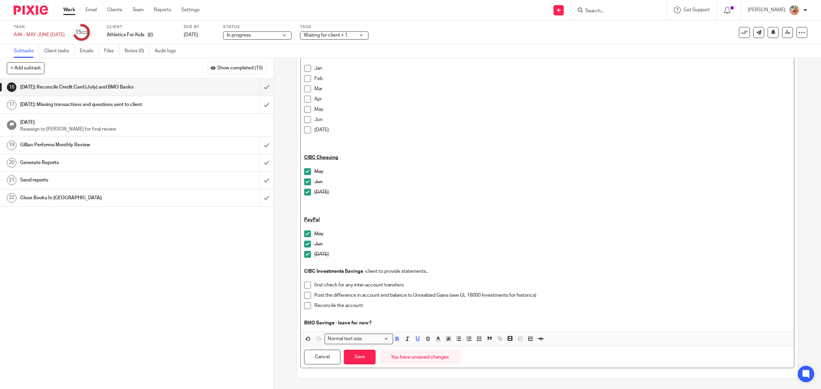
scroll to position [184, 0]
drag, startPoint x: 339, startPoint y: 211, endPoint x: 338, endPoint y: 219, distance: 7.6
click at [338, 219] on div "Hi [PERSON_NAME] Please skip to notes on BMO Comm section below in pink BMO Com…" at bounding box center [548, 131] width 494 height 402
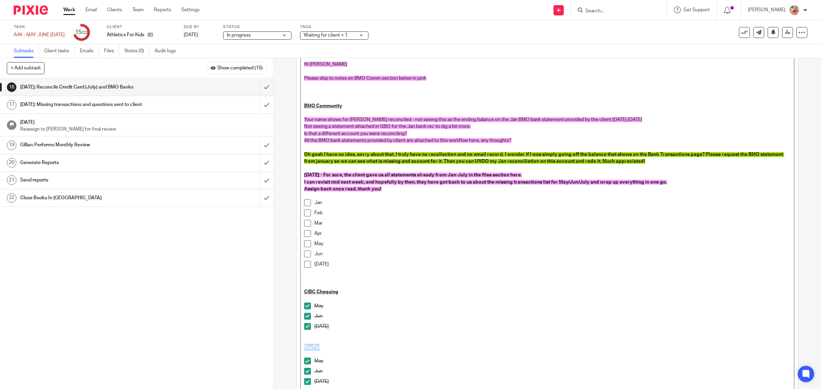
scroll to position [6, 0]
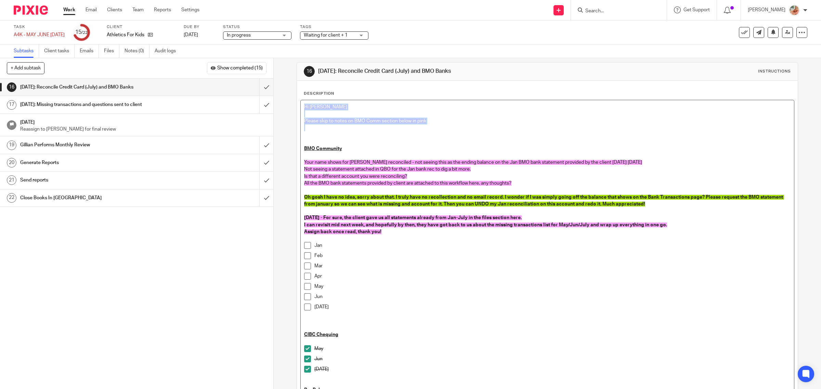
drag, startPoint x: 454, startPoint y: 129, endPoint x: 267, endPoint y: 104, distance: 188.4
click at [267, 104] on div "+ Add subtask Show completed (15) Cancel + Add 1 Auto-Email Client Request for …" at bounding box center [410, 223] width 821 height 331
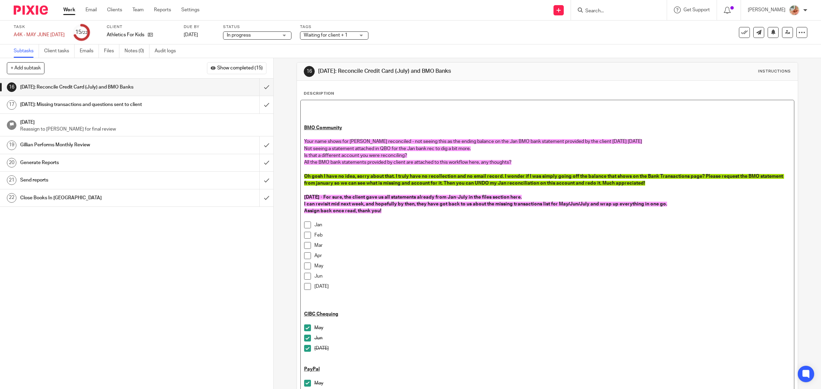
scroll to position [0, 0]
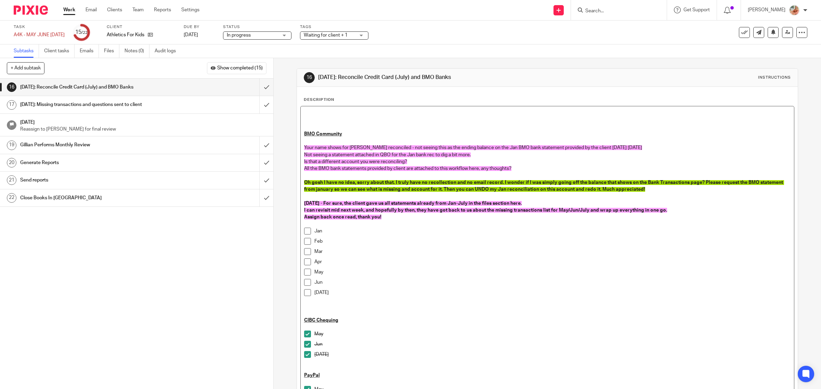
click at [301, 134] on div "BMO Community Your name shows for Jan reconciled - not seeing this as the endin…" at bounding box center [548, 296] width 494 height 381
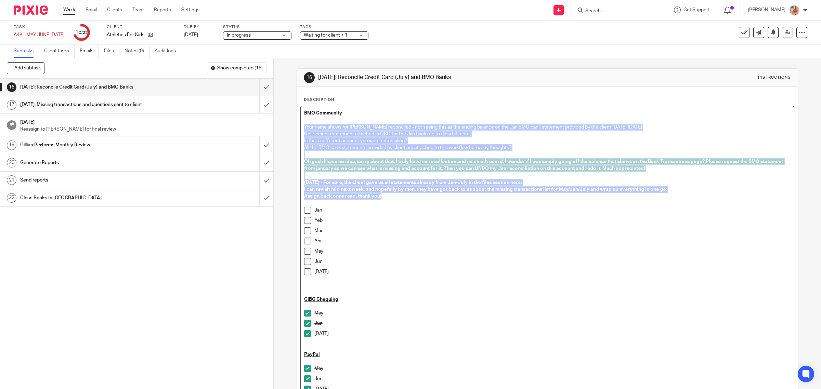
drag, startPoint x: 323, startPoint y: 172, endPoint x: 301, endPoint y: 125, distance: 51.4
click at [301, 125] on div "BMO Community Your name shows for Jan reconciled - not seeing this as the endin…" at bounding box center [548, 286] width 494 height 360
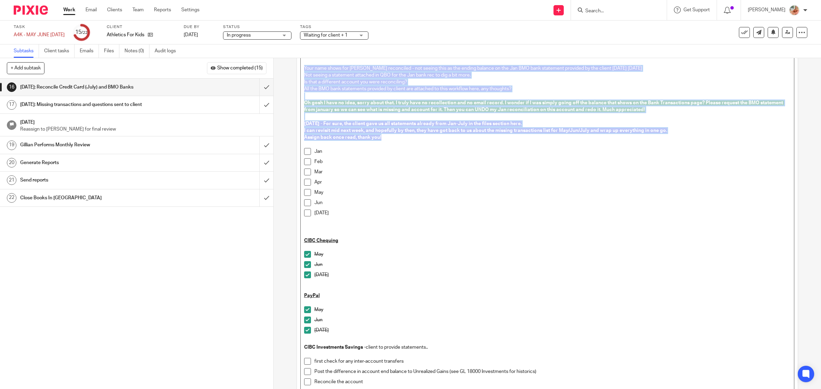
scroll to position [135, 0]
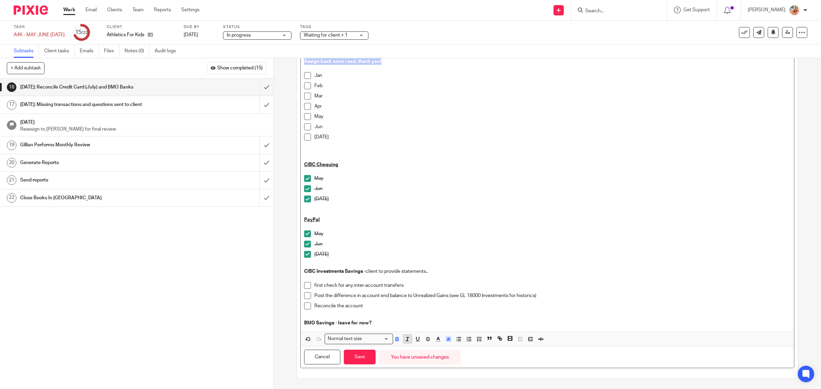
click at [404, 339] on icon "button" at bounding box center [407, 339] width 6 height 6
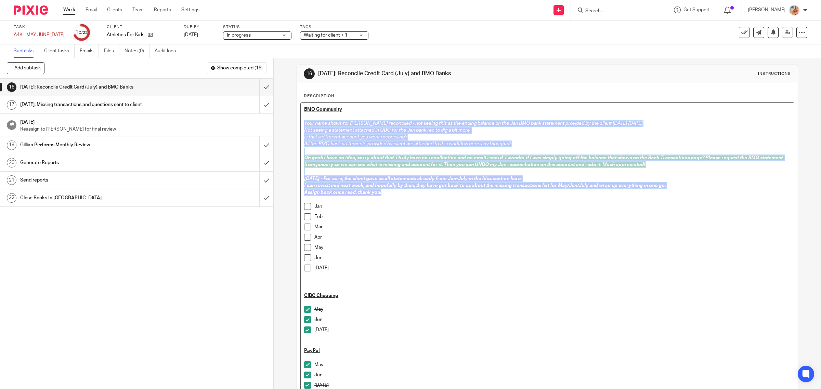
scroll to position [0, 0]
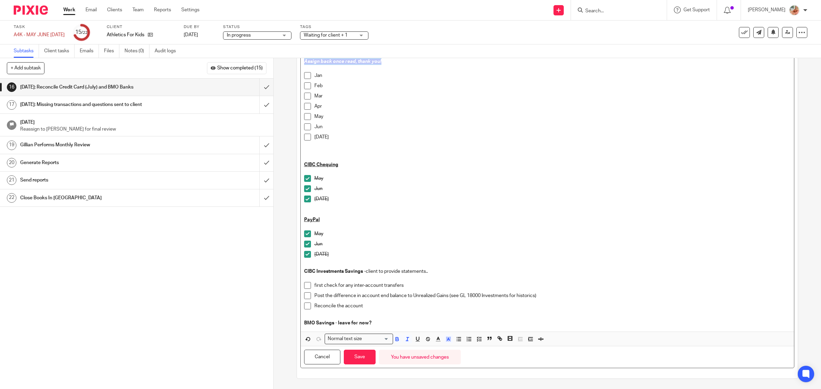
click at [404, 340] on icon "button" at bounding box center [407, 339] width 6 height 6
click at [425, 339] on icon "button" at bounding box center [428, 339] width 6 height 6
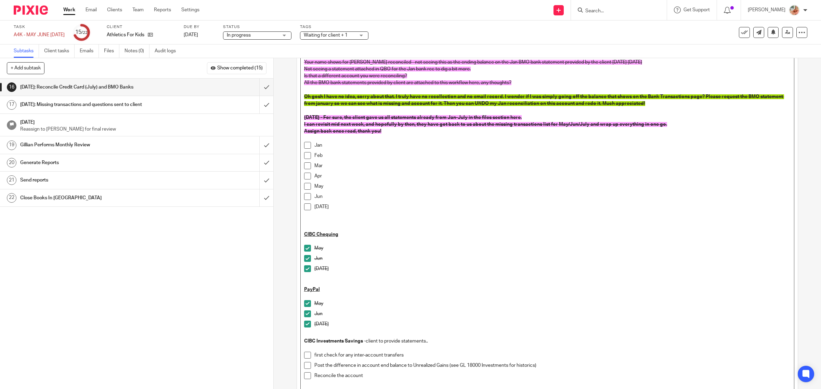
click at [396, 252] on p "May" at bounding box center [552, 248] width 477 height 7
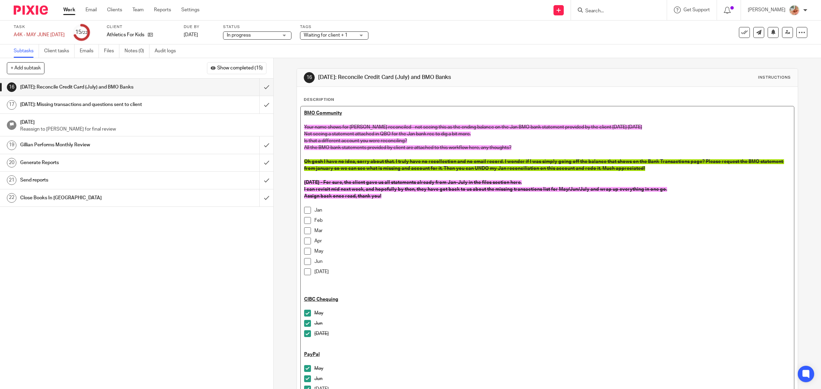
click at [381, 256] on div "May" at bounding box center [552, 253] width 477 height 10
click at [347, 282] on p at bounding box center [552, 285] width 477 height 7
click at [334, 311] on div at bounding box center [552, 308] width 477 height 10
click at [311, 291] on p at bounding box center [547, 292] width 487 height 7
click at [316, 351] on p at bounding box center [547, 348] width 487 height 7
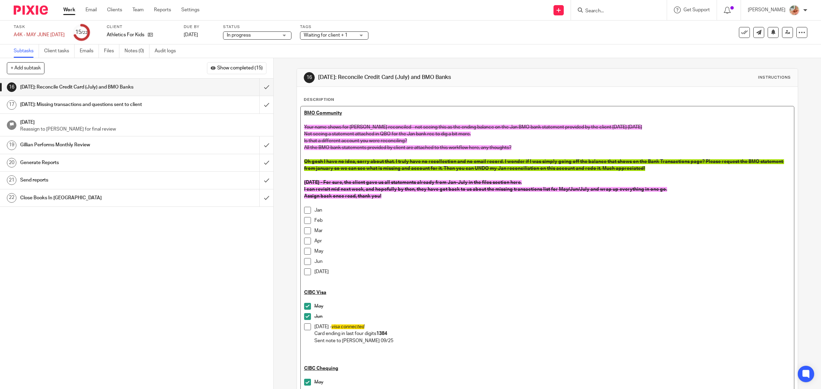
click at [314, 356] on p at bounding box center [547, 354] width 487 height 7
click at [307, 359] on p at bounding box center [547, 361] width 487 height 7
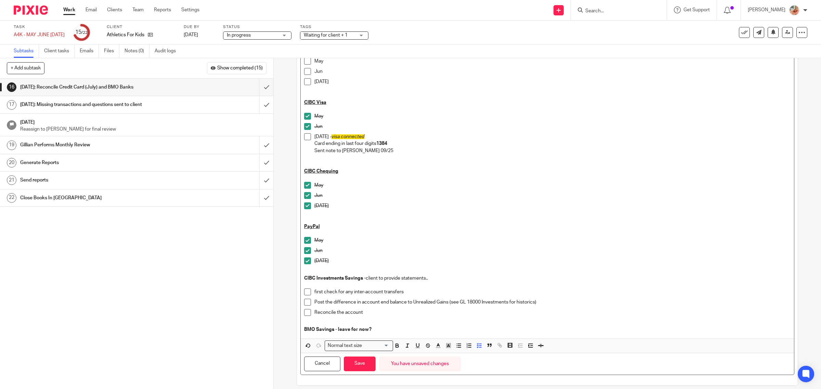
scroll to position [198, 0]
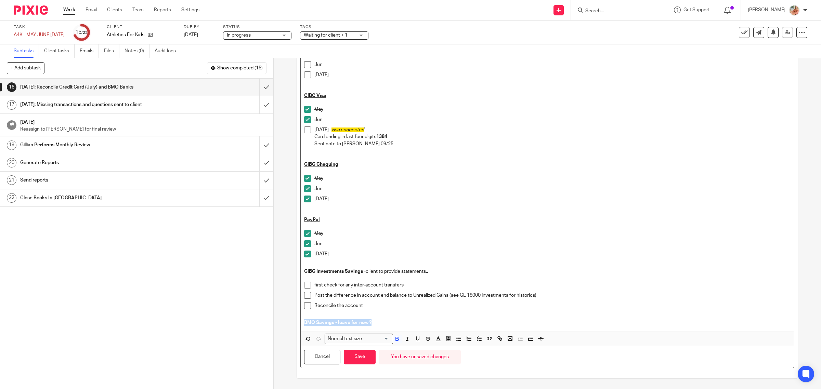
drag, startPoint x: 385, startPoint y: 323, endPoint x: 297, endPoint y: 327, distance: 88.0
click at [264, 326] on div "+ Add subtask Show completed (15) Cancel + Add 1 Auto-Email Client Request for …" at bounding box center [410, 223] width 821 height 331
click at [316, 320] on p at bounding box center [547, 323] width 487 height 7
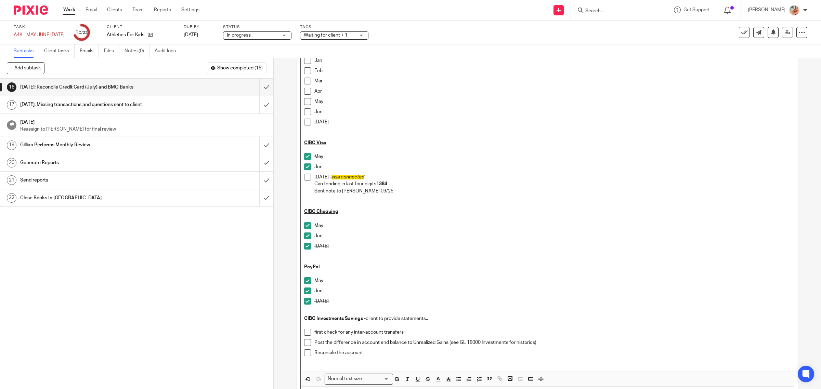
scroll to position [62, 0]
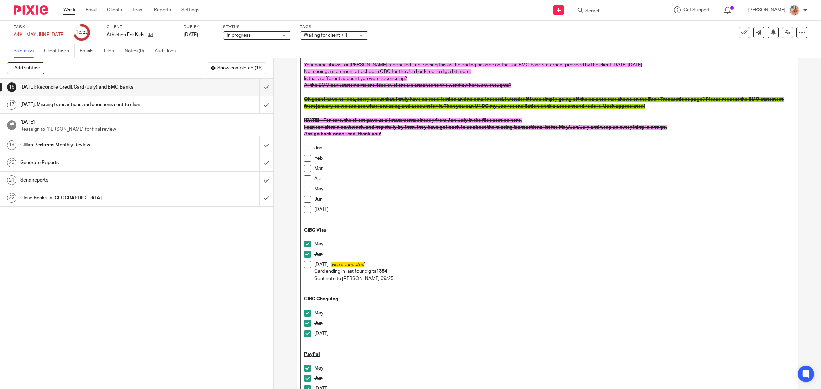
click at [316, 293] on p at bounding box center [552, 292] width 477 height 7
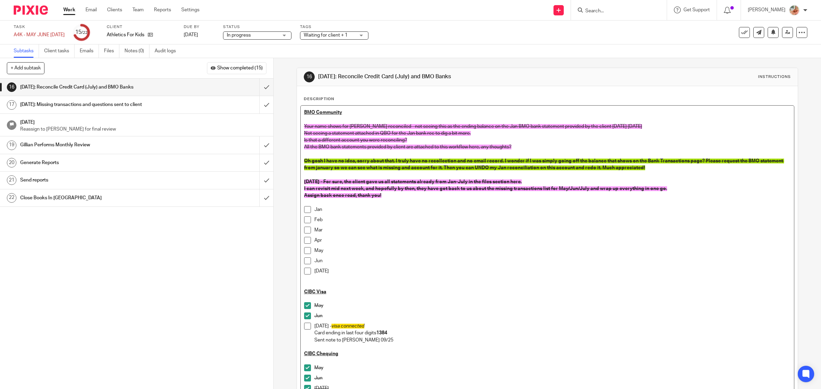
scroll to position [0, 0]
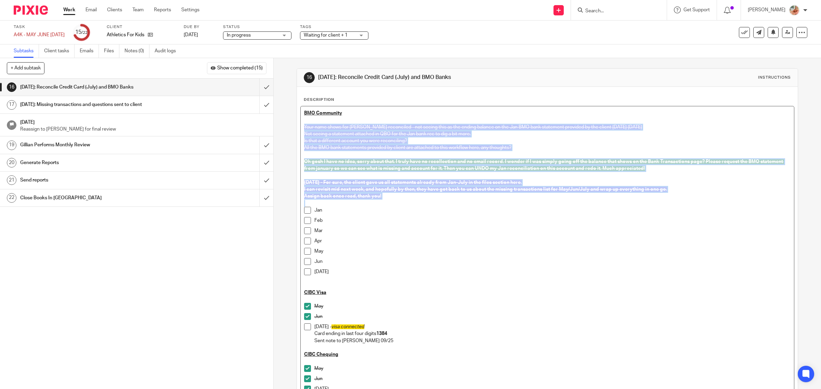
drag, startPoint x: 400, startPoint y: 203, endPoint x: 285, endPoint y: 127, distance: 138.3
click at [285, 127] on div "16 Sep 25th: Reconcile Credit Card (July) and BMO Banks Instructions Descriptio…" at bounding box center [547, 223] width 547 height 331
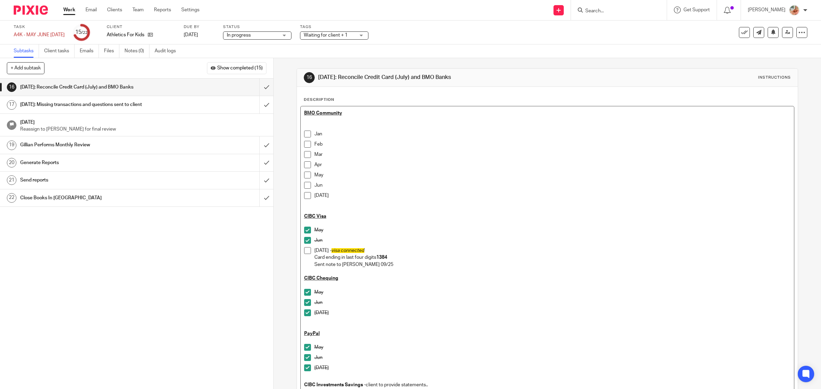
click at [331, 209] on p at bounding box center [547, 209] width 487 height 7
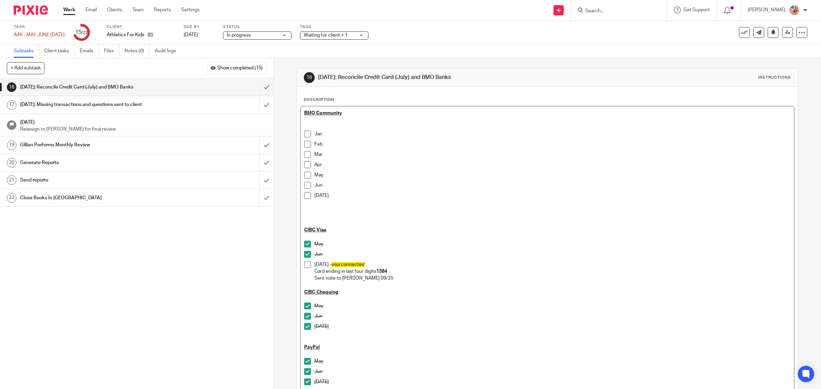
click at [316, 206] on div "BMO Community Jan Feb Mar Apr May Jun Jul CIBC Visa May Jun Jul - visa connecte…" at bounding box center [548, 279] width 494 height 346
click at [314, 215] on p at bounding box center [547, 216] width 487 height 7
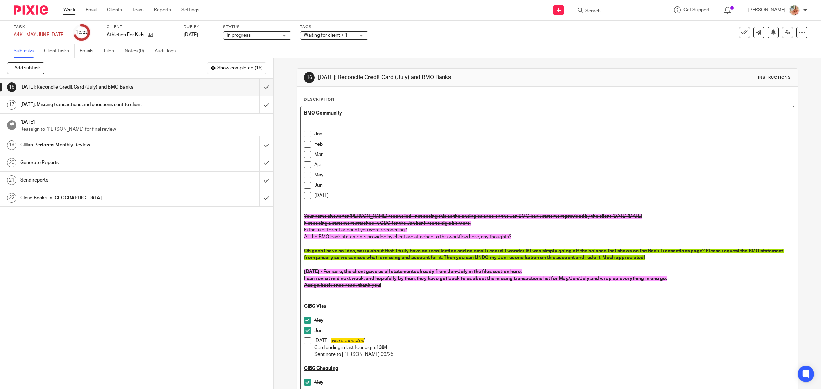
click at [337, 192] on p "[DATE]" at bounding box center [552, 195] width 477 height 7
drag, startPoint x: 325, startPoint y: 194, endPoint x: 296, endPoint y: 190, distance: 29.6
click at [297, 190] on div "Description BMO Community Jan Feb Mar Apr May Jun Jul Your name shows for Jan r…" at bounding box center [547, 331] width 501 height 489
click at [340, 190] on div "Jun" at bounding box center [552, 187] width 477 height 10
click at [339, 183] on p "Jun" at bounding box center [552, 185] width 477 height 7
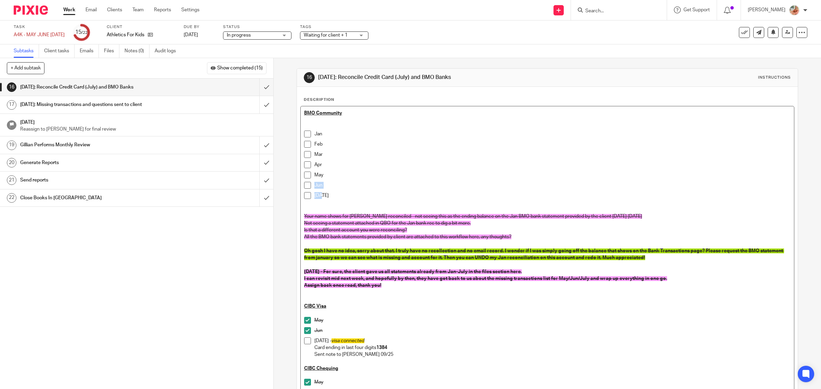
click at [338, 183] on p "Jun" at bounding box center [552, 185] width 477 height 7
click at [344, 187] on p "Jun" at bounding box center [552, 185] width 477 height 7
drag, startPoint x: 348, startPoint y: 185, endPoint x: 322, endPoint y: 186, distance: 26.0
click at [322, 185] on p "Jun - statement is missing" at bounding box center [552, 185] width 477 height 7
copy p "- statement is missing"
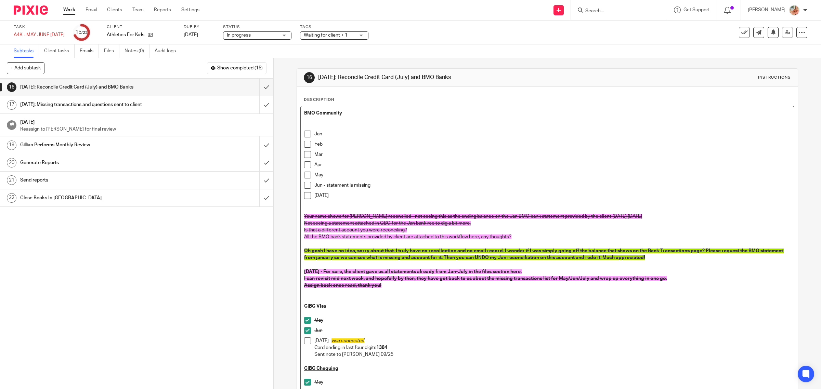
click at [325, 196] on p "[DATE]" at bounding box center [552, 195] width 477 height 7
click at [317, 195] on p "Jul- statement is missing" at bounding box center [552, 195] width 477 height 7
click at [320, 196] on p "Jul- statement is missing" at bounding box center [552, 195] width 477 height 7
click at [320, 195] on p "Jul- statement is missing" at bounding box center [552, 195] width 477 height 7
drag, startPoint x: 319, startPoint y: 196, endPoint x: 326, endPoint y: 197, distance: 7.3
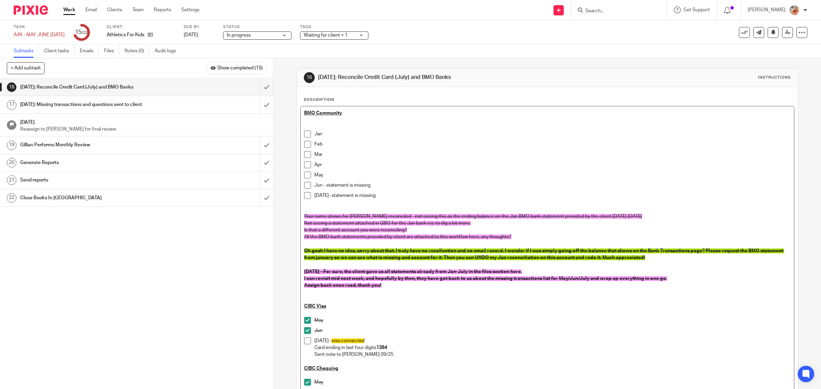
click at [319, 196] on p "Jul- statement is missing" at bounding box center [552, 195] width 477 height 7
click at [321, 118] on p at bounding box center [547, 120] width 487 height 7
click at [315, 127] on p at bounding box center [547, 127] width 487 height 7
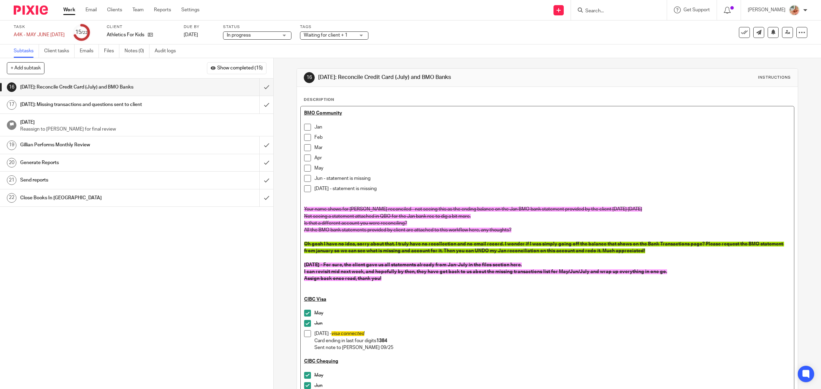
click at [304, 114] on u "BMO Community" at bounding box center [323, 113] width 38 height 5
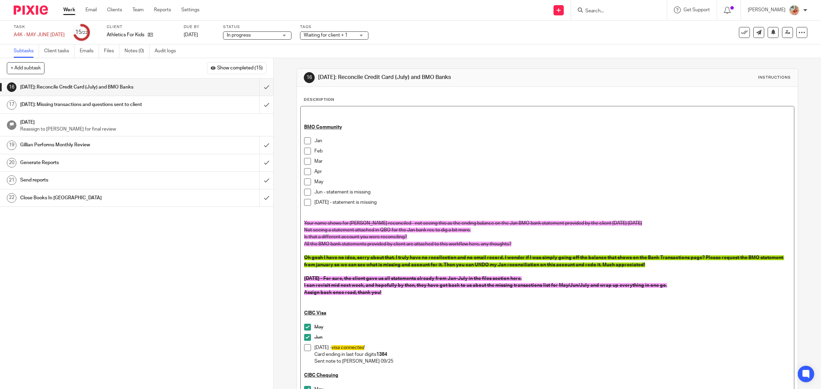
click at [319, 111] on p at bounding box center [547, 113] width 487 height 7
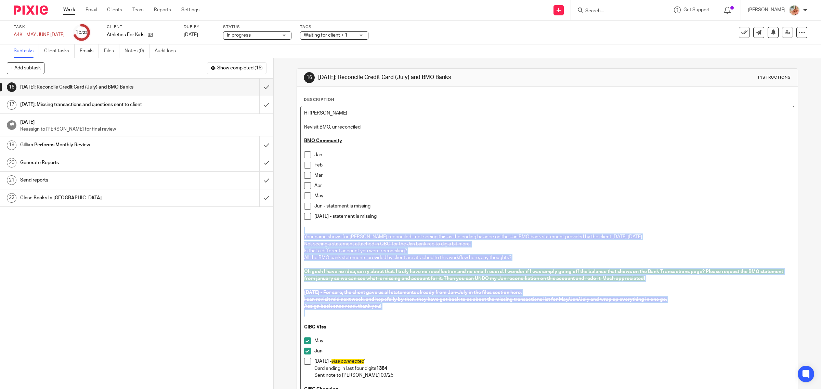
drag, startPoint x: 398, startPoint y: 312, endPoint x: 257, endPoint y: 233, distance: 161.6
click at [257, 233] on div "+ Add subtask Show completed (15) Cancel + Add 1 Auto-Email Client Request for …" at bounding box center [410, 223] width 821 height 331
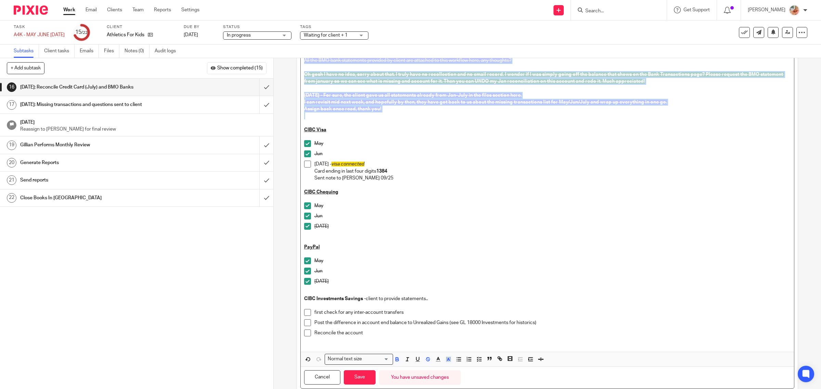
scroll to position [218, 0]
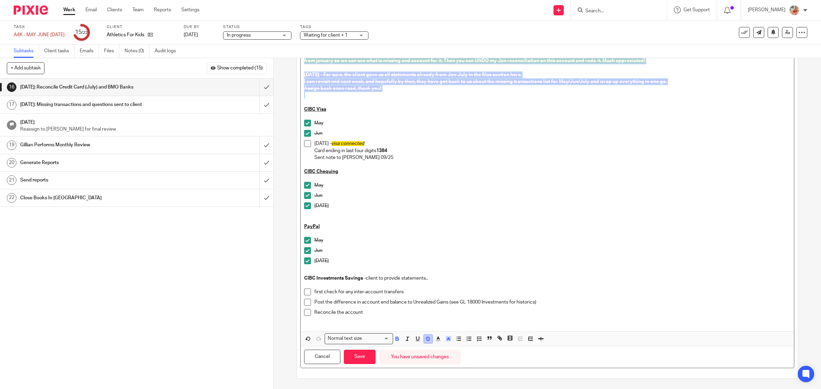
click at [425, 340] on icon "button" at bounding box center [428, 339] width 6 height 6
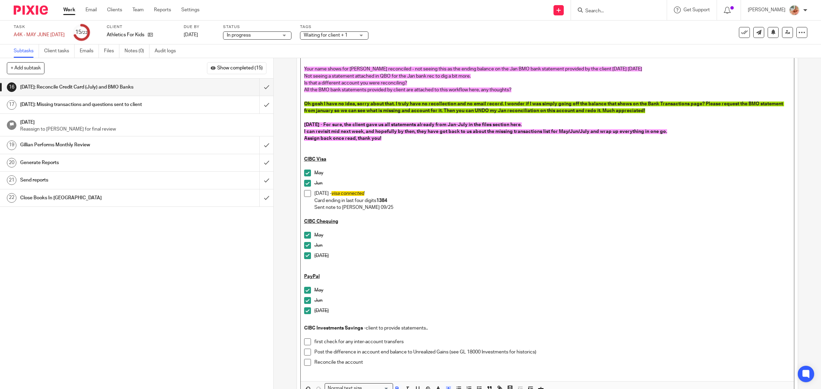
click at [405, 258] on p "[DATE]" at bounding box center [552, 255] width 477 height 7
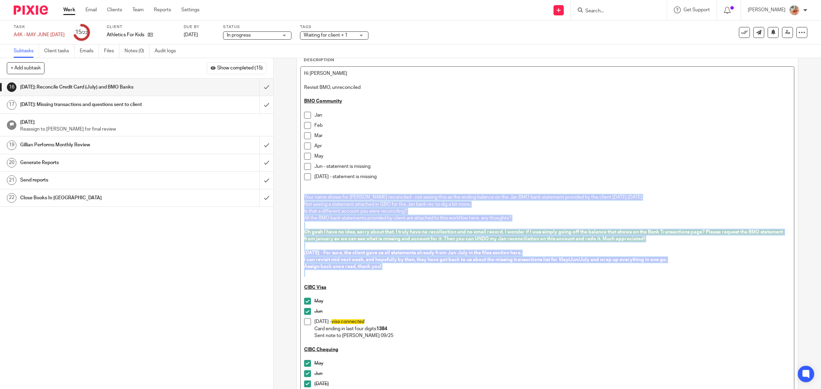
drag, startPoint x: 400, startPoint y: 272, endPoint x: 296, endPoint y: 199, distance: 126.5
click at [297, 199] on div "Description Hi Gillian Revisit BMO, unreconciled BMO Community Jan Feb Mar Apr …" at bounding box center [547, 302] width 501 height 510
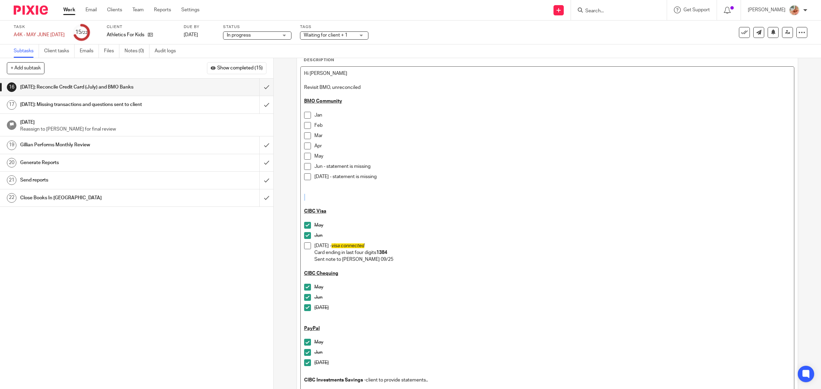
drag, startPoint x: 364, startPoint y: 85, endPoint x: 279, endPoint y: 85, distance: 85.5
click at [279, 85] on div "16 Sep 25th: Reconcile Credit Card (July) and BMO Banks Instructions Descriptio…" at bounding box center [547, 223] width 547 height 331
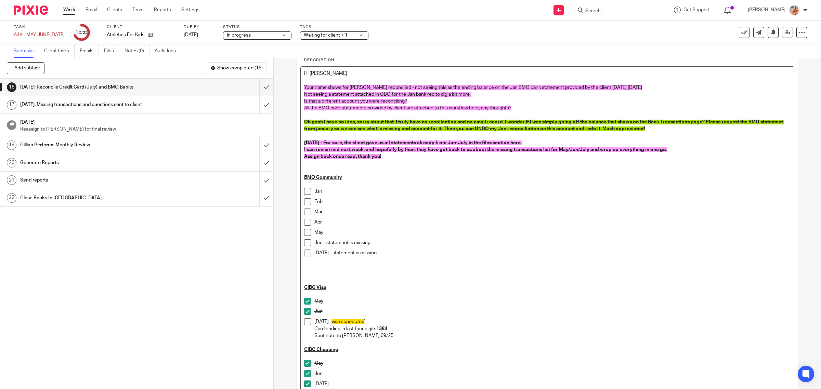
scroll to position [40, 0]
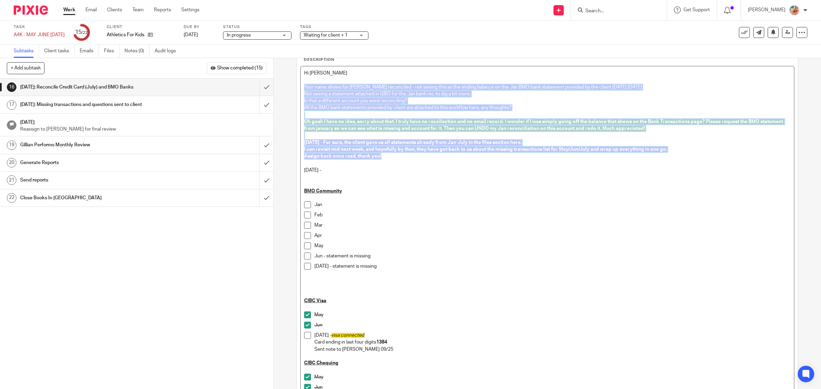
drag, startPoint x: 303, startPoint y: 129, endPoint x: 287, endPoint y: 86, distance: 46.7
click at [287, 86] on div "16 Sep 25th: Reconcile Credit Card (July) and BMO Banks Instructions Descriptio…" at bounding box center [547, 223] width 547 height 331
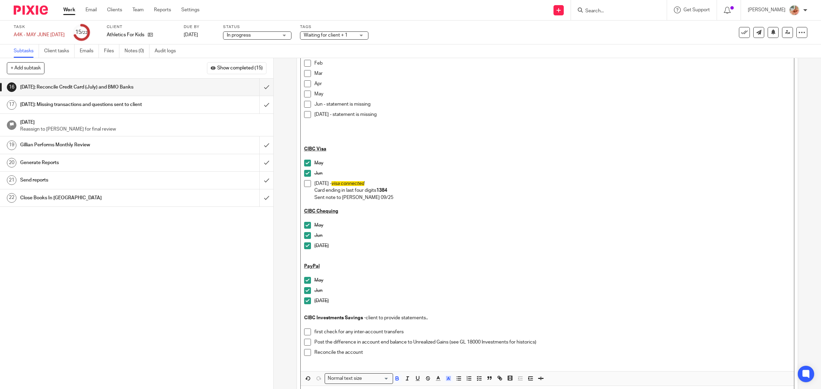
scroll to position [233, 0]
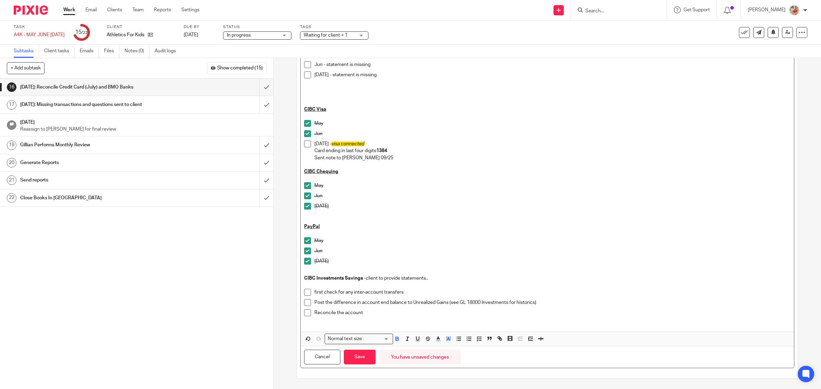
click at [426, 337] on icon "button" at bounding box center [428, 339] width 6 height 6
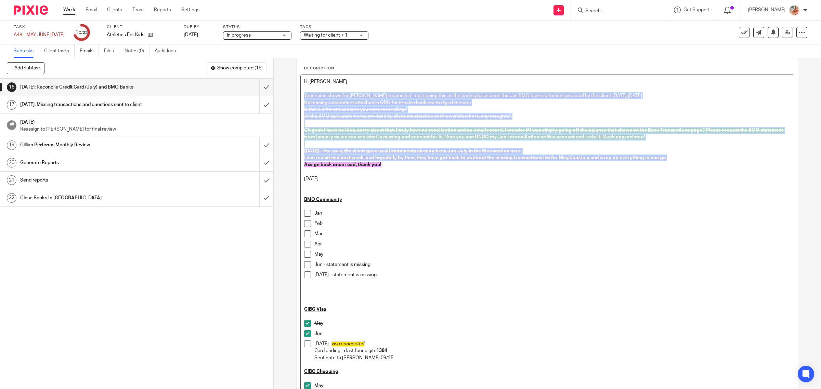
scroll to position [0, 0]
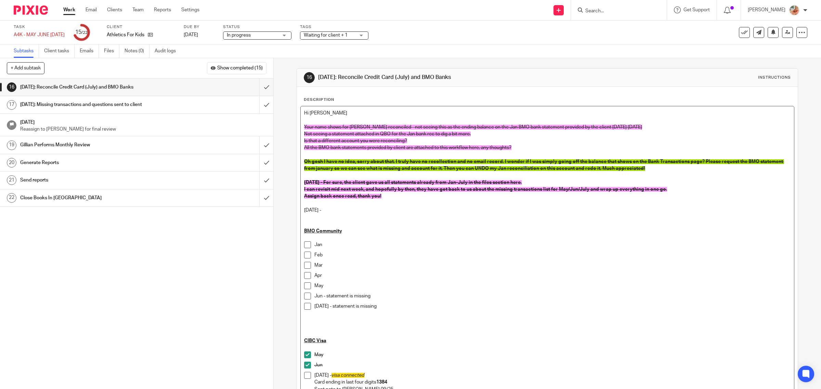
click at [339, 221] on p at bounding box center [547, 224] width 487 height 7
click at [337, 214] on p at bounding box center [547, 217] width 487 height 7
click at [337, 213] on div "Hi Gillian Your name shows for Jan reconciled - not seeing this as the ending b…" at bounding box center [548, 334] width 494 height 457
click at [334, 209] on p "Sep 25th -" at bounding box center [547, 210] width 487 height 7
click at [334, 207] on p "Sep 25th -" at bounding box center [547, 210] width 487 height 7
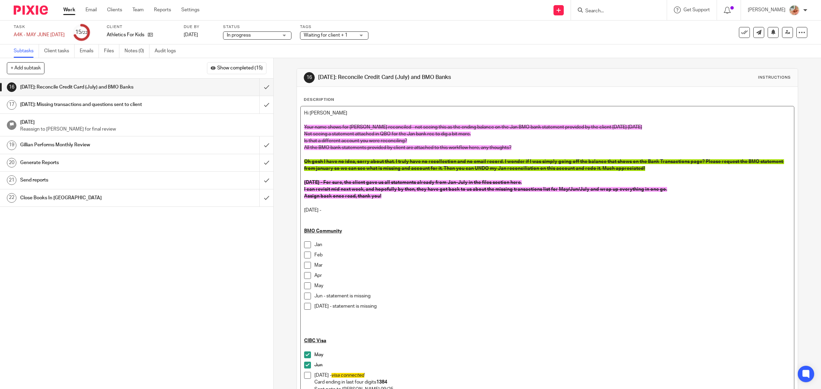
click at [329, 212] on p "Sep 25th -" at bounding box center [547, 210] width 487 height 7
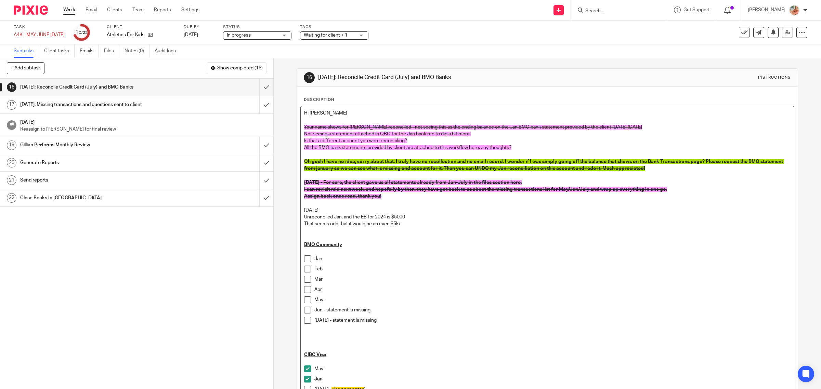
click at [400, 225] on p "That seems odd that it would be an even $5k/" at bounding box center [547, 224] width 487 height 7
click at [416, 224] on p "That seems odd that it would be an even $5k/" at bounding box center [547, 224] width 487 height 7
click at [412, 219] on p "Unreconciled Jan, and the EB for 2024 is $5000" at bounding box center [547, 217] width 487 height 7
click at [350, 225] on p "Do you" at bounding box center [547, 224] width 487 height 7
click at [291, 210] on div "16 Sep 25th: Reconcile Credit Card (July) and BMO Banks Instructions Descriptio…" at bounding box center [547, 223] width 547 height 331
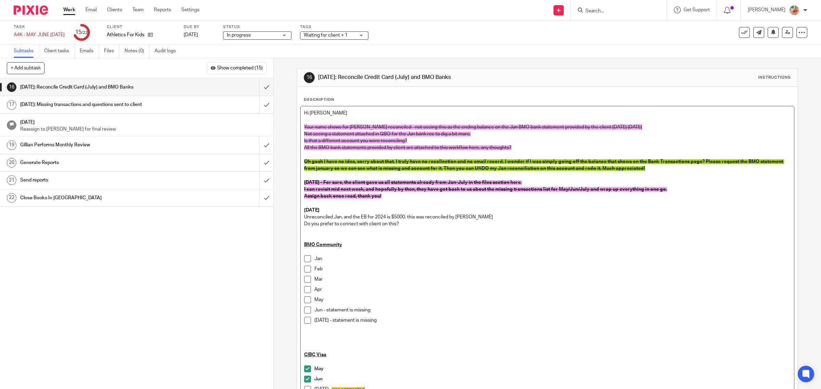
click at [394, 234] on p at bounding box center [547, 231] width 487 height 7
drag, startPoint x: 377, startPoint y: 228, endPoint x: 284, endPoint y: 219, distance: 93.5
click at [284, 219] on div "16 Sep 25th: Reconcile Credit Card (July) and BMO Banks Instructions Descriptio…" at bounding box center [547, 223] width 547 height 331
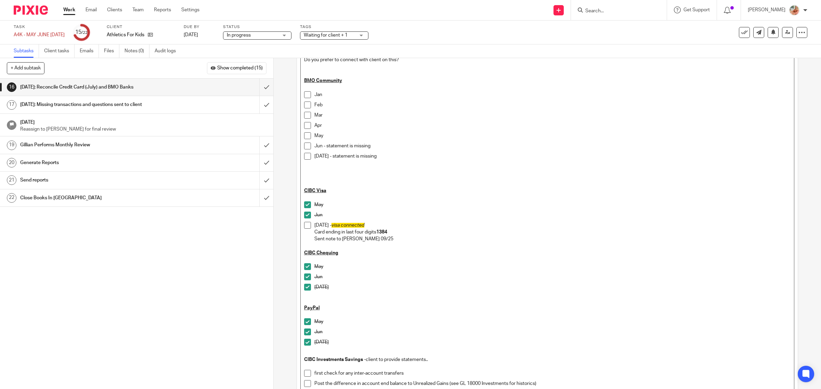
scroll to position [246, 0]
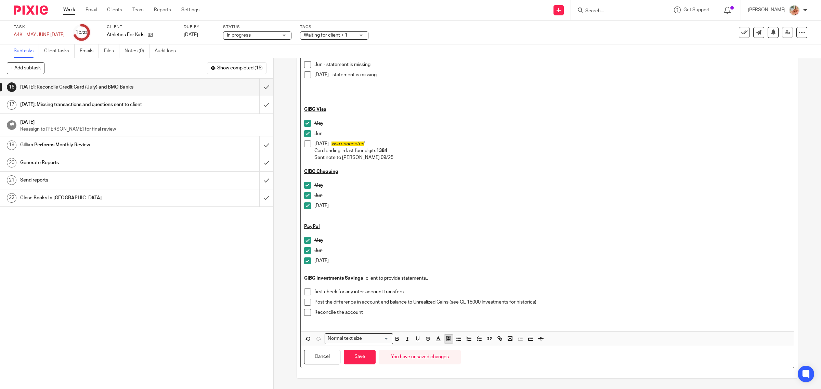
click at [448, 340] on polyline "button" at bounding box center [449, 339] width 2 height 3
click at [452, 347] on li "color:#FCDC00" at bounding box center [454, 348] width 5 height 5
click at [352, 358] on button "Save" at bounding box center [360, 357] width 32 height 15
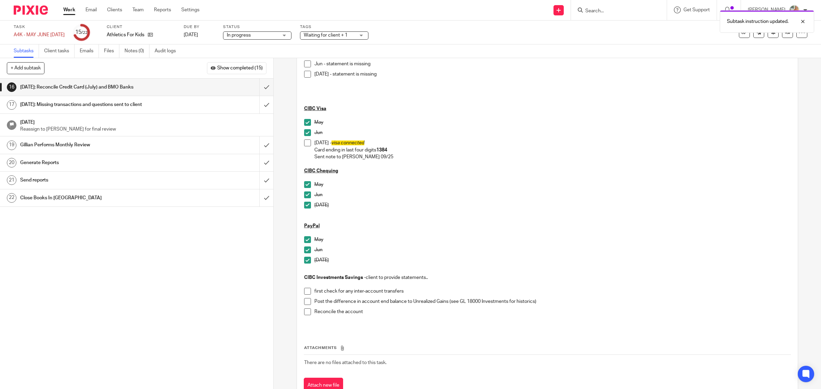
click at [393, 293] on p "first check for any inter-account transfers" at bounding box center [552, 291] width 477 height 7
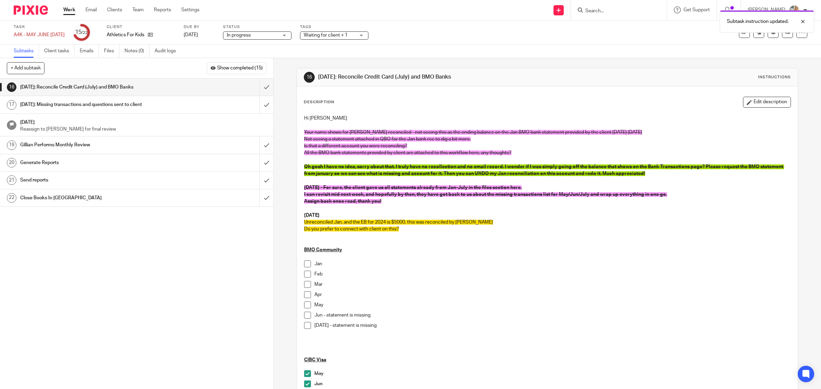
scroll to position [0, 0]
click at [753, 104] on button "Edit description" at bounding box center [767, 102] width 48 height 11
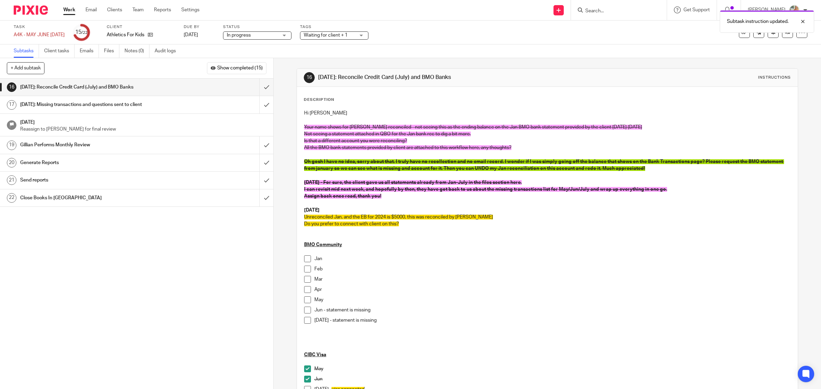
click at [340, 119] on p at bounding box center [547, 120] width 487 height 7
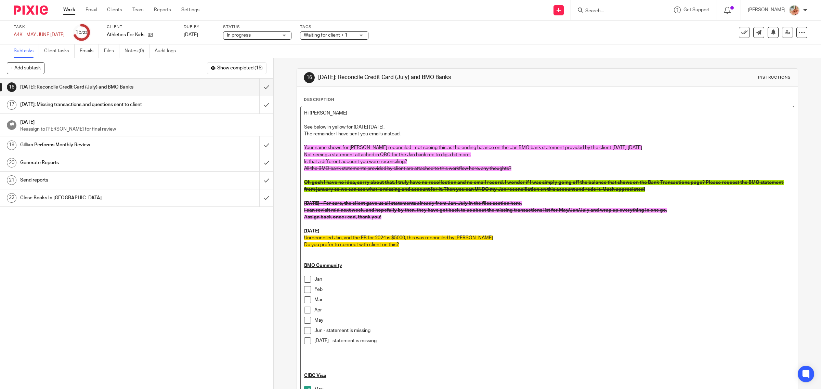
drag, startPoint x: 321, startPoint y: 233, endPoint x: 295, endPoint y: 233, distance: 25.7
click at [297, 233] on div "Description Hi Gillian See below in yellow for today Sep 25th. The remainder I …" at bounding box center [547, 366] width 501 height 558
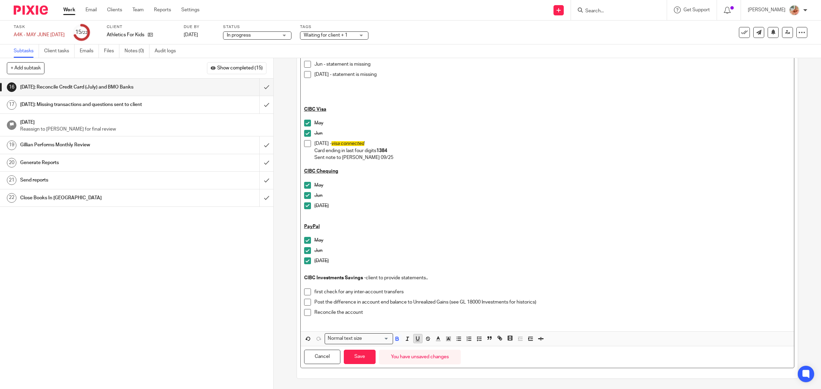
click at [416, 340] on icon "button" at bounding box center [417, 338] width 3 height 3
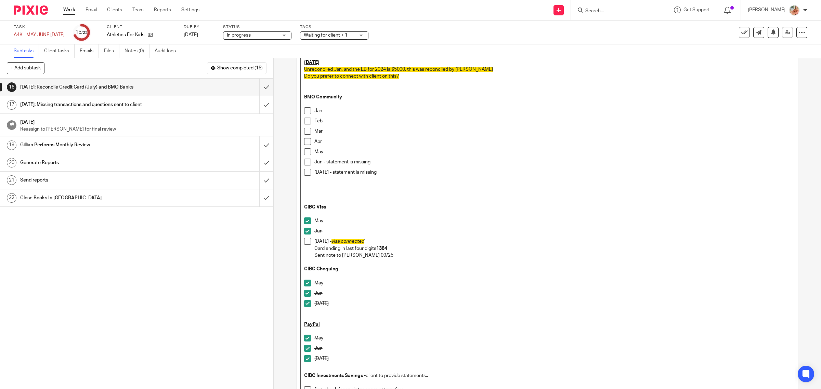
click at [407, 250] on p "Card ending in last four digits 1384" at bounding box center [552, 248] width 477 height 7
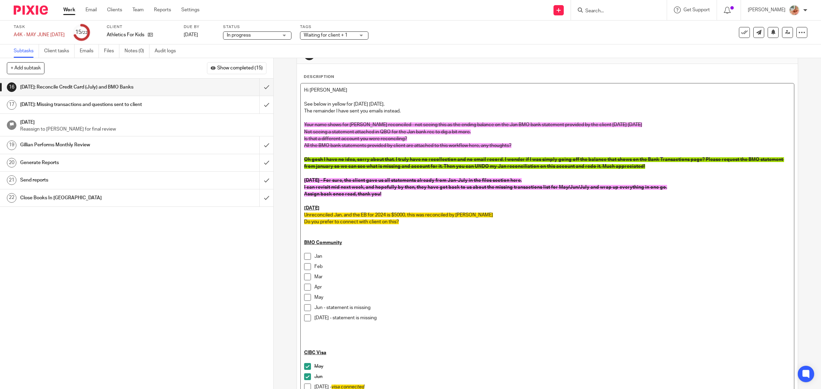
scroll to position [0, 0]
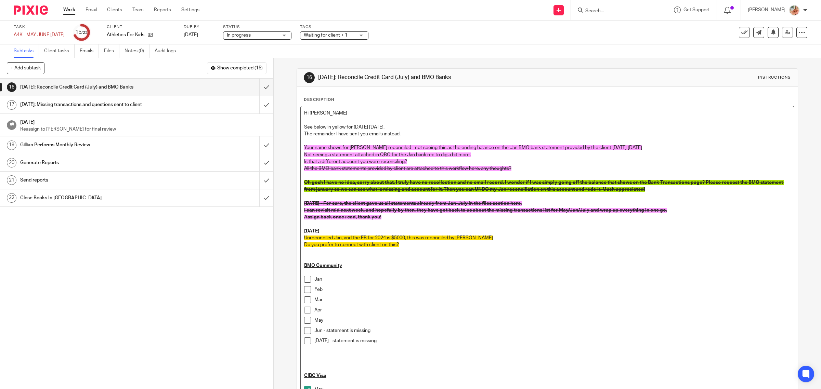
click at [337, 233] on p "Sep 25th" at bounding box center [547, 231] width 487 height 7
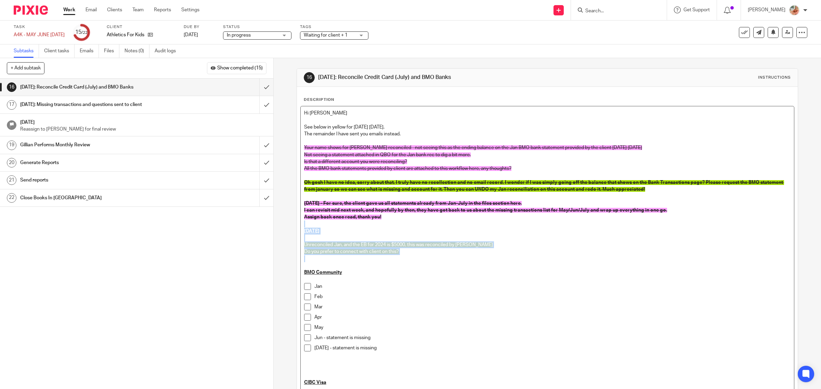
drag, startPoint x: 366, startPoint y: 252, endPoint x: 293, endPoint y: 227, distance: 78.0
click at [293, 227] on div "16 Sep 25th: Reconcile Credit Card (July) and BMO Banks Instructions Descriptio…" at bounding box center [547, 223] width 547 height 331
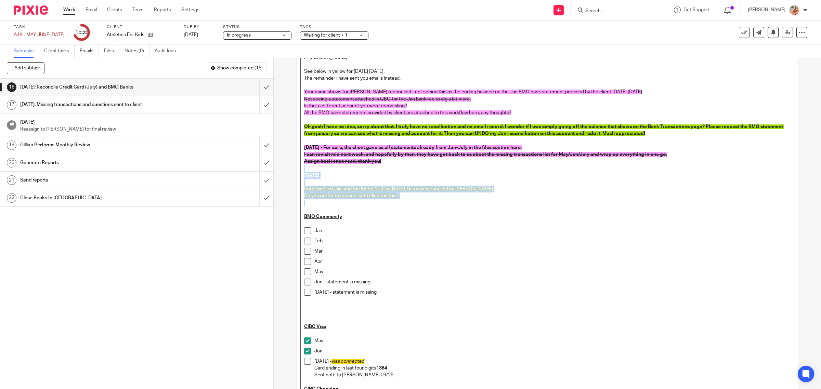
scroll to position [257, 0]
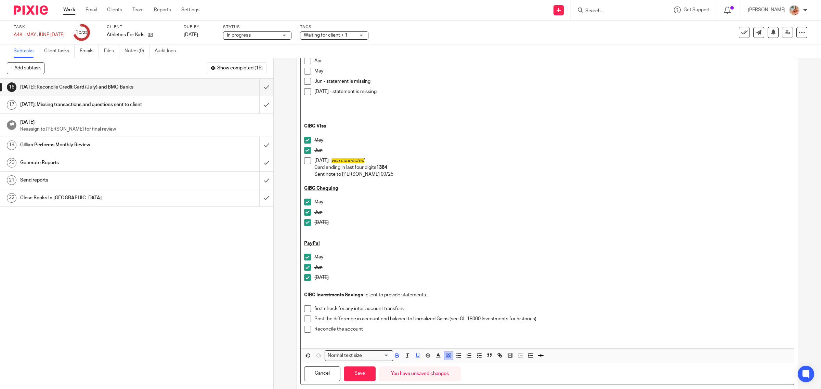
click at [445, 358] on icon "button" at bounding box center [448, 356] width 6 height 6
click at [452, 364] on li "color:#FCDC00" at bounding box center [454, 364] width 5 height 5
click at [361, 377] on button "Save" at bounding box center [360, 374] width 32 height 15
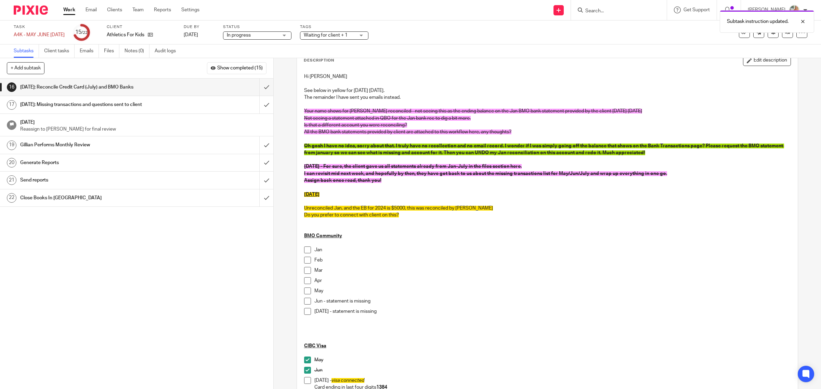
scroll to position [0, 0]
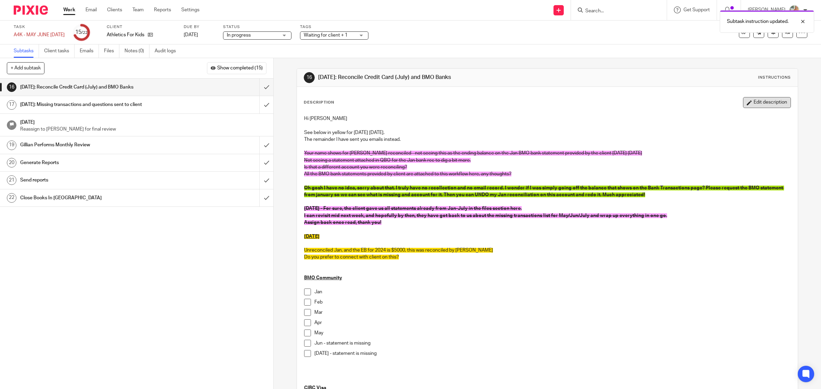
click at [754, 102] on button "Edit description" at bounding box center [767, 102] width 48 height 11
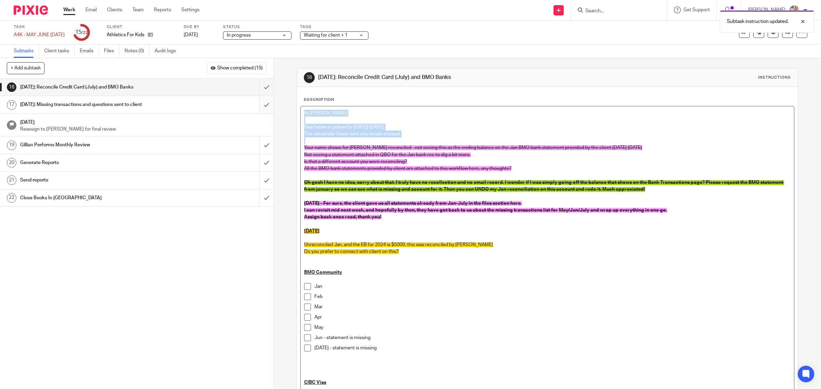
drag, startPoint x: 405, startPoint y: 137, endPoint x: 260, endPoint y: 108, distance: 147.9
click at [260, 108] on div "+ Add subtask Show completed (15) Cancel + Add 1 Auto-Email Client Request for …" at bounding box center [410, 223] width 821 height 331
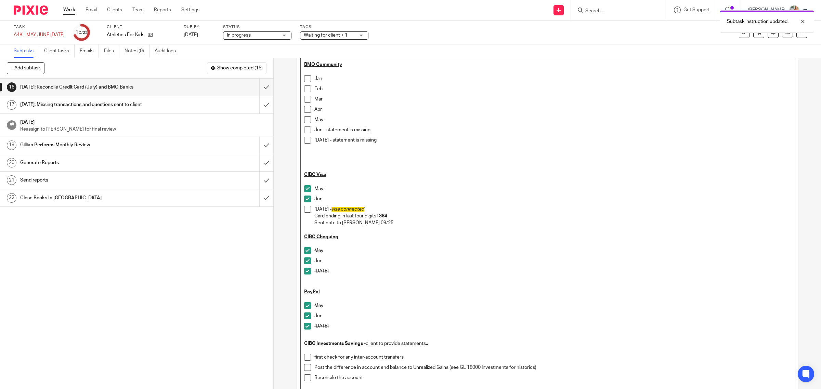
scroll to position [274, 0]
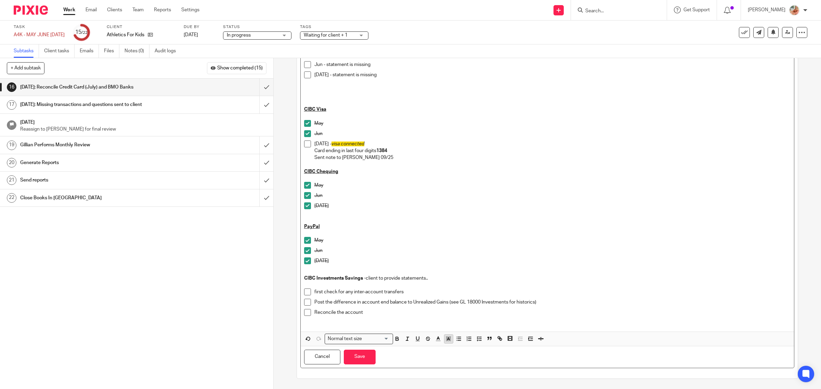
click at [445, 342] on icon "button" at bounding box center [448, 339] width 6 height 6
click at [452, 349] on li "color:#FCDC00" at bounding box center [454, 348] width 5 height 5
click at [357, 361] on button "Save" at bounding box center [360, 357] width 32 height 15
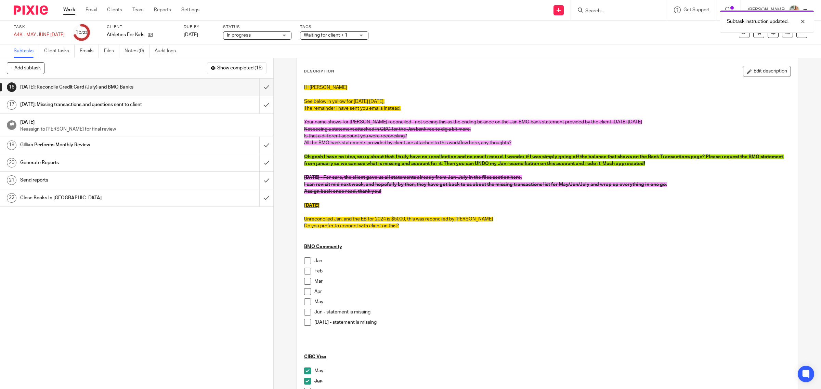
scroll to position [23, 0]
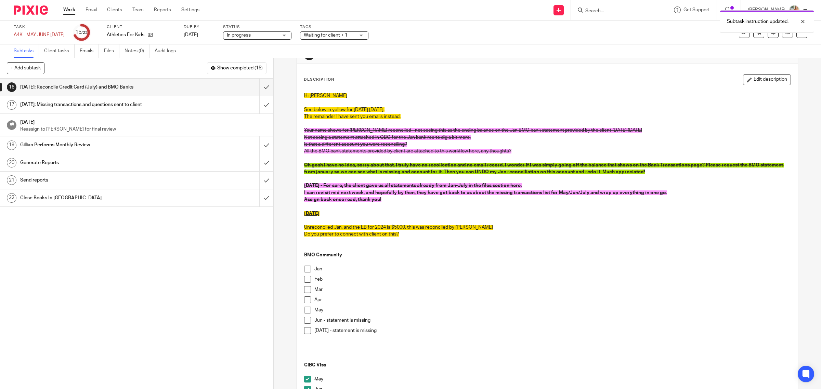
click at [342, 37] on span "Waiting for client + 1" at bounding box center [329, 35] width 51 height 7
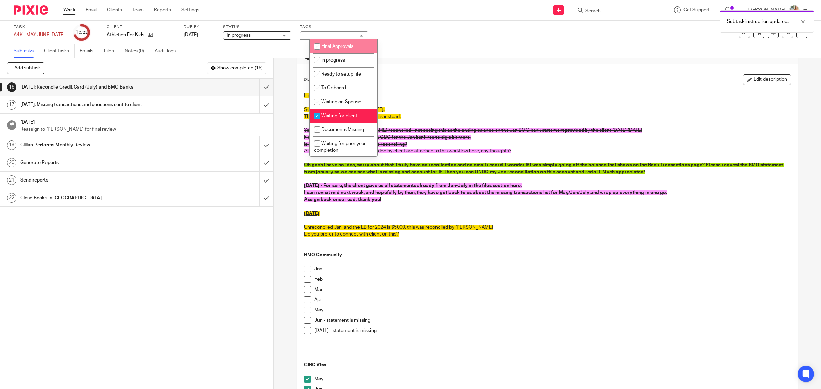
click at [338, 47] on span "Final Approvals" at bounding box center [337, 46] width 32 height 5
click at [336, 41] on li "Final Approvals" at bounding box center [344, 46] width 68 height 14
checkbox input "false"
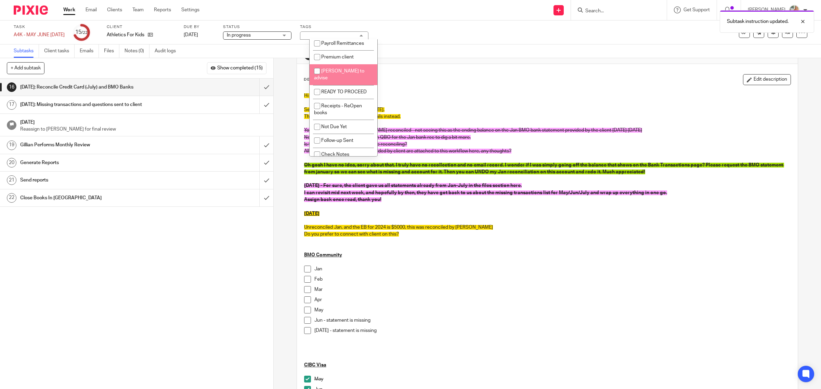
scroll to position [166, 0]
click at [334, 66] on span "[PERSON_NAME] to advise" at bounding box center [339, 72] width 50 height 12
checkbox input "true"
click at [338, 135] on span "Follow-up Sent" at bounding box center [337, 137] width 32 height 5
checkbox input "true"
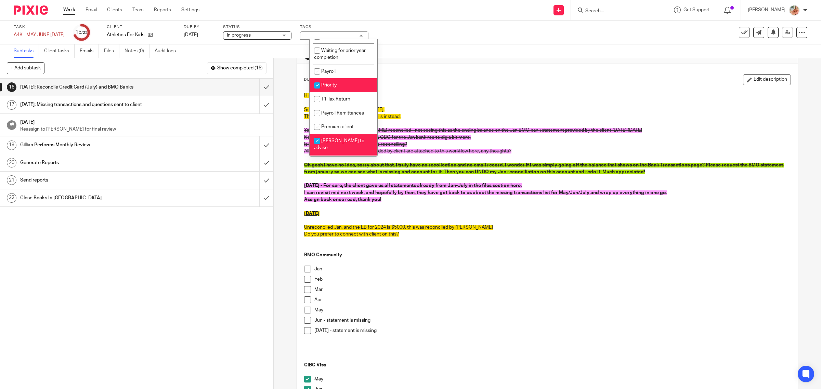
scroll to position [80, 0]
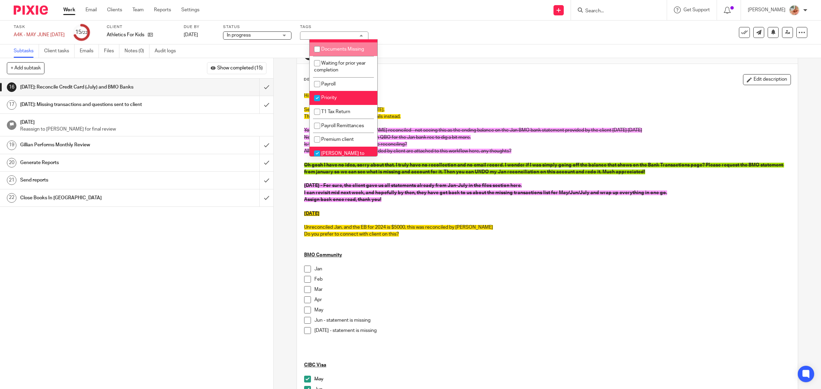
click at [344, 50] on span "Documents Missing" at bounding box center [342, 49] width 43 height 5
checkbox input "true"
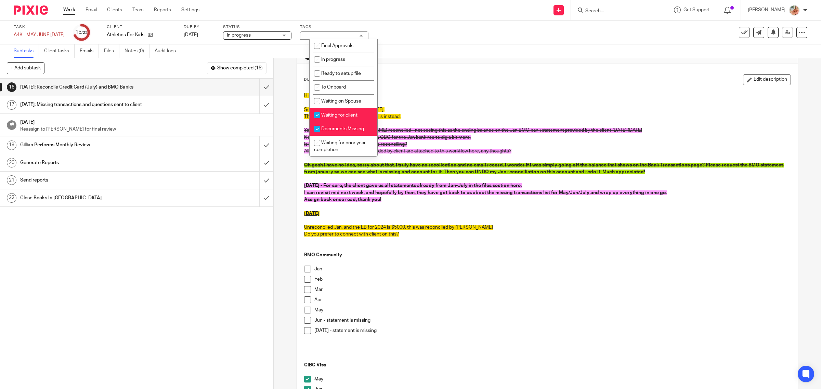
scroll to position [0, 0]
click at [500, 111] on p "See below in yellow for [DATE] [DATE]." at bounding box center [547, 109] width 487 height 7
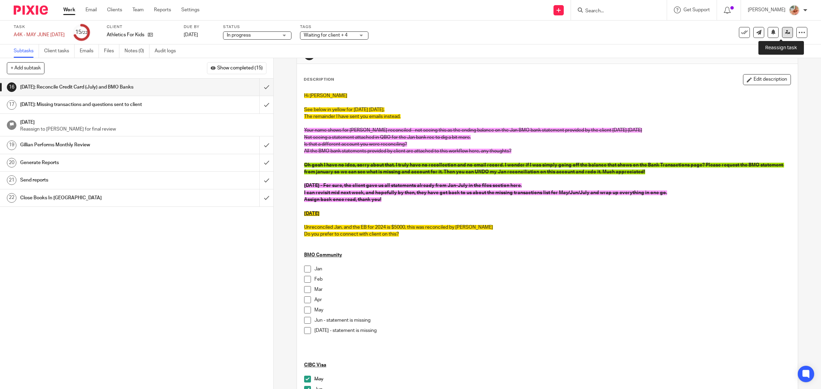
click at [782, 35] on link at bounding box center [787, 32] width 11 height 11
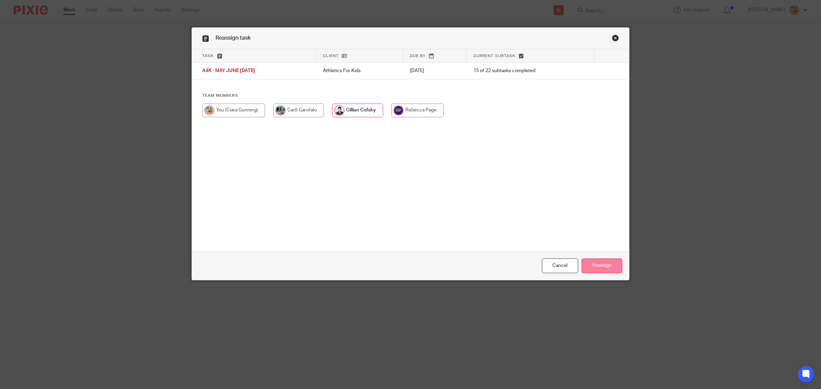
click at [584, 264] on input "Reassign" at bounding box center [602, 266] width 41 height 15
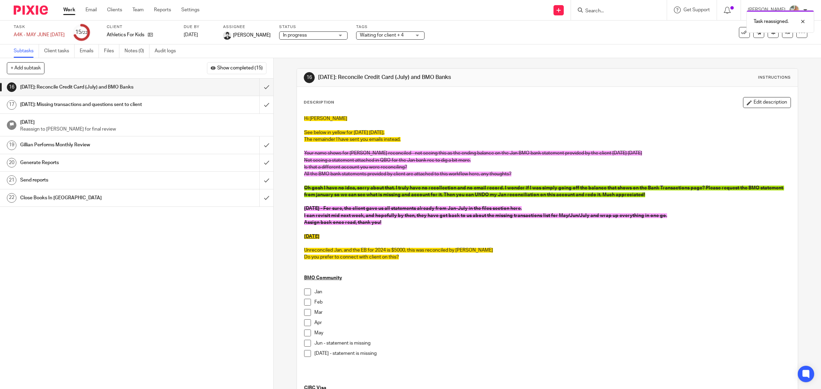
click at [161, 107] on h1 "[DATE]: Missing transactions and questions sent to client" at bounding box center [97, 105] width 155 height 10
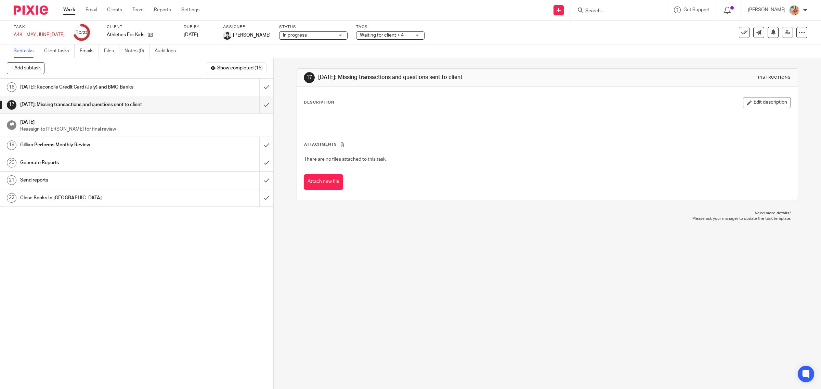
click at [796, 37] on div at bounding box center [801, 32] width 11 height 11
drag, startPoint x: 771, startPoint y: 59, endPoint x: 473, endPoint y: 94, distance: 300.8
click at [771, 59] on link "Advanced task editor" at bounding box center [774, 59] width 45 height 5
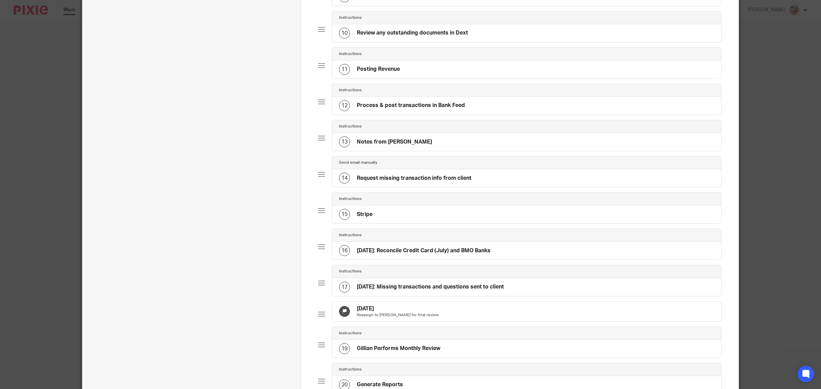
scroll to position [513, 0]
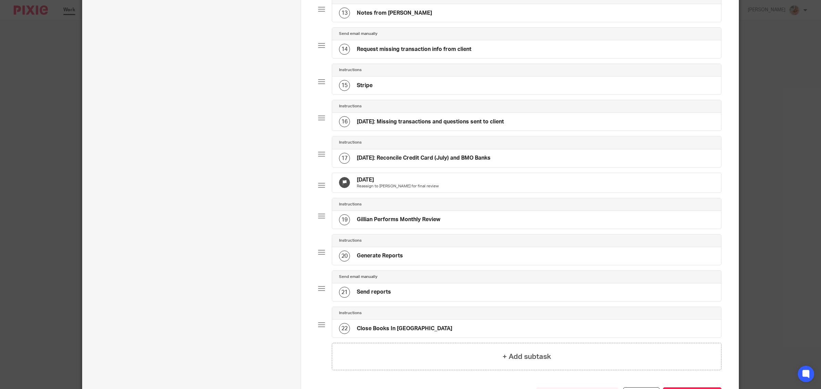
click at [369, 126] on h4 "[DATE]: Missing transactions and questions sent to client" at bounding box center [430, 121] width 147 height 7
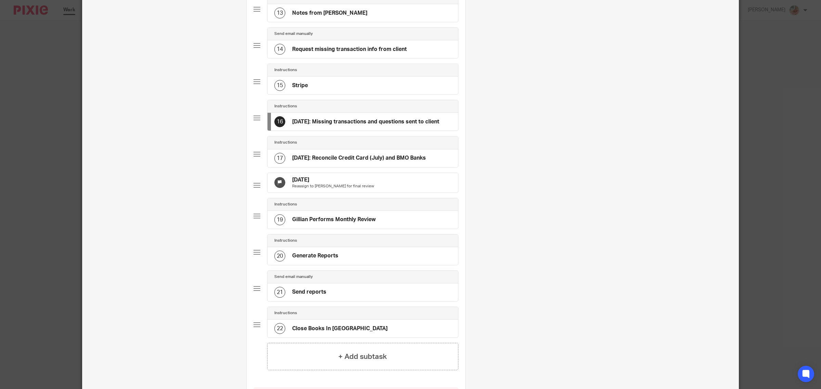
scroll to position [0, 0]
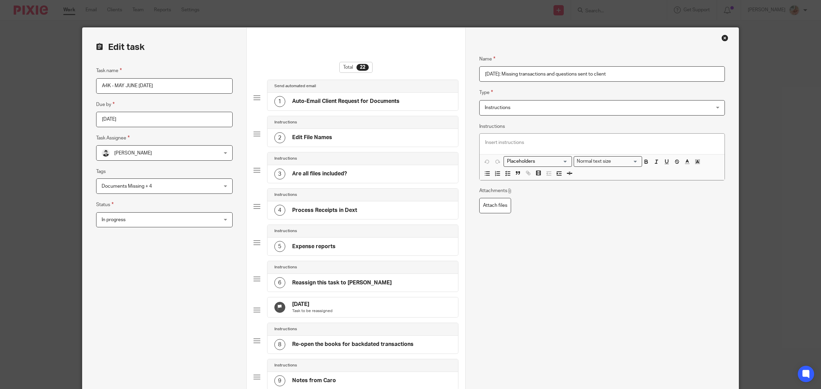
click at [492, 75] on input "[DATE]: Missing transactions and questions sent to client" at bounding box center [602, 73] width 246 height 15
click at [555, 76] on input "[DATE] Revised update sent 8th: Missing transactions and questions sent to clie…" at bounding box center [602, 73] width 246 height 15
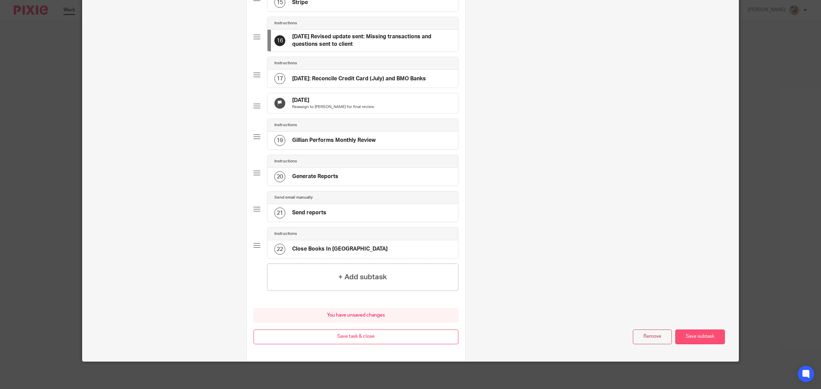
type input "[DATE] Revised update sent: Missing transactions and questions sent to client"
click at [695, 336] on button "Save subtask" at bounding box center [700, 337] width 50 height 15
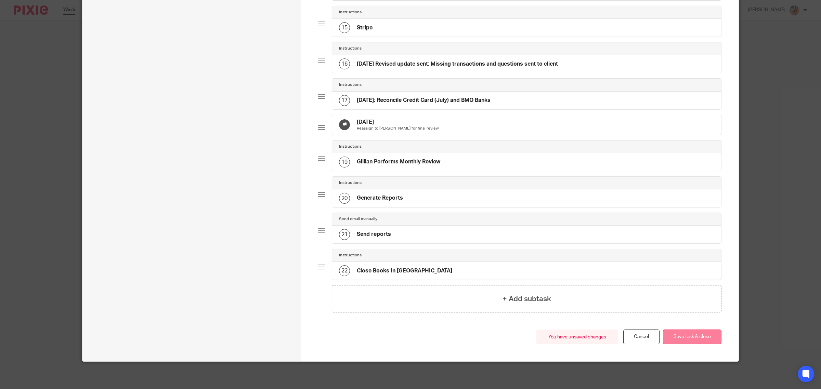
click at [696, 337] on button "Save task & close" at bounding box center [692, 337] width 59 height 15
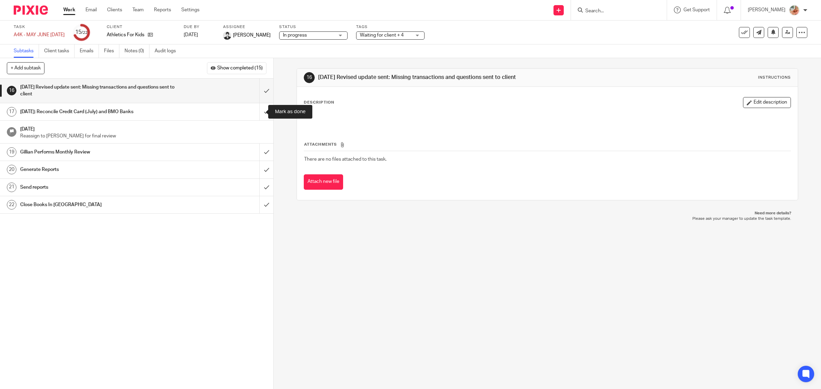
drag, startPoint x: 255, startPoint y: 110, endPoint x: 294, endPoint y: 120, distance: 39.7
click at [294, 120] on div "+ Add subtask Show completed (15) Cancel + Add 1 Auto-Email Client Request for …" at bounding box center [410, 223] width 821 height 331
click at [799, 35] on icon at bounding box center [802, 32] width 7 height 7
click at [761, 60] on link "Advanced task editor" at bounding box center [774, 59] width 45 height 5
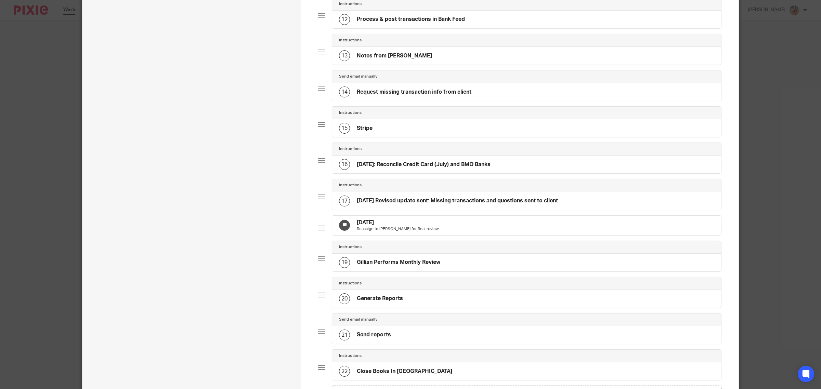
scroll to position [587, 0]
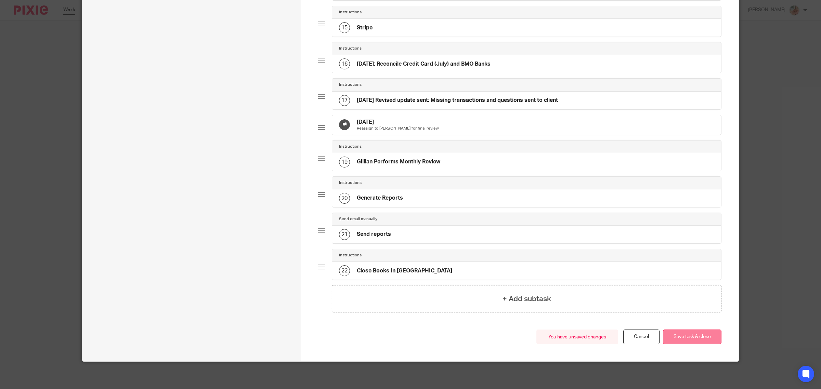
click at [673, 330] on button "Save task & close" at bounding box center [692, 337] width 59 height 15
click at [686, 336] on button "Save task & close" at bounding box center [692, 337] width 59 height 15
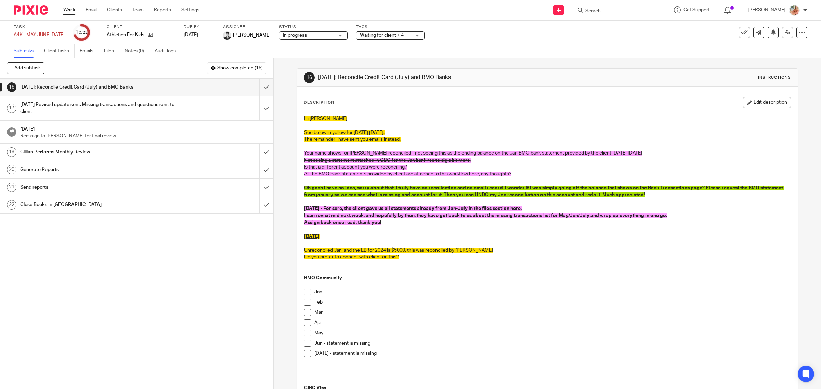
click at [67, 9] on link "Work" at bounding box center [69, 10] width 12 height 7
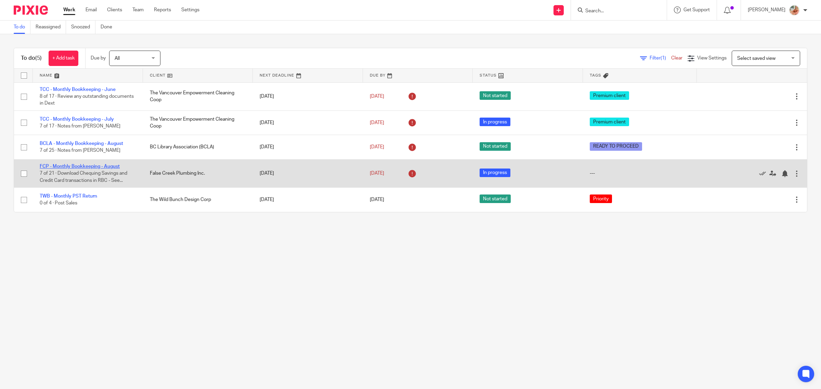
click at [89, 168] on link "FCP - Monthly Bookkeeping - August" at bounding box center [80, 166] width 80 height 5
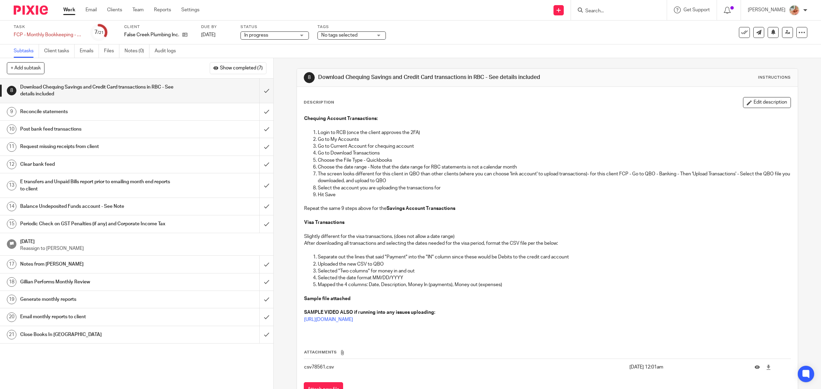
click at [326, 33] on span "No tags selected" at bounding box center [339, 35] width 36 height 5
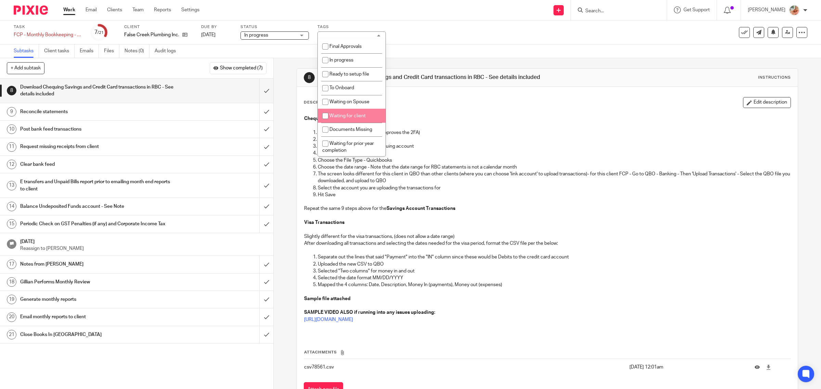
drag, startPoint x: 345, startPoint y: 111, endPoint x: 376, endPoint y: 112, distance: 31.5
click at [345, 111] on li "Waiting for client" at bounding box center [352, 116] width 68 height 14
checkbox input "true"
click at [443, 115] on p "Chequing Account Transactions:" at bounding box center [547, 118] width 487 height 7
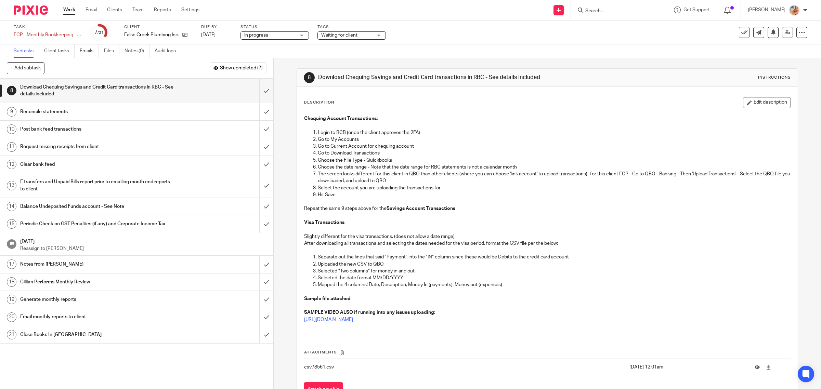
click at [74, 11] on link "Work" at bounding box center [69, 10] width 12 height 7
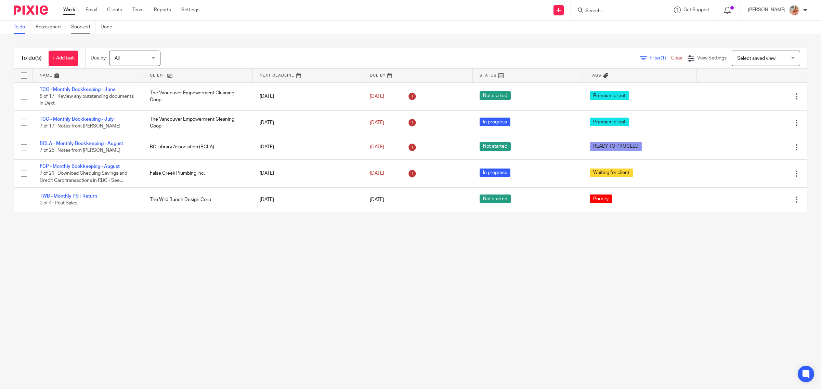
click at [85, 28] on link "Snoozed" at bounding box center [83, 27] width 24 height 13
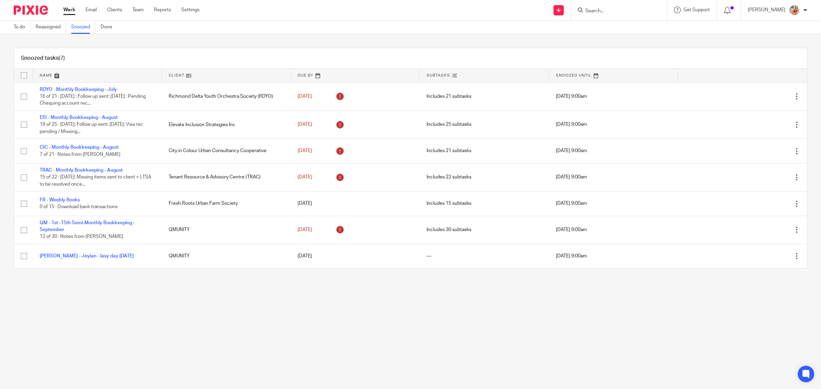
click at [68, 13] on link "Work" at bounding box center [69, 10] width 12 height 7
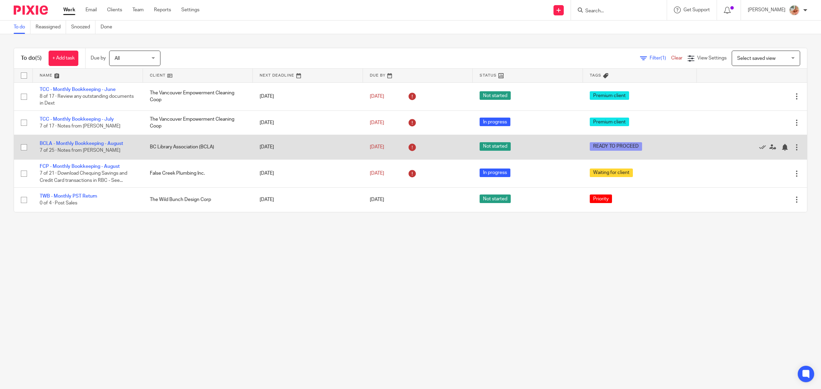
drag, startPoint x: 90, startPoint y: 142, endPoint x: 230, endPoint y: 154, distance: 140.4
click at [90, 142] on link "BCLA - Monthly Bookkeeping - August" at bounding box center [81, 143] width 83 height 5
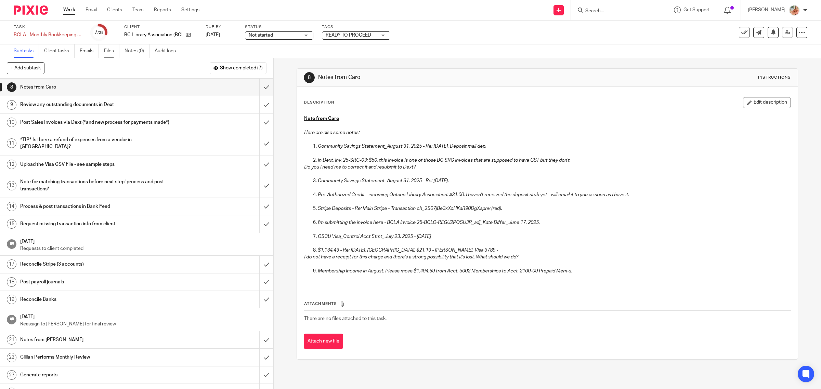
click at [112, 48] on link "Files" at bounding box center [111, 50] width 15 height 13
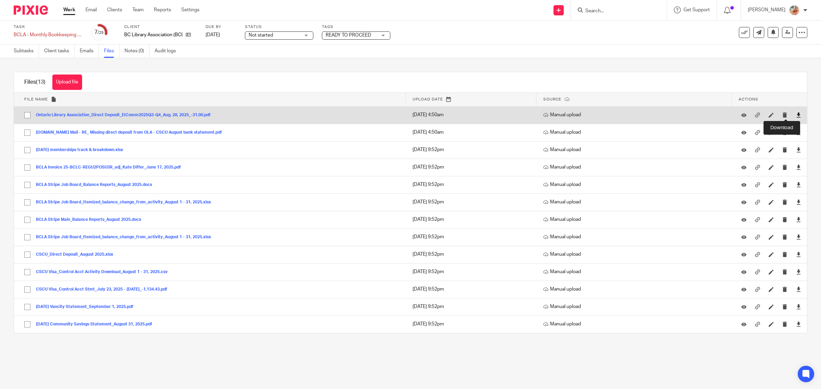
click at [796, 113] on icon at bounding box center [798, 115] width 5 height 5
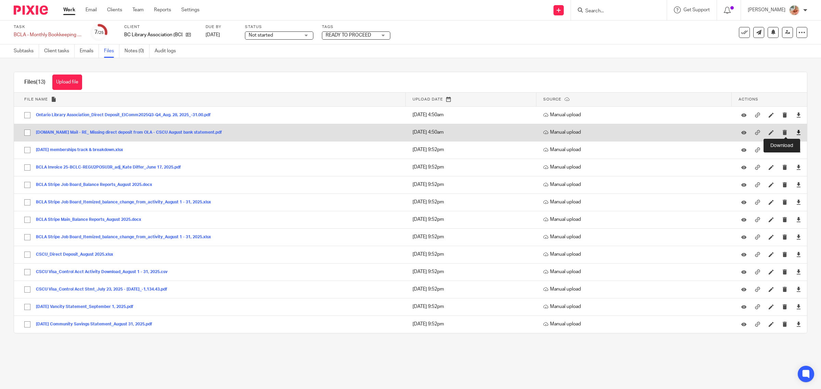
click at [796, 131] on icon at bounding box center [798, 132] width 5 height 5
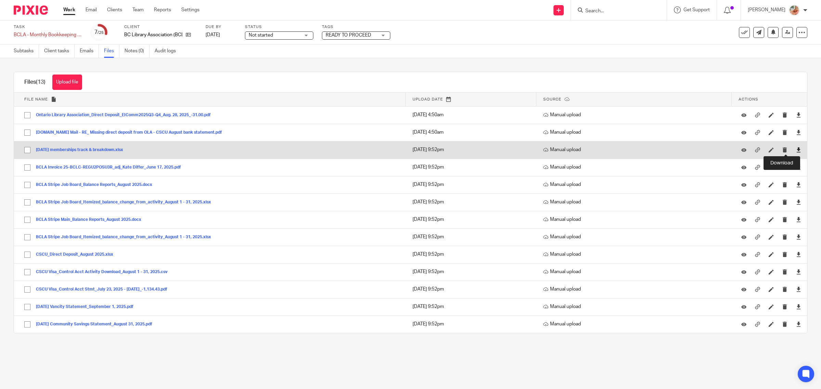
click at [796, 148] on icon at bounding box center [798, 149] width 5 height 5
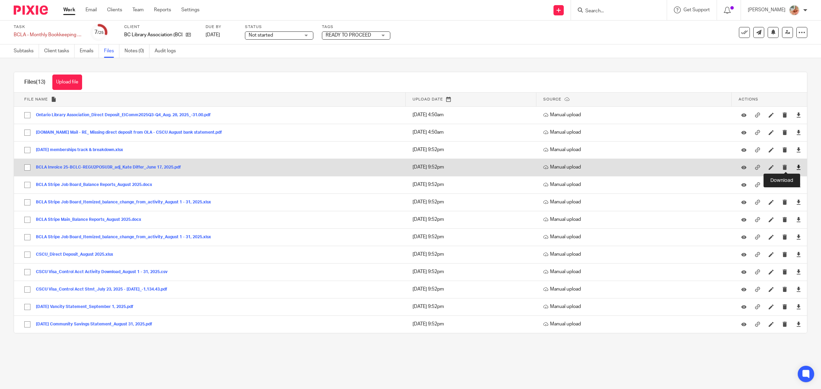
click at [796, 168] on icon at bounding box center [798, 167] width 5 height 5
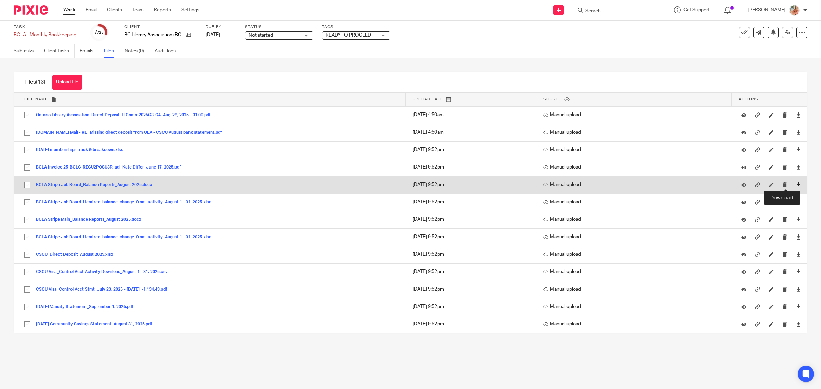
click at [796, 184] on icon at bounding box center [798, 184] width 5 height 5
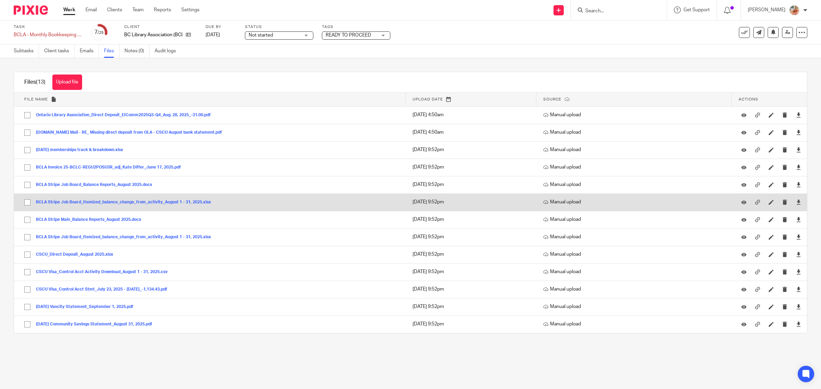
click at [365, 199] on td "BCLA Stripe Job Board_Itemized_balance_change_from_activity_August 1 - 31, 2025…" at bounding box center [210, 202] width 392 height 17
click at [796, 203] on icon at bounding box center [798, 202] width 5 height 5
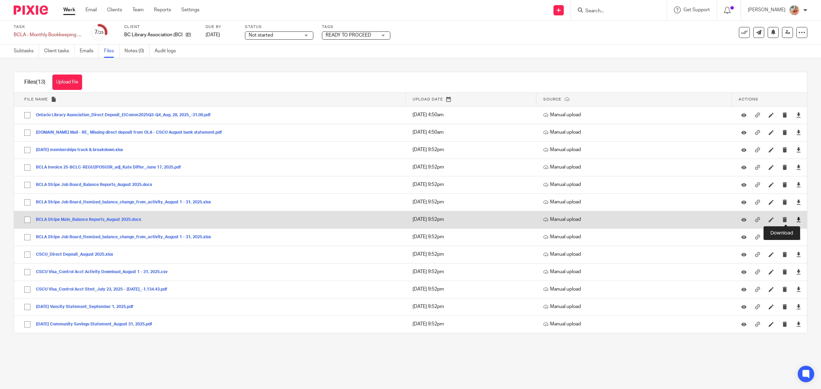
click at [796, 221] on icon at bounding box center [798, 219] width 5 height 5
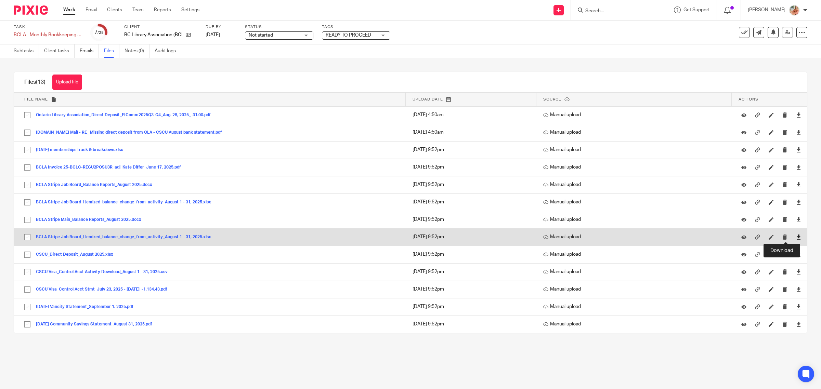
click at [796, 237] on icon at bounding box center [798, 237] width 5 height 5
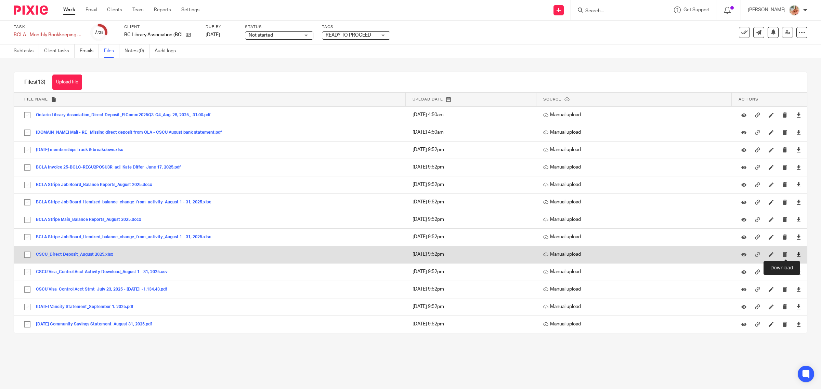
click at [796, 255] on icon at bounding box center [798, 254] width 5 height 5
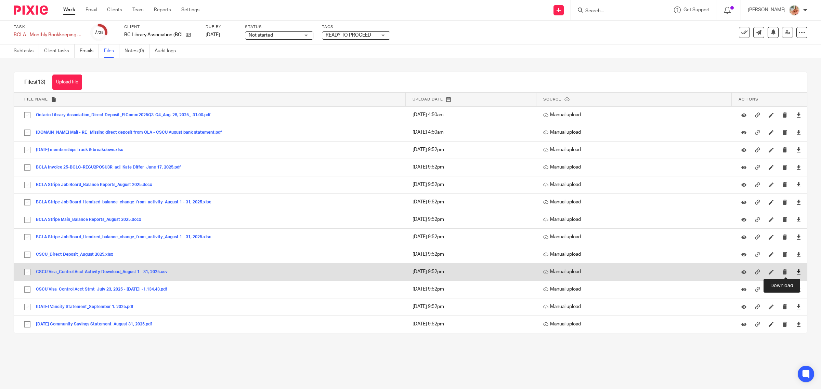
click at [796, 271] on icon at bounding box center [798, 272] width 5 height 5
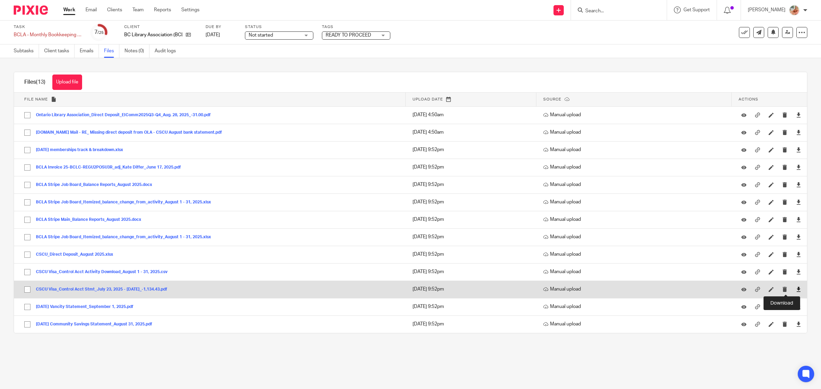
click at [796, 291] on icon at bounding box center [798, 289] width 5 height 5
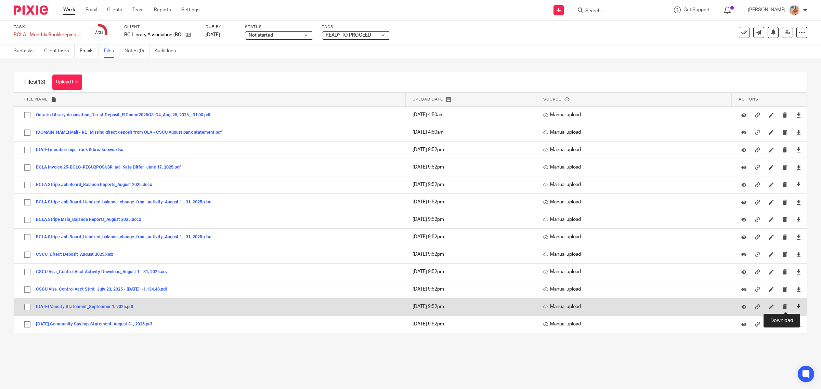
click at [796, 308] on icon at bounding box center [798, 306] width 5 height 5
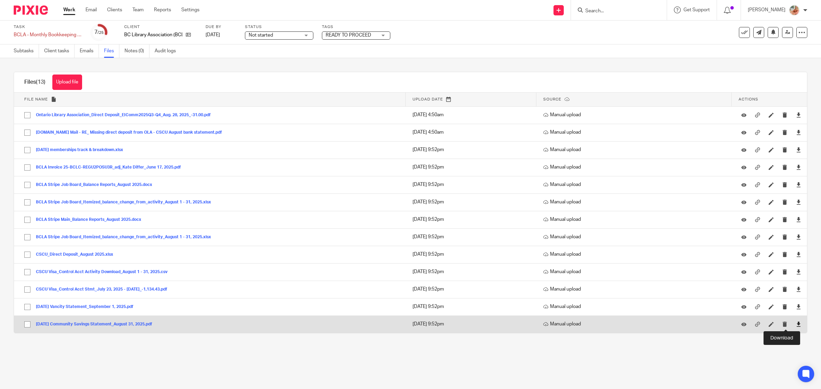
click at [796, 324] on icon at bounding box center [798, 324] width 5 height 5
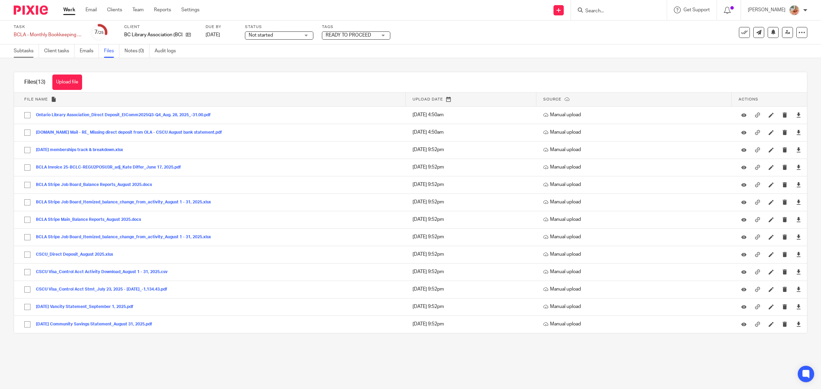
click at [25, 51] on link "Subtasks" at bounding box center [26, 50] width 25 height 13
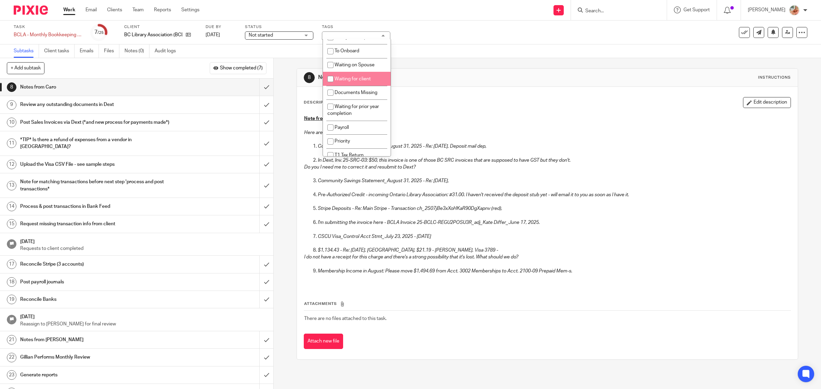
scroll to position [128, 0]
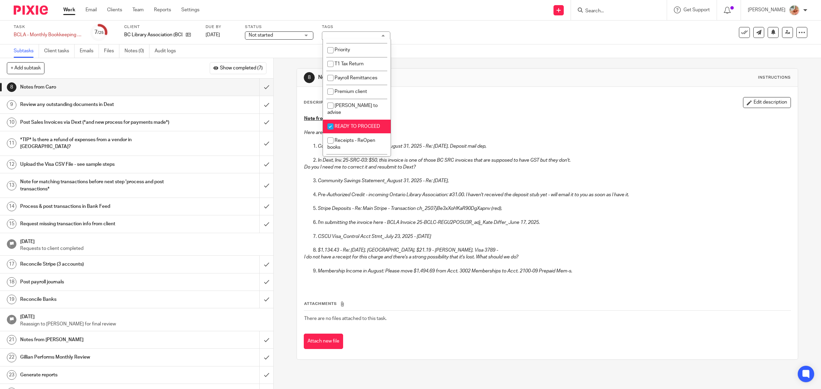
click at [347, 124] on span "READY TO PROCEED" at bounding box center [358, 126] width 46 height 5
checkbox input "false"
click at [429, 125] on p at bounding box center [547, 125] width 487 height 7
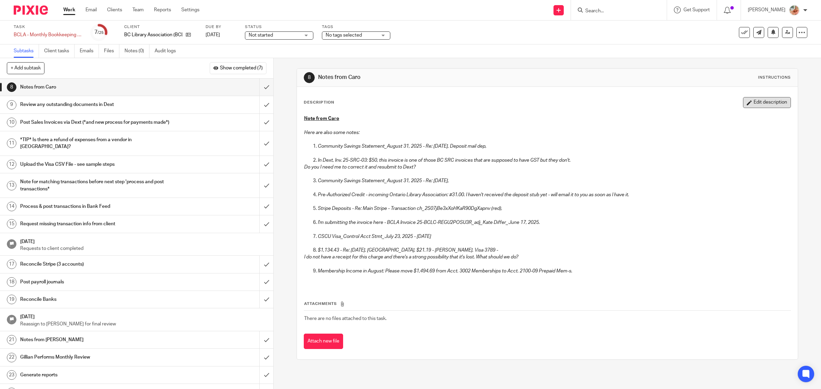
click at [747, 104] on button "Edit description" at bounding box center [767, 102] width 48 height 11
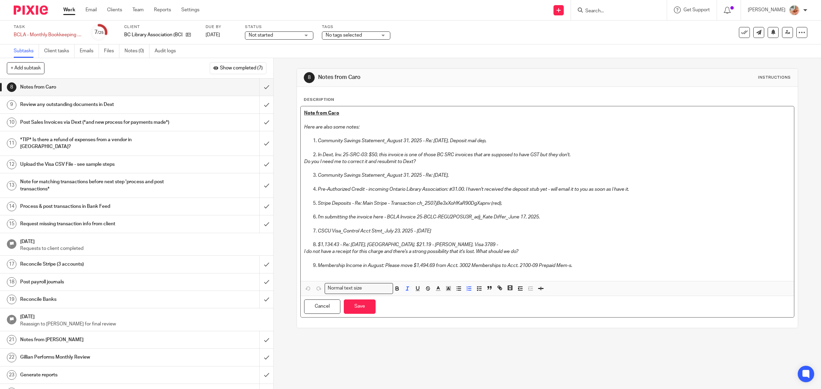
drag, startPoint x: 496, startPoint y: 140, endPoint x: 287, endPoint y: 143, distance: 209.4
click at [287, 143] on div "8 Notes from Caro Instructions Description Note from Caro Here are also some no…" at bounding box center [547, 223] width 547 height 331
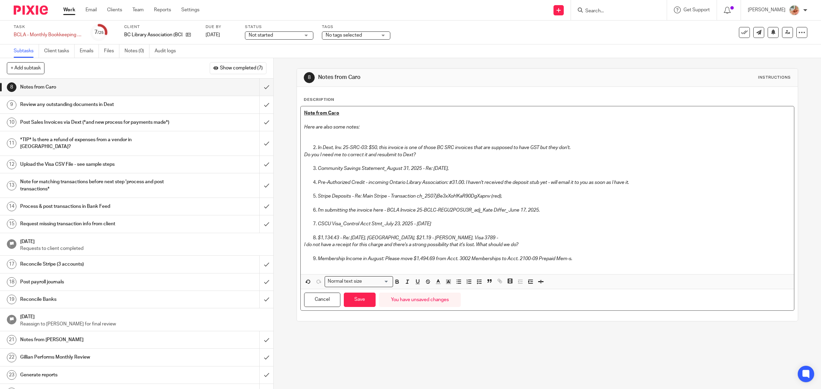
click at [319, 139] on p at bounding box center [547, 141] width 487 height 7
click at [293, 281] on div "8 Notes from Caro Instructions Description Note from Caro Here are also some no…" at bounding box center [547, 223] width 547 height 331
click at [301, 281] on div "Normal text size Loading... Remove Edit Insert new video Copy and paste the vid…" at bounding box center [548, 281] width 494 height 15
click at [305, 282] on icon "button" at bounding box center [308, 282] width 6 height 6
click at [307, 283] on icon "button" at bounding box center [308, 282] width 6 height 6
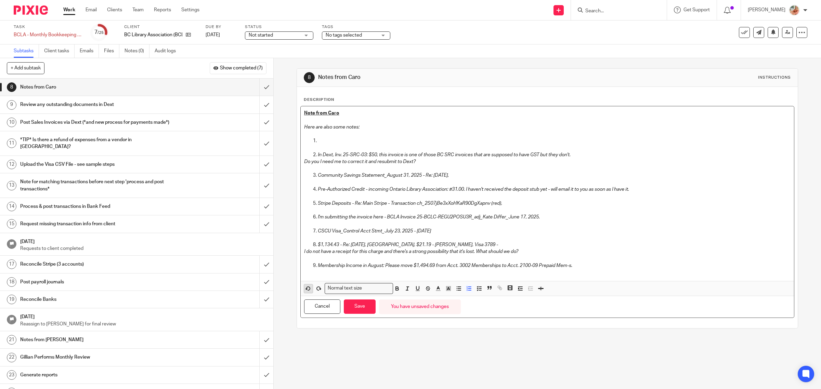
click at [307, 288] on icon "button" at bounding box center [308, 288] width 3 height 3
click at [318, 153] on li "In Dext, Inv. 25-SRC-03: $50, this invoice is one of those BC SRC invoices that…" at bounding box center [554, 155] width 473 height 7
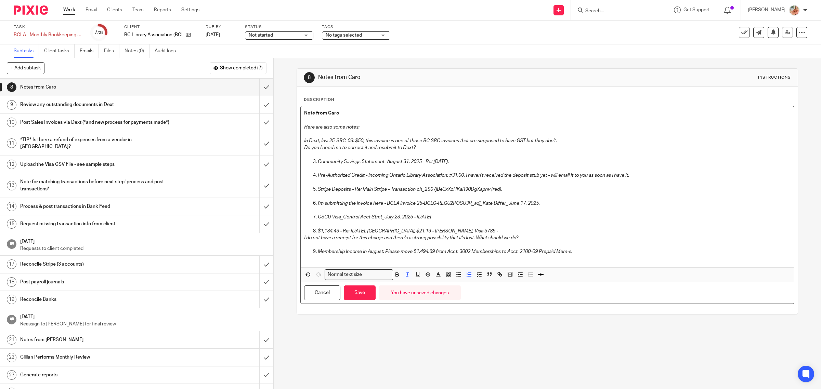
drag, startPoint x: 457, startPoint y: 165, endPoint x: 413, endPoint y: 182, distance: 47.5
click at [306, 158] on div "Note from Caro Here are also some notes: In Dext, Inv. 25-SRC-03: $50, this inv…" at bounding box center [548, 186] width 494 height 161
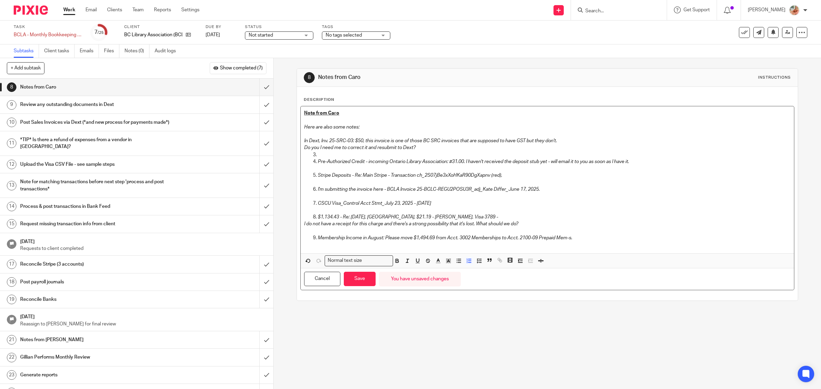
click at [318, 157] on p at bounding box center [554, 155] width 473 height 7
click at [304, 139] on em "In Dext, Inv. 25-SRC-03: $50, this invoice is one of those BC SRC invoices that…" at bounding box center [430, 141] width 253 height 5
click at [318, 163] on li "Pre-Authorized Credit - incoming Ontario Library Association: #31.00. I haven't…" at bounding box center [554, 161] width 473 height 7
drag, startPoint x: 491, startPoint y: 181, endPoint x: 286, endPoint y: 175, distance: 204.7
click at [286, 175] on div "8 Notes from Caro Instructions Description Note from Caro Here are also some no…" at bounding box center [547, 223] width 547 height 331
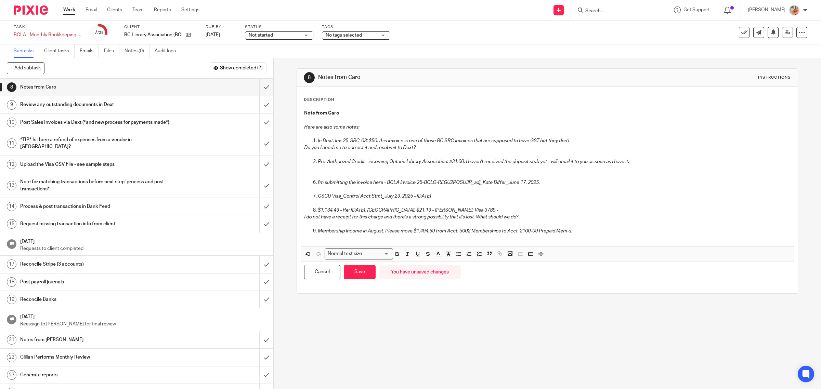
drag, startPoint x: 313, startPoint y: 182, endPoint x: 318, endPoint y: 186, distance: 6.6
click at [318, 182] on li "I'm submitting the invoice here - BCLA Invoice 25-BCLC-REGU2POSU3R_adj_Kate Dif…" at bounding box center [554, 182] width 473 height 7
click at [323, 174] on p "I'm submitting the invoice here - BCLA Invoice 25-BCLC-REGU2POSU3R_adj_Kate Dif…" at bounding box center [547, 175] width 487 height 21
click at [301, 180] on div "Note from Caro Here are also some notes: In Dext, Inv. 25-SRC-03: $50, this inv…" at bounding box center [548, 176] width 494 height 140
click at [301, 185] on div "Note from Caro Here are also some notes: In Dext, Inv. 25-SRC-03: $50, this inv…" at bounding box center [548, 176] width 494 height 140
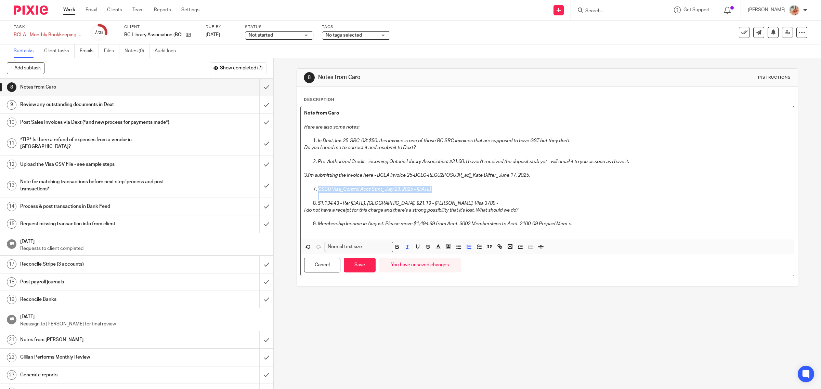
drag, startPoint x: 468, startPoint y: 194, endPoint x: 306, endPoint y: 191, distance: 162.5
click at [306, 191] on ol "CSCU Visa_Control Acct Stmt_July 23, 2025 - August 22, 2025 $1,134.43 - Re: Aug…" at bounding box center [547, 196] width 487 height 21
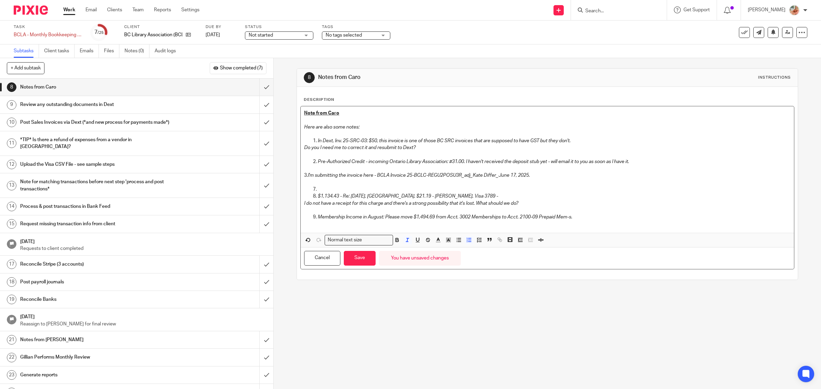
click at [304, 176] on p "3. I'm submitting the invoice here - BCLA Invoice 25-BCLC-REGU2POSU3R_adj_Kate …" at bounding box center [547, 172] width 487 height 14
click at [309, 187] on ol "$1,134.43 - Re: Aug. 13, Queens Stationery North Van, $21.19 - G. Franklin, Vis…" at bounding box center [547, 193] width 487 height 14
click at [308, 176] on em "I'm submitting the invoice here - BCLA Invoice 25-BCLC-REGU2POSU3R_adj_Kate Dif…" at bounding box center [419, 175] width 222 height 5
click at [319, 188] on p at bounding box center [554, 189] width 473 height 7
click at [319, 186] on p at bounding box center [547, 189] width 487 height 7
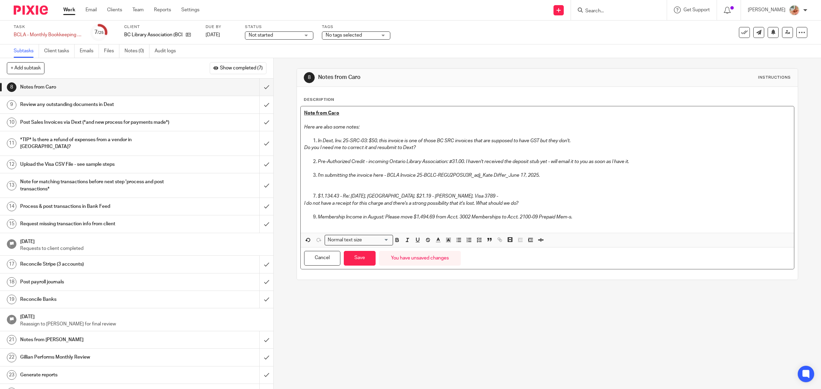
click at [318, 197] on li "$1,134.43 - Re: Aug. 13, Queens Stationery North Van, $21.19 - G. Franklin, Vis…" at bounding box center [554, 196] width 473 height 7
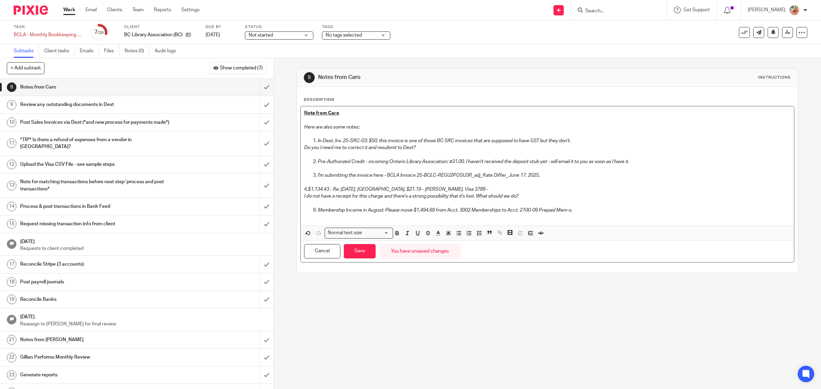
click at [301, 192] on div "Note from Caro Here are also some notes: In Dext, Inv. 25-SRC-03: $50, this inv…" at bounding box center [548, 165] width 494 height 119
click at [305, 233] on icon "button" at bounding box center [308, 233] width 6 height 6
click at [318, 192] on p ". $1,134.43 - Re: Aug. 13, Queens Stationery North Van, $21.19 - G. Franklin, V…" at bounding box center [554, 189] width 473 height 7
click at [355, 202] on p at bounding box center [547, 203] width 487 height 7
click at [449, 162] on em "Pre-Authorized Credit - incoming Ontario Library Association: #31.00. I haven't…" at bounding box center [473, 161] width 311 height 5
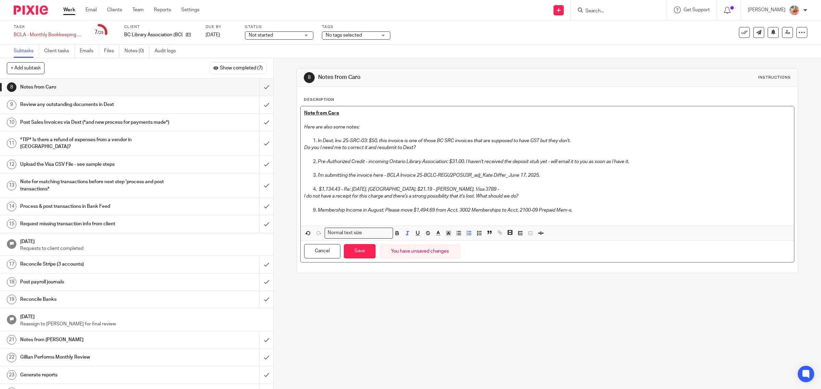
click at [449, 163] on em "Pre-Authorized Credit - incoming Ontario Library Association: $31.00. I haven't…" at bounding box center [473, 161] width 311 height 5
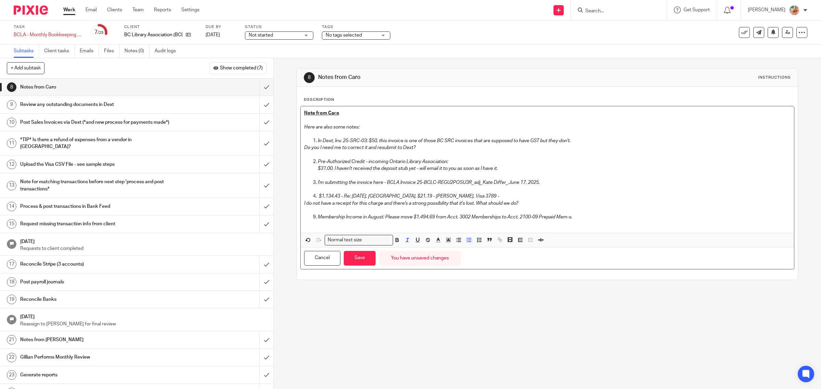
click at [445, 160] on em "Pre-Authorized Credit - incoming Ontario Library Association:" at bounding box center [383, 161] width 130 height 5
click at [450, 159] on p "Pre-Authorized Credit - incoming Ontario Library Association:" at bounding box center [554, 161] width 473 height 7
drag, startPoint x: 332, startPoint y: 168, endPoint x: 345, endPoint y: 167, distance: 13.1
click at [345, 167] on em "$31.00. I haven't received the deposit stub yet - will email it to you as soon …" at bounding box center [408, 168] width 180 height 5
click at [338, 176] on p at bounding box center [554, 175] width 473 height 7
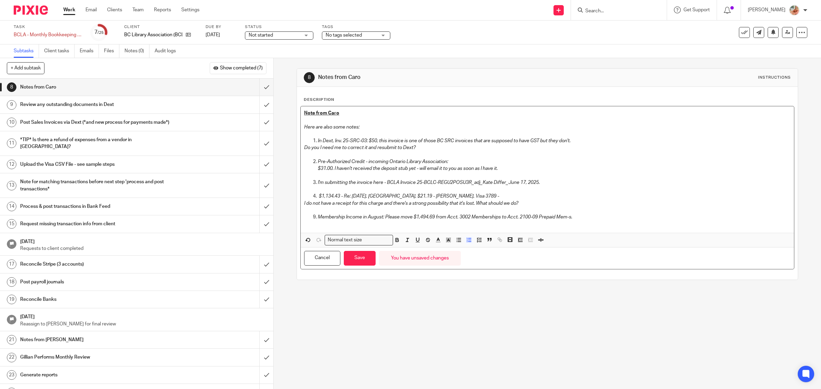
click at [333, 170] on em "$31.00. I haven't received the deposit stub yet - will email it to you as soon …" at bounding box center [408, 168] width 180 height 5
click at [333, 171] on em "$31.00. I haven't received the deposit stub yet - will email it to you as soon …" at bounding box center [408, 168] width 180 height 5
click at [335, 169] on em "$31.00. I haven't received the deposit stub yet - will email it to you as soon …" at bounding box center [408, 168] width 180 height 5
click at [331, 169] on em "$31.00. I haven't received the deposit stub yet - will email it to you as soon …" at bounding box center [408, 168] width 180 height 5
click at [333, 169] on em "$31.00. I haven't received the deposit stub yet - will email it to you as soon …" at bounding box center [408, 168] width 180 height 5
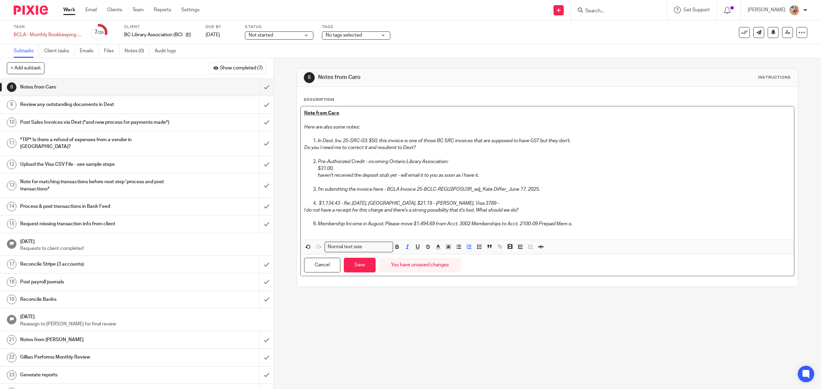
click at [334, 170] on p "$31.00." at bounding box center [554, 168] width 473 height 7
click at [315, 170] on ol "Pre-Authorized Credit - incoming Ontario Library Association: $31.00 haven't re…" at bounding box center [547, 182] width 487 height 49
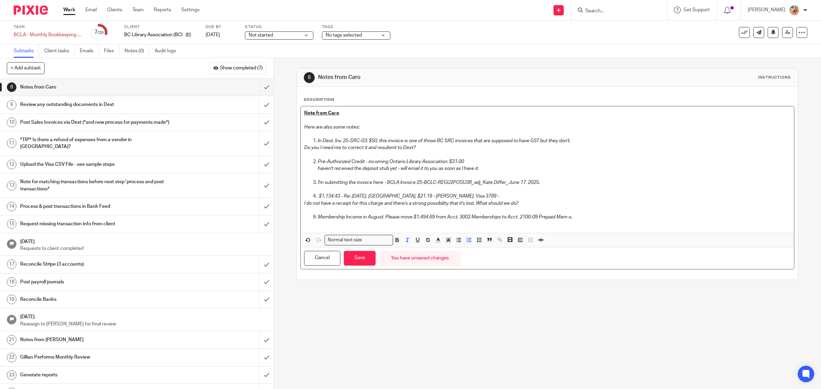
click at [318, 169] on em "haven't received the deposit stub yet - will email it to you as soon as I have …" at bounding box center [398, 168] width 161 height 5
click at [318, 216] on li "Membership Income in August: Please move $1,494.69 from Acct. 3002 Memberships …" at bounding box center [554, 221] width 473 height 14
click at [318, 217] on li "Membership Income in August: Please move $1,494.69 from Acct. 3002 Memberships …" at bounding box center [554, 221] width 473 height 14
click at [329, 226] on p at bounding box center [554, 224] width 473 height 7
click at [581, 218] on p "Membership Income in August: Please move $1,494.69 from Acct. 3002 Memberships …" at bounding box center [554, 217] width 473 height 7
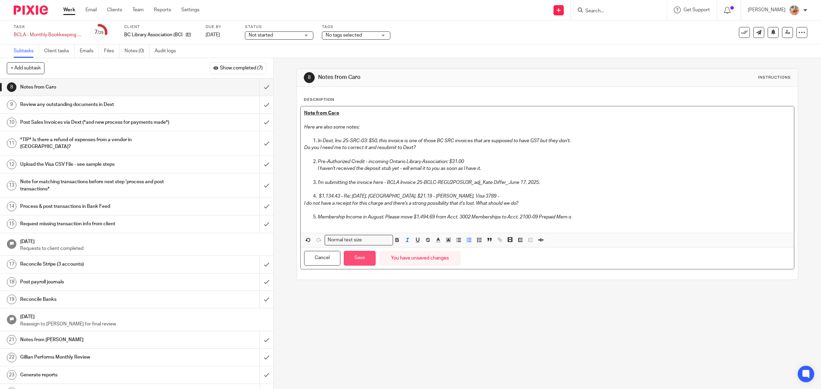
click at [365, 260] on button "Save" at bounding box center [360, 258] width 32 height 15
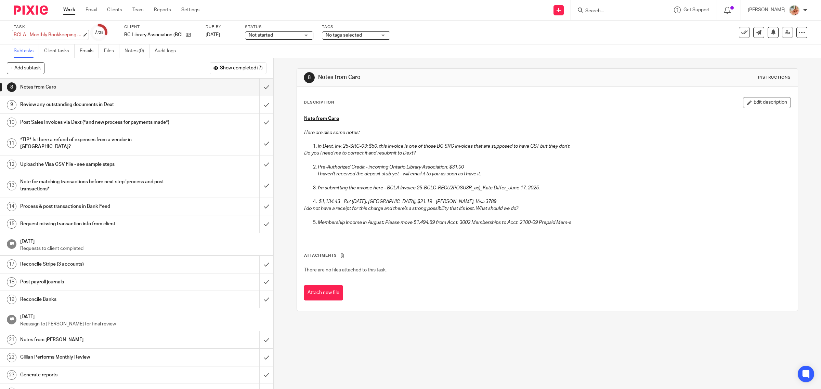
click at [22, 38] on div "BCLA - Monthly Bookkeeping - August Save BCLA - Monthly Bookkeeping - August" at bounding box center [48, 34] width 68 height 7
click at [28, 35] on input "BCLA - Monthly Bookkeeping - August" at bounding box center [64, 35] width 100 height 8
click at [39, 36] on input "BCLA - Monthly Bookkeeping - August" at bounding box center [64, 35] width 100 height 8
click at [257, 146] on input "submit" at bounding box center [136, 143] width 273 height 24
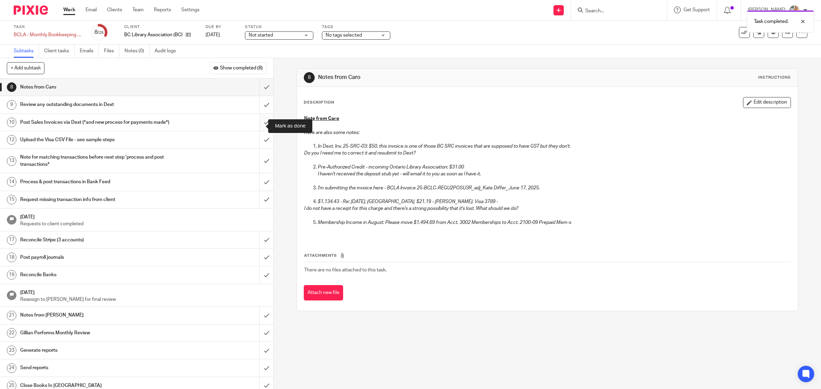
click at [253, 124] on input "submit" at bounding box center [136, 122] width 273 height 17
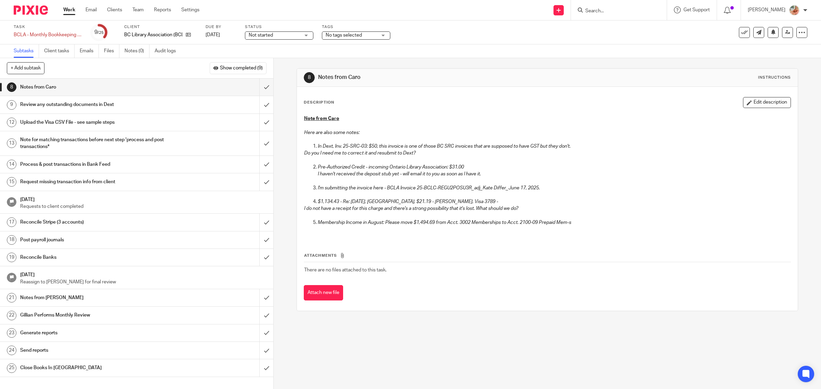
click at [120, 146] on h1 "Note for matching transactions before next step 'process and post transactions*" at bounding box center [97, 143] width 155 height 17
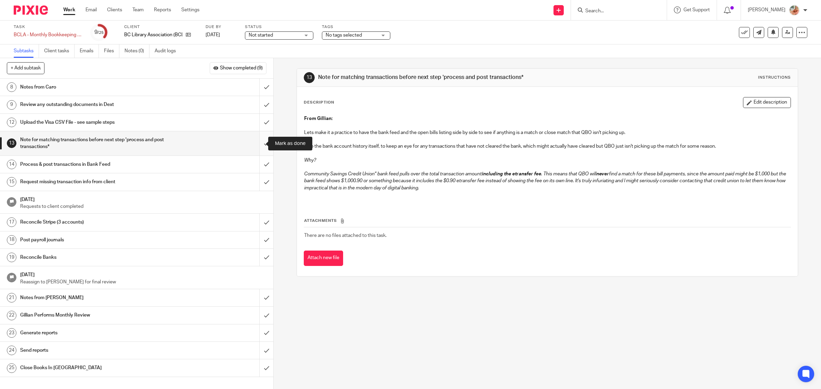
click at [259, 144] on input "submit" at bounding box center [136, 143] width 273 height 24
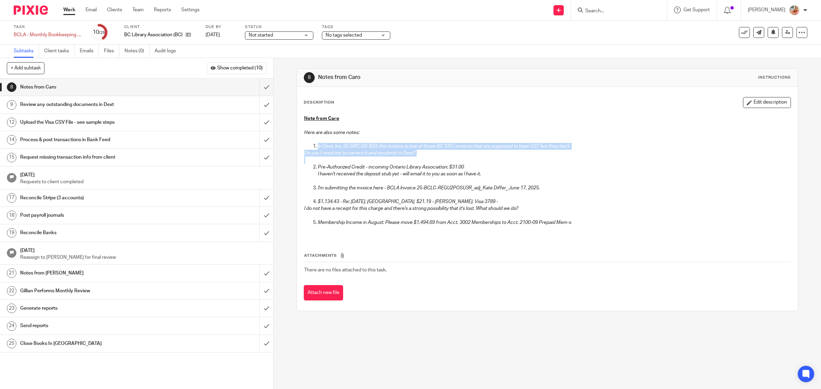
drag, startPoint x: 453, startPoint y: 162, endPoint x: 297, endPoint y: 149, distance: 156.9
click at [297, 149] on div "Description Edit description Note from Caro Here are also some notes: In Dext, …" at bounding box center [547, 199] width 501 height 224
copy div "In Dext, Inv. 25-SRC-03: $50, this invoice is one of those BC SRC invoices that…"
click at [84, 271] on h1 "Notes from [PERSON_NAME]" at bounding box center [97, 273] width 155 height 10
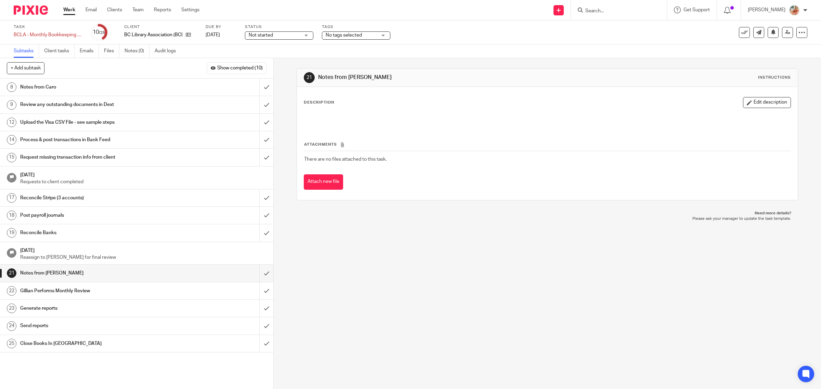
drag, startPoint x: 760, startPoint y: 101, endPoint x: 725, endPoint y: 112, distance: 35.9
click at [760, 101] on button "Edit description" at bounding box center [767, 102] width 48 height 11
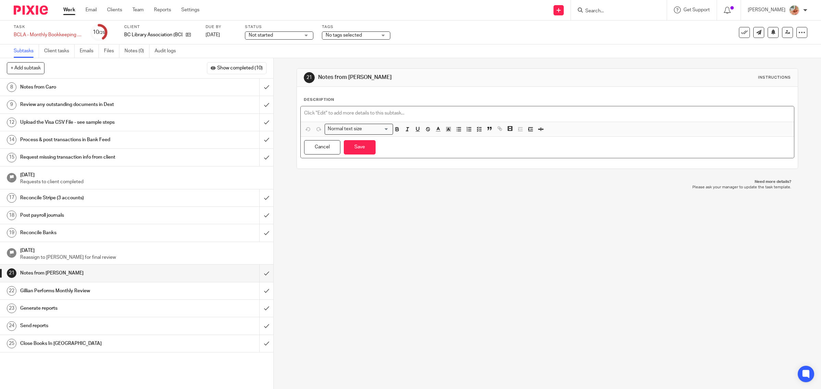
click at [406, 117] on div at bounding box center [548, 113] width 494 height 15
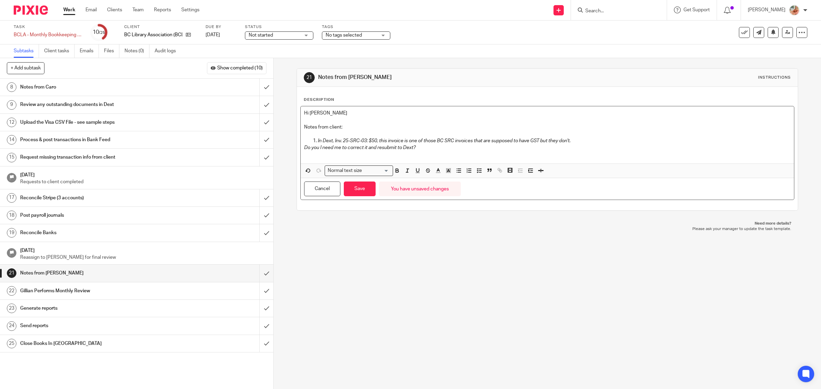
click at [380, 126] on p "Notes from client:" at bounding box center [547, 127] width 487 height 7
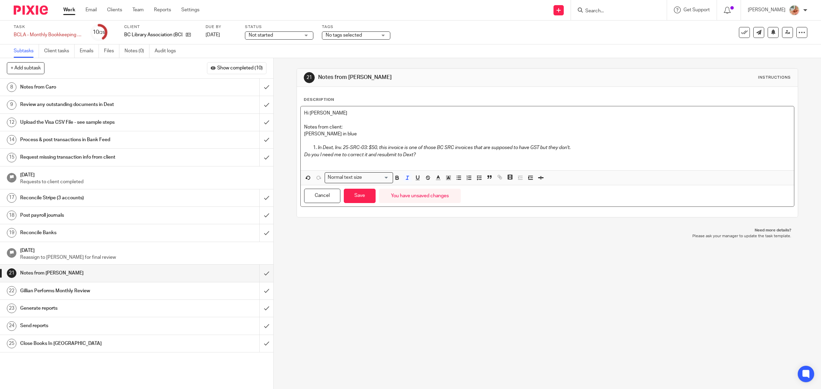
click at [420, 153] on p "Do you I need me to correct it and resubmit to Dext?" at bounding box center [547, 155] width 487 height 7
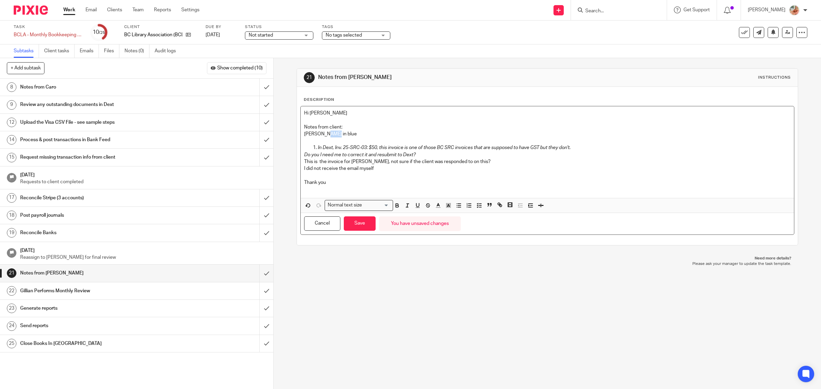
drag, startPoint x: 336, startPoint y: 132, endPoint x: 318, endPoint y: 133, distance: 18.1
click at [318, 133] on p "[PERSON_NAME] in blue" at bounding box center [547, 134] width 487 height 7
click at [448, 207] on polyline "button" at bounding box center [449, 205] width 2 height 3
click at [479, 214] on li "color:#73D8FF" at bounding box center [481, 214] width 5 height 5
click at [446, 194] on div "Hi [PERSON_NAME] Notes from client: [PERSON_NAME] in blue In Dext, Inv. 25-SRC-…" at bounding box center [548, 152] width 494 height 92
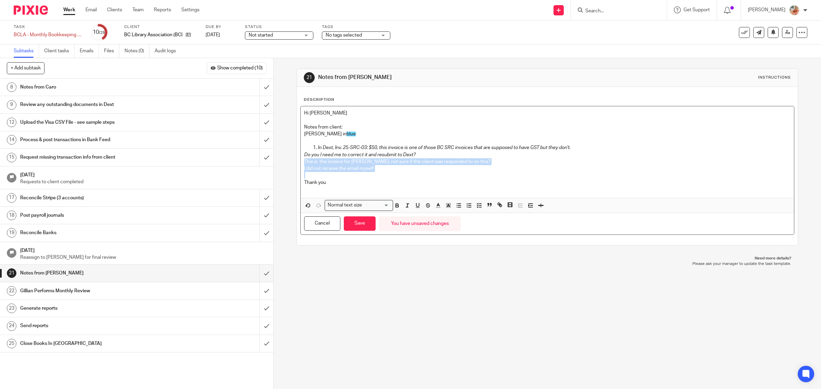
drag, startPoint x: 402, startPoint y: 178, endPoint x: 399, endPoint y: 193, distance: 14.8
click at [301, 163] on div "Hi [PERSON_NAME] Notes from client: [PERSON_NAME] in blue In Dext, Inv. 25-SRC-…" at bounding box center [548, 152] width 494 height 92
click at [448, 207] on icon "button" at bounding box center [448, 206] width 6 height 6
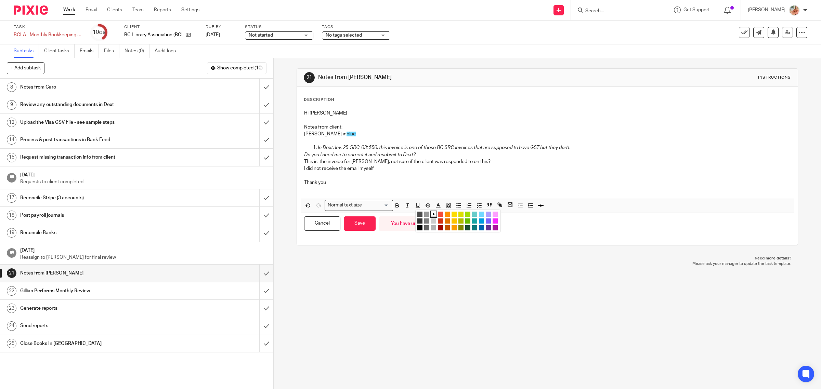
click at [481, 214] on li "color:#73D8FF" at bounding box center [481, 214] width 5 height 5
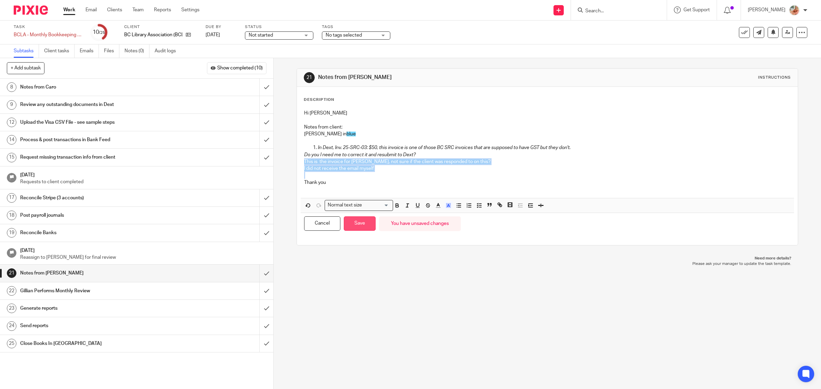
click at [364, 230] on button "Save" at bounding box center [360, 224] width 32 height 15
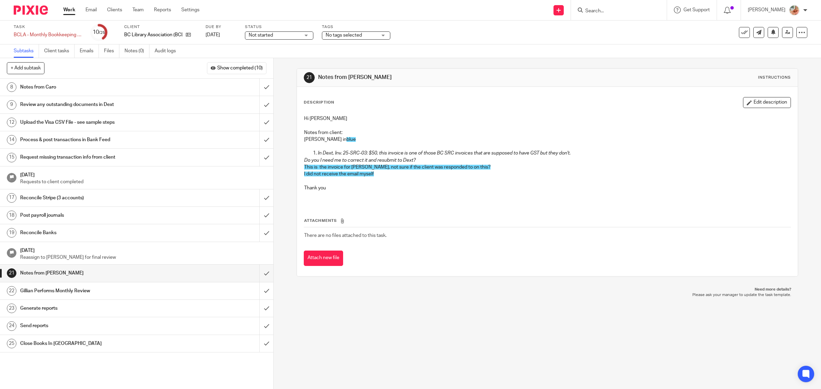
drag, startPoint x: 758, startPoint y: 96, endPoint x: 695, endPoint y: 117, distance: 66.4
click at [758, 96] on div "Description Edit description Hi [PERSON_NAME] Notes from client: [PERSON_NAME] …" at bounding box center [547, 182] width 501 height 190
click at [752, 102] on button "Edit description" at bounding box center [767, 102] width 48 height 11
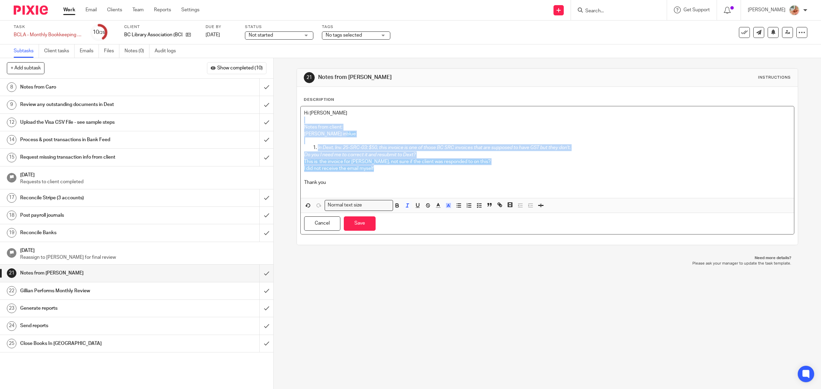
drag, startPoint x: 411, startPoint y: 171, endPoint x: 293, endPoint y: 122, distance: 127.7
click at [293, 122] on div "21 Notes from [GEOGRAPHIC_DATA] Instructions Description Hi [PERSON_NAME] Notes…" at bounding box center [547, 223] width 547 height 331
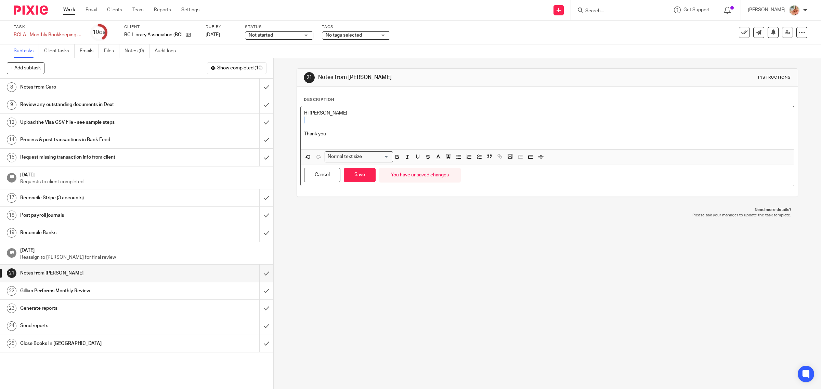
drag, startPoint x: 293, startPoint y: 122, endPoint x: 325, endPoint y: 137, distance: 35.5
click at [325, 137] on div "21 Notes from [GEOGRAPHIC_DATA] Instructions Description Hi [PERSON_NAME] Thank…" at bounding box center [547, 223] width 547 height 331
click at [367, 176] on button "Save" at bounding box center [360, 175] width 32 height 15
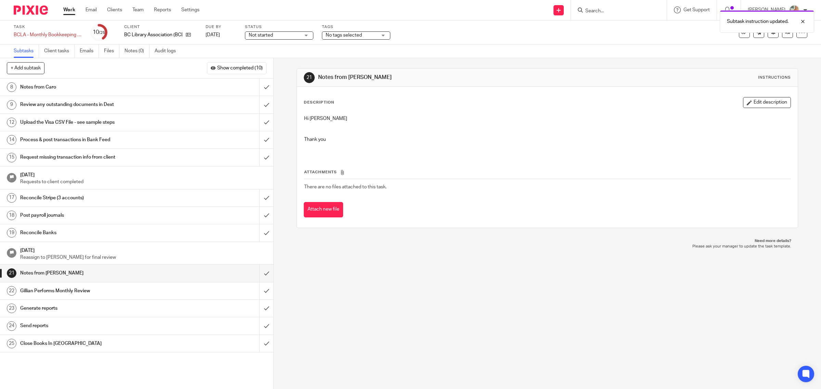
click at [107, 88] on h1 "Notes from Caro" at bounding box center [97, 87] width 155 height 10
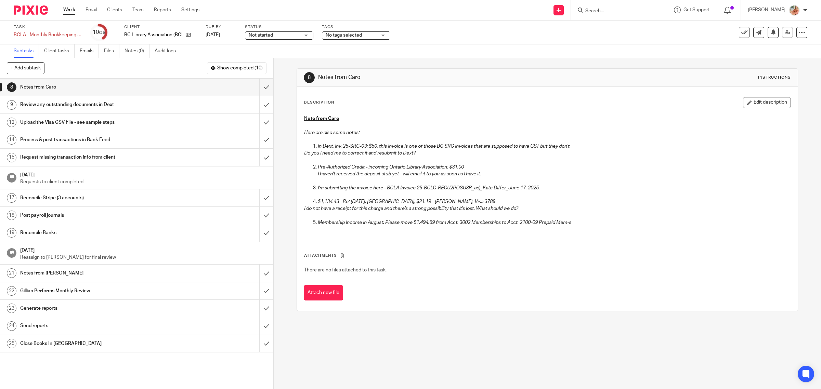
click at [753, 101] on button "Edit description" at bounding box center [767, 102] width 48 height 11
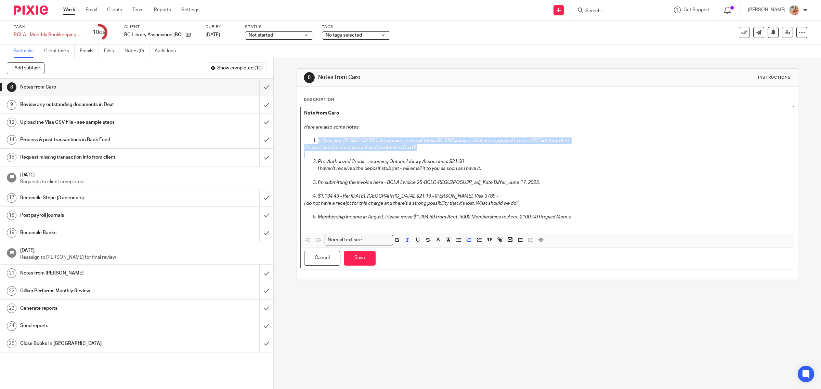
drag, startPoint x: 382, startPoint y: 150, endPoint x: 290, endPoint y: 141, distance: 93.2
click at [290, 141] on div "8 Notes from Caro Instructions Description Note from Caro Here are also some no…" at bounding box center [547, 223] width 547 height 331
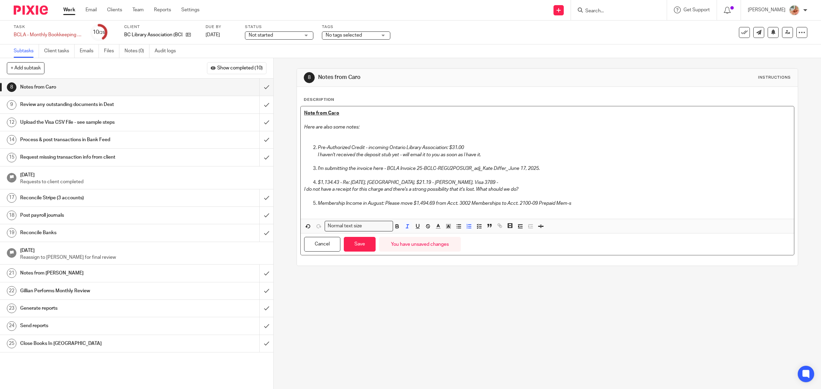
drag, startPoint x: 336, startPoint y: 149, endPoint x: 314, endPoint y: 149, distance: 22.6
click at [318, 149] on li "Pre-Authorized Credit - incoming Ontario Library Association: $31.00 I haven't …" at bounding box center [554, 154] width 473 height 21
drag, startPoint x: 363, startPoint y: 156, endPoint x: 258, endPoint y: 144, distance: 105.7
click at [258, 144] on div "+ Add subtask Show completed (10) Cancel + Add 1 Auto-Email Client Request for …" at bounding box center [410, 223] width 821 height 331
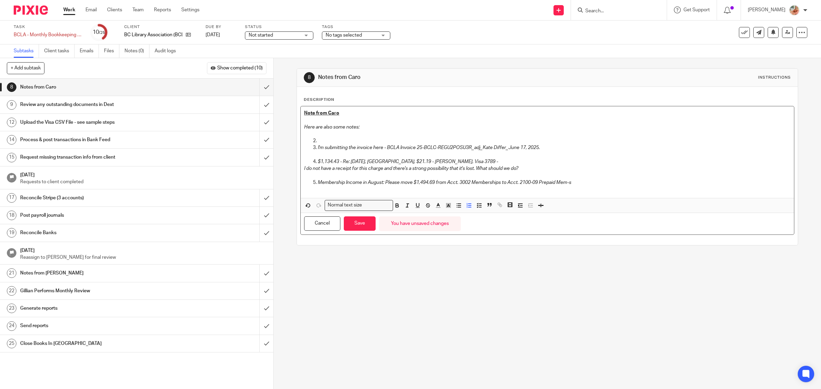
click at [320, 139] on p at bounding box center [554, 141] width 473 height 7
drag, startPoint x: 364, startPoint y: 132, endPoint x: 299, endPoint y: 130, distance: 64.4
click at [301, 130] on div "Note from Caro Here are also some notes: I'm submitting the invoice here - BCLA…" at bounding box center [548, 152] width 494 height 92
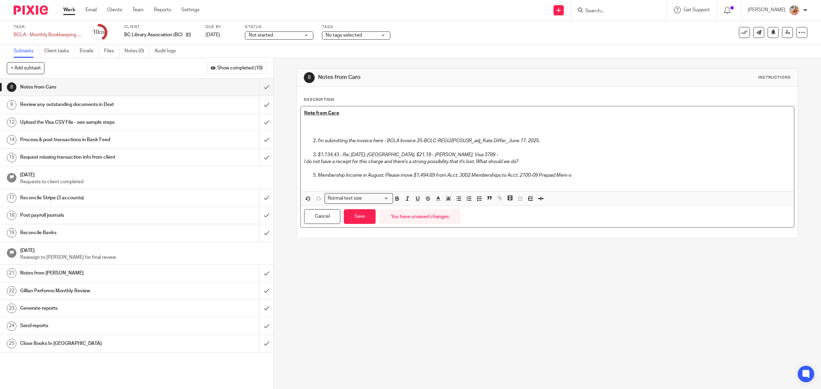
click at [342, 137] on p at bounding box center [547, 131] width 487 height 14
click at [322, 134] on p at bounding box center [547, 131] width 487 height 14
click at [324, 129] on p at bounding box center [547, 131] width 487 height 14
click at [414, 135] on p at bounding box center [547, 127] width 487 height 21
click at [305, 198] on icon "button" at bounding box center [308, 199] width 6 height 6
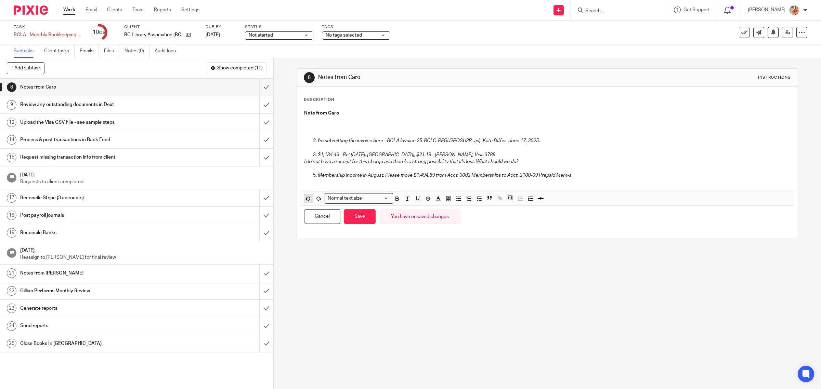
click at [305, 198] on icon "button" at bounding box center [308, 199] width 6 height 6
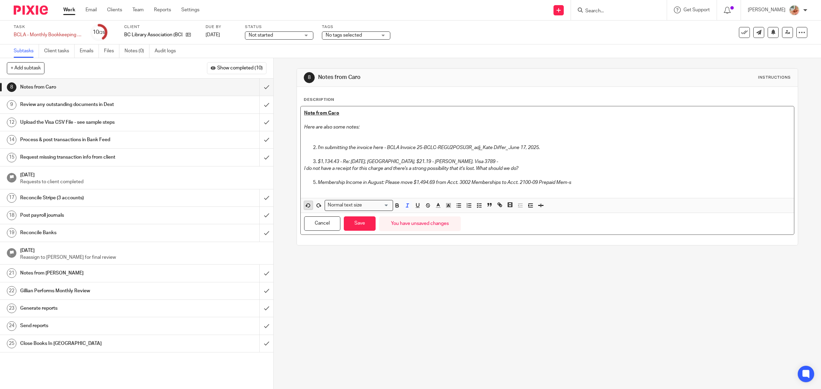
click at [305, 198] on div "Note from Caro Here are also some notes: I'm submitting the invoice here - BCLA…" at bounding box center [548, 152] width 494 height 92
click at [304, 210] on button "button" at bounding box center [308, 205] width 9 height 9
click at [304, 209] on button "button" at bounding box center [308, 205] width 9 height 9
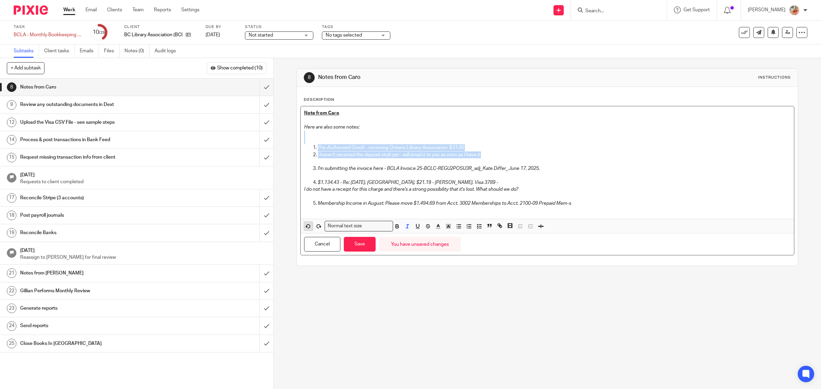
click at [304, 209] on ol "Membership Income in August: Please move $1,494.69 from Acct. 3002 Memberships …" at bounding box center [547, 207] width 487 height 14
click at [378, 170] on em "I'm submitting the invoice here - BCLA Invoice 25-BCLC-REGU2POSU3R_adj_Kate Dif…" at bounding box center [429, 168] width 222 height 5
click at [305, 226] on icon "button" at bounding box center [308, 226] width 6 height 6
click at [307, 226] on icon "button" at bounding box center [308, 226] width 6 height 6
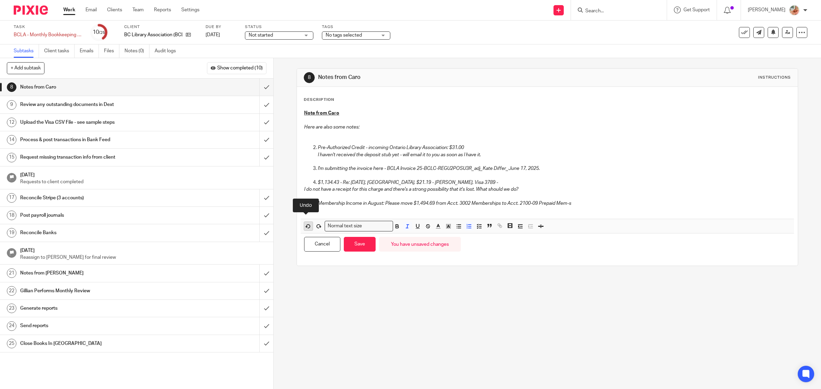
click at [307, 226] on icon "button" at bounding box center [308, 226] width 6 height 6
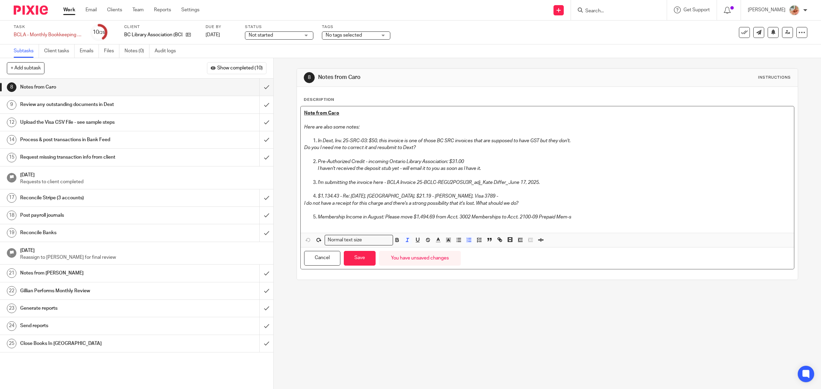
click at [405, 158] on p "Pre-Authorized Credit - incoming Ontario Library Association: $31.00" at bounding box center [554, 161] width 473 height 7
drag, startPoint x: 300, startPoint y: 145, endPoint x: 287, endPoint y: 143, distance: 12.5
click at [287, 143] on div "8 Notes from Caro Instructions Description Note from Caro Here are also some no…" at bounding box center [547, 223] width 547 height 331
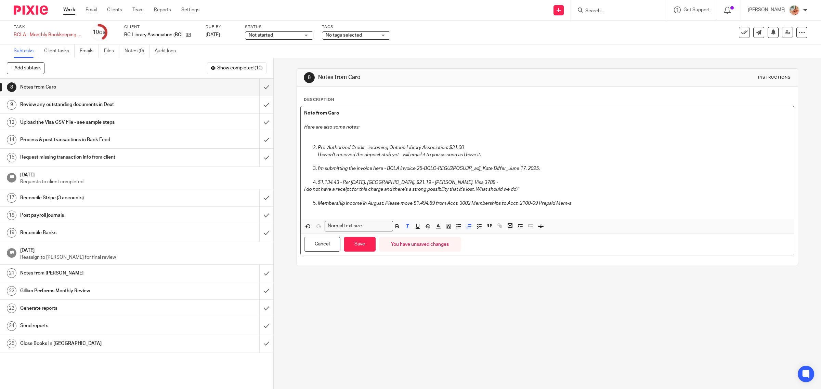
click at [318, 146] on li "Pre-Authorized Credit - incoming Ontario Library Association: $31.00 I haven't …" at bounding box center [554, 154] width 473 height 21
click at [318, 153] on em "I haven't received the deposit stub yet - will email it to you as soon as I hav…" at bounding box center [399, 155] width 163 height 5
drag, startPoint x: 422, startPoint y: 147, endPoint x: 237, endPoint y: 141, distance: 184.9
click at [237, 141] on div "+ Add subtask Show completed (10) Cancel + Add 1 Auto-Email Client Request for …" at bounding box center [410, 223] width 821 height 331
click at [426, 228] on icon "button" at bounding box center [427, 227] width 3 height 2
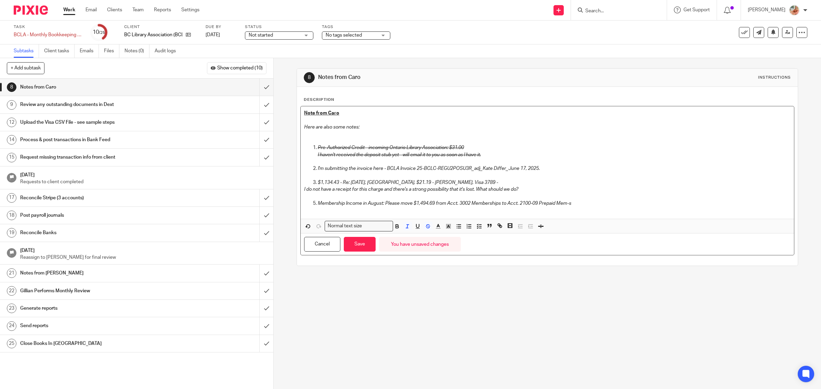
click at [385, 173] on p at bounding box center [554, 175] width 473 height 7
click at [314, 139] on p at bounding box center [547, 141] width 487 height 7
click at [365, 244] on button "Save" at bounding box center [360, 244] width 32 height 15
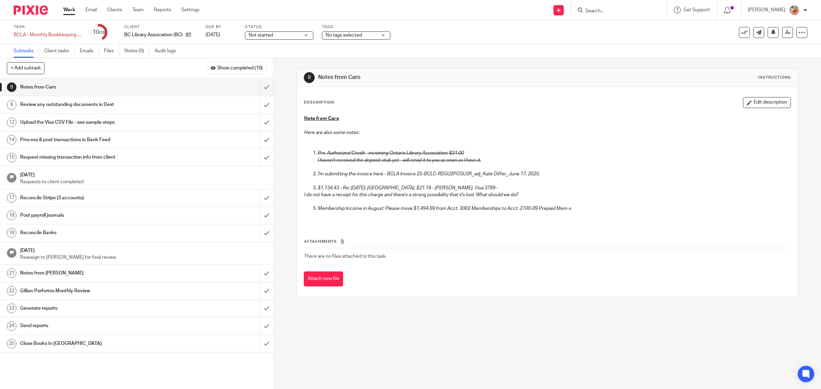
click at [465, 211] on em "Membership Income in August: Please move $1,494.69 from Acct. 3002 Memberships …" at bounding box center [445, 208] width 254 height 5
click at [513, 220] on div "Note from [PERSON_NAME] Here are also some notes: Pre-Authorized Credit - incom…" at bounding box center [548, 168] width 494 height 113
click at [557, 137] on p at bounding box center [547, 139] width 487 height 7
click at [764, 99] on button "Edit description" at bounding box center [767, 102] width 48 height 11
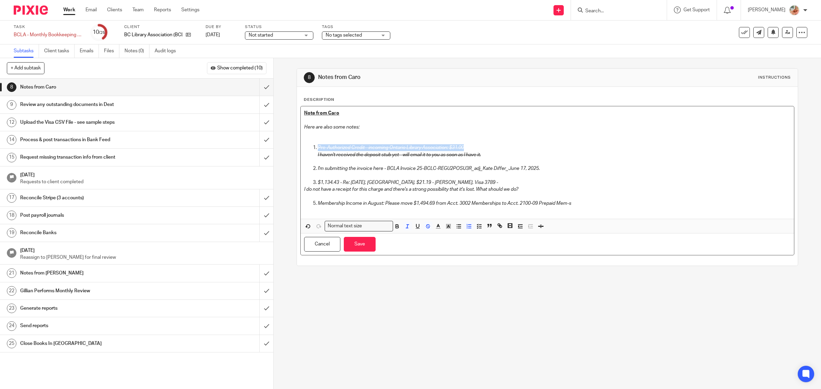
drag, startPoint x: 493, startPoint y: 151, endPoint x: 300, endPoint y: 150, distance: 193.0
click at [301, 150] on div "Note from [PERSON_NAME] Here are also some notes: Pre-Authorized Credit - incom…" at bounding box center [548, 162] width 494 height 113
click at [419, 163] on p at bounding box center [554, 161] width 473 height 7
drag, startPoint x: 498, startPoint y: 153, endPoint x: 304, endPoint y: 152, distance: 194.0
click at [304, 152] on ol "Pre-Authorized Credit - incoming Ontario Library Association: $31.00 I haven't …" at bounding box center [547, 165] width 487 height 42
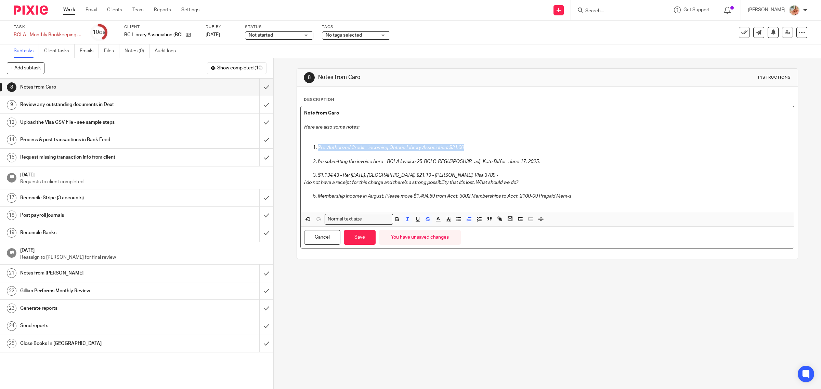
drag, startPoint x: 426, startPoint y: 150, endPoint x: 369, endPoint y: 146, distance: 56.6
click at [266, 151] on div "+ Add subtask Show completed (10) Cancel + Add 1 Auto-Email Client Request for …" at bounding box center [410, 223] width 821 height 331
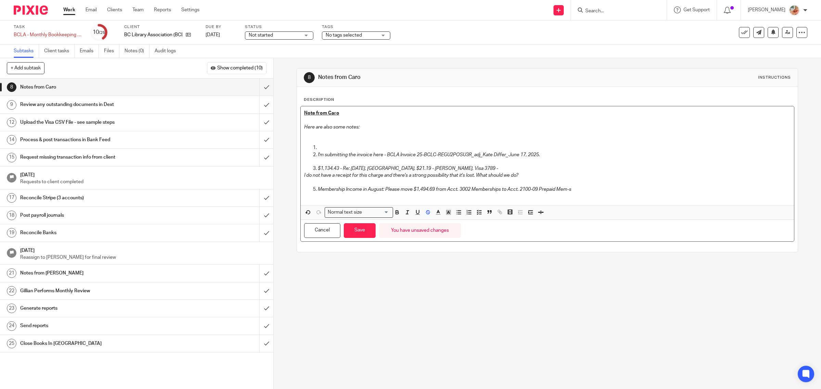
click at [318, 146] on p at bounding box center [554, 147] width 473 height 7
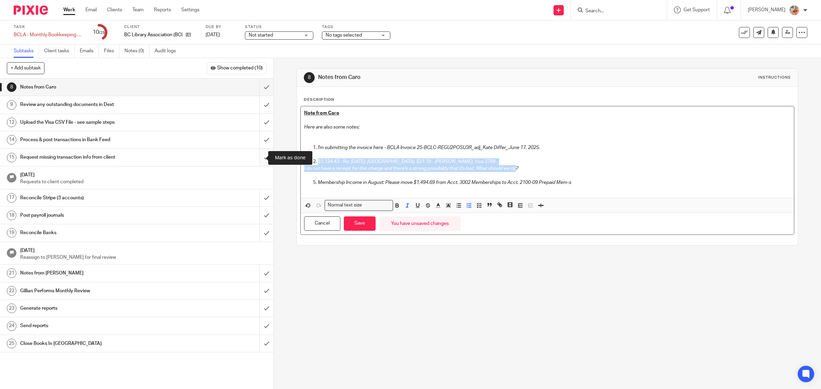
drag, startPoint x: 414, startPoint y: 173, endPoint x: 261, endPoint y: 160, distance: 153.5
click at [261, 160] on div "+ Add subtask Show completed (10) Cancel + Add 1 Auto-Email Client Request for …" at bounding box center [410, 223] width 821 height 331
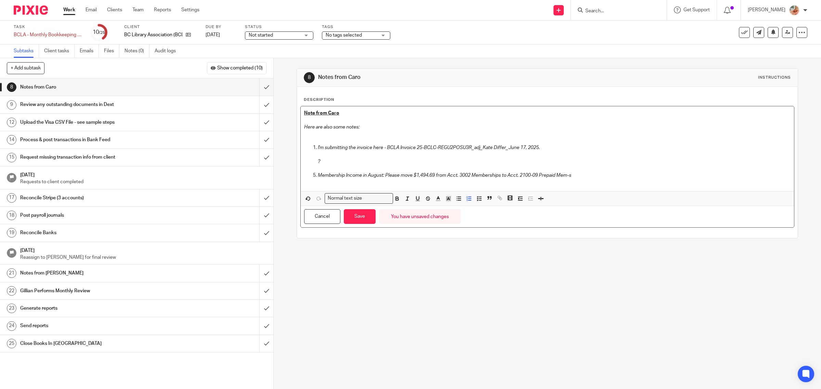
click at [328, 157] on p at bounding box center [554, 155] width 473 height 7
click at [327, 162] on p "?" at bounding box center [554, 161] width 473 height 7
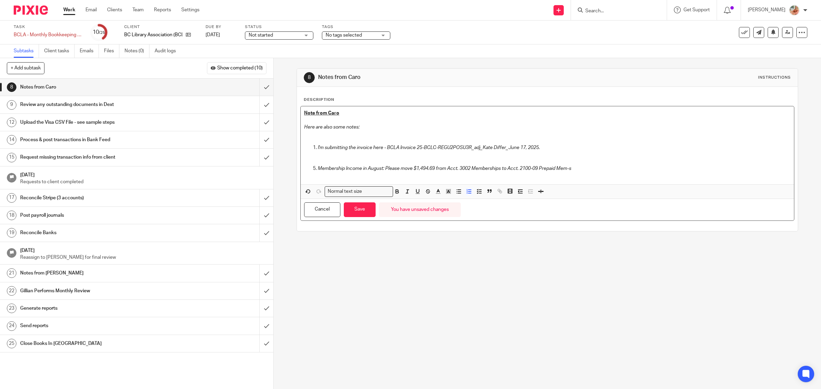
click at [327, 164] on p at bounding box center [547, 161] width 487 height 7
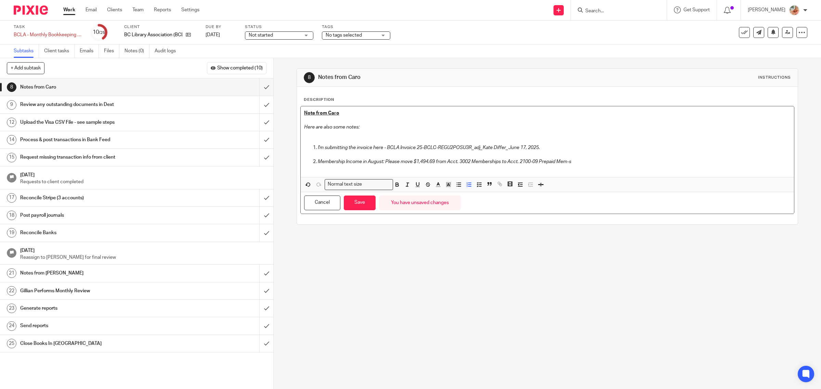
click at [325, 140] on p at bounding box center [547, 141] width 487 height 7
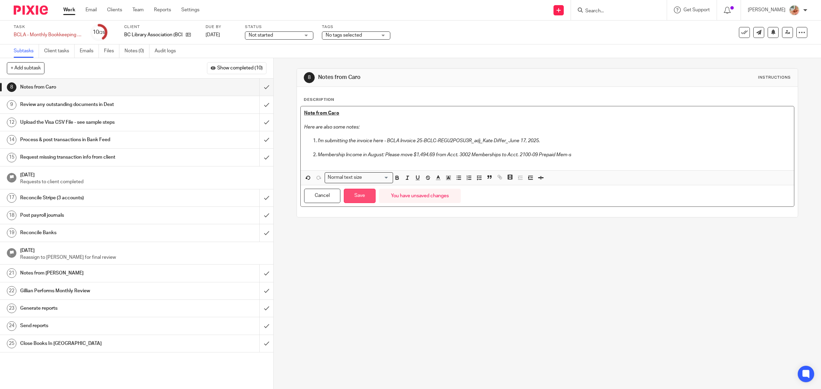
click at [364, 192] on button "Save" at bounding box center [360, 196] width 32 height 15
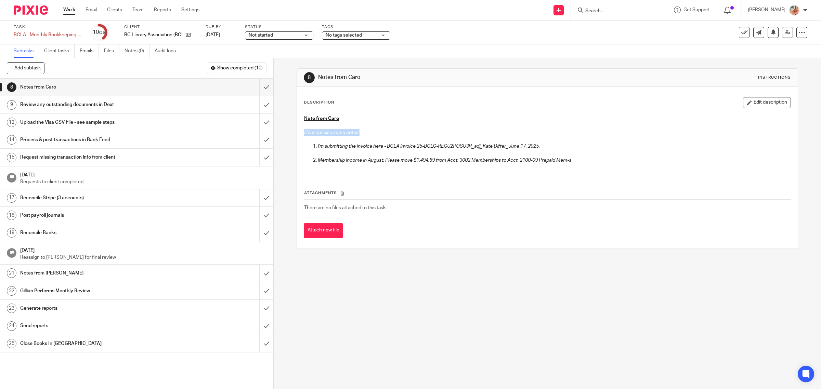
drag, startPoint x: 355, startPoint y: 138, endPoint x: 293, endPoint y: 132, distance: 62.5
click at [293, 132] on div "8 Notes from Caro Instructions Description Edit description Note from Caro Here…" at bounding box center [547, 223] width 547 height 331
click at [747, 103] on button "Edit description" at bounding box center [767, 102] width 48 height 11
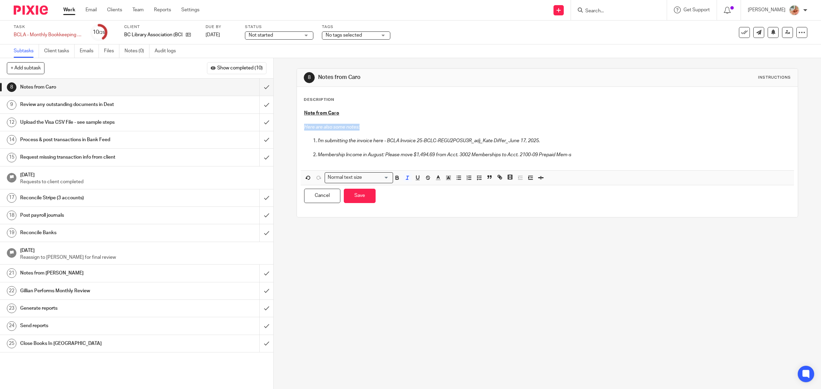
drag, startPoint x: 452, startPoint y: 127, endPoint x: 442, endPoint y: 127, distance: 10.3
click at [452, 127] on p "Here are also some notes:" at bounding box center [547, 127] width 487 height 7
drag, startPoint x: 372, startPoint y: 131, endPoint x: 332, endPoint y: 130, distance: 40.0
click at [332, 130] on div "Note from Caro Here are also some notes: I'm submitting the invoice here - BCLA…" at bounding box center [548, 138] width 494 height 64
click at [371, 133] on p at bounding box center [547, 134] width 487 height 7
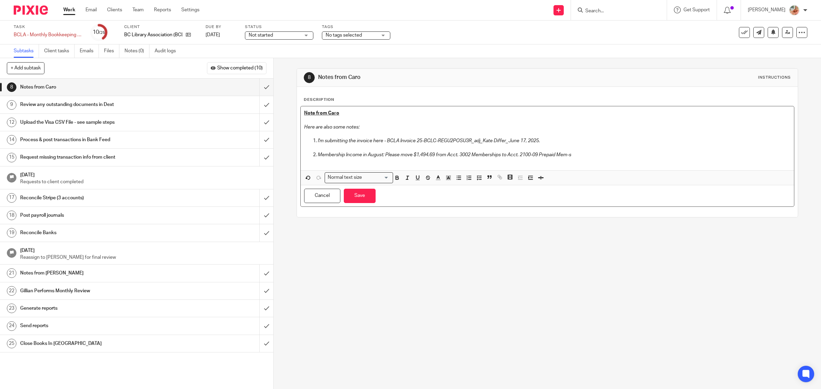
click at [405, 133] on p at bounding box center [547, 134] width 487 height 7
drag, startPoint x: 362, startPoint y: 130, endPoint x: 294, endPoint y: 131, distance: 67.7
click at [297, 131] on div "Description Note from Caro Here are also some notes: I'm submitting the invoice…" at bounding box center [547, 152] width 501 height 130
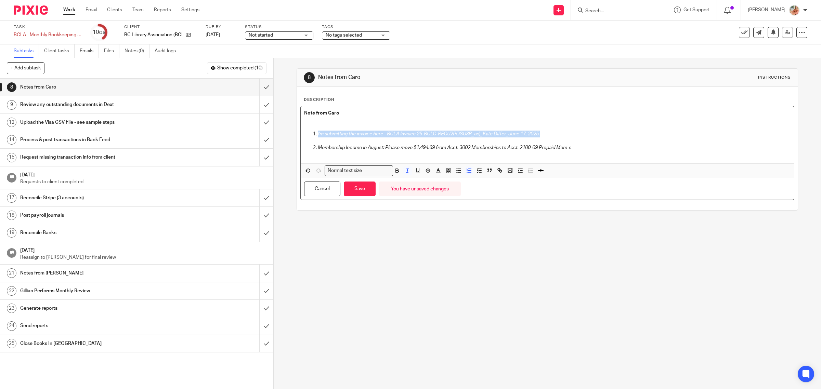
drag, startPoint x: 537, startPoint y: 135, endPoint x: 311, endPoint y: 137, distance: 226.2
click at [318, 137] on li "I'm submitting the invoice here - BCLA Invoice 25-BCLC-REGU2POSU3R_adj_Kate Dif…" at bounding box center [554, 138] width 473 height 14
copy em "I'm submitting the invoice here - BCLA Invoice 25-BCLC-REGU2POSU3R_adj_Kate Dif…"
click at [356, 192] on button "Save" at bounding box center [360, 189] width 32 height 15
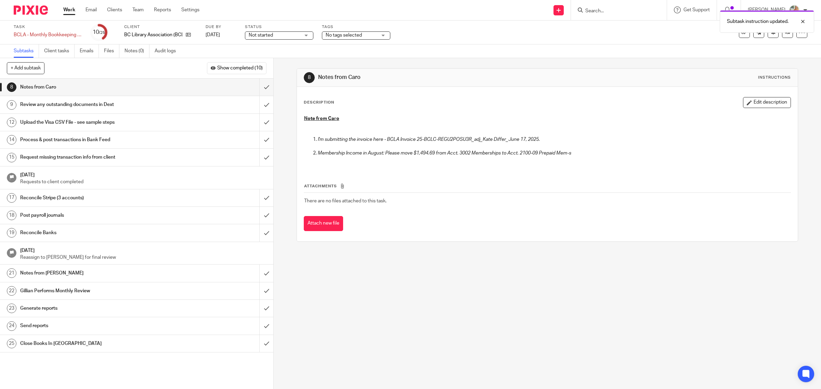
drag, startPoint x: 67, startPoint y: 273, endPoint x: 206, endPoint y: 273, distance: 139.6
click at [67, 273] on h1 "Notes from [PERSON_NAME]" at bounding box center [97, 273] width 155 height 10
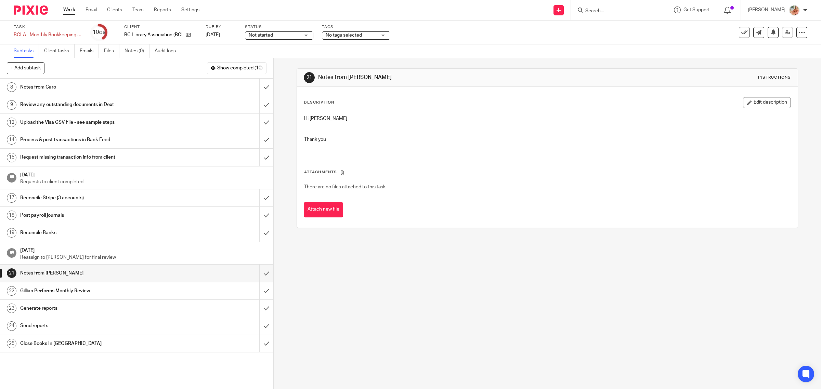
click at [743, 100] on button "Edit description" at bounding box center [767, 102] width 48 height 11
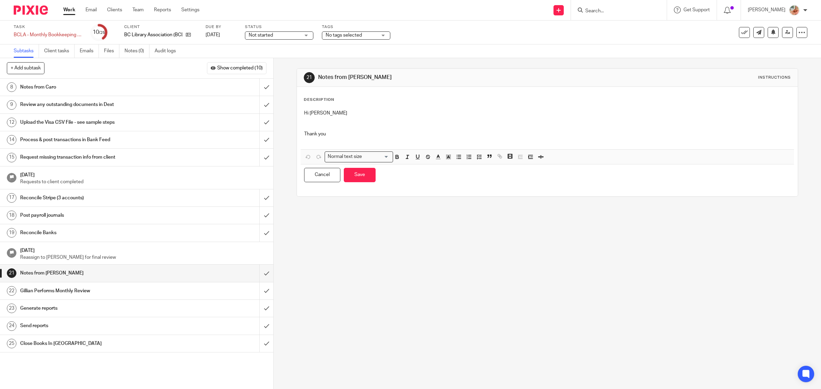
click at [366, 116] on p "Hi Gillian" at bounding box center [547, 113] width 487 height 7
click at [350, 121] on p at bounding box center [547, 124] width 487 height 14
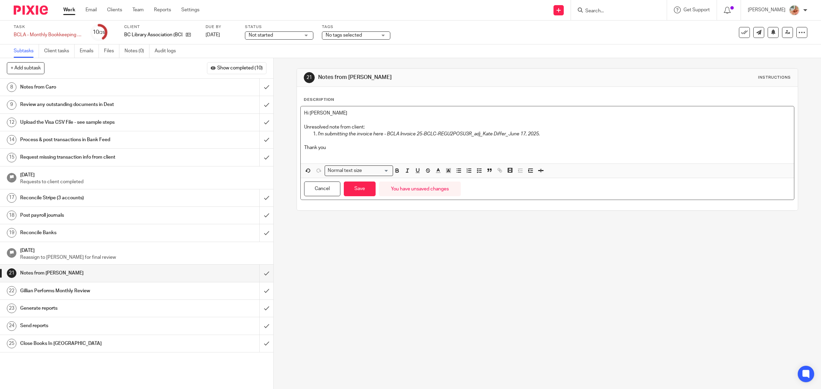
click at [362, 124] on p "Unresolved note from client:" at bounding box center [547, 127] width 487 height 7
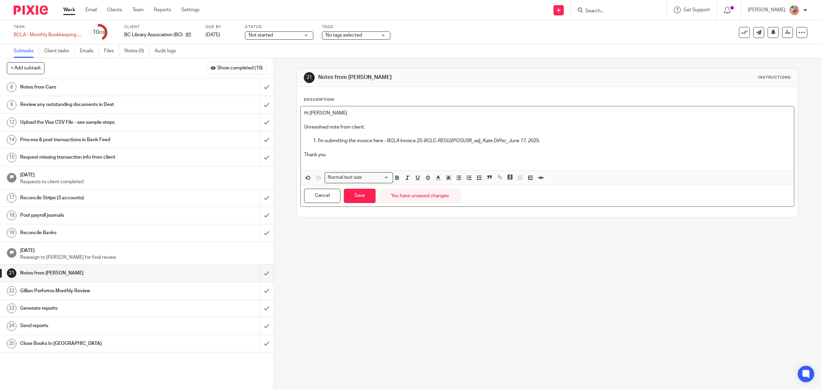
click at [362, 124] on p "Unresolved note from client:" at bounding box center [547, 127] width 487 height 7
click at [358, 197] on button "Save" at bounding box center [360, 196] width 32 height 15
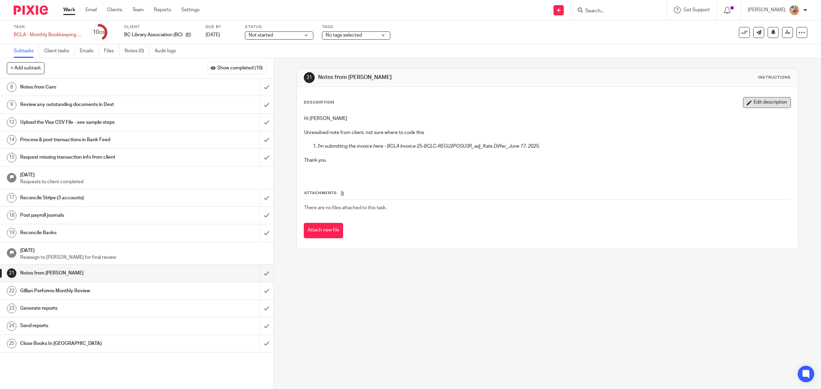
click at [753, 98] on button "Edit description" at bounding box center [767, 102] width 48 height 11
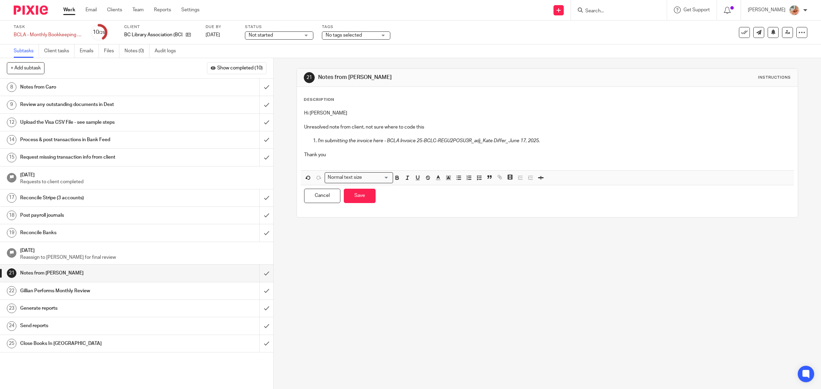
click at [428, 129] on p "Unresolved note from client, not sure where to code this" at bounding box center [547, 127] width 487 height 7
drag, startPoint x: 422, startPoint y: 125, endPoint x: 304, endPoint y: 125, distance: 117.3
click at [304, 125] on p "Unresolved note from client, not sure where to code this" at bounding box center [547, 127] width 487 height 7
click at [413, 142] on em "I'm submitting the invoice here - BCLA Invoice 25-BCLC-REGU2POSU3R_adj_Kate Dif…" at bounding box center [429, 141] width 222 height 5
click at [360, 198] on button "Save" at bounding box center [360, 196] width 32 height 15
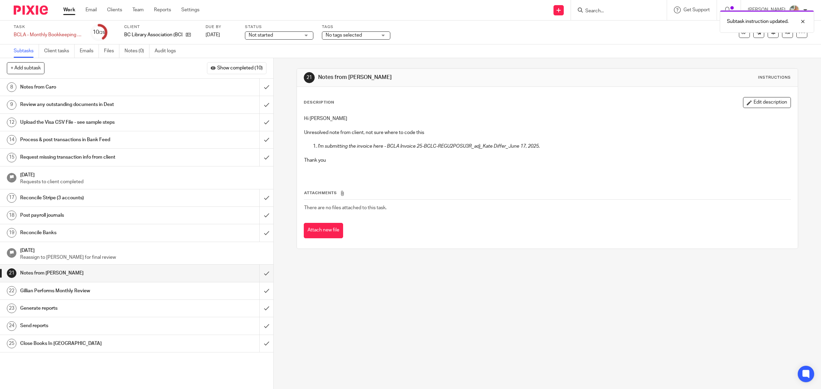
click at [327, 227] on button "Attach new file" at bounding box center [323, 230] width 39 height 15
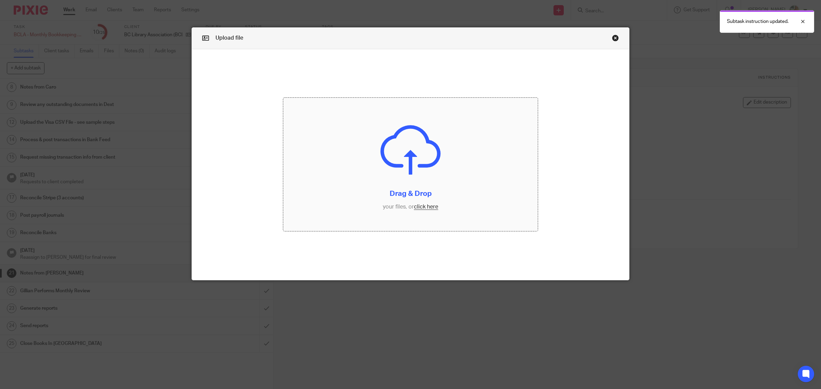
click at [422, 206] on input "file" at bounding box center [410, 164] width 255 height 133
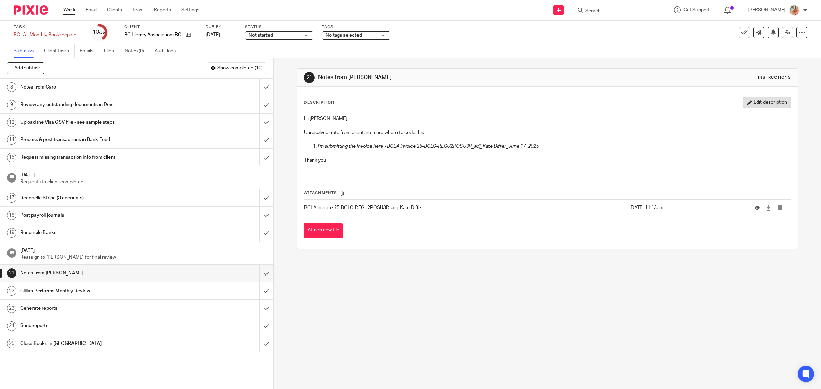
click at [767, 107] on button "Edit description" at bounding box center [767, 102] width 48 height 11
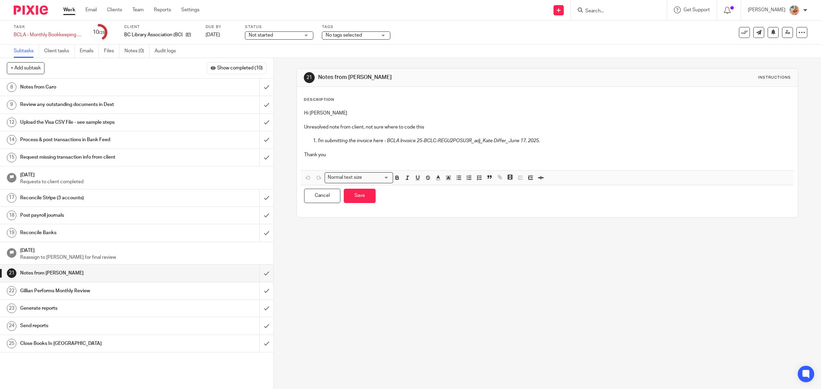
click at [460, 123] on p at bounding box center [547, 120] width 487 height 7
click at [439, 129] on p "Unresolved note from client, not sure where to code this" at bounding box center [547, 127] width 487 height 7
drag, startPoint x: 444, startPoint y: 126, endPoint x: 279, endPoint y: 121, distance: 164.6
click at [279, 121] on div "21 Notes from [GEOGRAPHIC_DATA] Instructions Description Hi Gillian Unresolved …" at bounding box center [547, 223] width 547 height 331
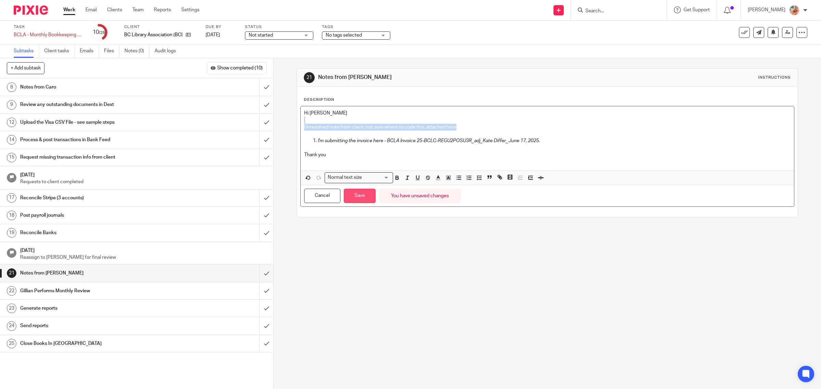
click at [348, 196] on button "Save" at bounding box center [360, 196] width 32 height 15
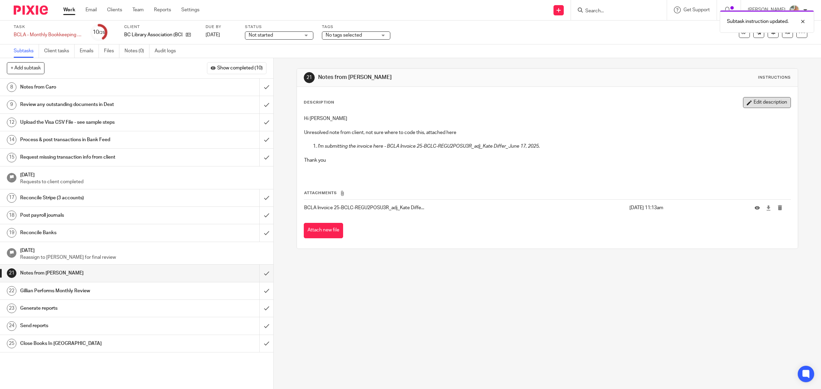
click at [758, 103] on button "Edit description" at bounding box center [767, 102] width 48 height 11
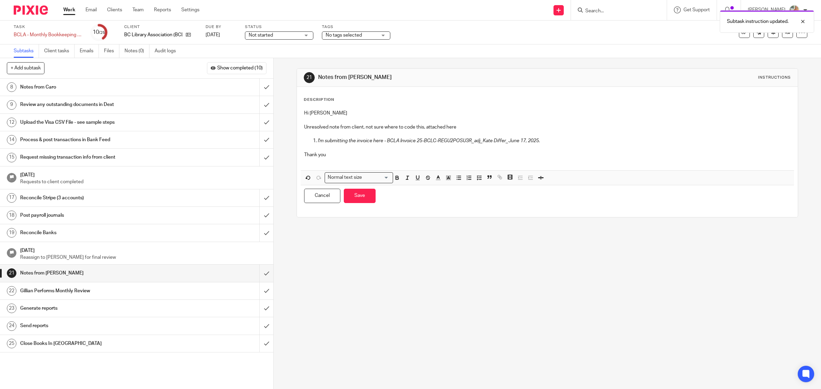
click at [337, 125] on p "Unresolved note from client, not sure where to code this, attached here" at bounding box center [547, 127] width 487 height 7
click at [352, 199] on button "Save" at bounding box center [360, 196] width 32 height 15
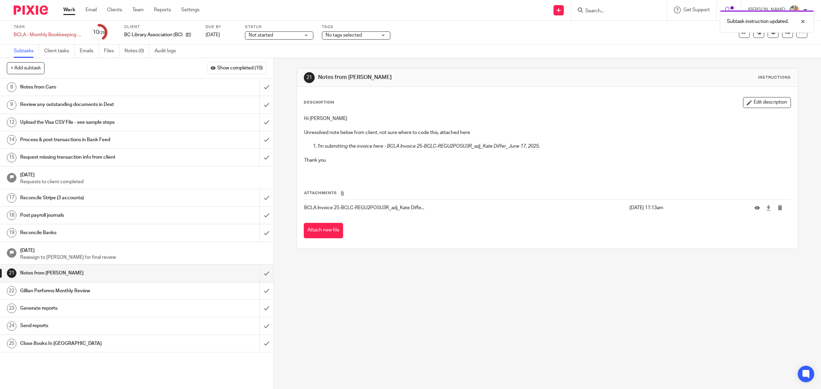
click at [95, 89] on h1 "Notes from Caro" at bounding box center [97, 87] width 155 height 10
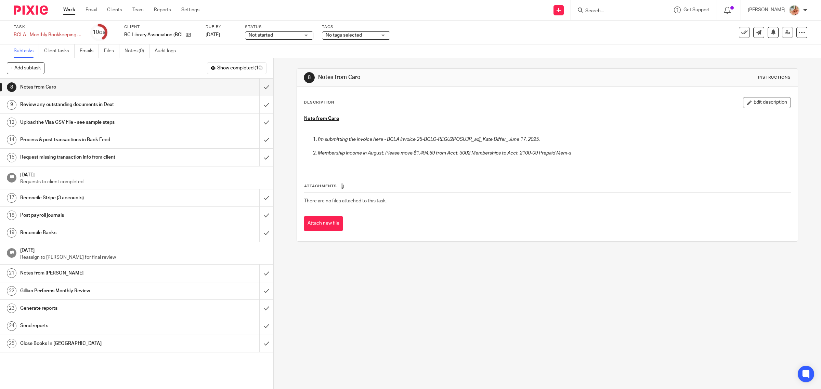
click at [765, 106] on button "Edit description" at bounding box center [767, 102] width 48 height 11
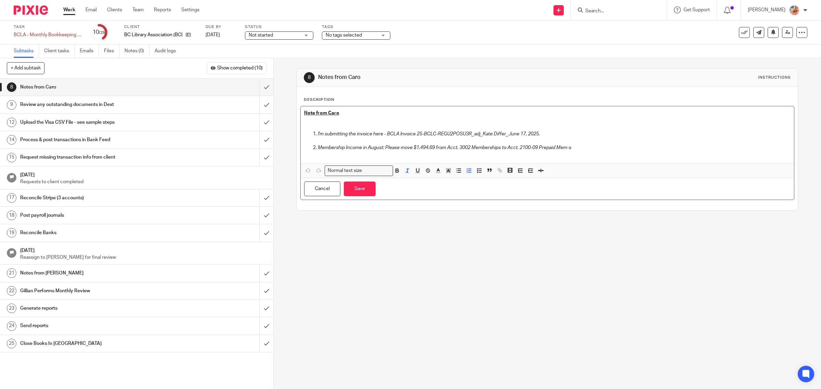
click at [386, 148] on em "Membership Income in August: Please move $1,494.69 from Acct. 3002 Memberships …" at bounding box center [445, 147] width 254 height 5
click at [383, 148] on em "Membership Income in August: Please move $1,494.69 from Acct. 3002 Memberships …" at bounding box center [445, 147] width 254 height 5
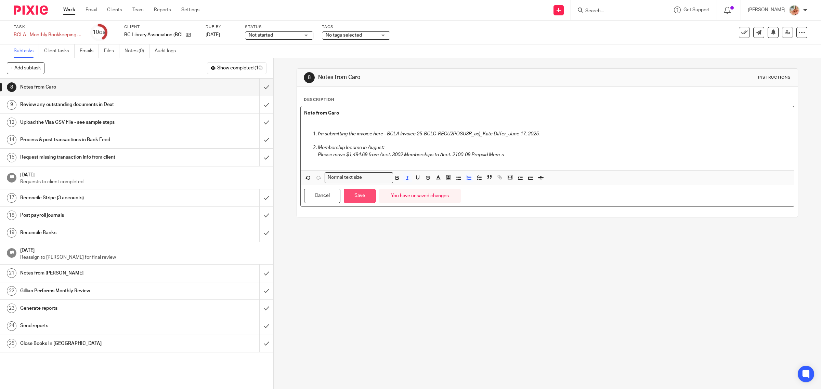
click at [359, 204] on button "Save" at bounding box center [360, 196] width 32 height 15
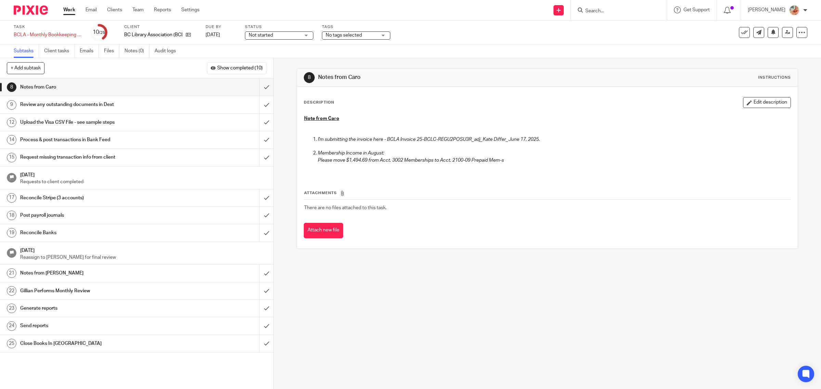
drag, startPoint x: 589, startPoint y: 208, endPoint x: 563, endPoint y: 184, distance: 34.6
click at [584, 204] on td "There are no files attached to this task." at bounding box center [548, 208] width 488 height 16
drag, startPoint x: 345, startPoint y: 161, endPoint x: 364, endPoint y: 161, distance: 19.5
click at [364, 161] on em "Please move $1,494.69 from Acct. 3002 Memberships to Acct. 2100-09 Prepaid Mem-s" at bounding box center [411, 160] width 186 height 5
copy em "$1,494.69"
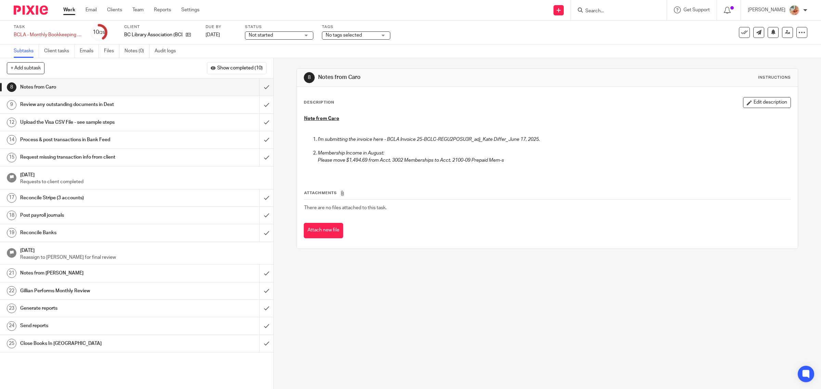
click at [469, 174] on div "Note from Caro I'm submitting the invoice here - BCLA Invoice 25-BCLC-REGU2POSU…" at bounding box center [548, 144] width 494 height 64
click at [743, 105] on button "Edit description" at bounding box center [767, 102] width 48 height 11
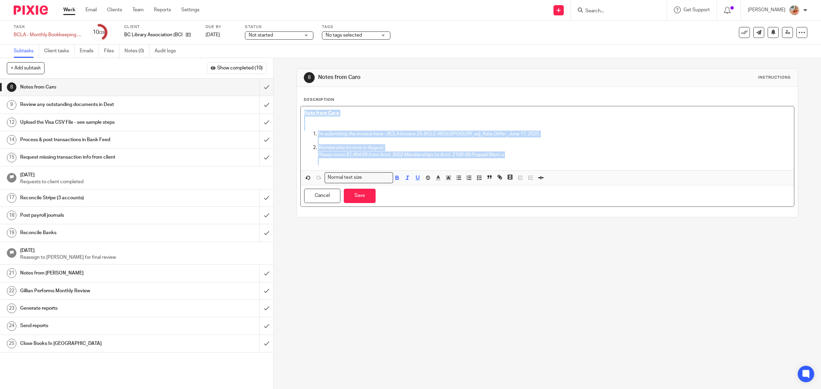
drag, startPoint x: 495, startPoint y: 163, endPoint x: 295, endPoint y: 110, distance: 206.5
click at [297, 110] on div "Description Note from Caro I'm submitting the invoice here - BCLA Invoice 25-BC…" at bounding box center [547, 152] width 501 height 130
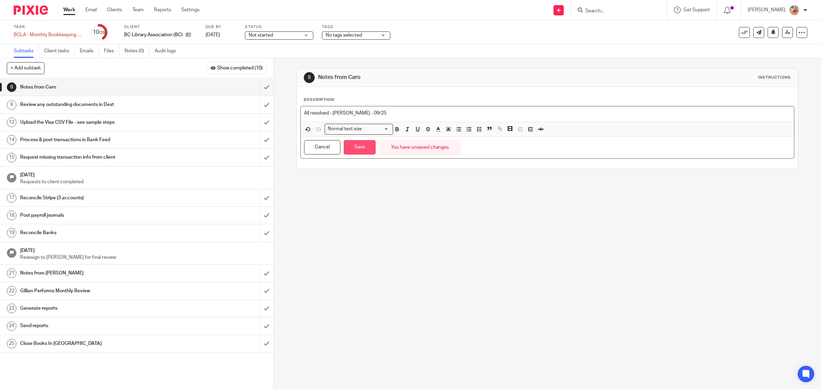
click at [352, 148] on button "Save" at bounding box center [360, 147] width 32 height 15
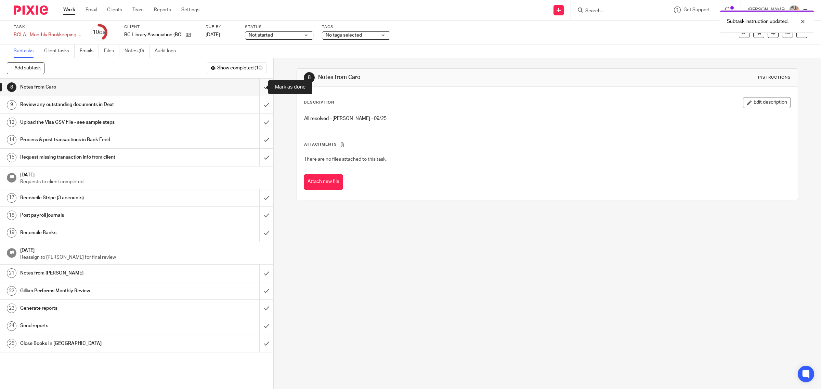
click at [258, 86] on input "submit" at bounding box center [136, 87] width 273 height 17
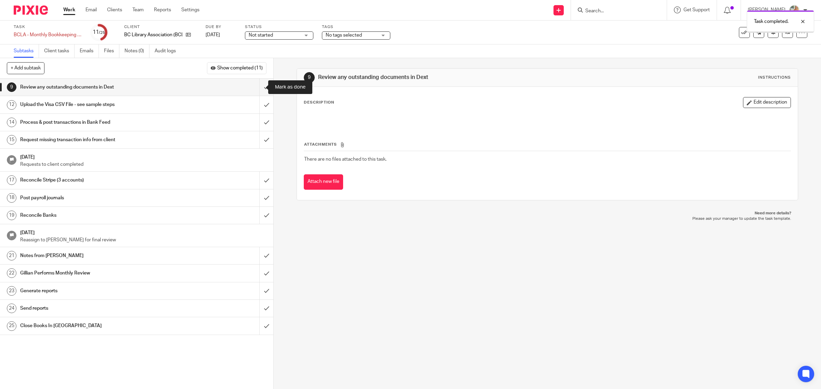
click at [256, 89] on input "submit" at bounding box center [136, 87] width 273 height 17
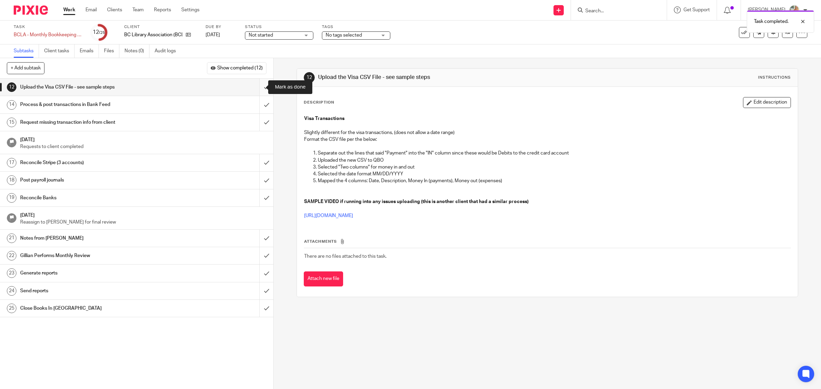
click at [257, 86] on input "submit" at bounding box center [136, 87] width 273 height 17
